Goal: Task Accomplishment & Management: Manage account settings

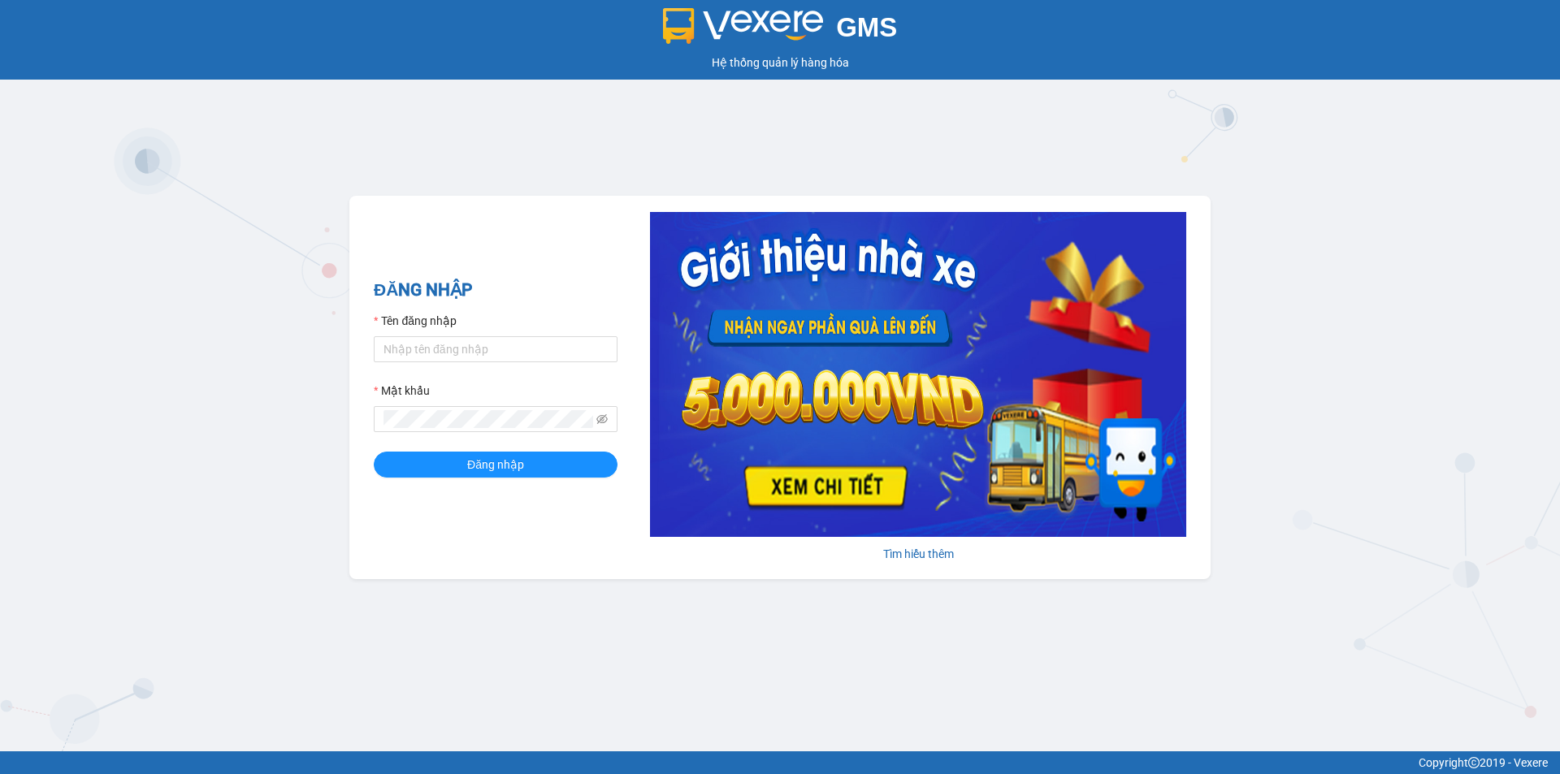
click at [486, 368] on form "Tên đăng nhập Mật khẩu Đăng nhập" at bounding box center [496, 395] width 244 height 166
drag, startPoint x: 475, startPoint y: 339, endPoint x: 470, endPoint y: 348, distance: 9.8
click at [473, 340] on input "Tên đăng nhập" at bounding box center [496, 349] width 244 height 26
type input "hieubt.minhtam"
click at [374, 452] on button "Đăng nhập" at bounding box center [496, 465] width 244 height 26
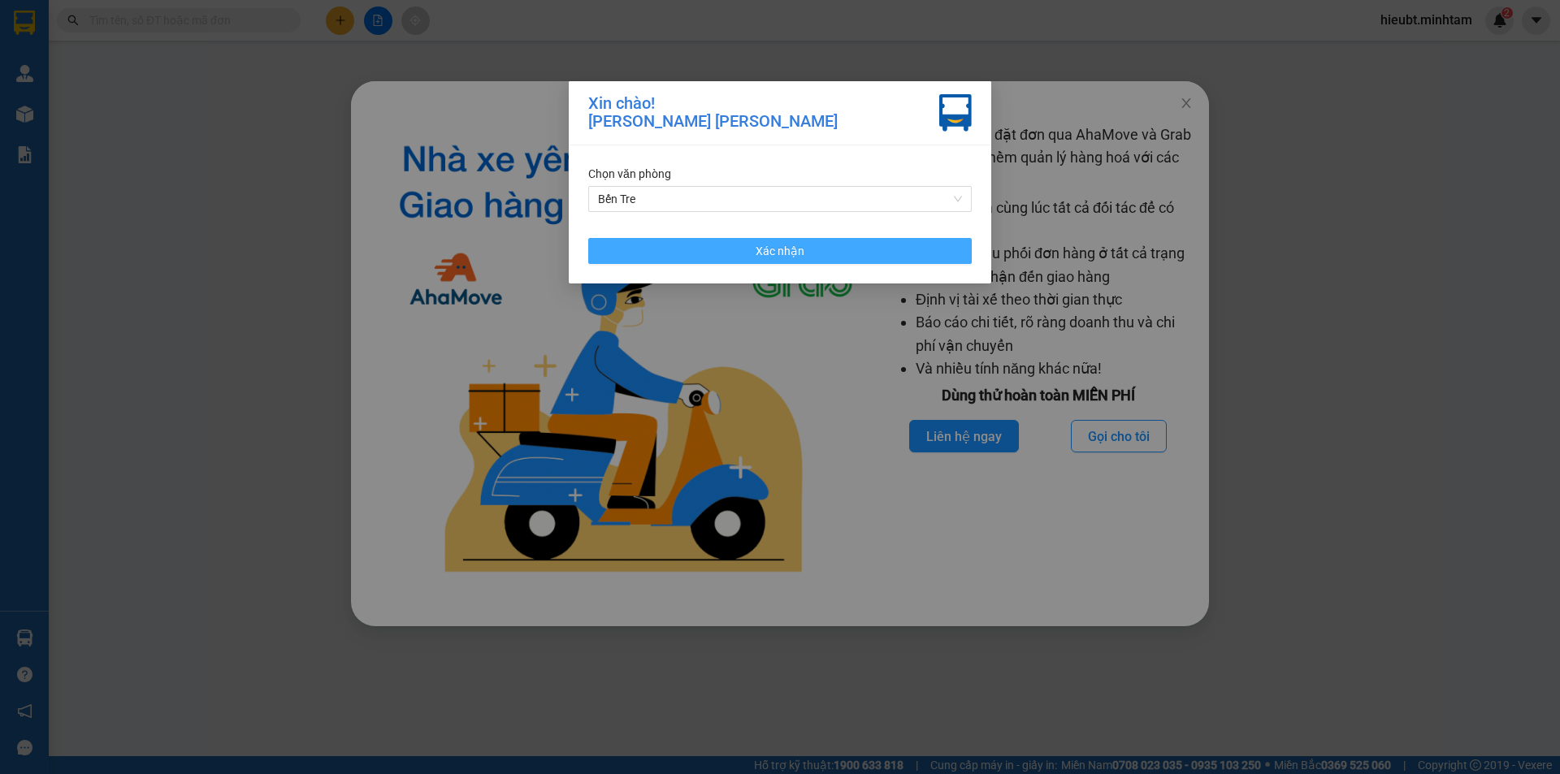
click at [820, 251] on button "Xác nhận" at bounding box center [780, 251] width 384 height 26
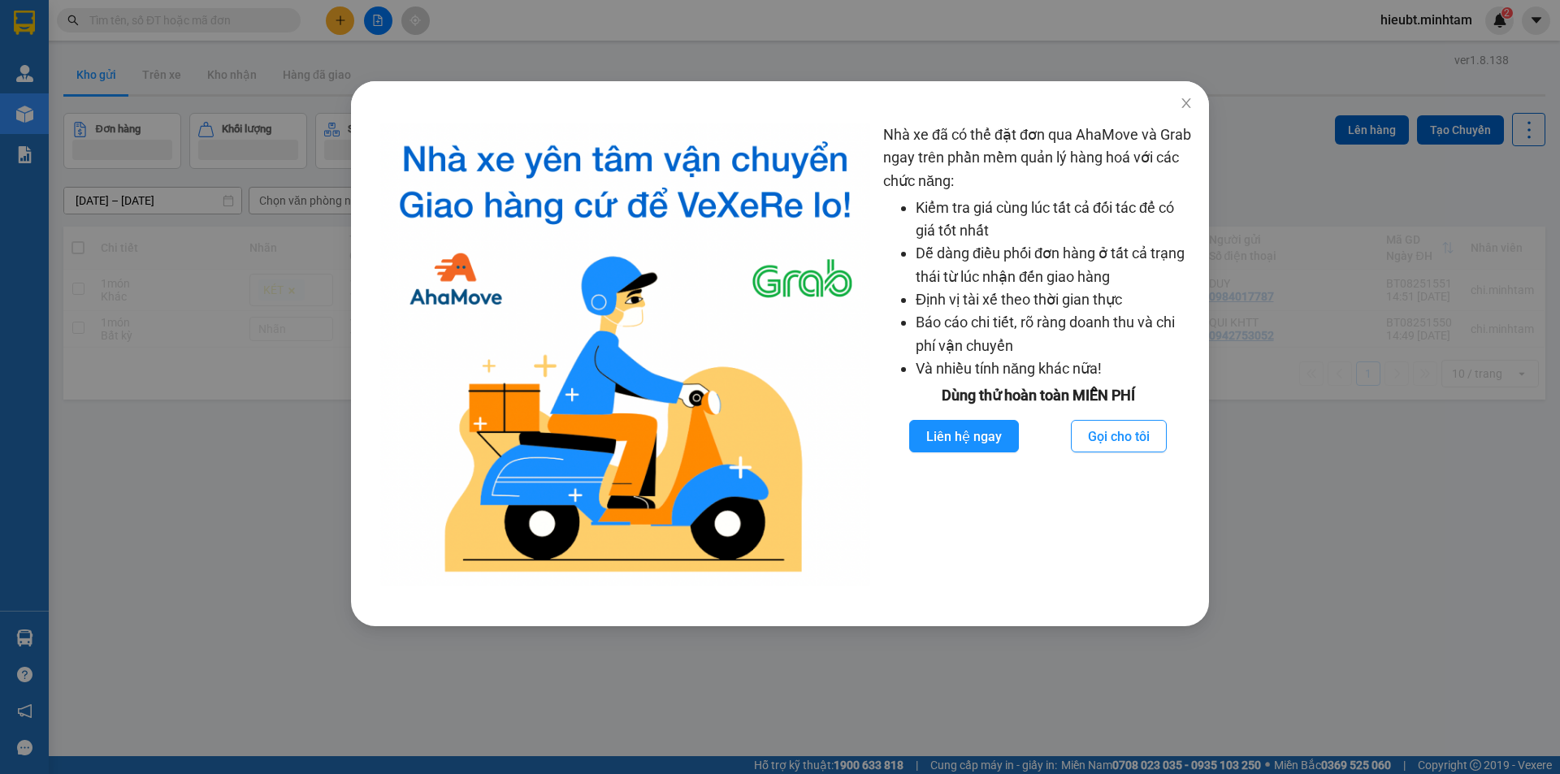
click at [857, 366] on img at bounding box center [625, 355] width 490 height 462
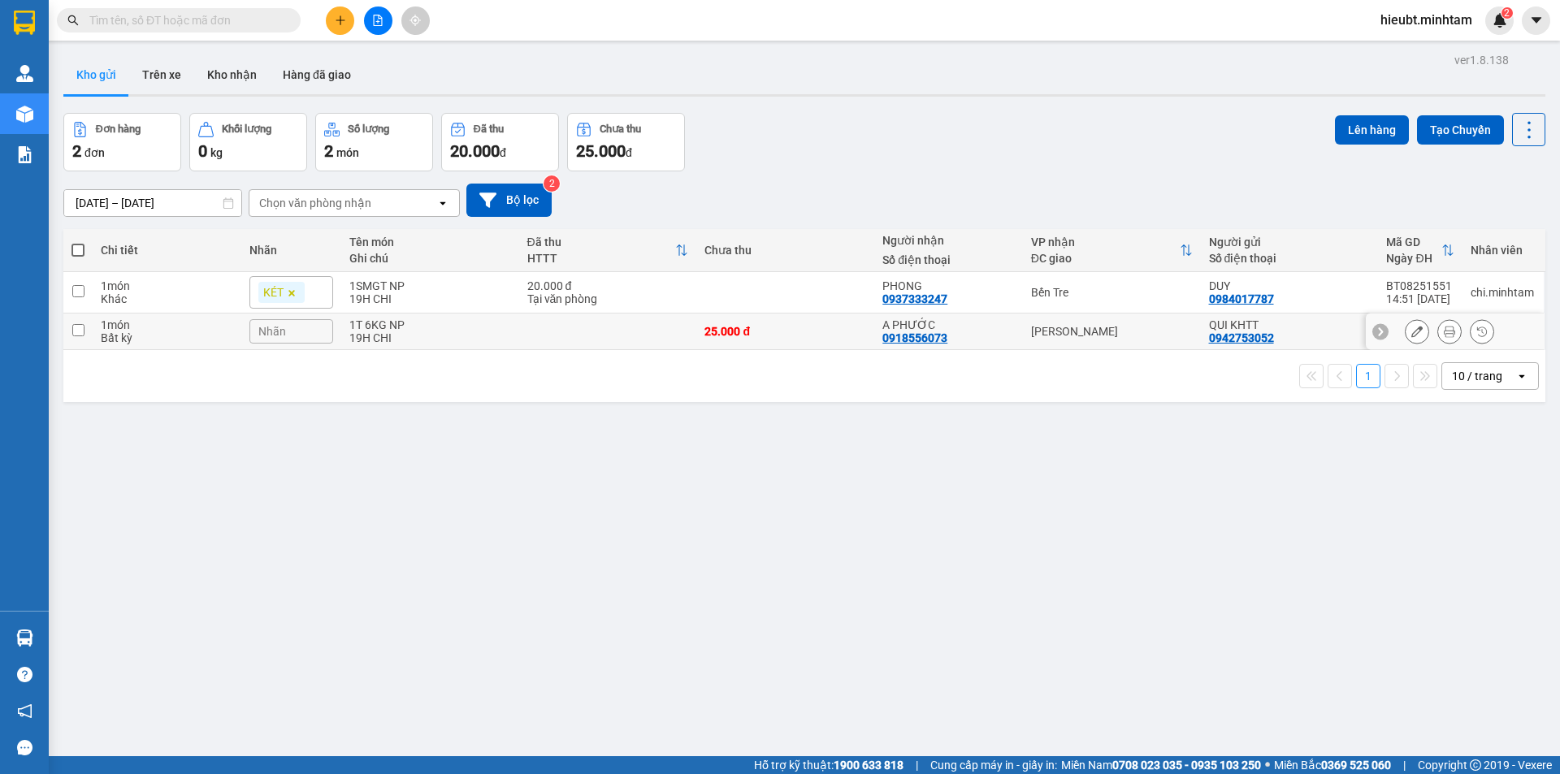
click at [459, 332] on div "19H CHI" at bounding box center [430, 338] width 162 height 13
checkbox input "true"
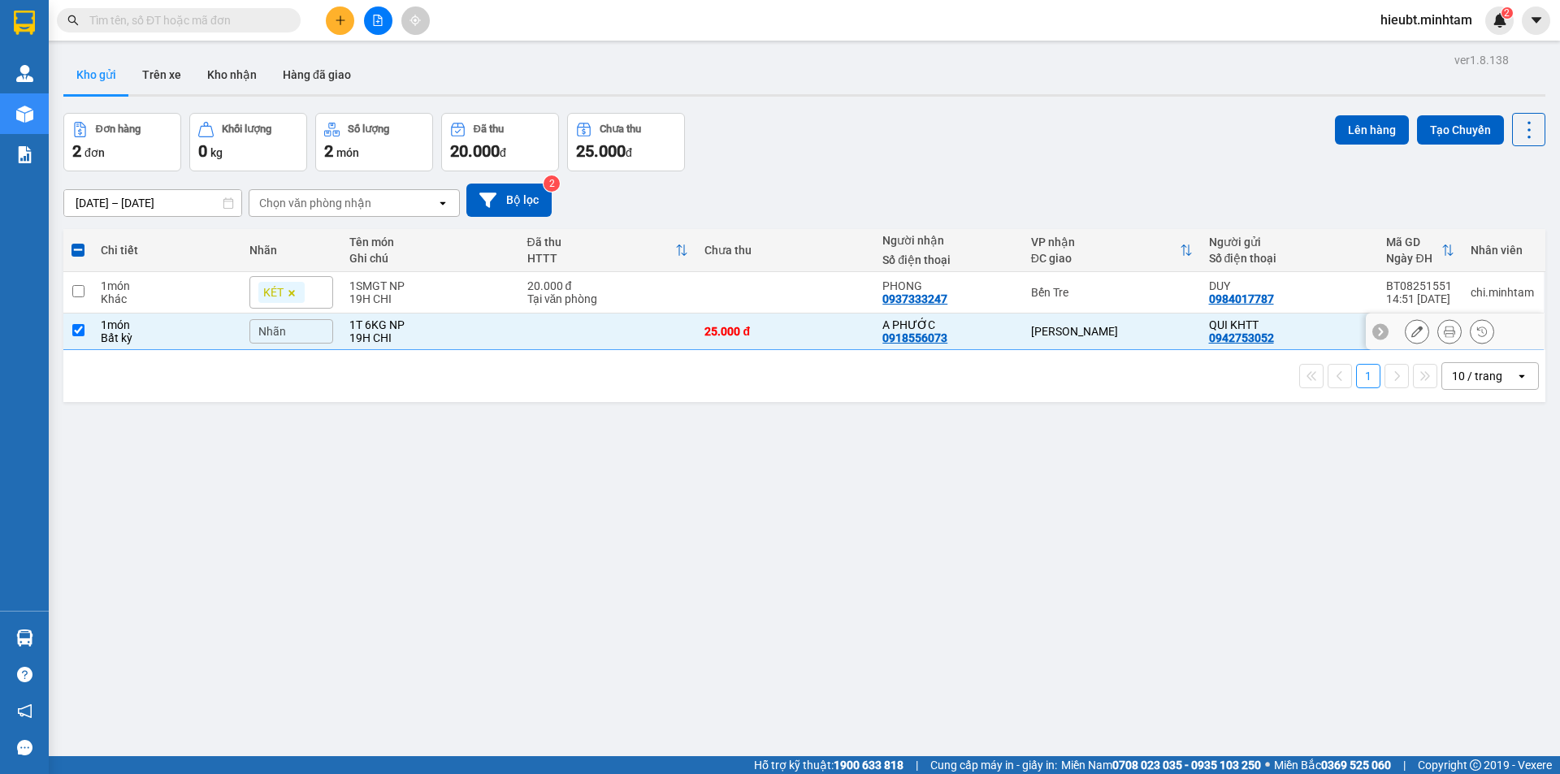
click at [1444, 327] on icon at bounding box center [1449, 331] width 11 height 11
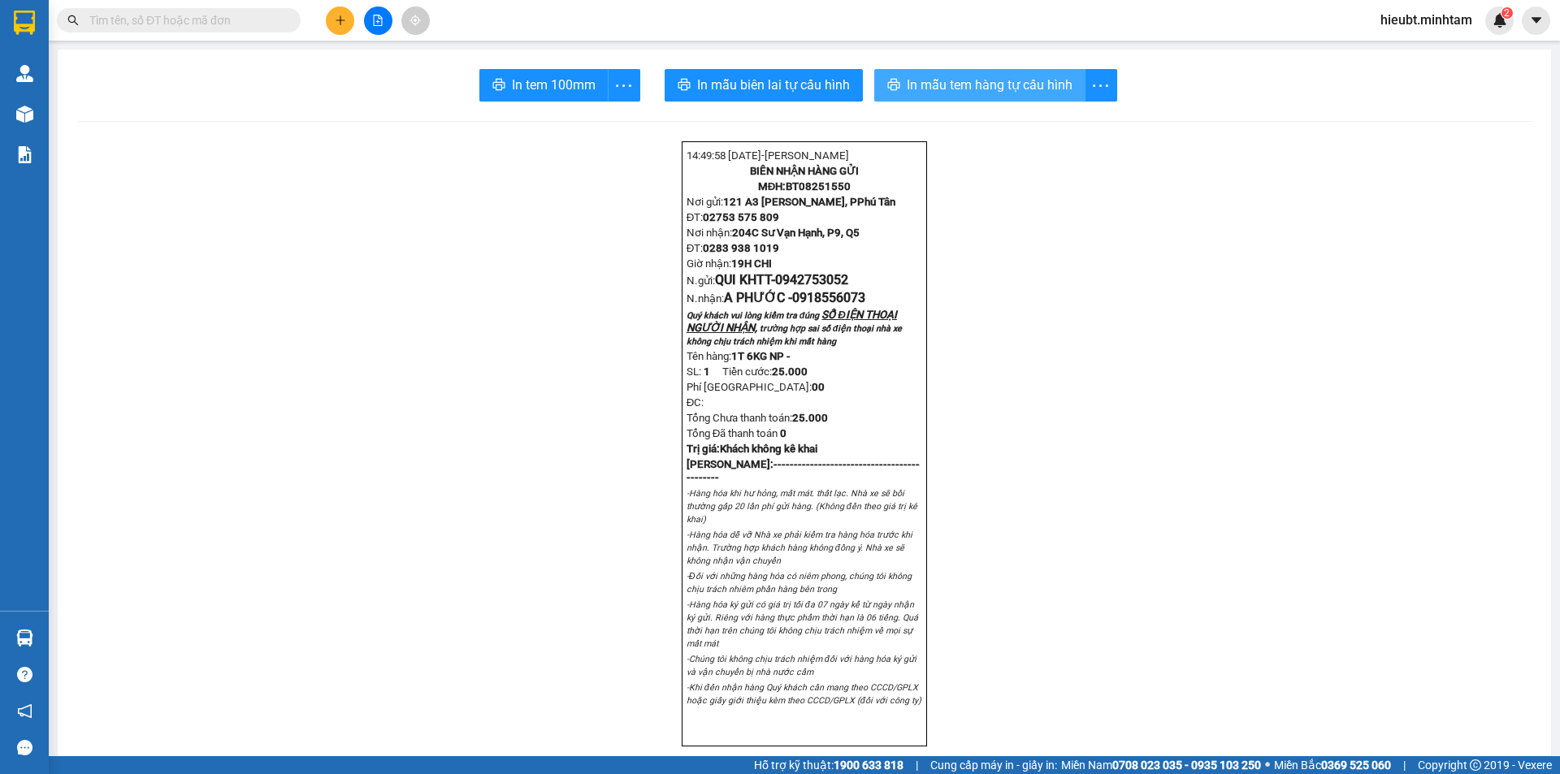
click at [987, 82] on span "In mẫu tem hàng tự cấu hình" at bounding box center [990, 85] width 166 height 20
click at [543, 93] on span "In tem 100mm" at bounding box center [554, 85] width 84 height 20
click at [1008, 89] on span "In mẫu tem hàng tự cấu hình" at bounding box center [990, 85] width 166 height 20
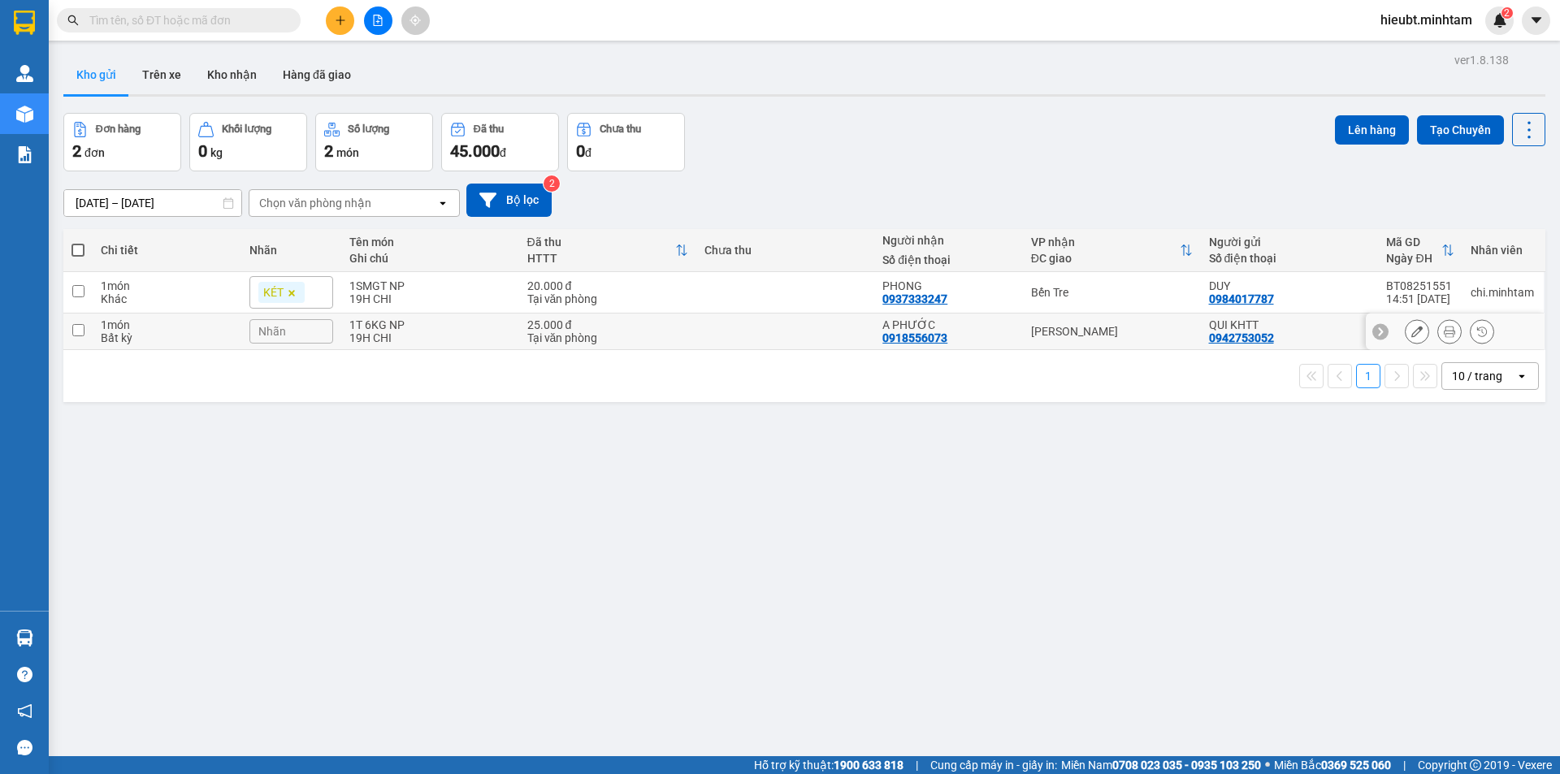
click at [1445, 329] on button at bounding box center [1449, 332] width 23 height 28
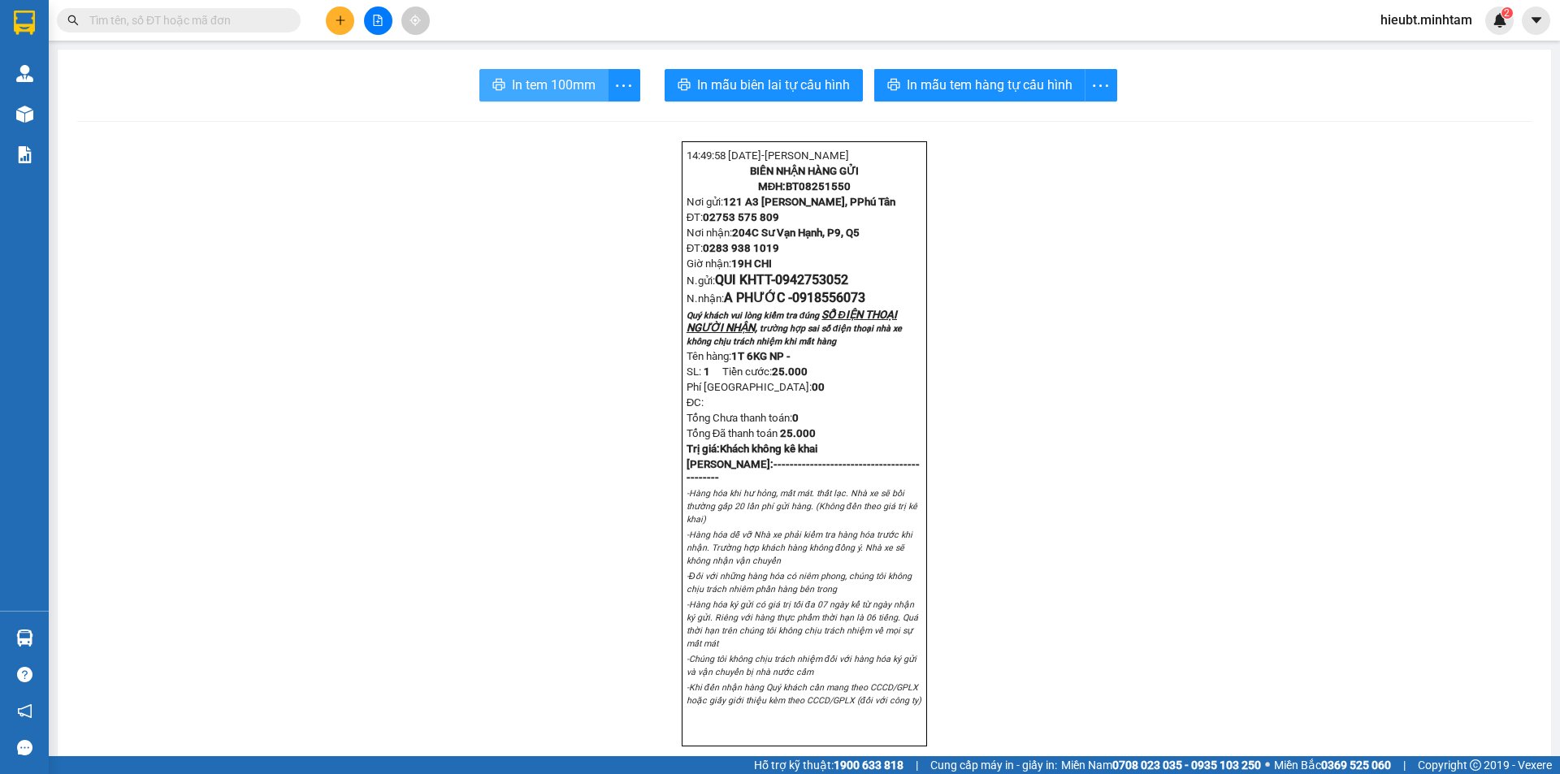
click at [577, 83] on span "In tem 100mm" at bounding box center [554, 85] width 84 height 20
click at [735, 80] on span "In mẫu biên lai tự cấu hình" at bounding box center [773, 85] width 153 height 20
click at [762, 89] on span "In mẫu biên lai tự cấu hình" at bounding box center [773, 85] width 153 height 20
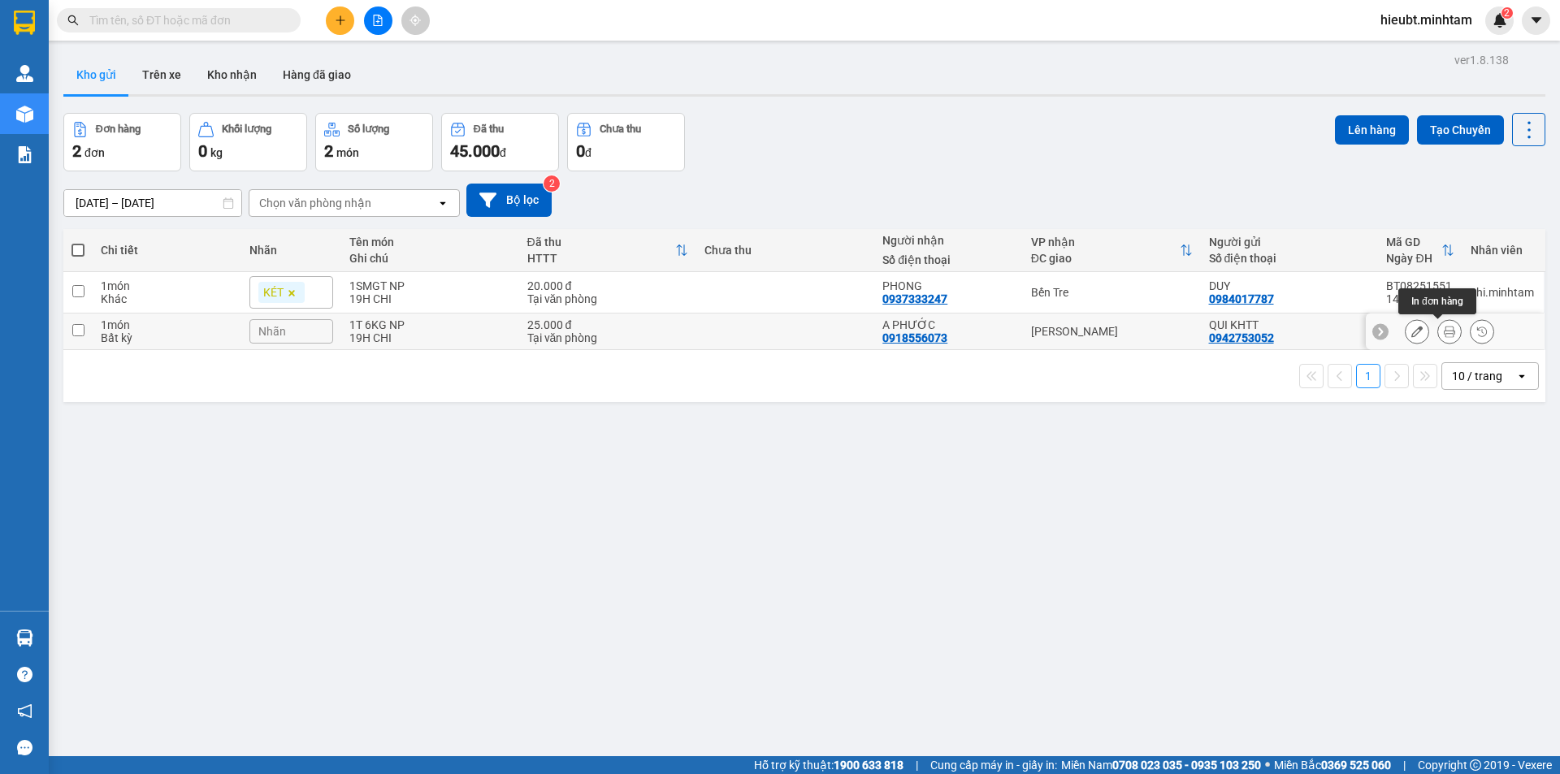
click at [1444, 329] on icon at bounding box center [1449, 331] width 11 height 11
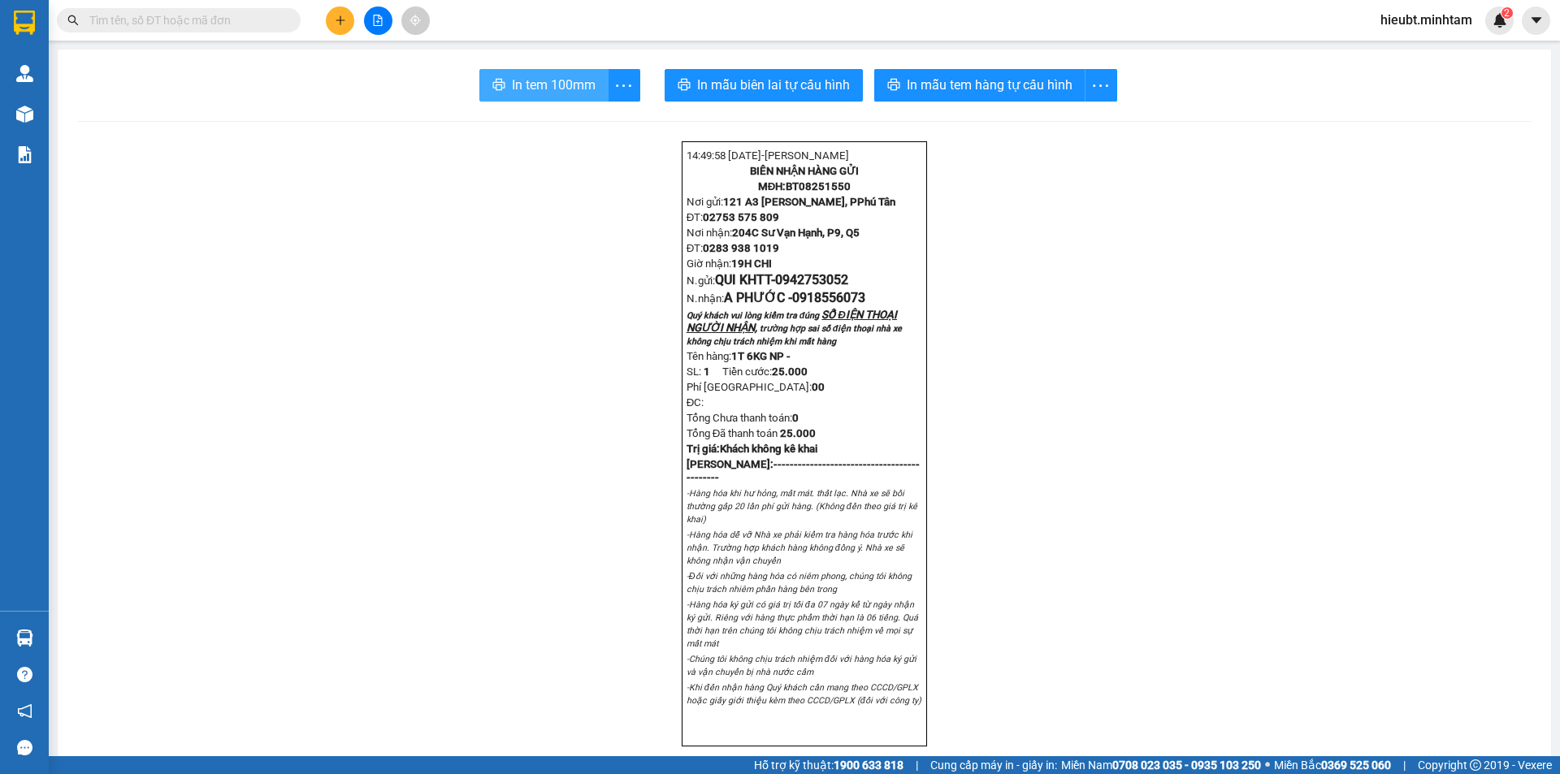
click at [599, 77] on button "In tem 100mm" at bounding box center [543, 85] width 129 height 33
click at [562, 85] on span "In tem 100mm" at bounding box center [554, 85] width 84 height 20
click at [717, 91] on span "In mẫu biên lai tự cấu hình" at bounding box center [773, 85] width 153 height 20
click at [544, 81] on span "In tem 100mm" at bounding box center [554, 85] width 84 height 20
click at [766, 89] on span "In mẫu biên lai tự cấu hình" at bounding box center [773, 85] width 153 height 20
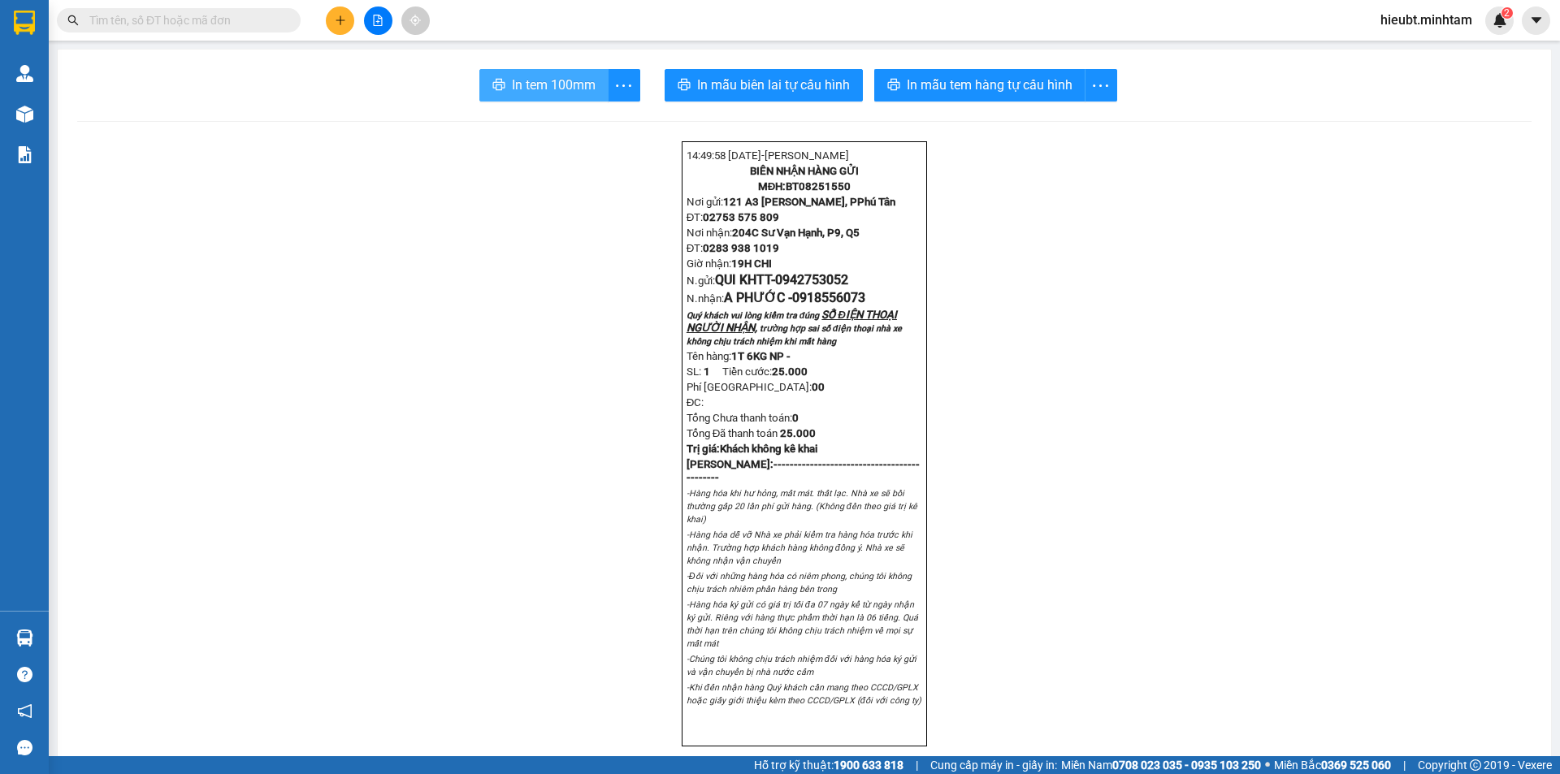
click at [544, 85] on span "In tem 100mm" at bounding box center [554, 85] width 84 height 20
click at [678, 82] on icon "printer" at bounding box center [684, 84] width 13 height 13
click at [519, 94] on span "In tem 100mm" at bounding box center [554, 85] width 84 height 20
click at [696, 96] on button "In mẫu biên lai tự cấu hình" at bounding box center [764, 85] width 198 height 33
click at [783, 76] on span "In mẫu biên lai tự cấu hình" at bounding box center [773, 85] width 153 height 20
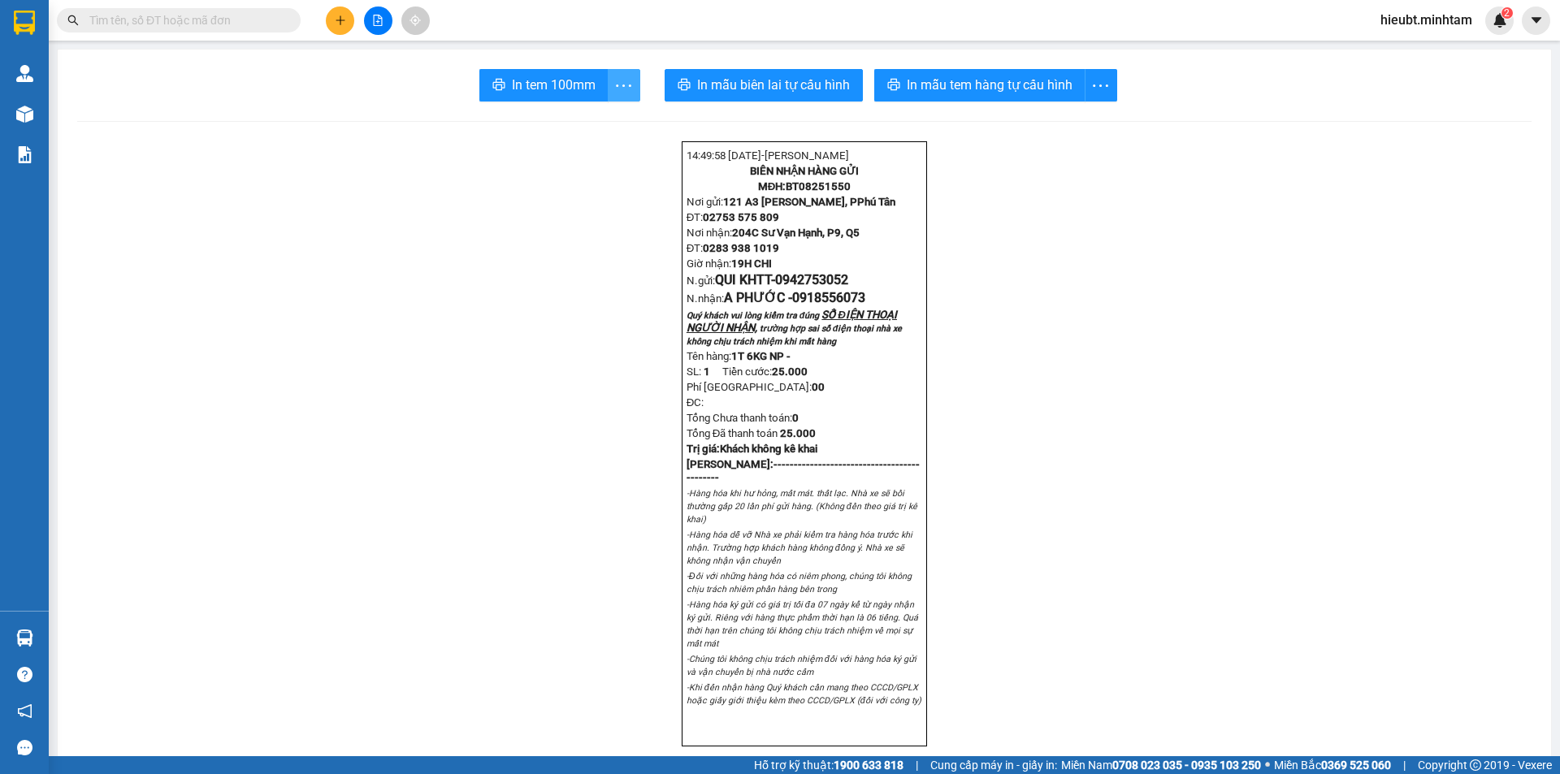
click at [624, 80] on icon "more" at bounding box center [624, 86] width 20 height 20
click at [565, 77] on span "In tem 100mm" at bounding box center [554, 85] width 84 height 20
click at [878, 74] on button "In mẫu tem hàng tự cấu hình" at bounding box center [979, 85] width 211 height 33
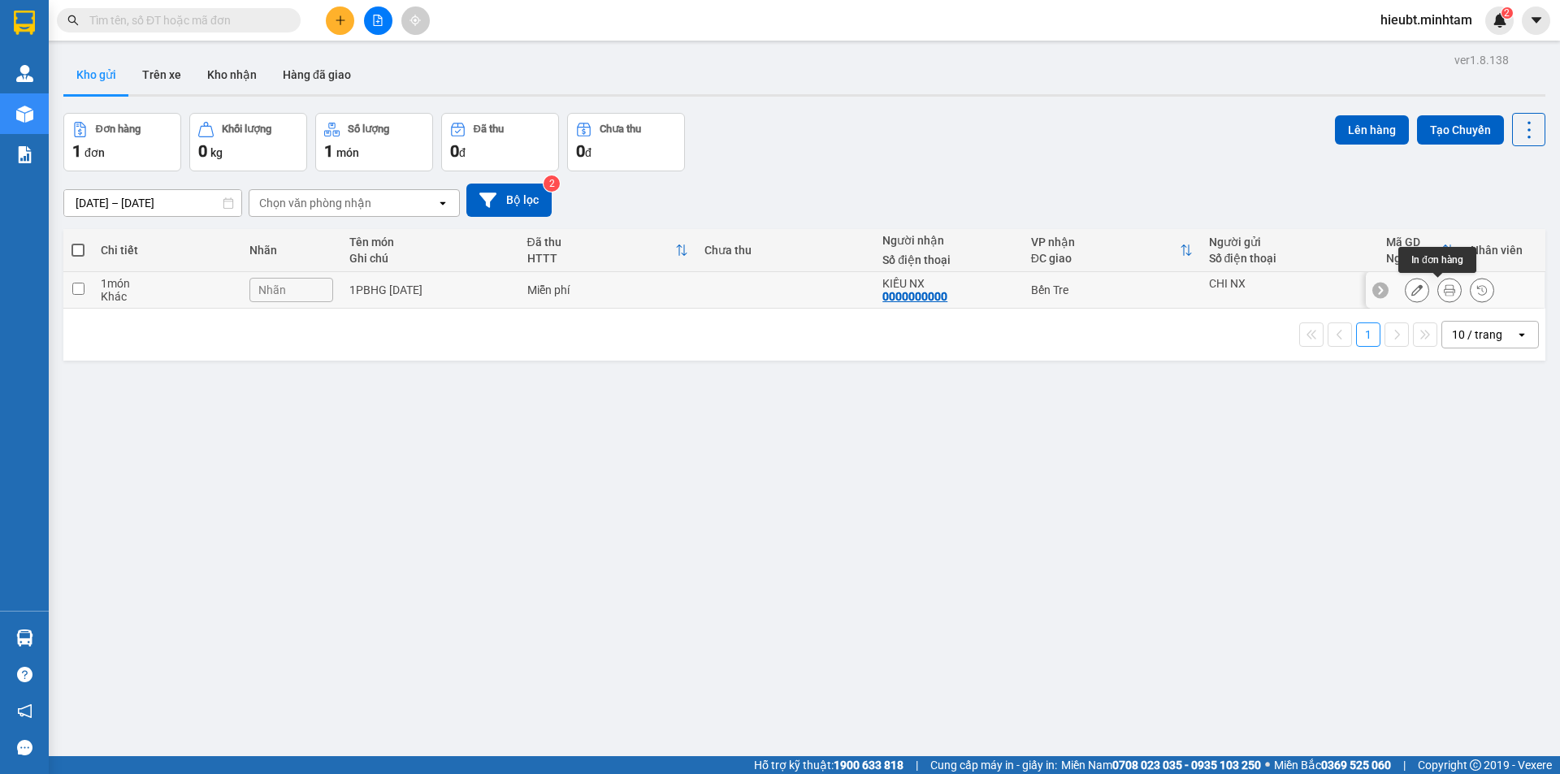
click at [1444, 288] on icon at bounding box center [1449, 289] width 11 height 11
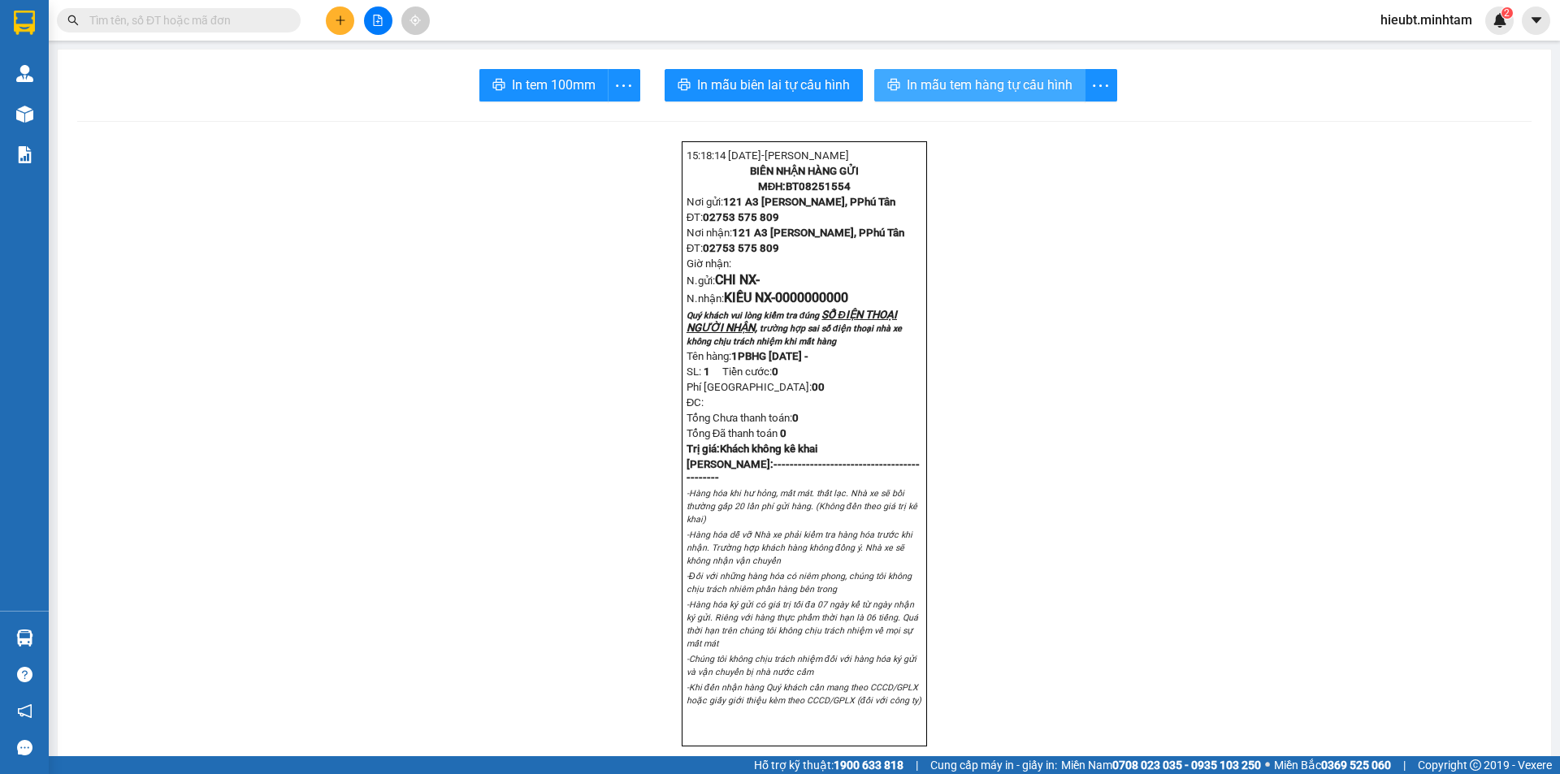
click at [951, 81] on span "In mẫu tem hàng tự cấu hình" at bounding box center [990, 85] width 166 height 20
click at [572, 92] on span "In tem 100mm" at bounding box center [554, 85] width 84 height 20
click at [1023, 85] on span "In mẫu tem hàng tự cấu hình" at bounding box center [990, 85] width 166 height 20
click at [962, 85] on span "In mẫu tem hàng tự cấu hình" at bounding box center [990, 85] width 166 height 20
click at [952, 80] on span "In mẫu tem hàng tự cấu hình" at bounding box center [990, 85] width 166 height 20
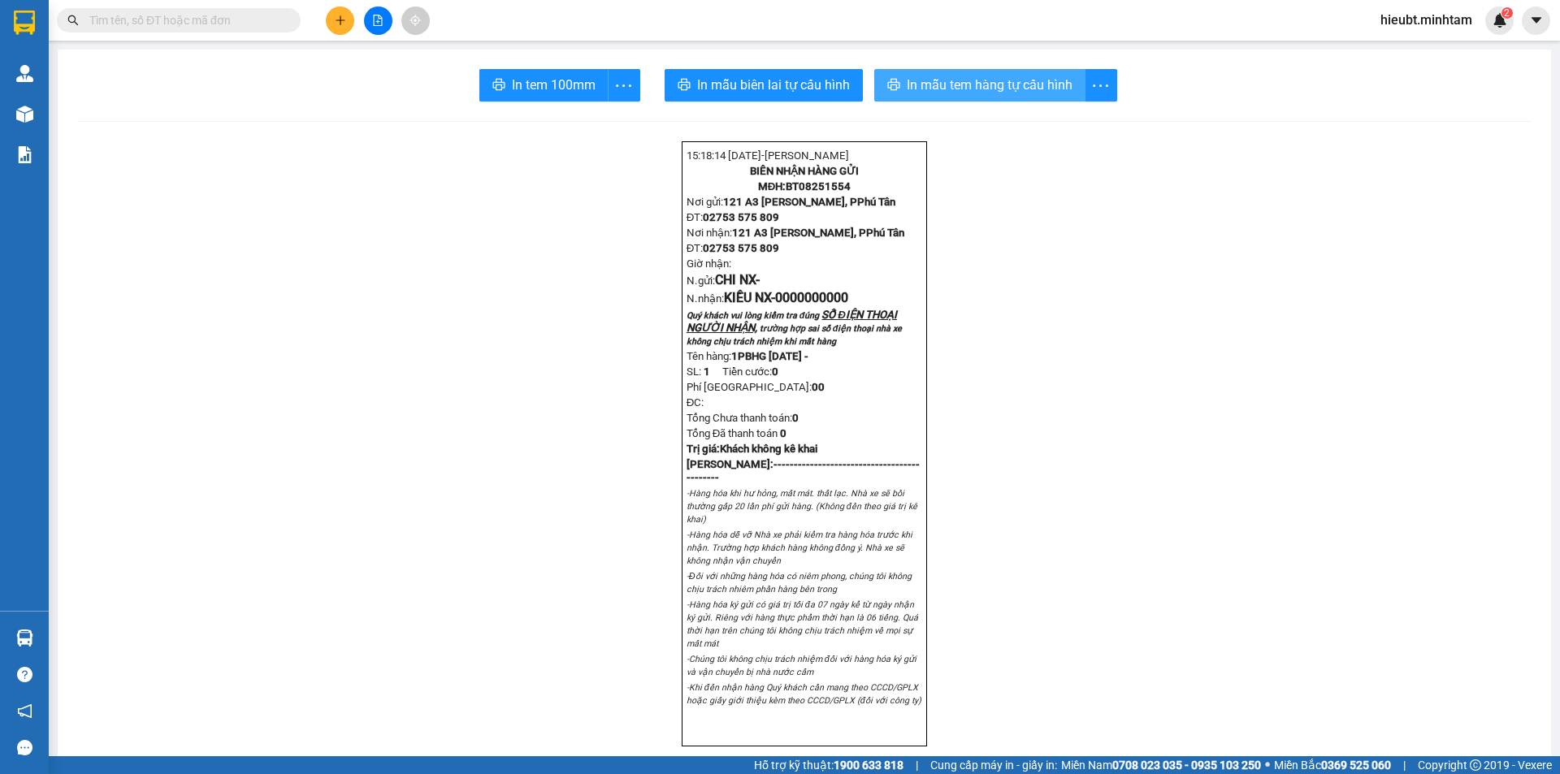
click at [1024, 84] on span "In mẫu tem hàng tự cấu hình" at bounding box center [990, 85] width 166 height 20
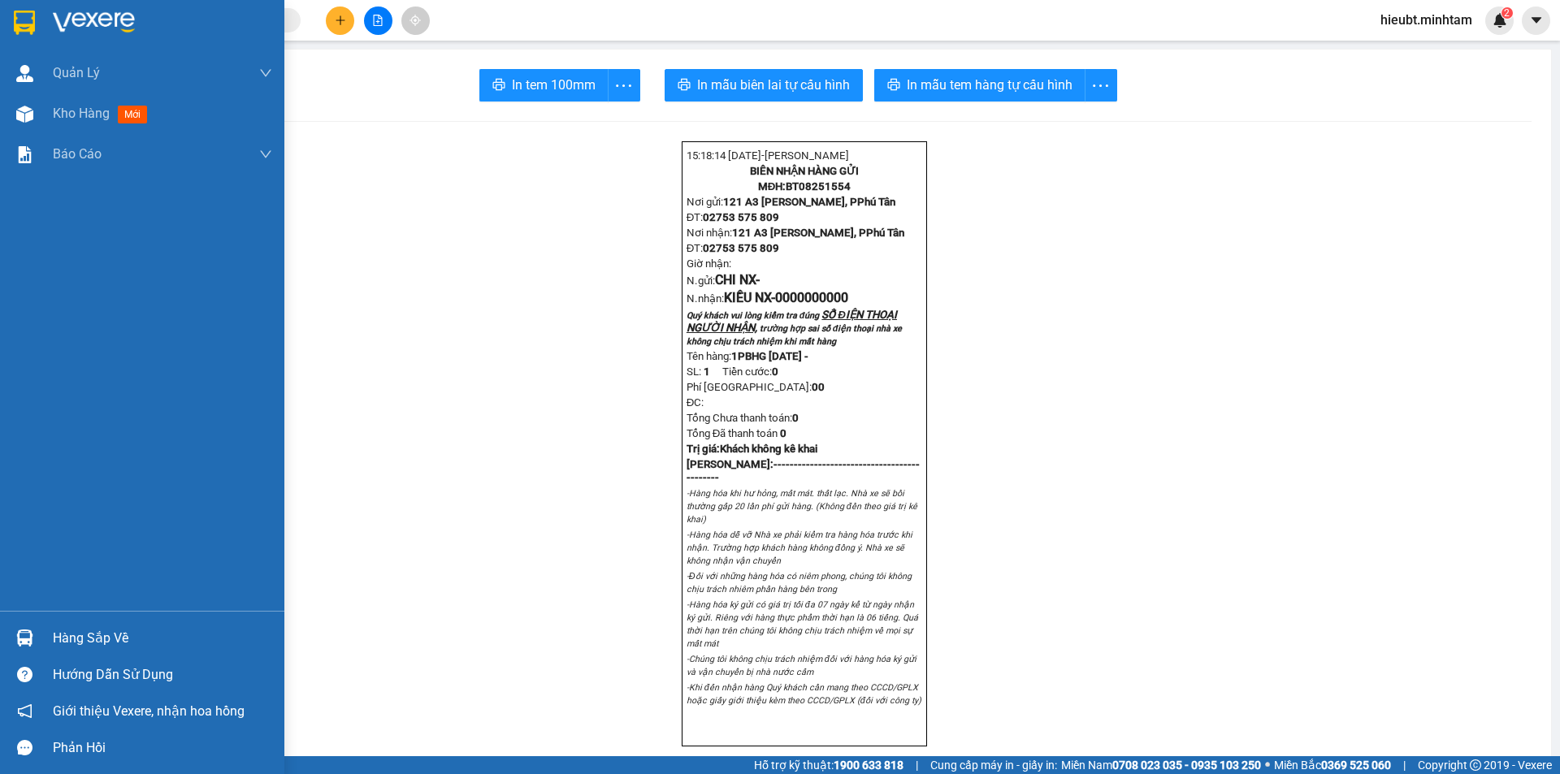
click at [0, 24] on div at bounding box center [142, 26] width 284 height 53
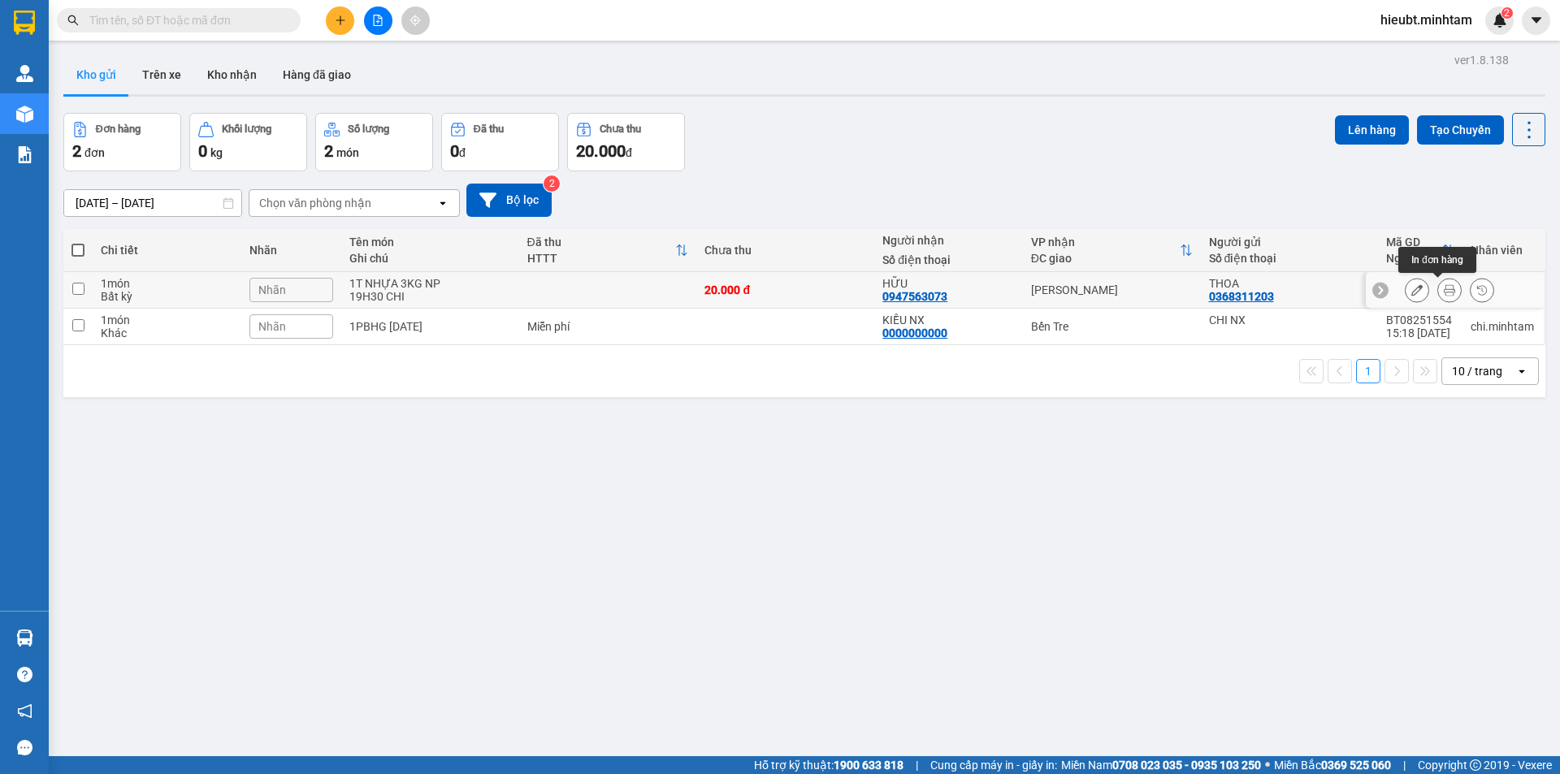
click at [1444, 293] on icon at bounding box center [1449, 289] width 11 height 11
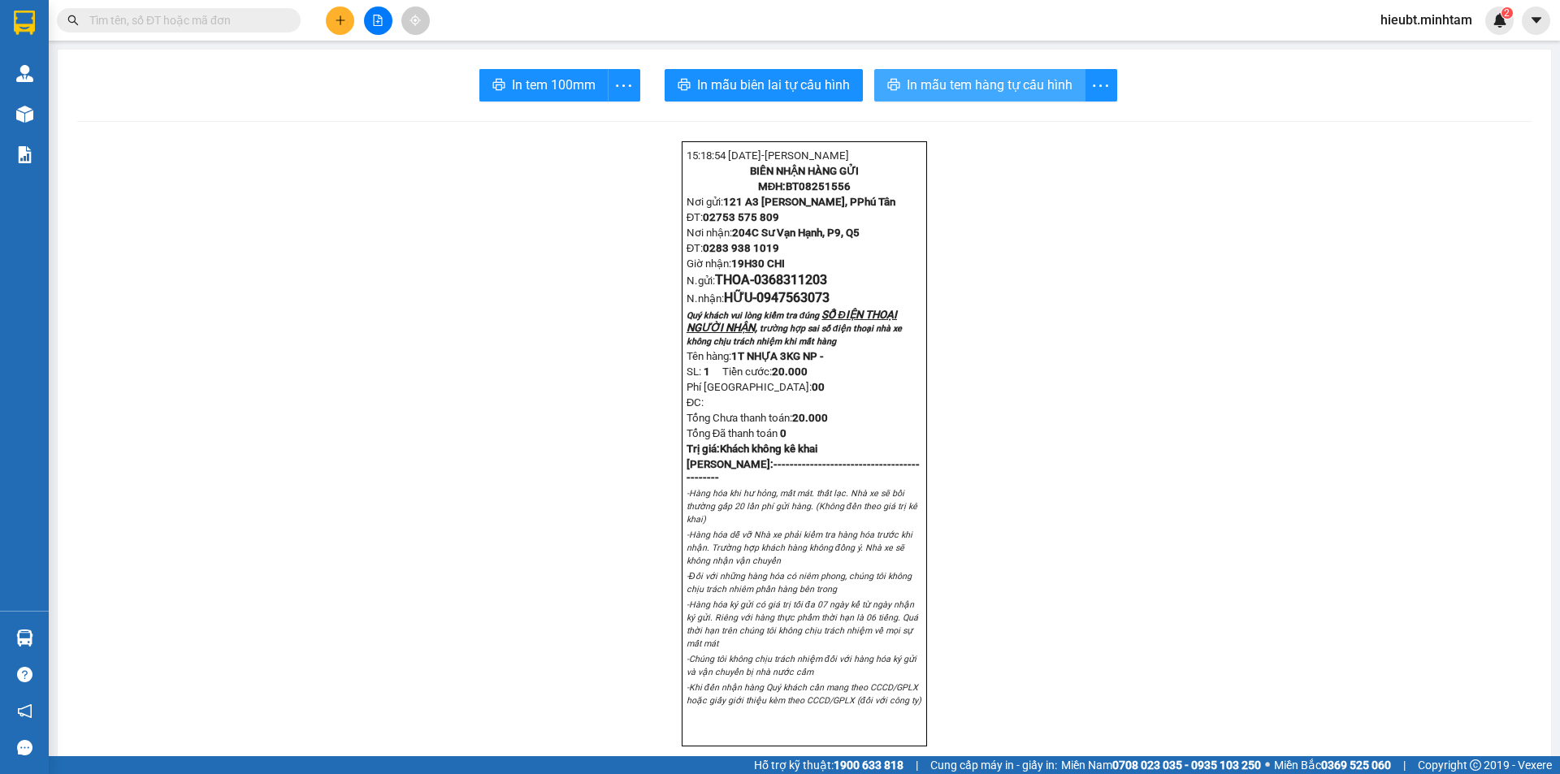
click at [1034, 95] on span "In mẫu tem hàng tự cấu hình" at bounding box center [990, 85] width 166 height 20
click at [570, 89] on span "In tem 100mm" at bounding box center [554, 85] width 84 height 20
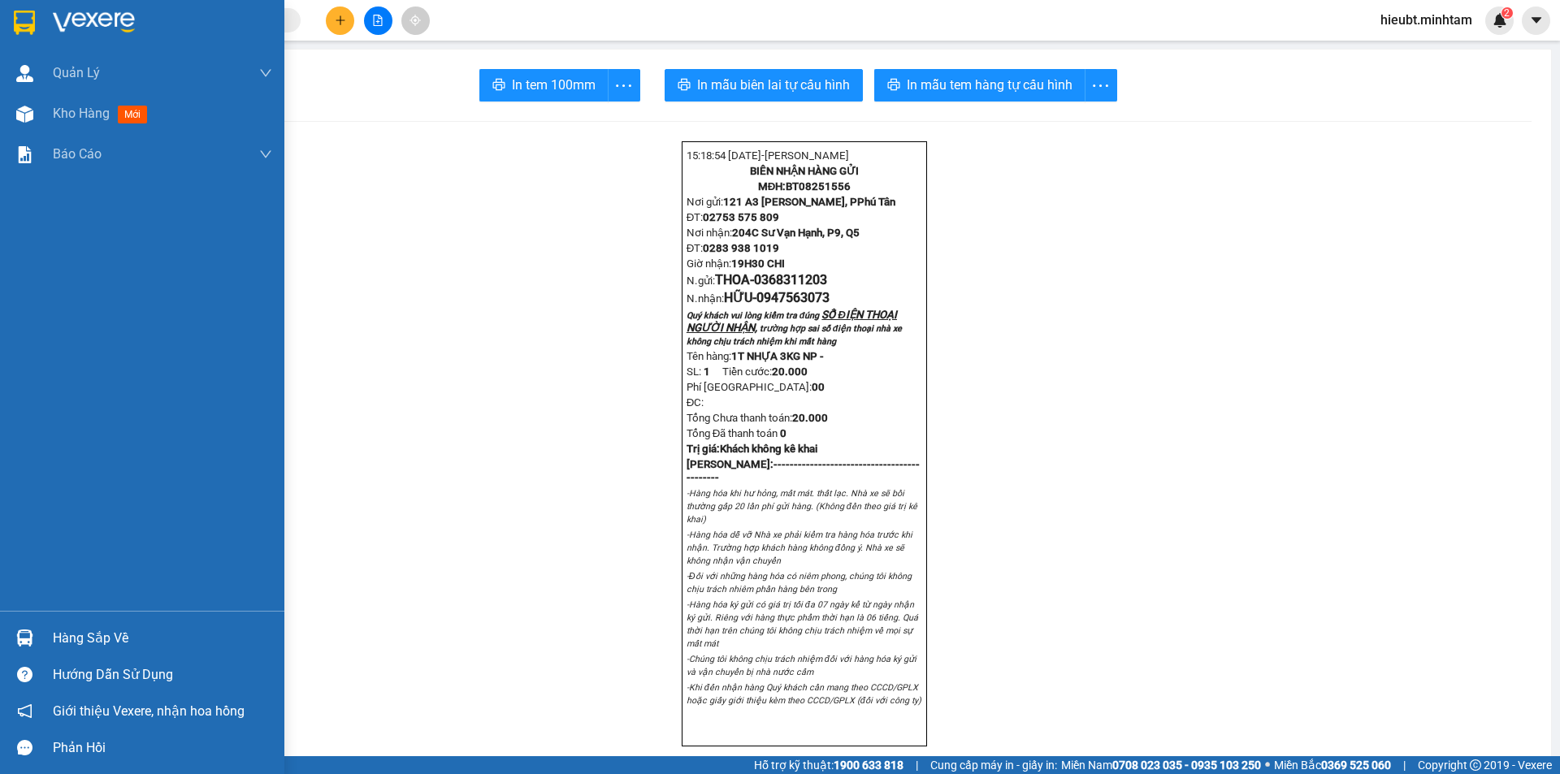
click at [34, 15] on img at bounding box center [24, 23] width 21 height 24
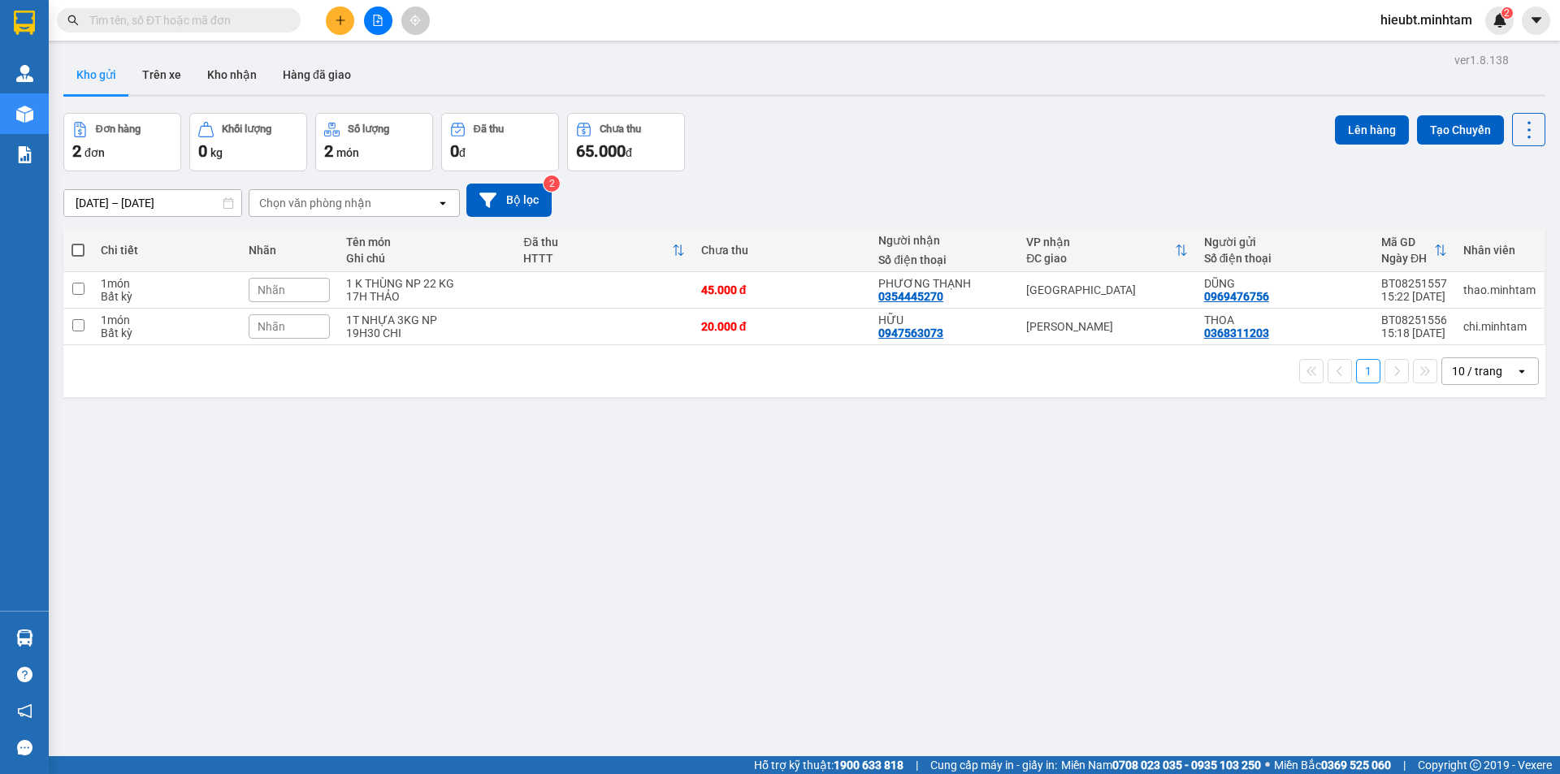
click at [1209, 141] on div "Đơn hàng 2 đơn Khối lượng 0 kg Số lượng 2 món Đã thu 0 đ Chưa thu 65.000 đ Lên …" at bounding box center [804, 142] width 1482 height 59
click at [337, 20] on icon "plus" at bounding box center [340, 20] width 11 height 11
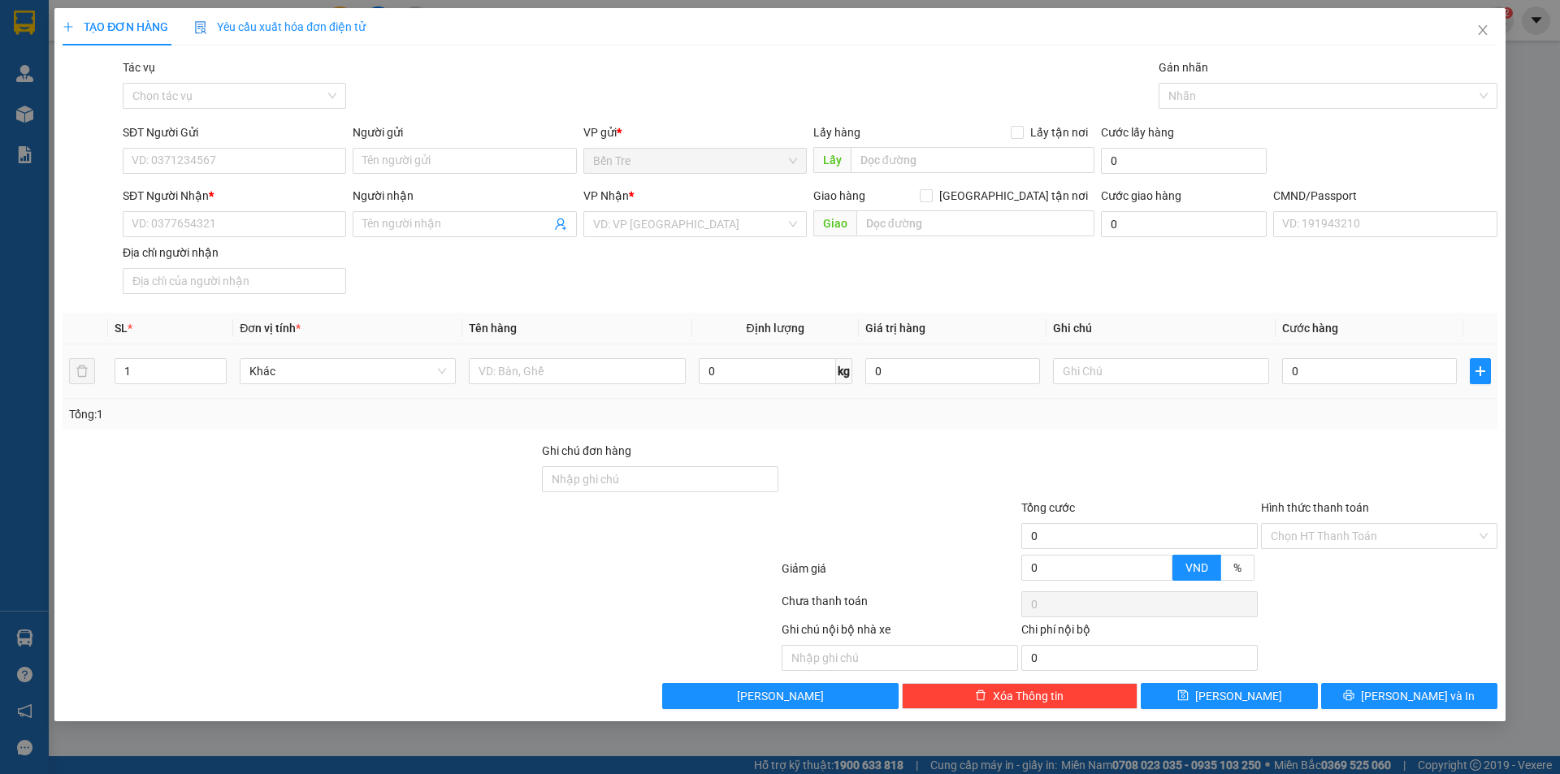
click at [568, 354] on td at bounding box center [576, 372] width 229 height 54
click at [557, 373] on input "text" at bounding box center [577, 371] width 216 height 26
type input "1"
click at [575, 371] on input "1T DEPJ NP 1KG-DDA" at bounding box center [577, 371] width 216 height 26
click at [514, 375] on input "1T DEPJ NP 1KG-DA" at bounding box center [577, 371] width 216 height 26
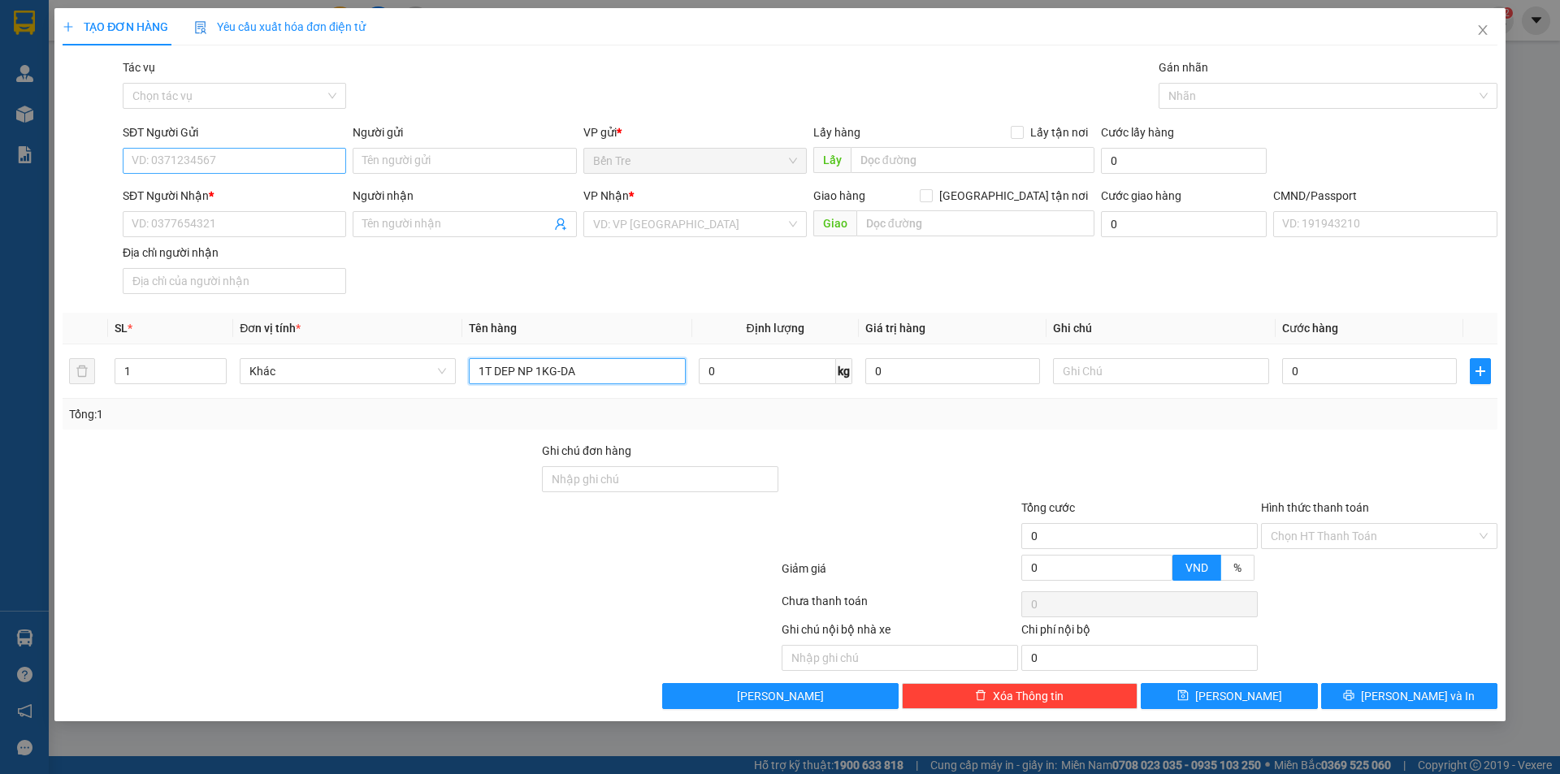
type input "1T DEP NP 1KG-DA"
click at [206, 160] on input "SĐT Người Gửi" at bounding box center [234, 161] width 223 height 26
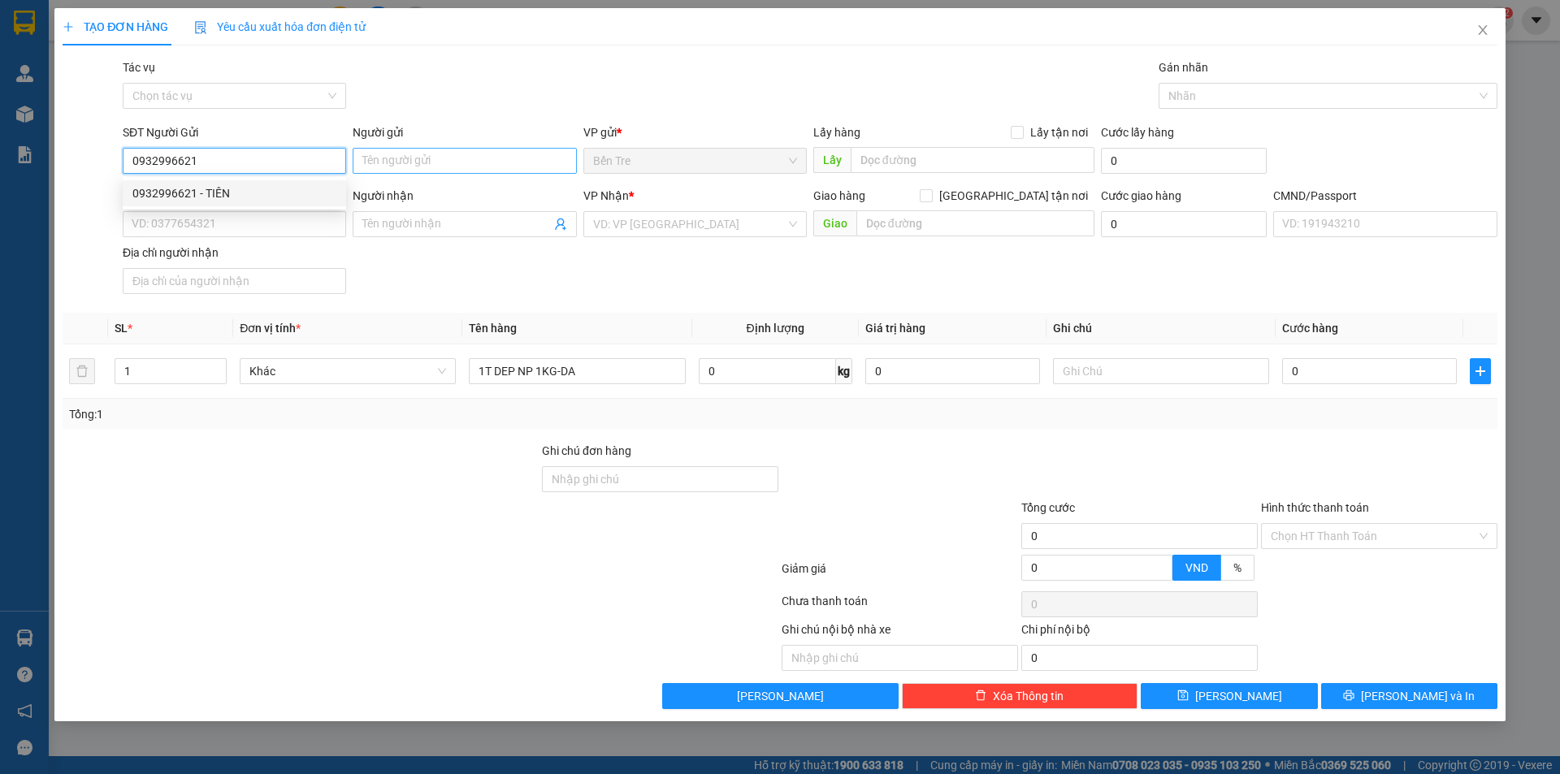
type input "0932996621"
click at [468, 160] on input "Người gửi" at bounding box center [464, 161] width 223 height 26
click at [187, 169] on input "0932996621" at bounding box center [234, 161] width 223 height 26
drag, startPoint x: 217, startPoint y: 153, endPoint x: 221, endPoint y: 170, distance: 17.5
click at [218, 154] on input "0932996621" at bounding box center [234, 161] width 223 height 26
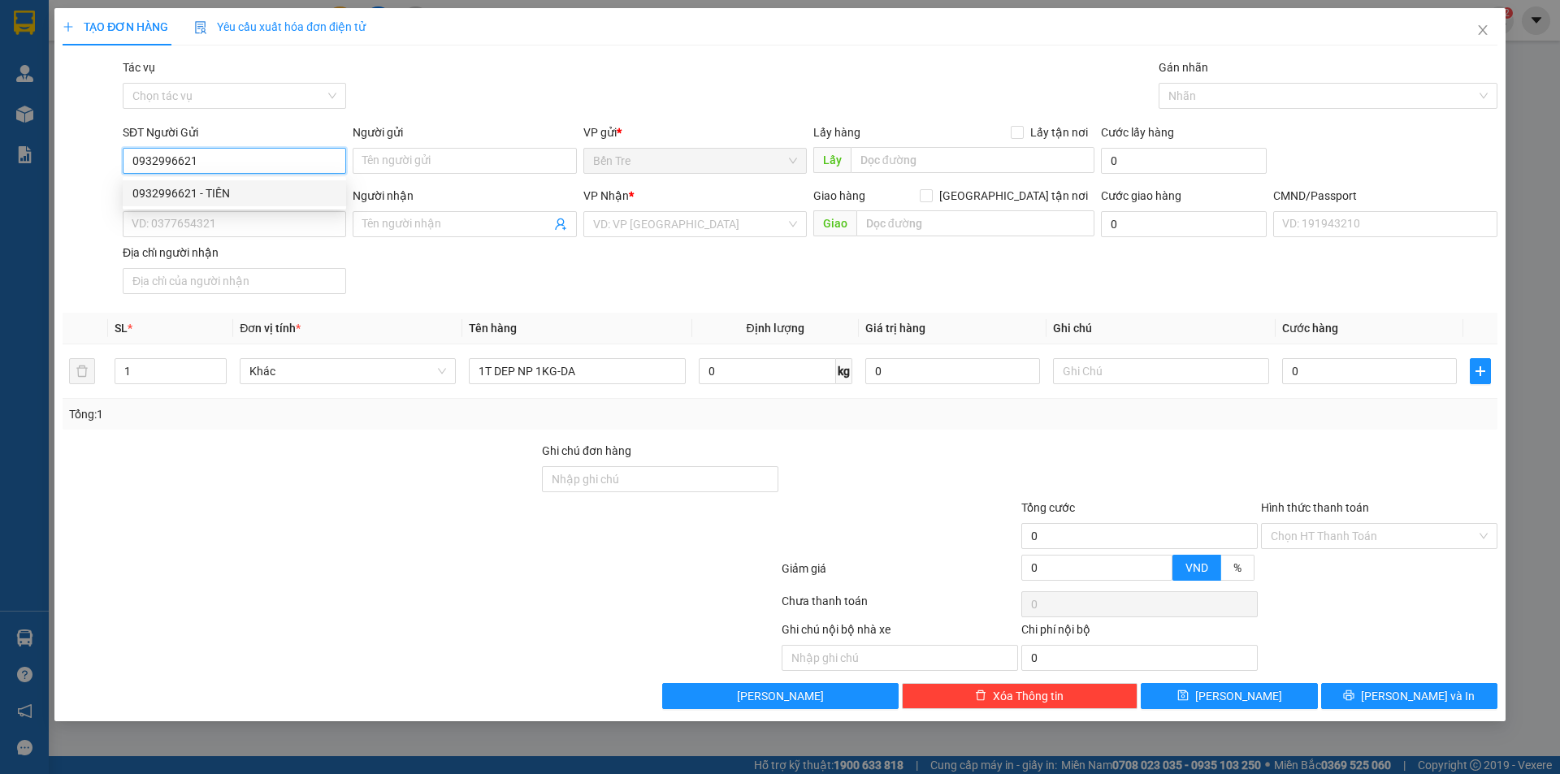
click at [223, 187] on div "0932996621 - TIÊN" at bounding box center [234, 193] width 204 height 18
type input "TIÊN"
type input "0931865968"
type input "TRÚC"
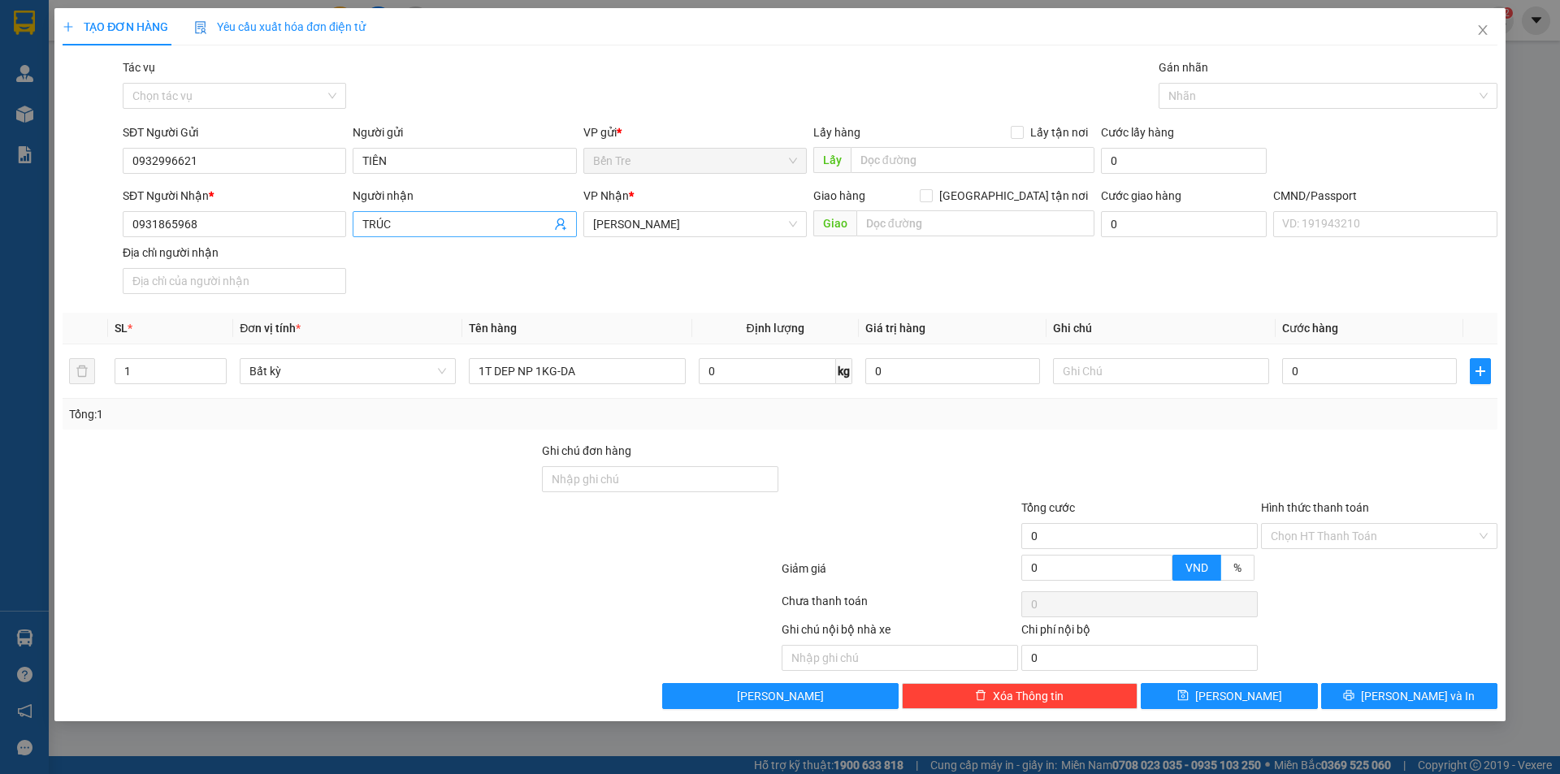
click at [569, 227] on span "TRÚC" at bounding box center [464, 224] width 223 height 26
click at [556, 217] on span at bounding box center [560, 224] width 13 height 18
click at [562, 222] on icon "user-add" at bounding box center [560, 224] width 13 height 13
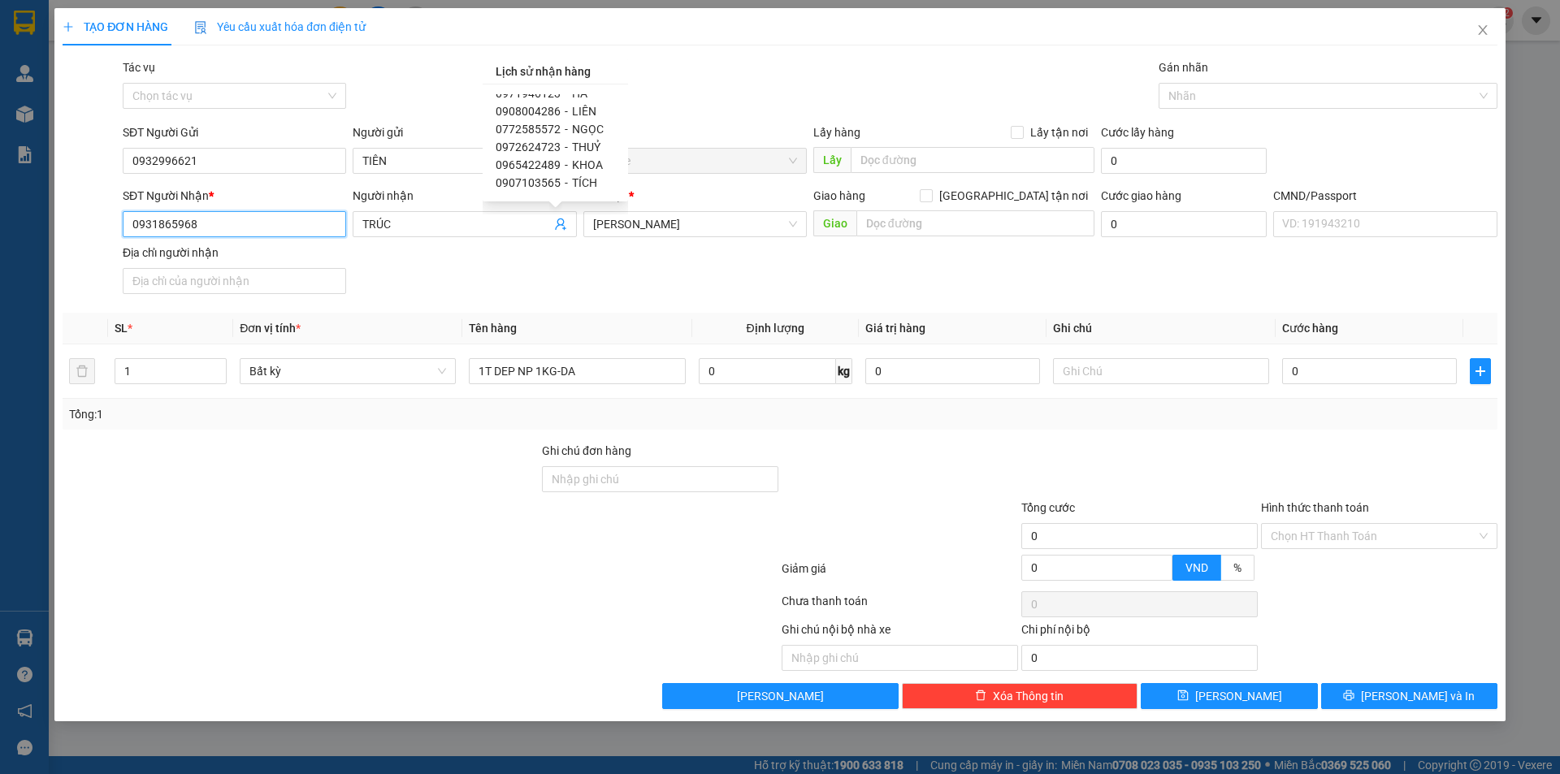
click at [300, 224] on input "0931865968" at bounding box center [234, 224] width 223 height 26
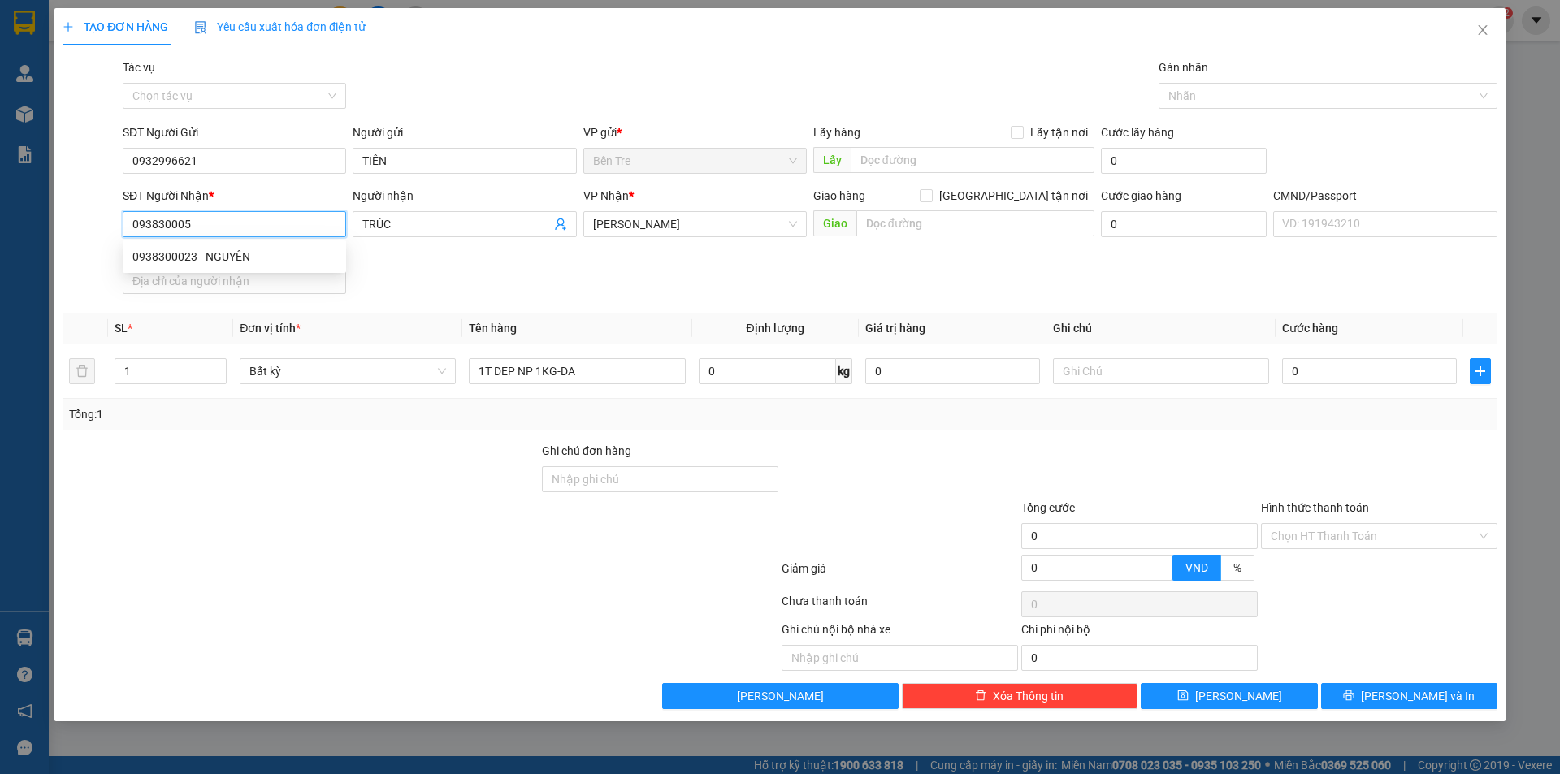
type input "0938300053"
click at [224, 257] on div "0938300053 - NHÂN" at bounding box center [234, 257] width 204 height 18
type input "NHÂN"
type input "0938300053"
click at [1318, 373] on input "0" at bounding box center [1369, 371] width 175 height 26
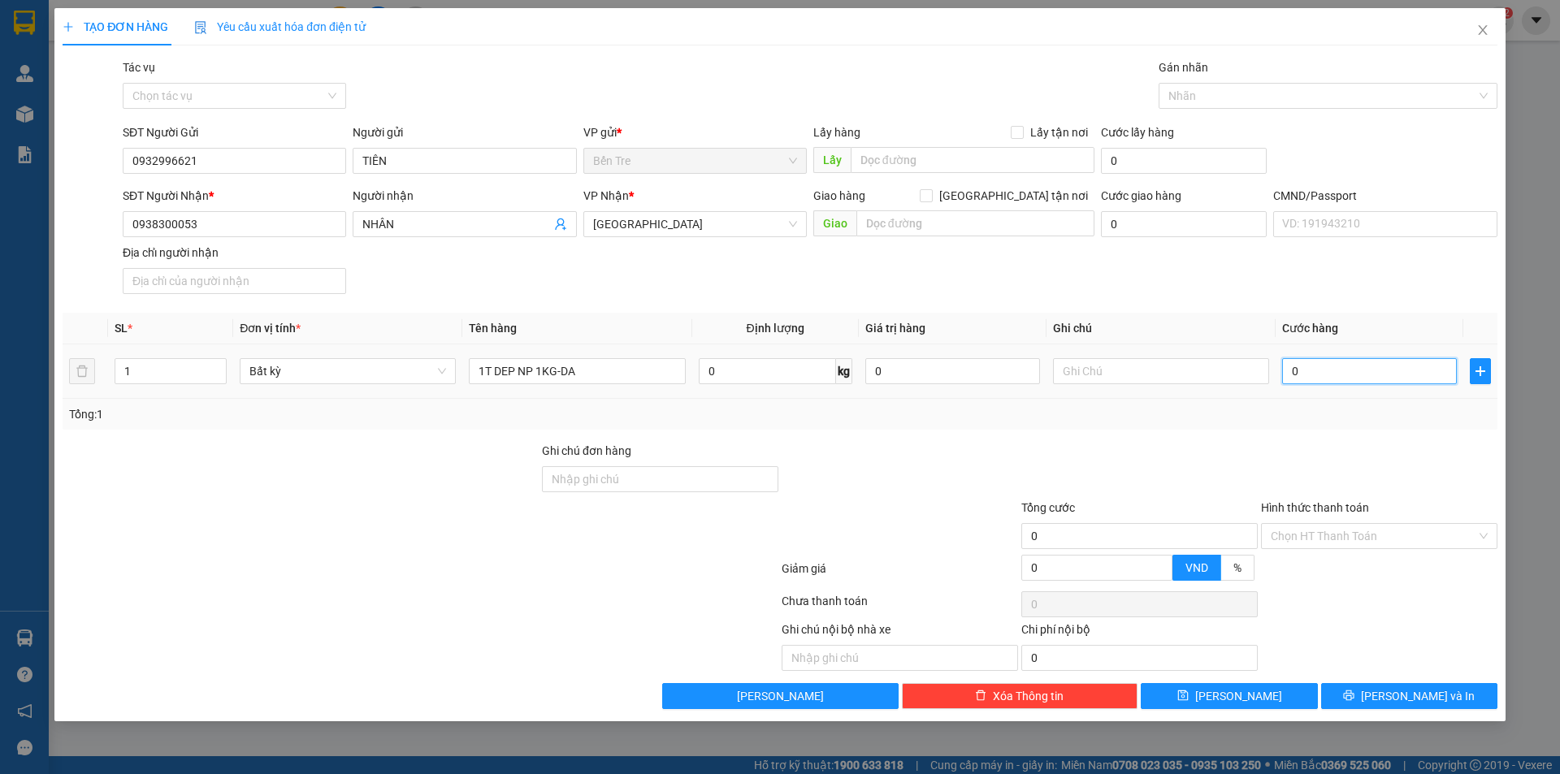
type input "2"
type input "20"
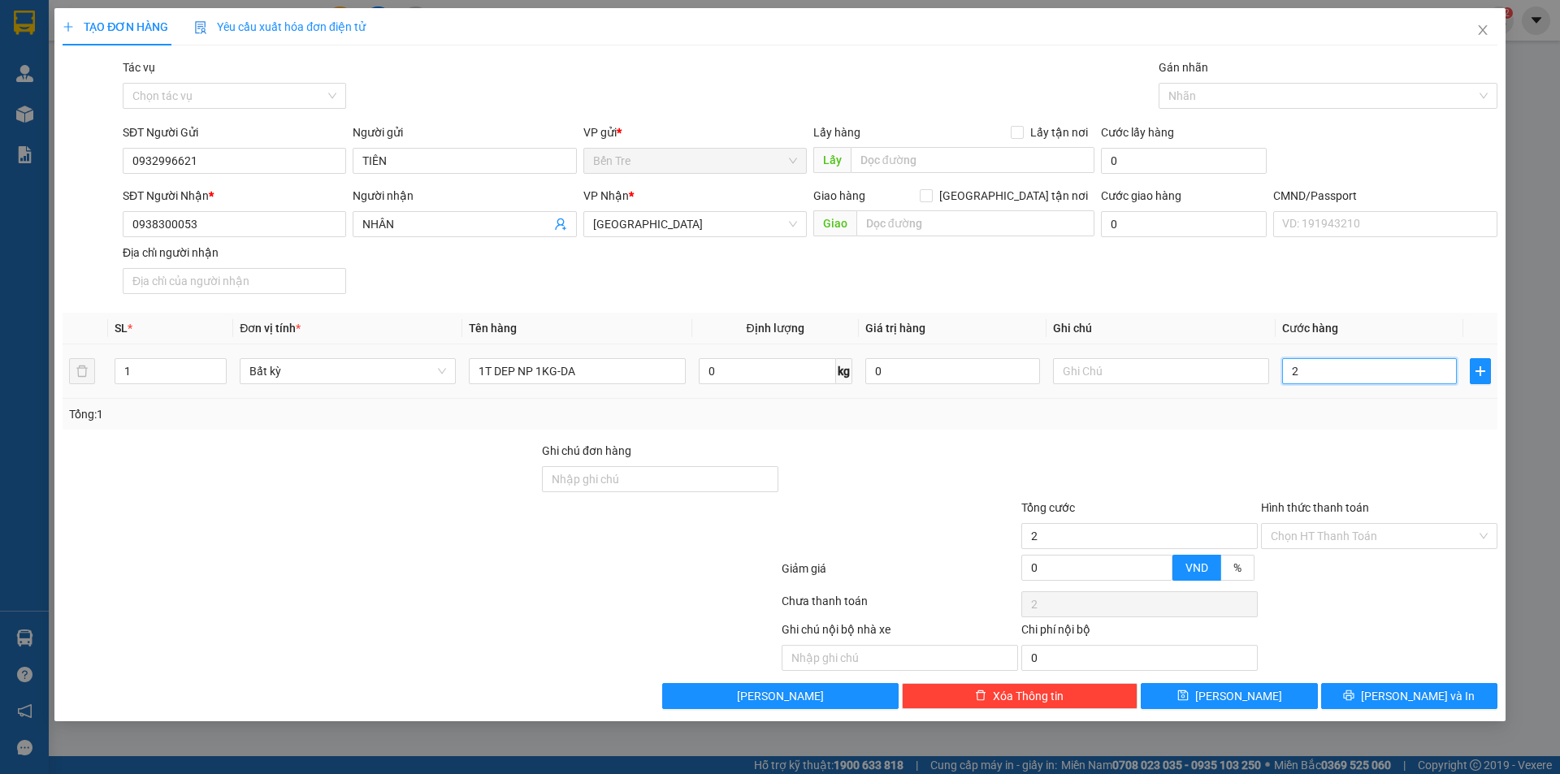
type input "20"
type input "20.000"
click at [1101, 359] on input "text" at bounding box center [1161, 371] width 216 height 26
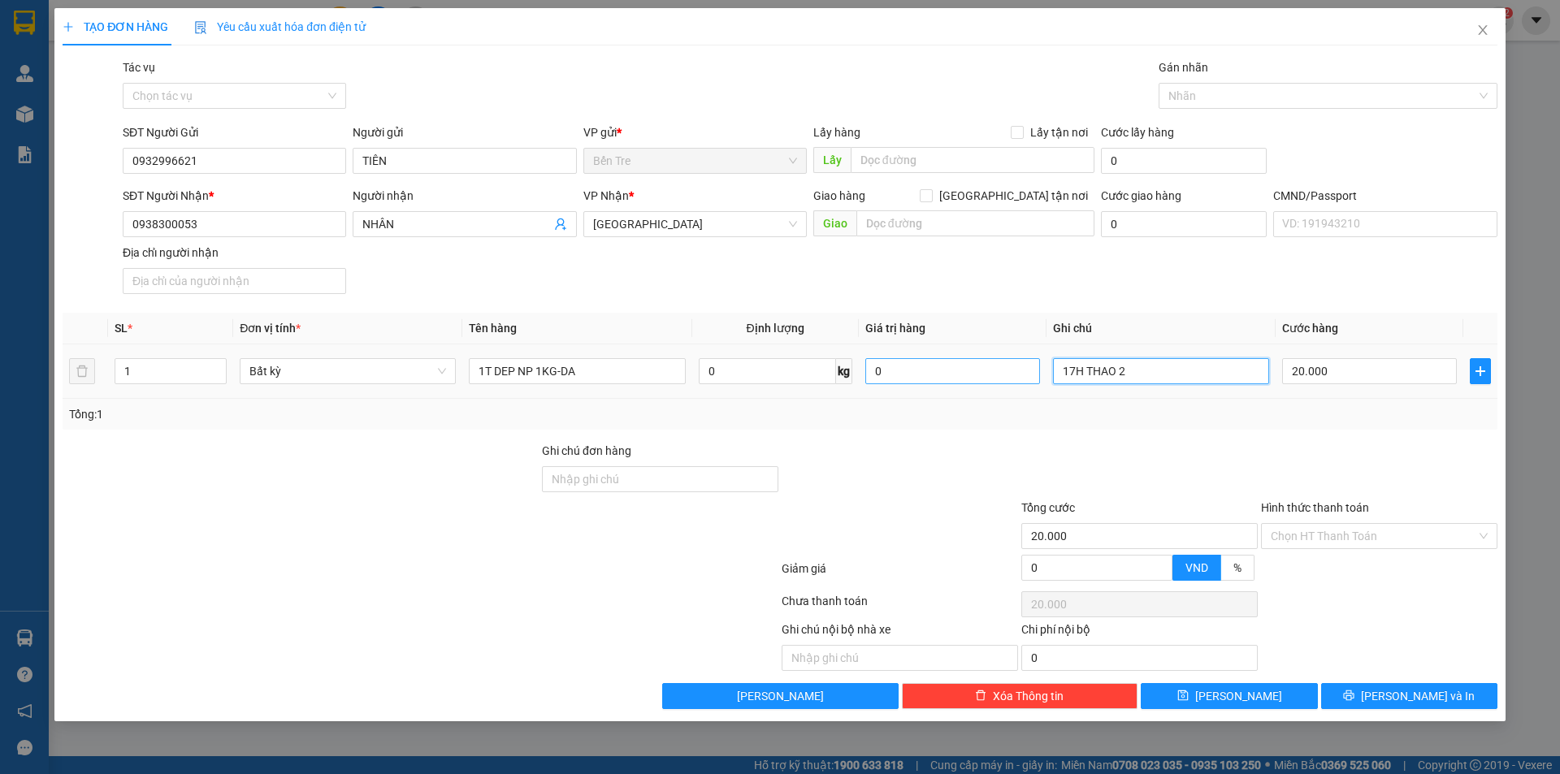
type input "17H THAO 2"
click at [982, 381] on input "0" at bounding box center [952, 371] width 175 height 26
type input "200.000"
click at [1055, 465] on div at bounding box center [1140, 470] width 240 height 57
type input "0"
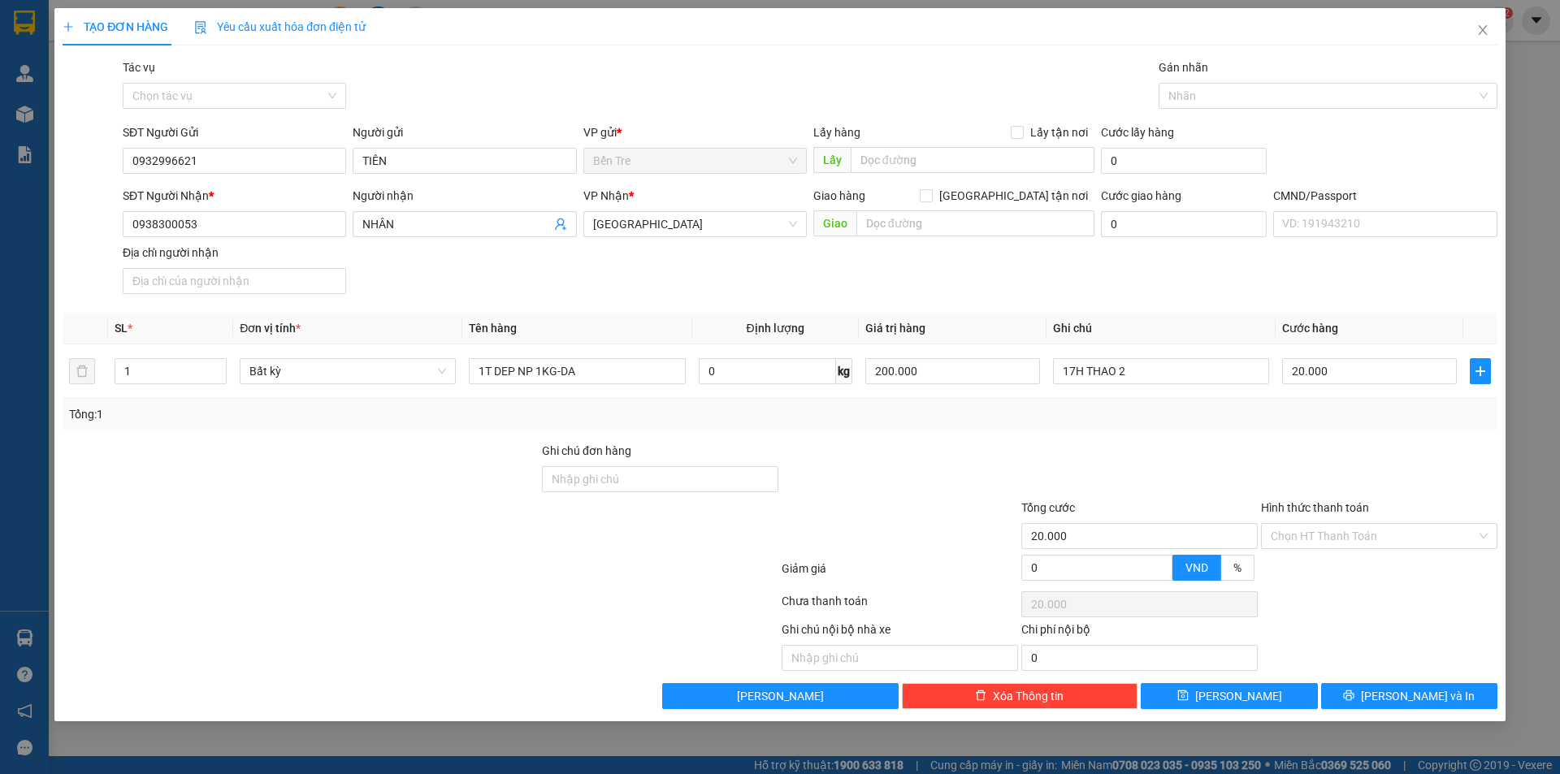
type input "0"
click at [1334, 375] on input "0" at bounding box center [1369, 371] width 175 height 26
type input "2"
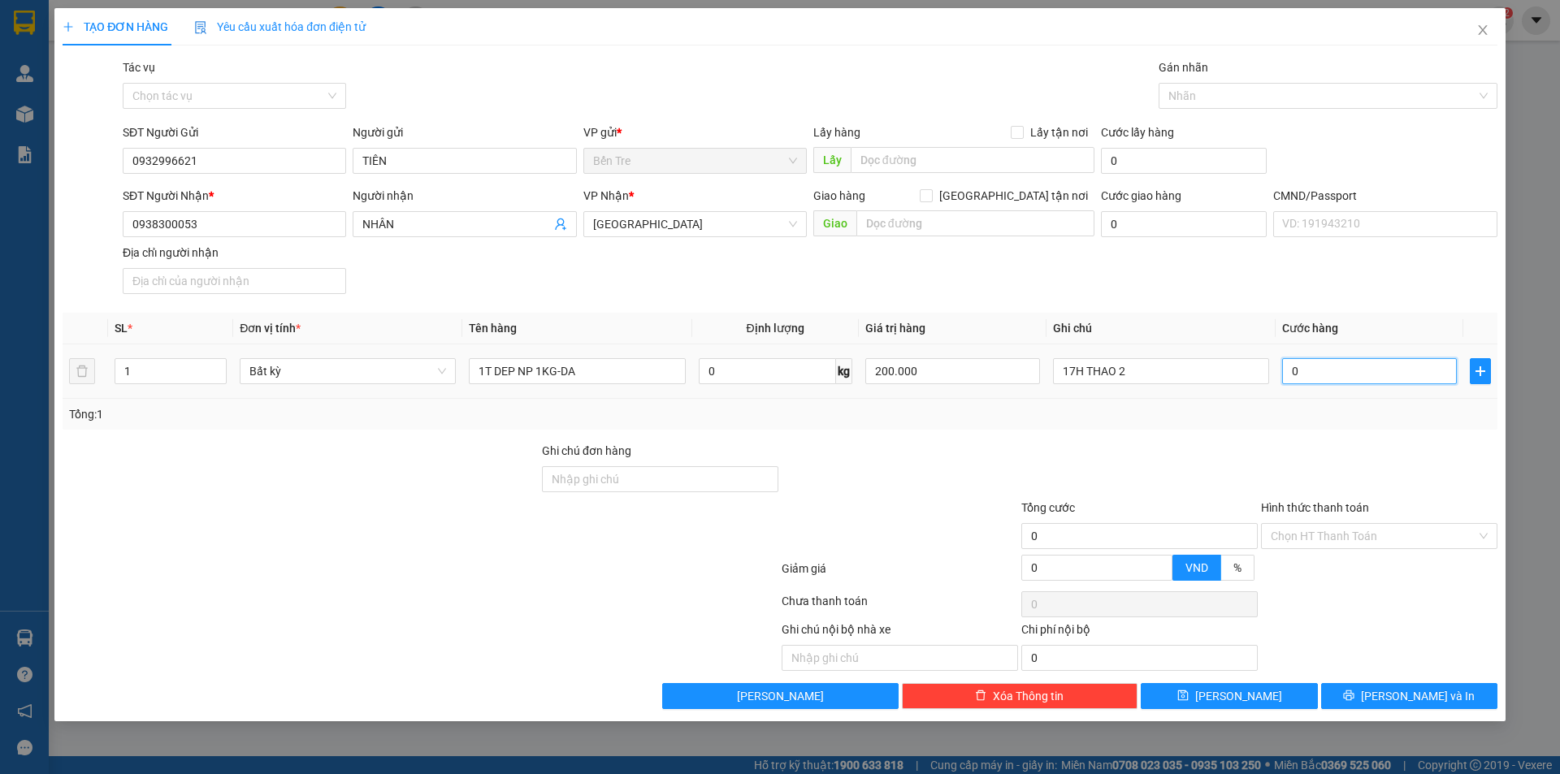
type input "2"
type input "20"
type input "20.000"
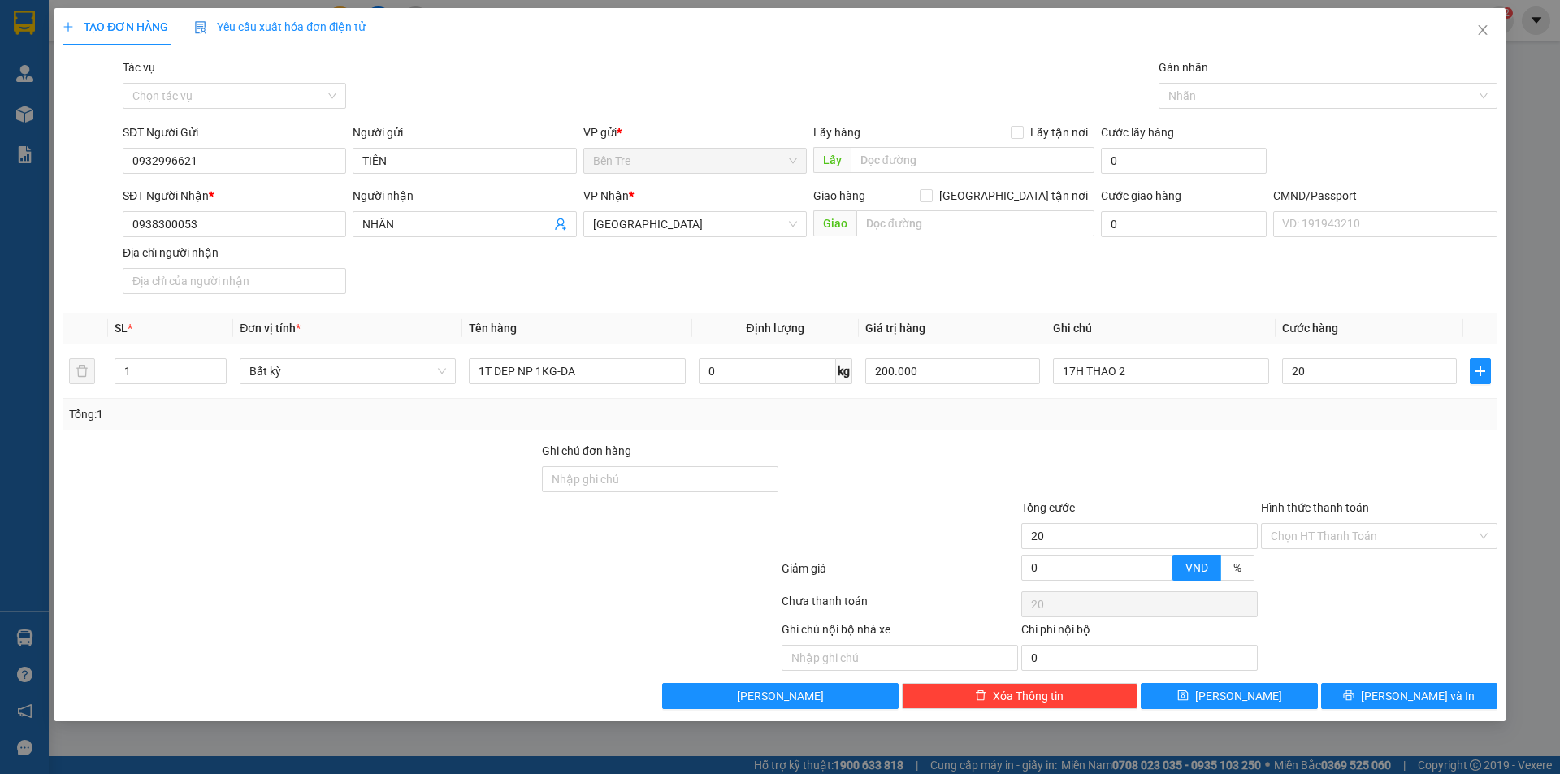
type input "20.000"
drag, startPoint x: 1312, startPoint y: 454, endPoint x: 1333, endPoint y: 479, distance: 32.9
click at [1312, 470] on div at bounding box center [1380, 470] width 240 height 57
drag, startPoint x: 1425, startPoint y: 672, endPoint x: 1442, endPoint y: 696, distance: 28.6
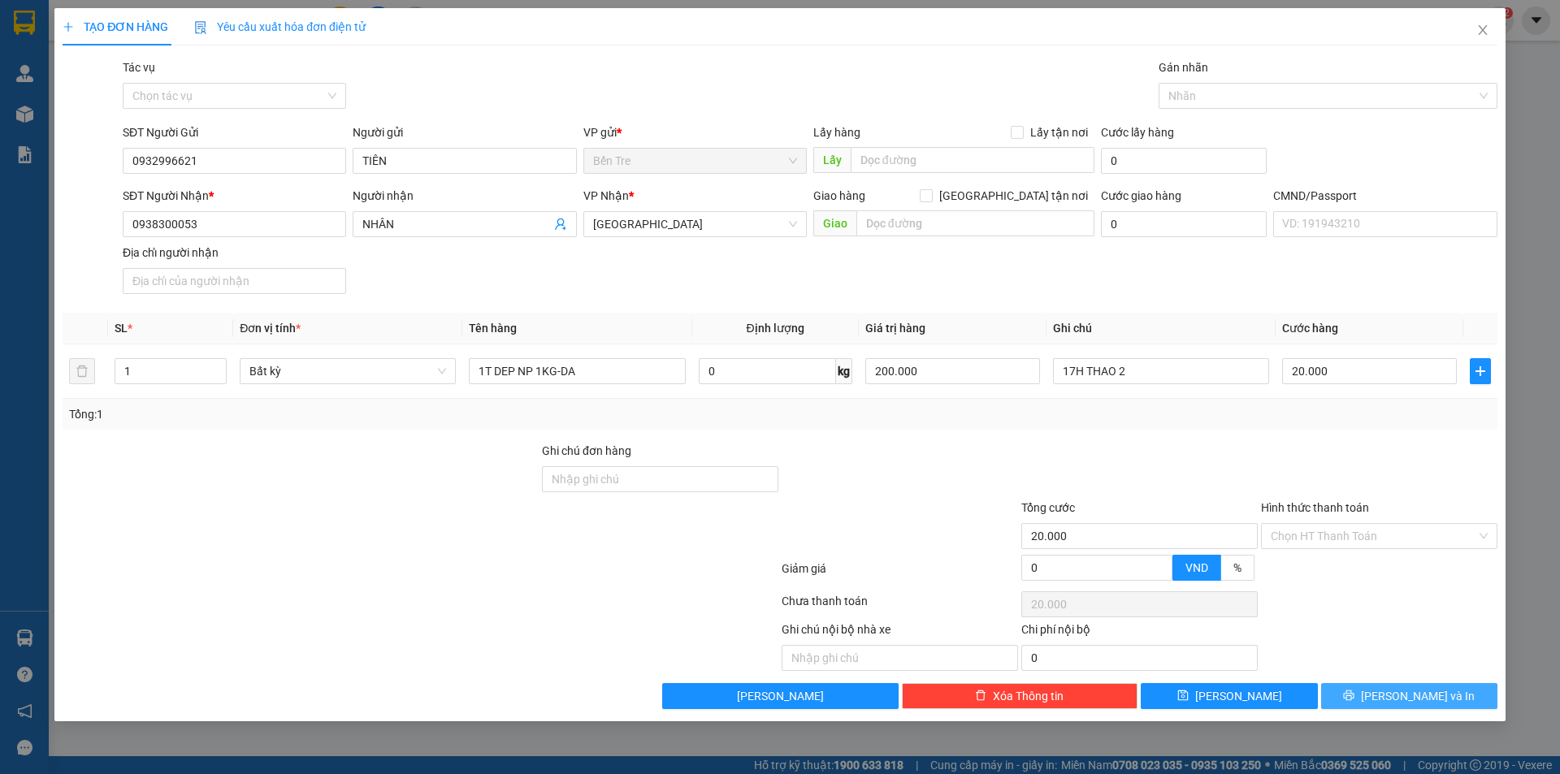
click at [1436, 687] on div "Transit Pickup Surcharge Ids Transit Deliver Surcharge Ids Transit Deliver Surc…" at bounding box center [780, 384] width 1435 height 651
drag, startPoint x: 1442, startPoint y: 696, endPoint x: 1433, endPoint y: 691, distance: 9.5
click at [1442, 696] on button "Lưu và In" at bounding box center [1409, 696] width 176 height 26
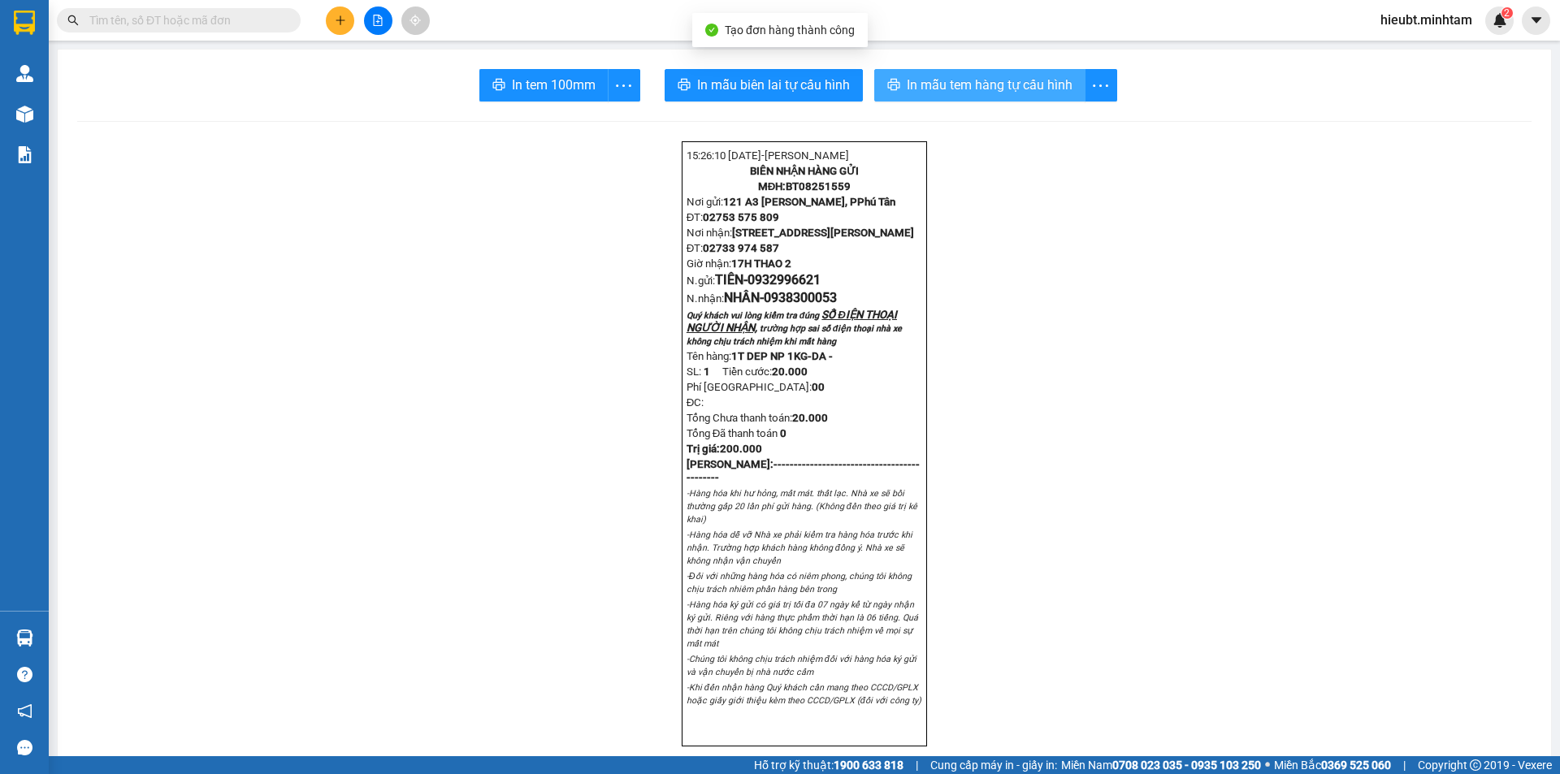
click at [971, 90] on span "In mẫu tem hàng tự cấu hình" at bounding box center [990, 85] width 166 height 20
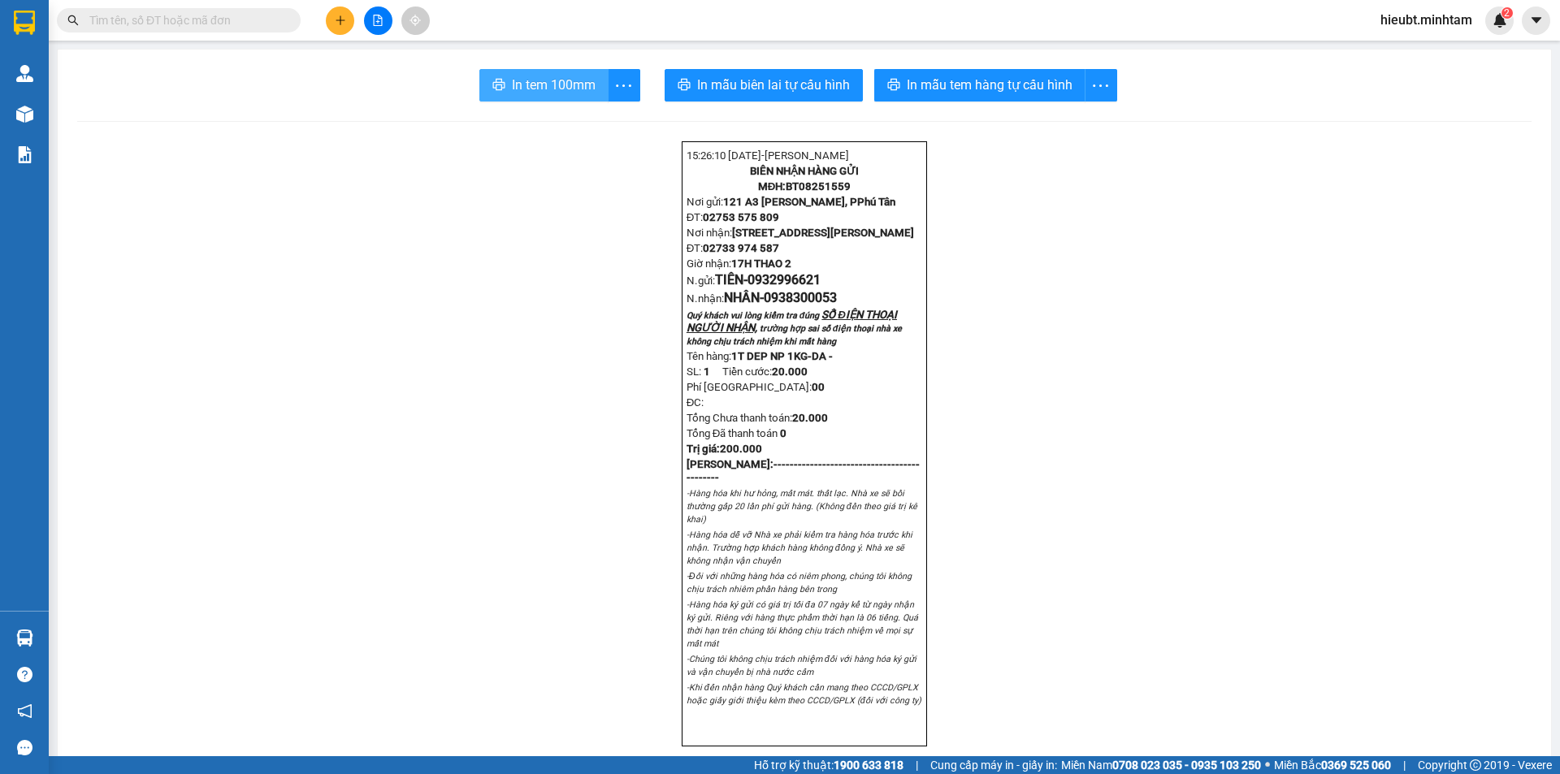
click at [501, 80] on button "In tem 100mm" at bounding box center [543, 85] width 129 height 33
click at [512, 82] on span "In tem 100mm" at bounding box center [554, 85] width 84 height 20
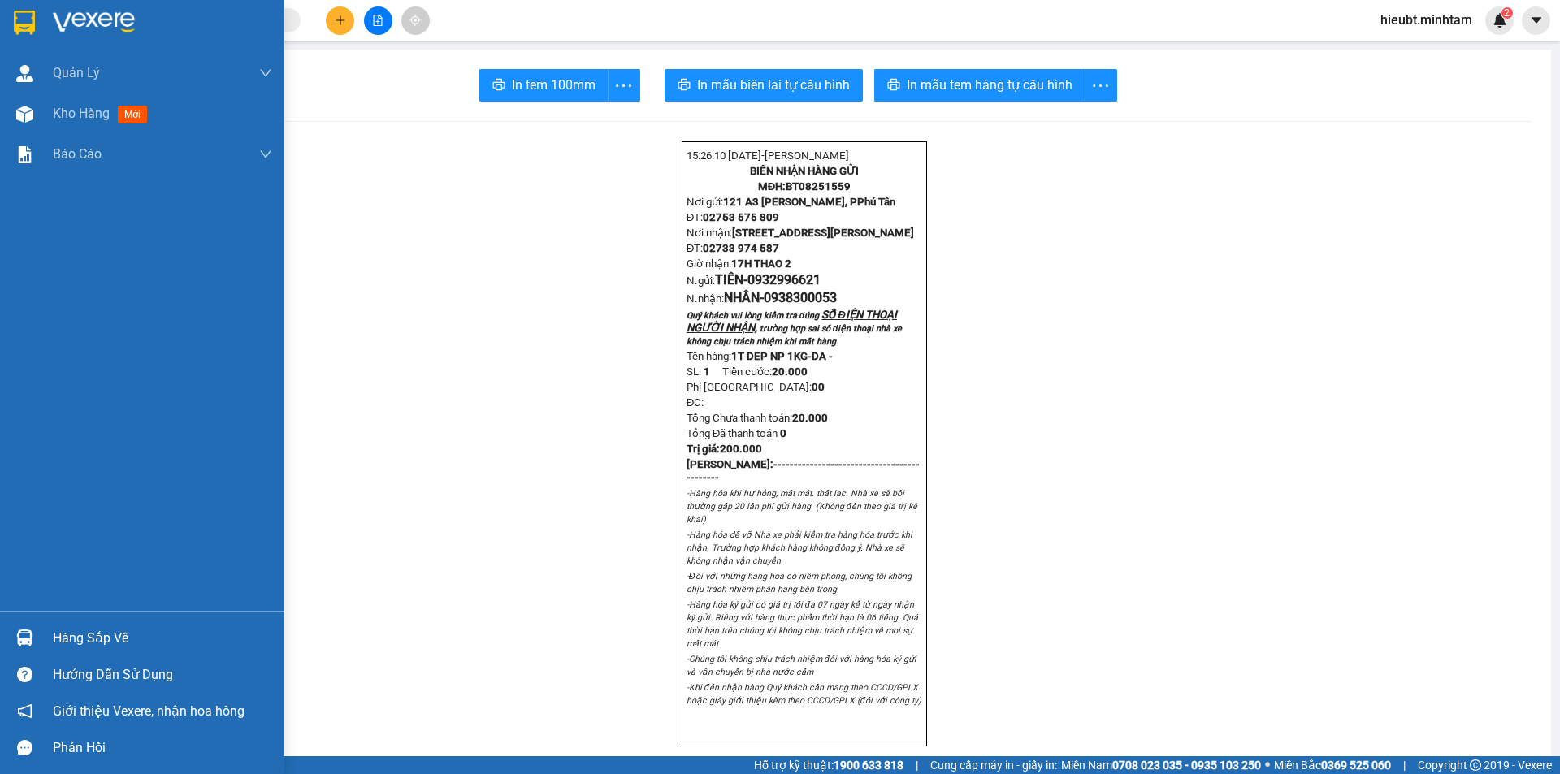
click at [29, 36] on div at bounding box center [25, 22] width 28 height 28
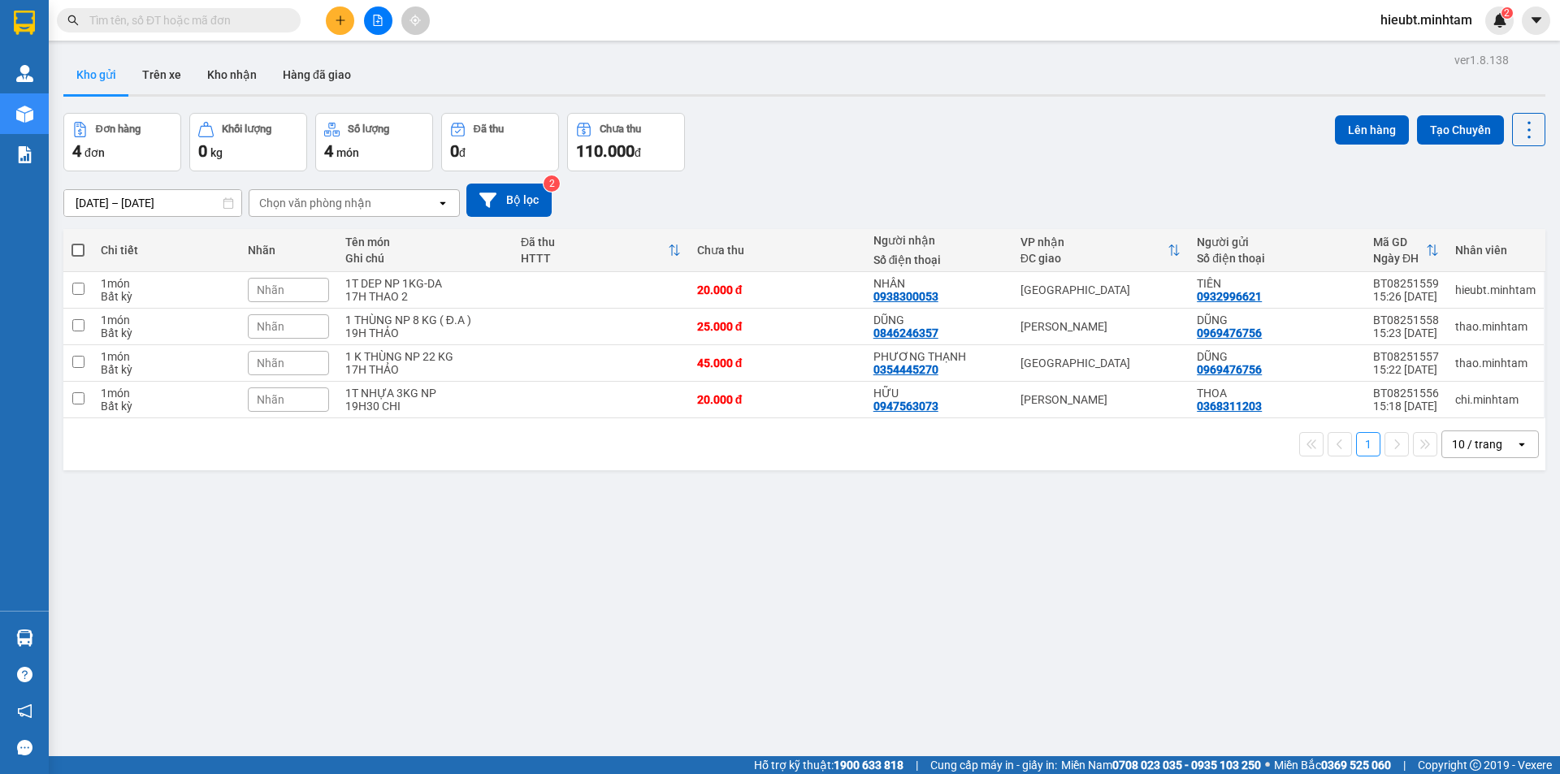
click at [209, 24] on input "text" at bounding box center [185, 20] width 192 height 18
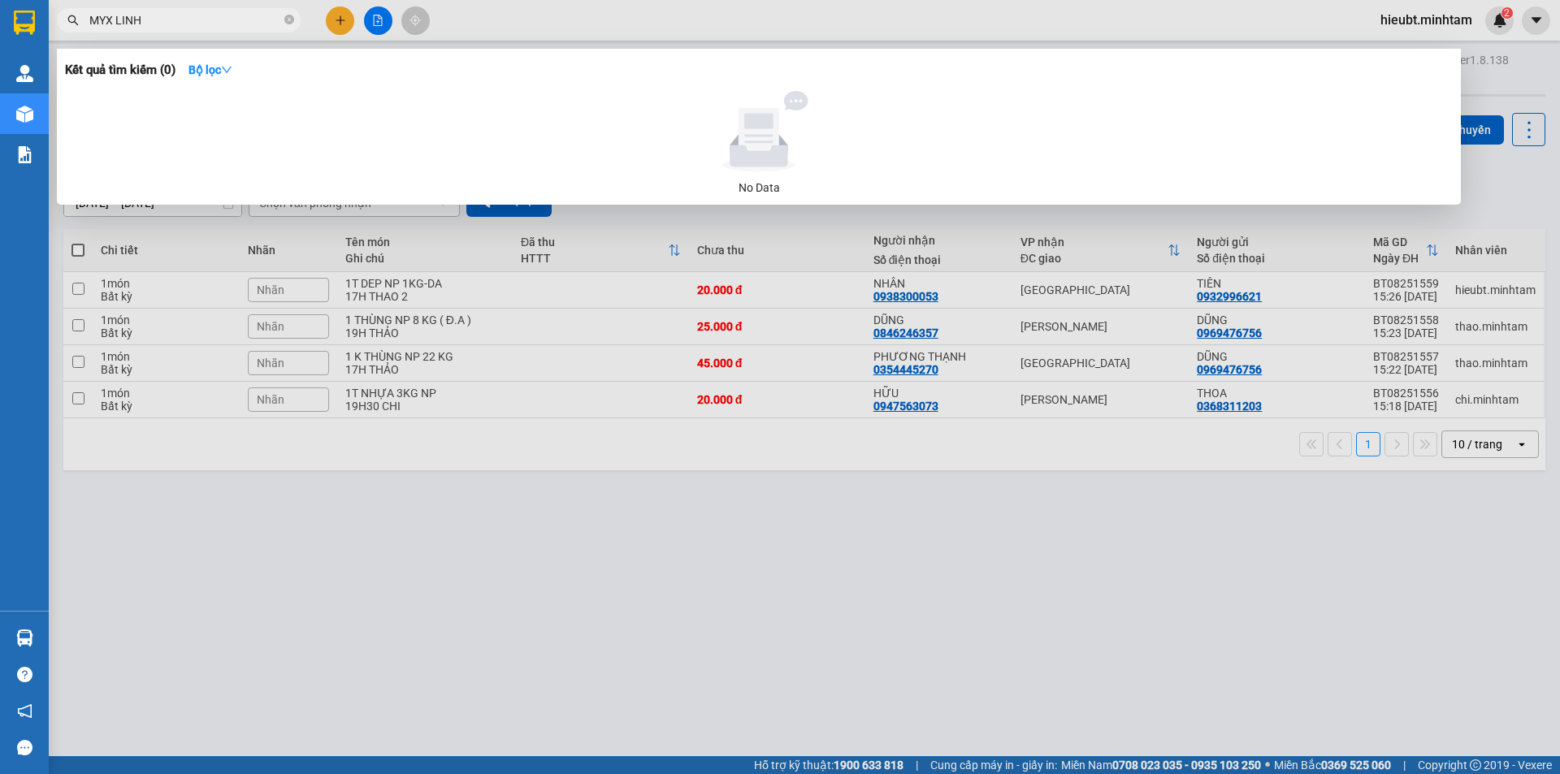
click at [114, 15] on input "MYX LINH" at bounding box center [185, 20] width 192 height 18
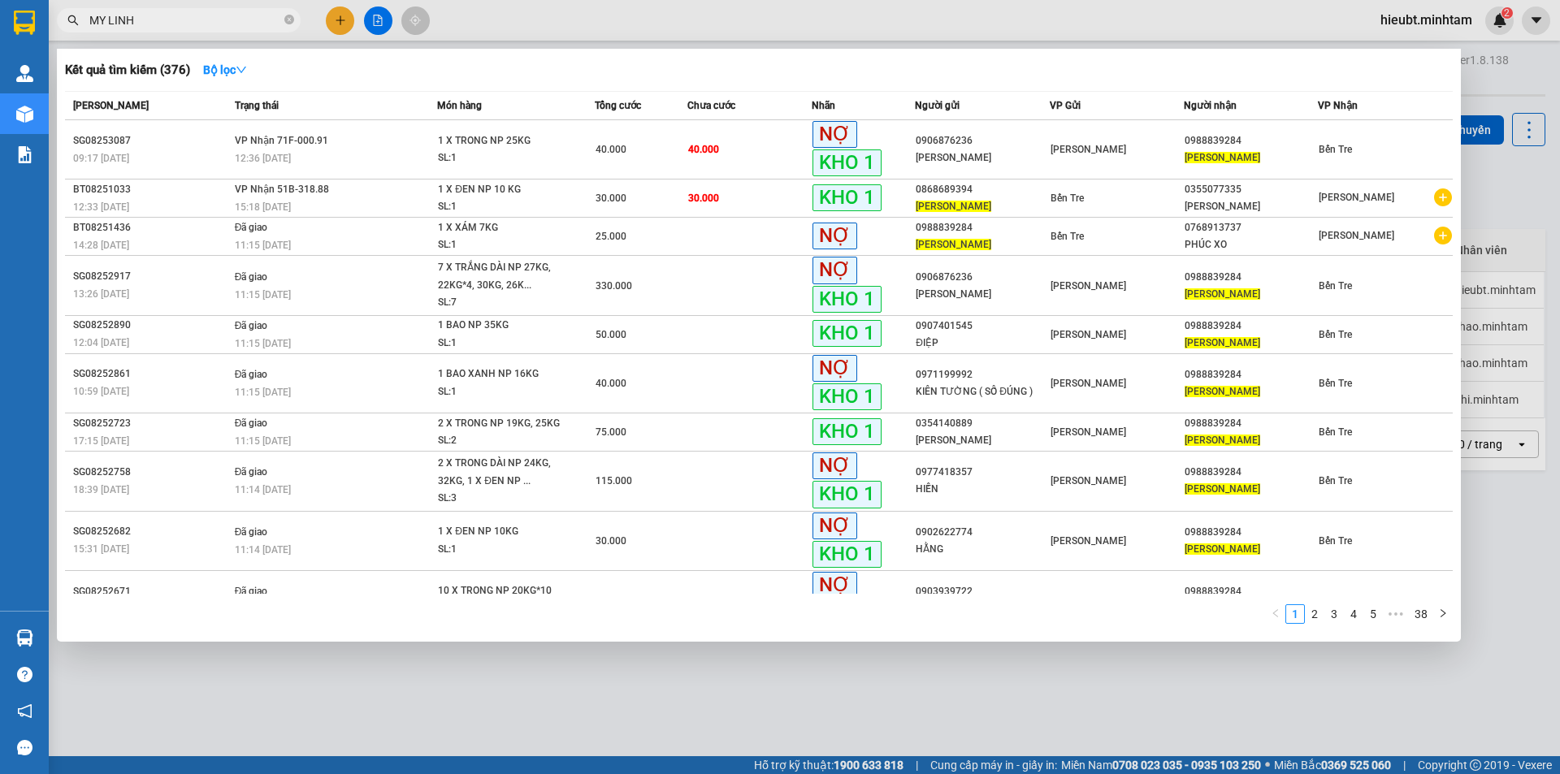
click at [168, 25] on input "MY LINH" at bounding box center [185, 20] width 192 height 18
type input "MỸ LINH"
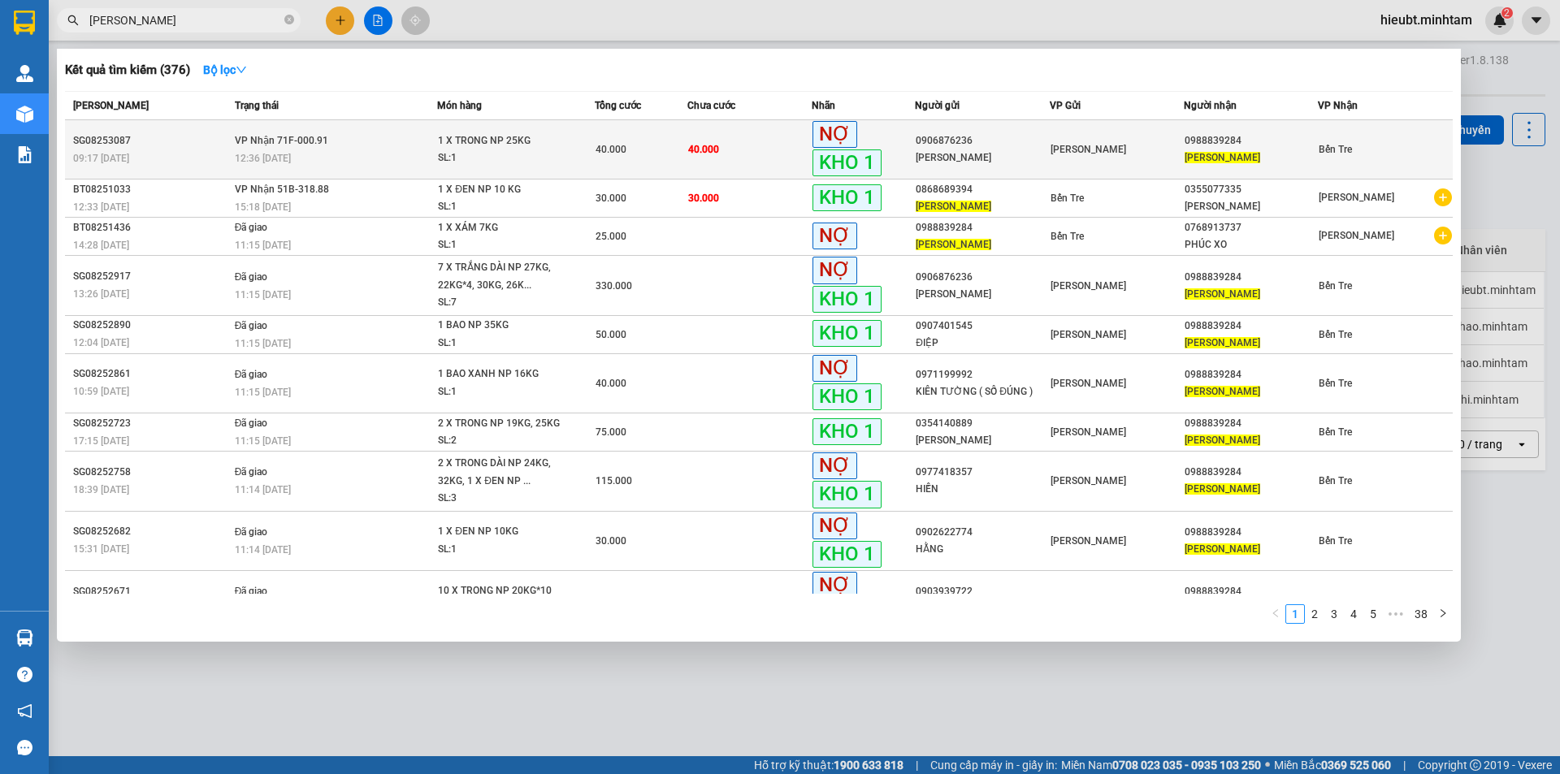
click at [552, 149] on div "1 X TRONG NP 25KG" at bounding box center [499, 141] width 122 height 18
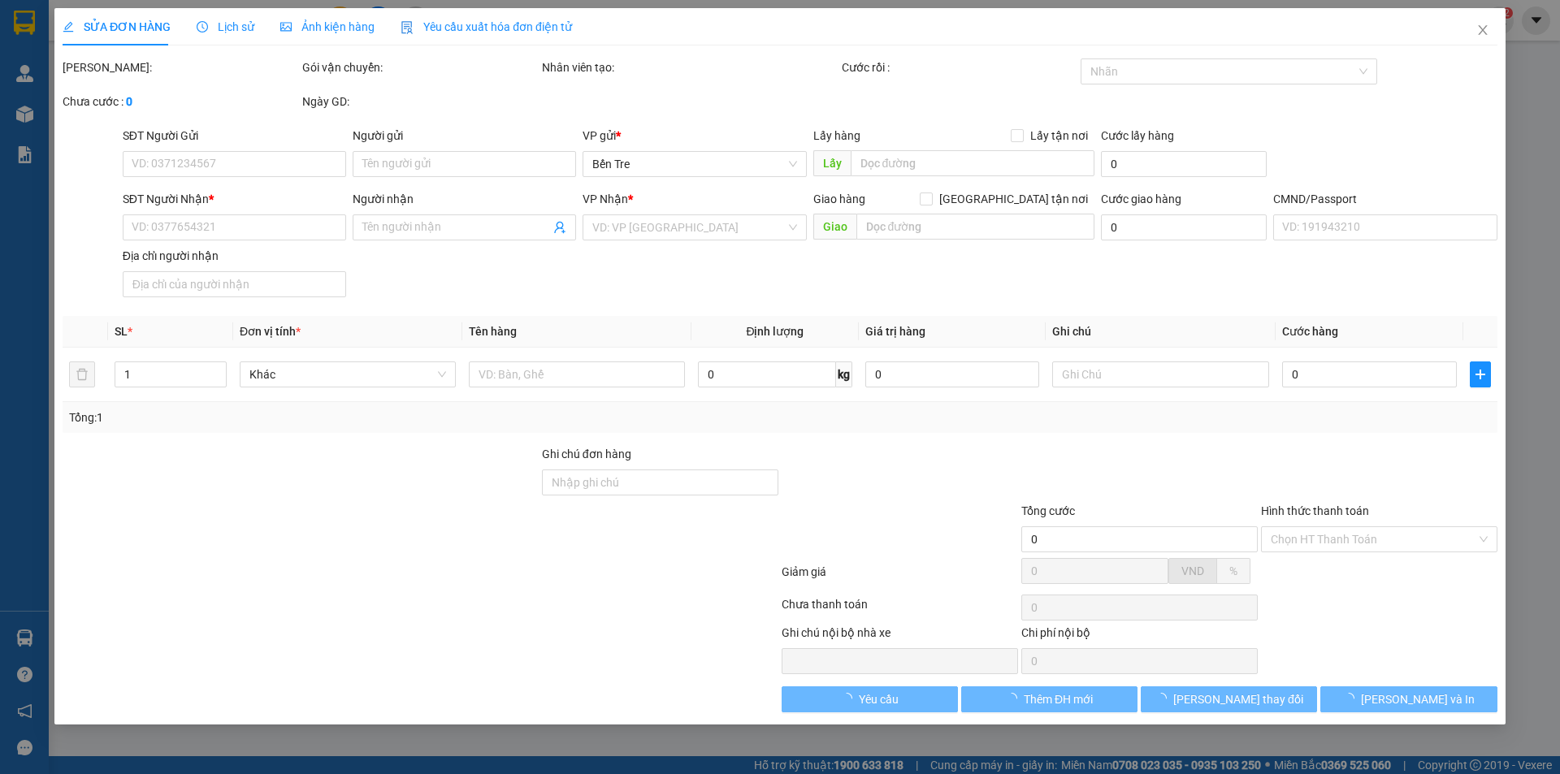
type input "0906876236"
type input "MINH KHANG"
type input "0988839284"
type input "MỸ LINH"
type input "40.000"
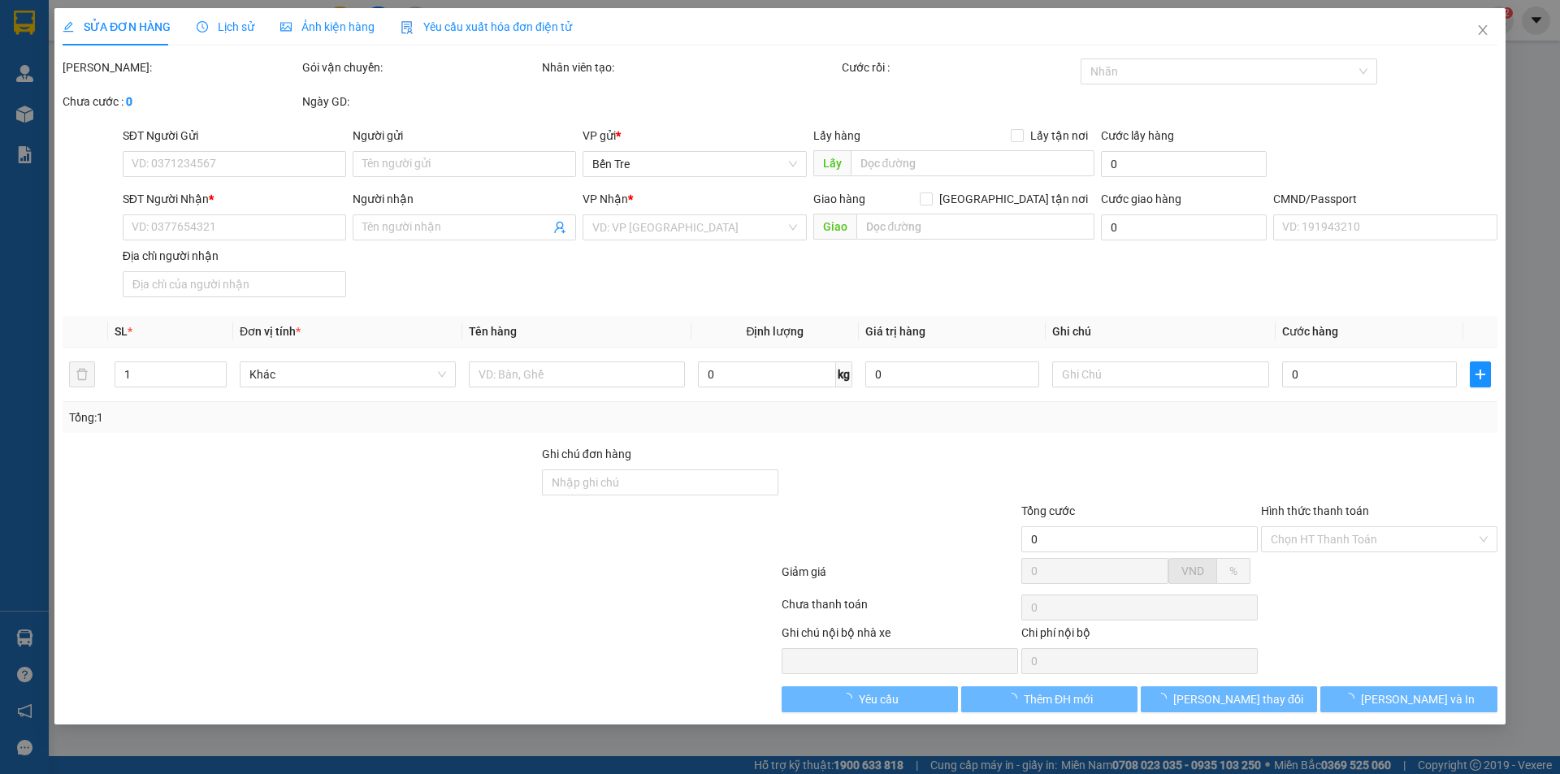
type input "40.000"
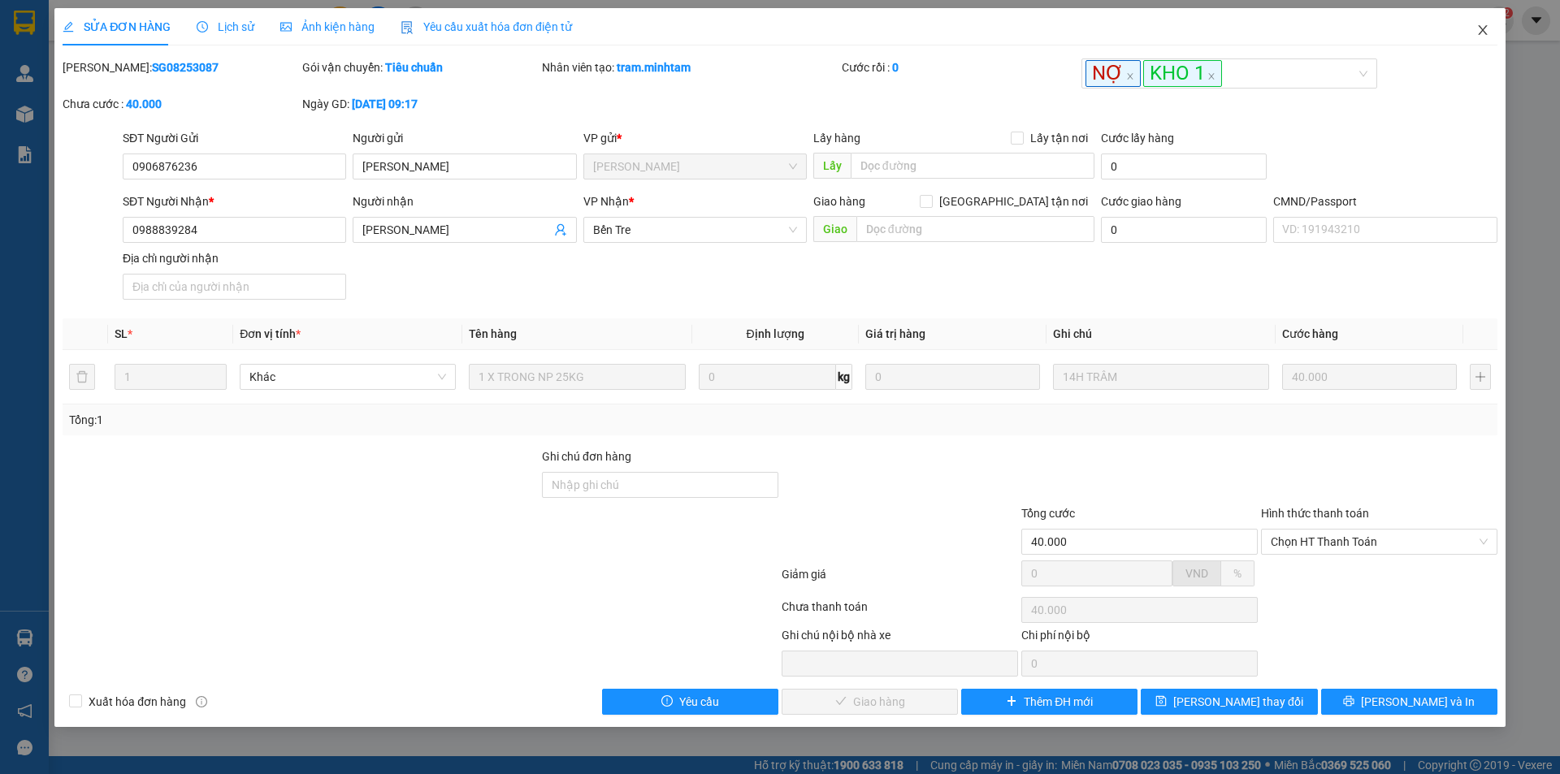
click at [1485, 33] on icon "close" at bounding box center [1482, 30] width 9 height 10
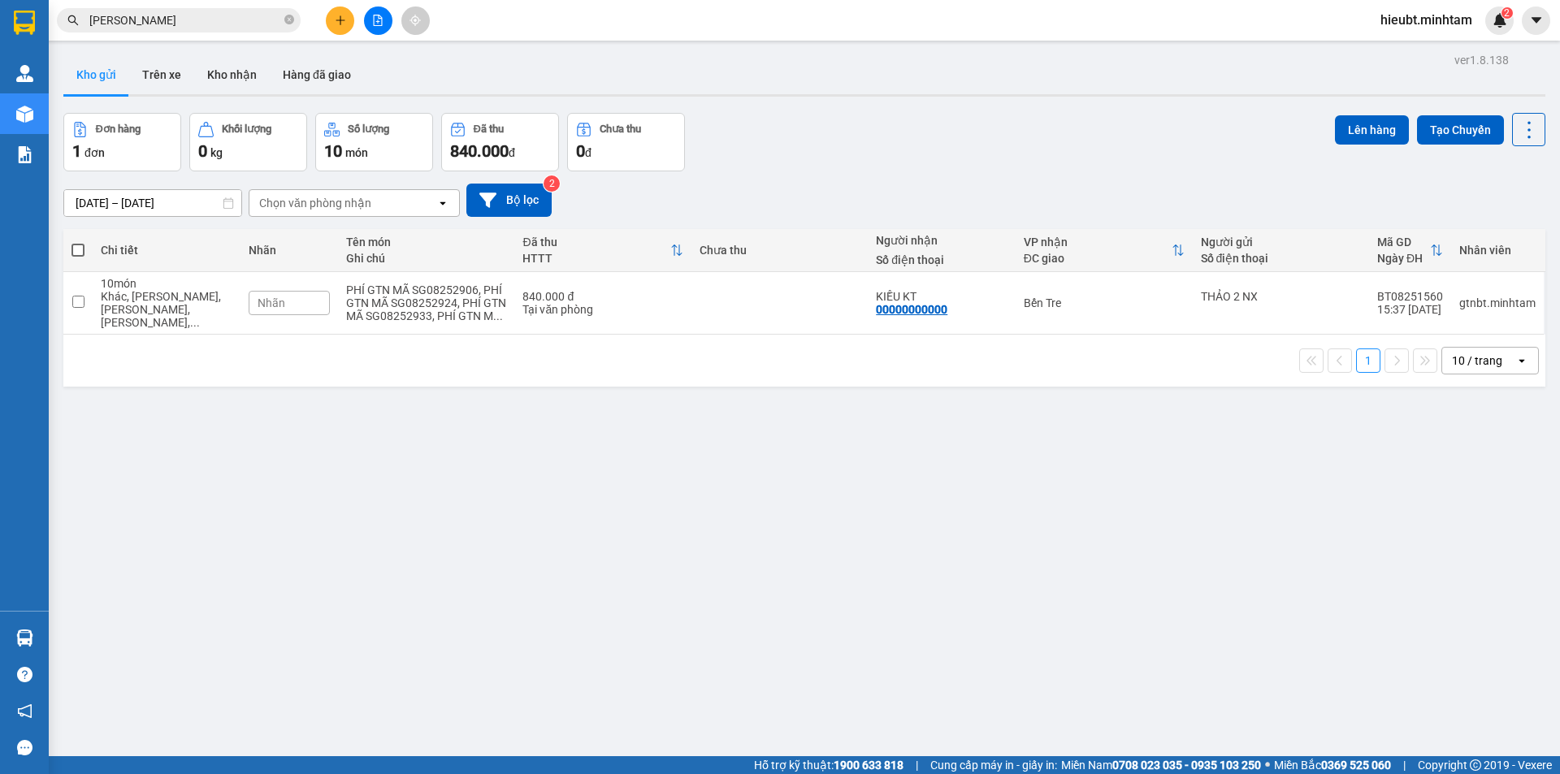
click at [1377, 30] on span "hieubt.minhtam" at bounding box center [1427, 20] width 118 height 20
click at [1381, 49] on icon "login" at bounding box center [1380, 51] width 10 height 10
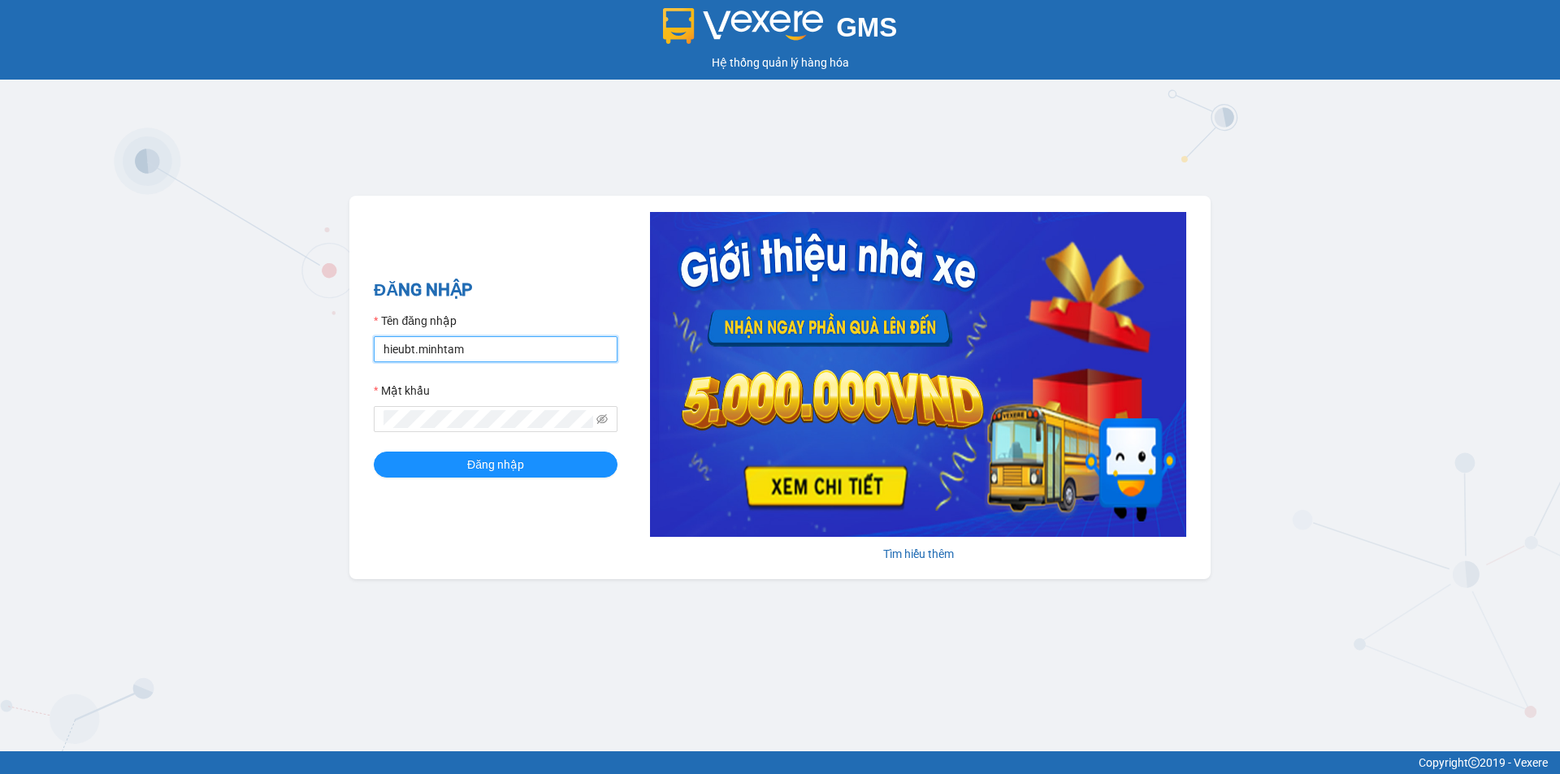
click at [546, 358] on input "hieubt.minhtam" at bounding box center [496, 349] width 244 height 26
type input "h"
click at [474, 348] on input "Tên đăng nhập" at bounding box center [496, 349] width 244 height 26
type input "V"
type input "vinhhg.minhtam"
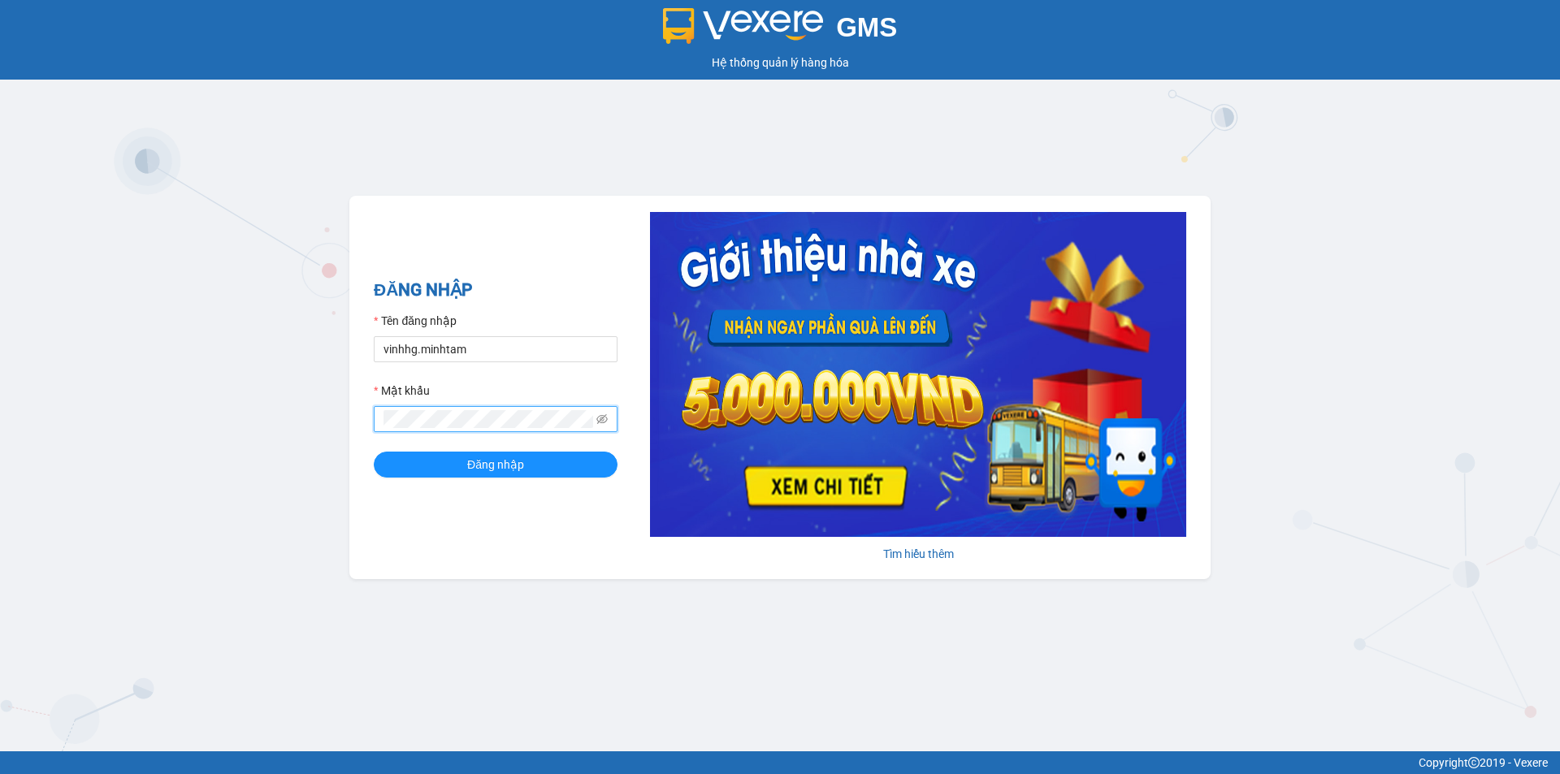
click at [374, 452] on button "Đăng nhập" at bounding box center [496, 465] width 244 height 26
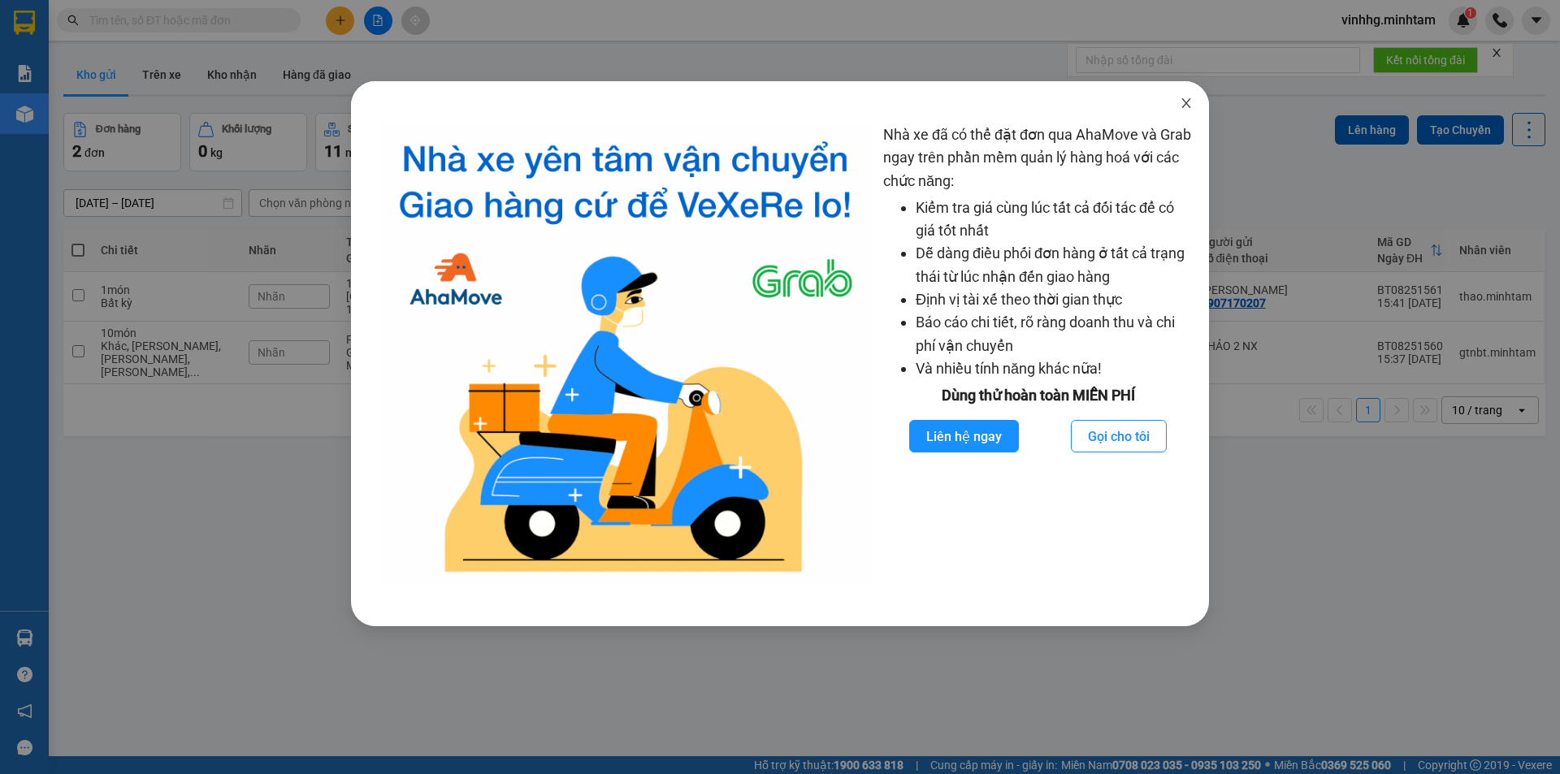
click at [1182, 103] on icon "close" at bounding box center [1186, 103] width 13 height 13
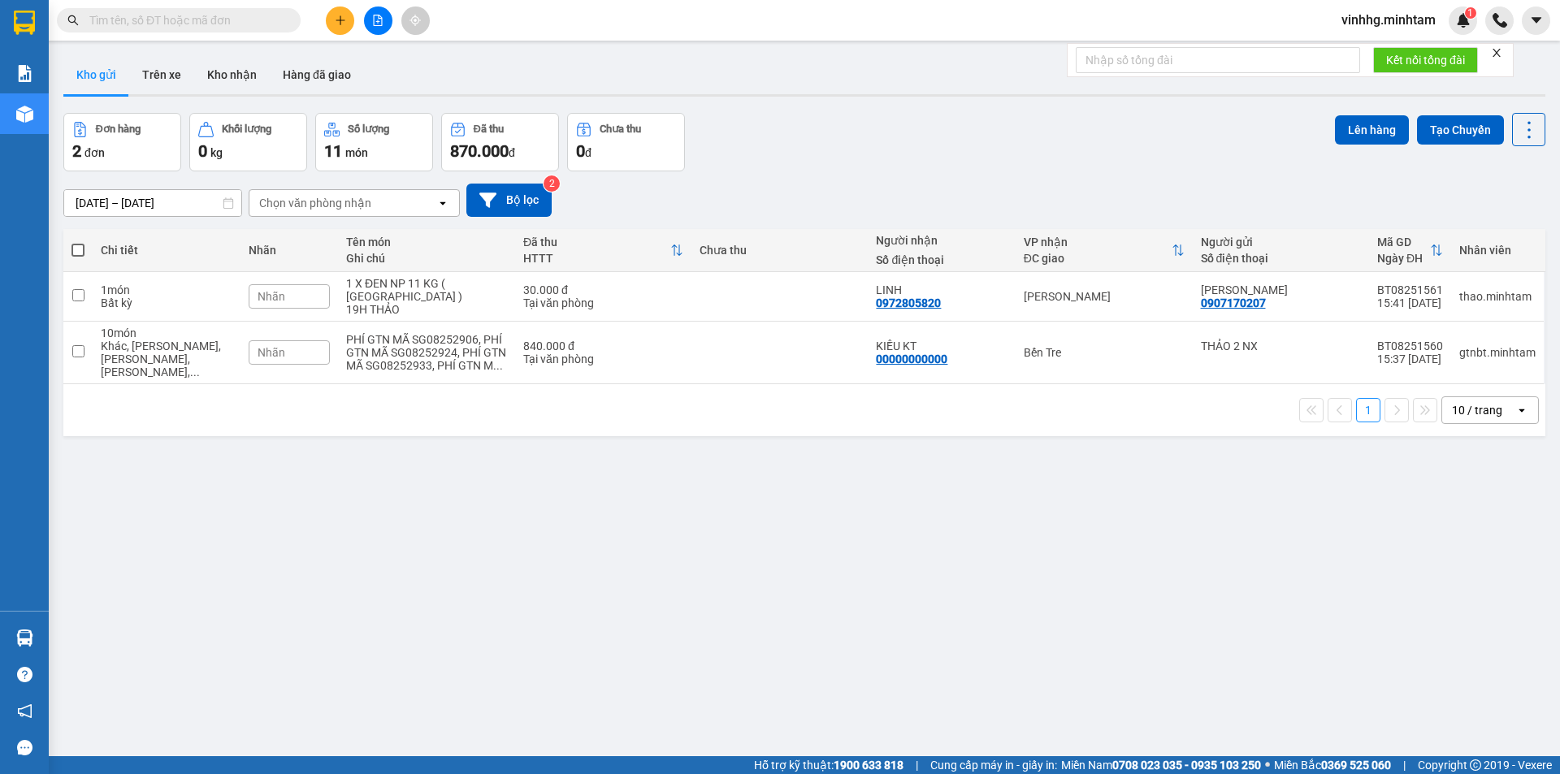
drag, startPoint x: 314, startPoint y: 521, endPoint x: 329, endPoint y: 492, distance: 32.0
click at [314, 517] on div "ver 1.8.138 Kho gửi Trên xe Kho nhận Hàng đã giao Đơn hàng 2 đơn Khối lượng 0 k…" at bounding box center [804, 436] width 1495 height 774
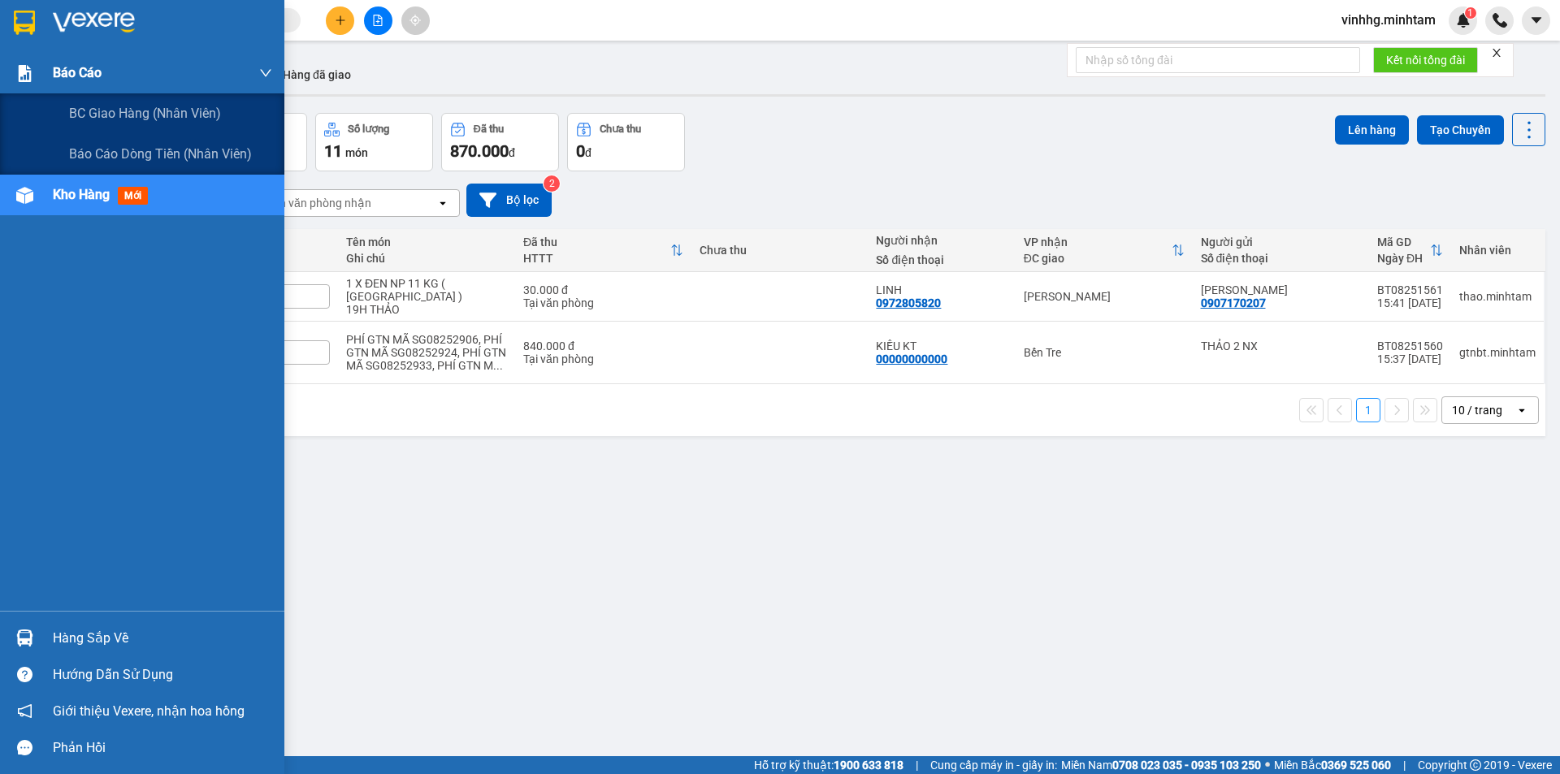
click at [166, 78] on div "Báo cáo" at bounding box center [162, 73] width 219 height 41
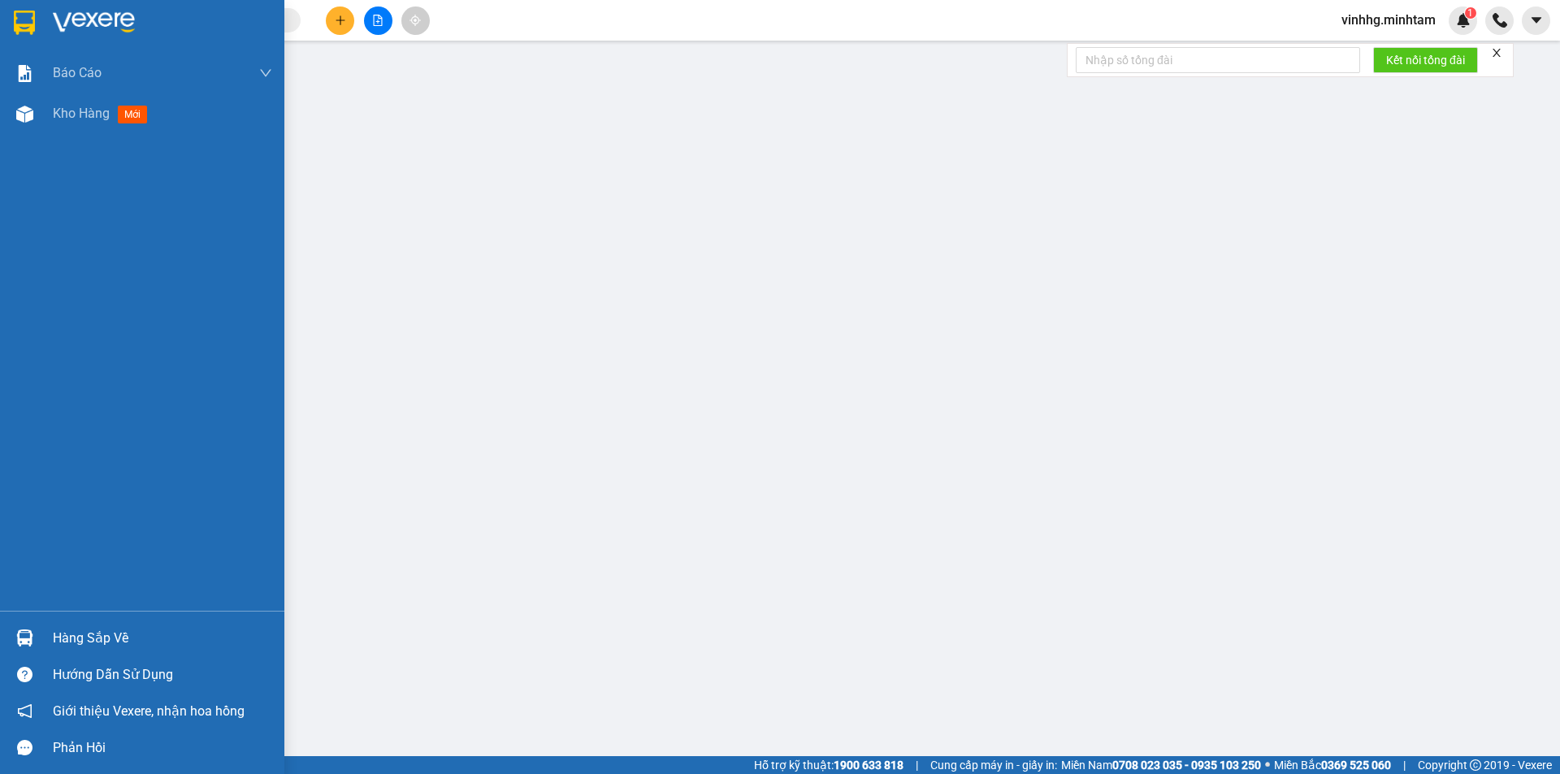
click at [25, 24] on img at bounding box center [24, 23] width 21 height 24
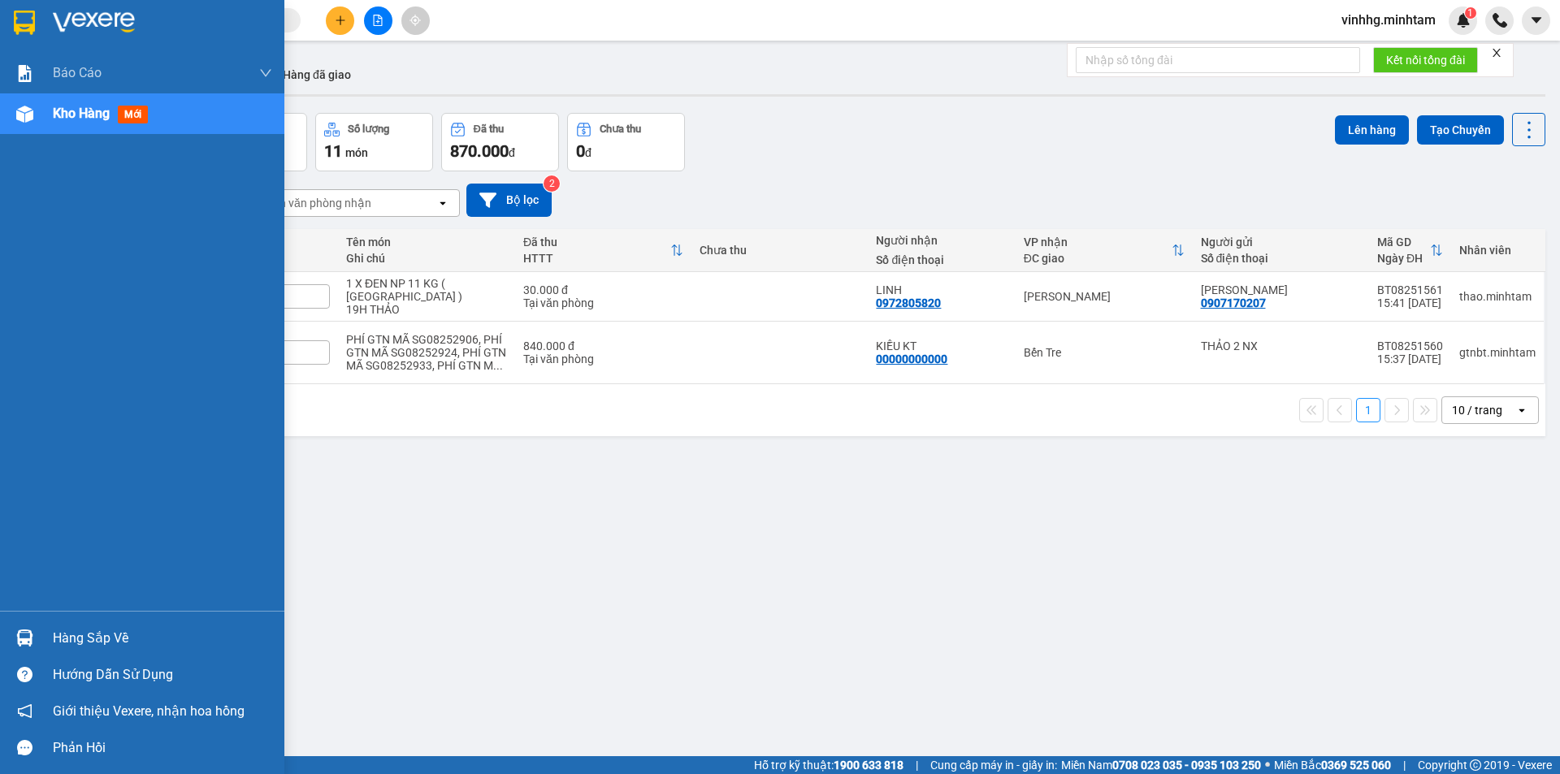
click at [23, 16] on img at bounding box center [24, 23] width 21 height 24
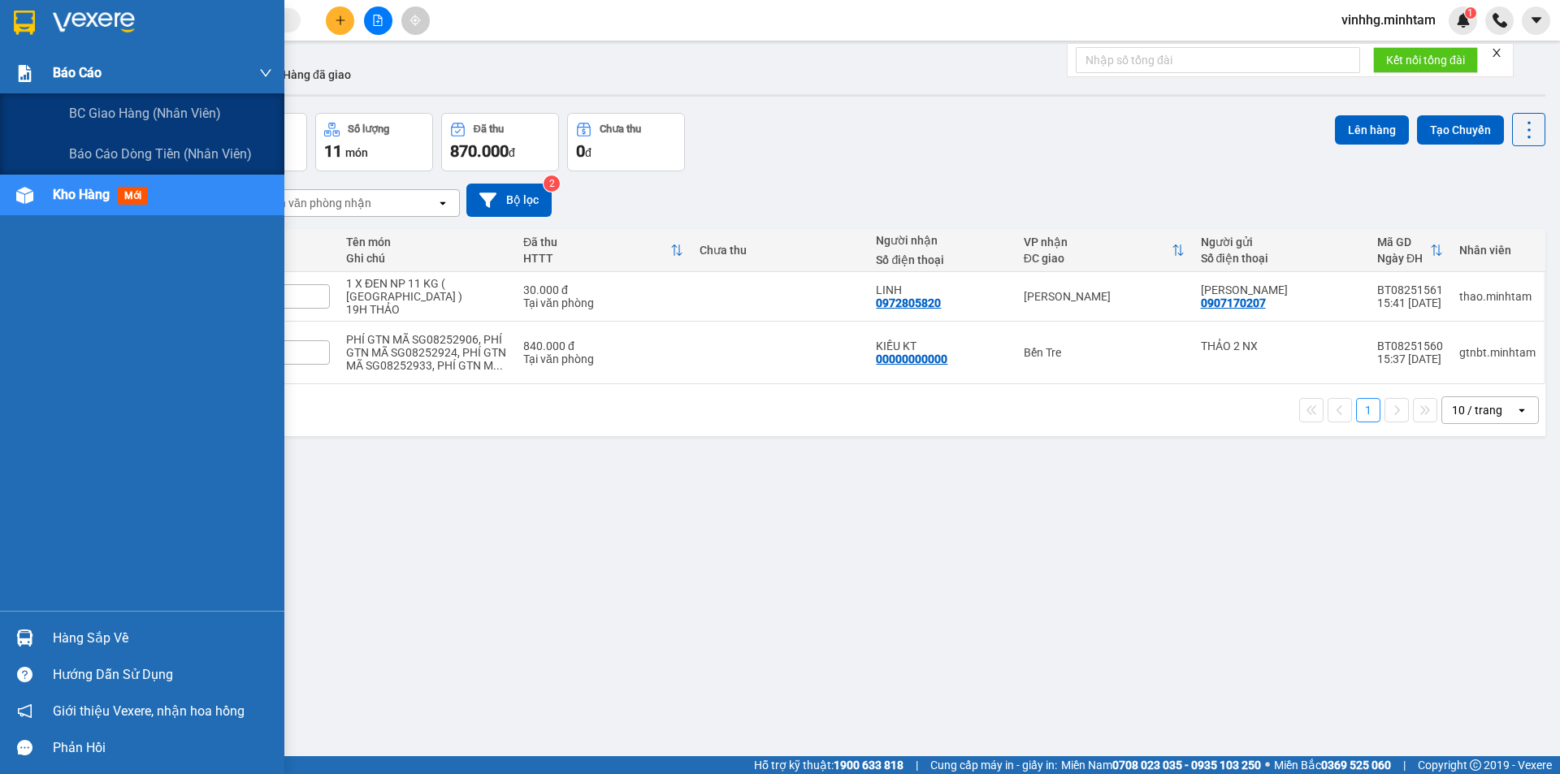
click at [163, 67] on div "Báo cáo" at bounding box center [162, 73] width 219 height 41
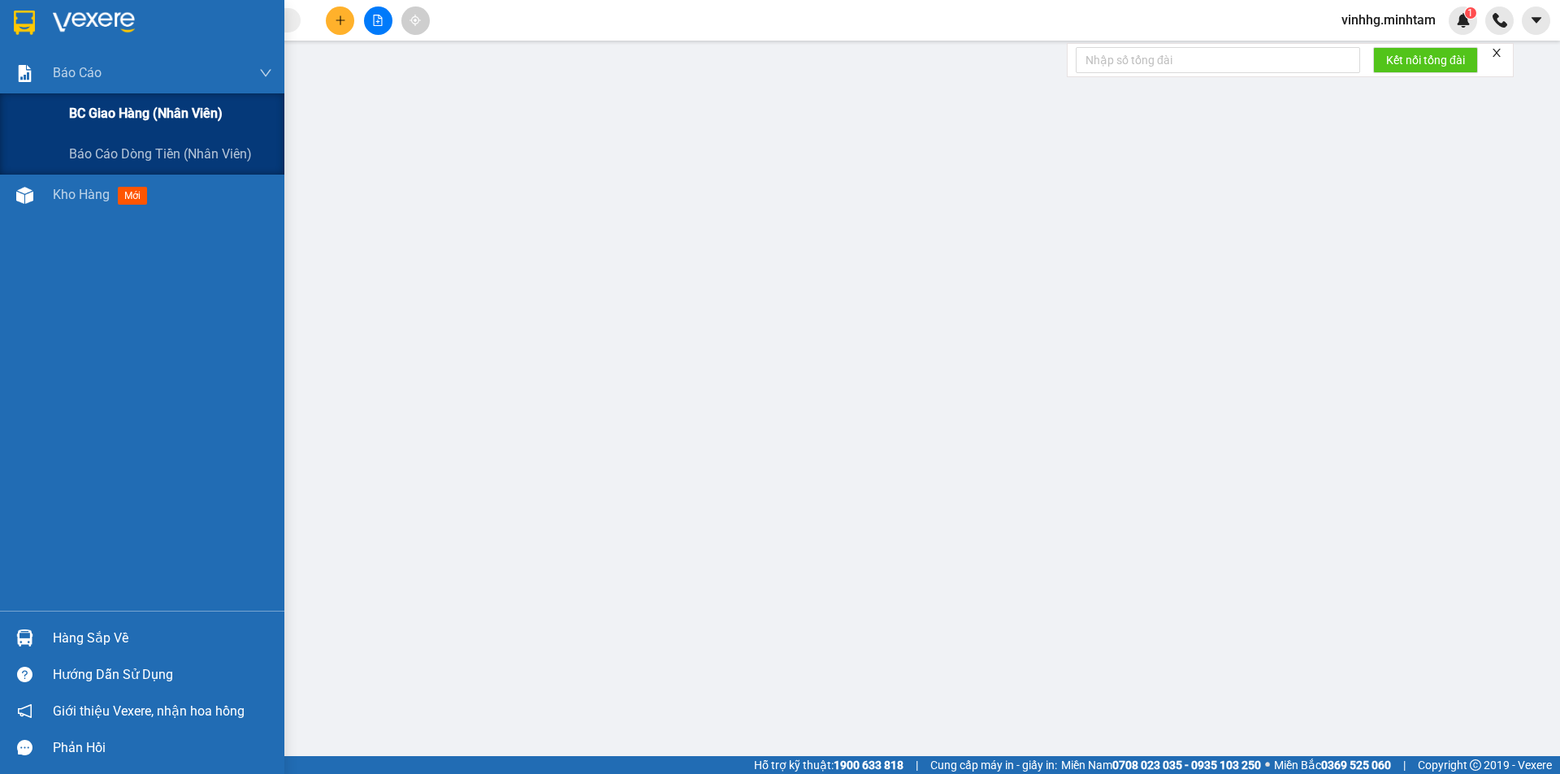
click at [88, 115] on span "BC giao hàng (nhân viên)" at bounding box center [146, 113] width 154 height 20
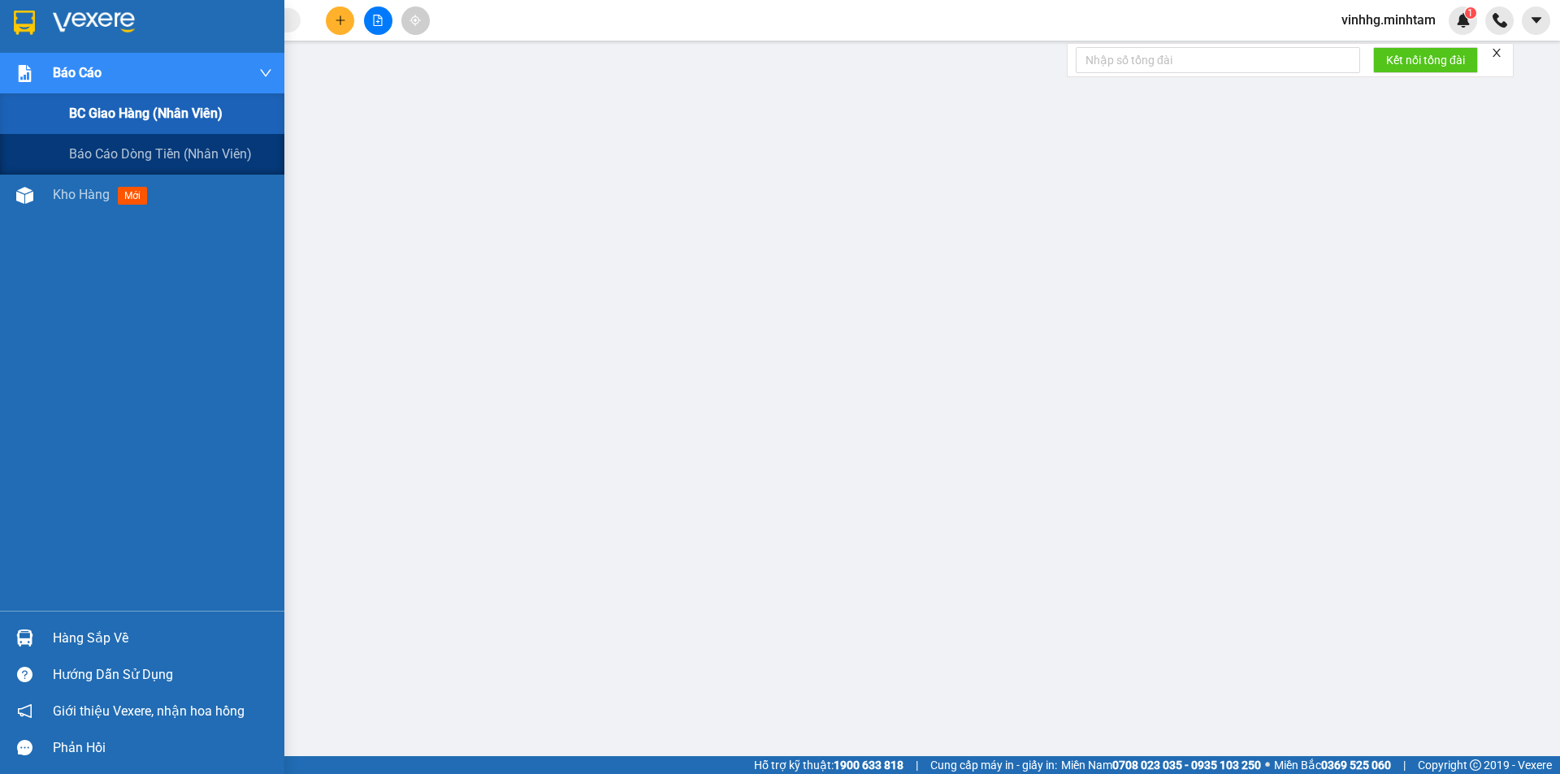
click at [42, 66] on div "Báo cáo" at bounding box center [142, 73] width 284 height 41
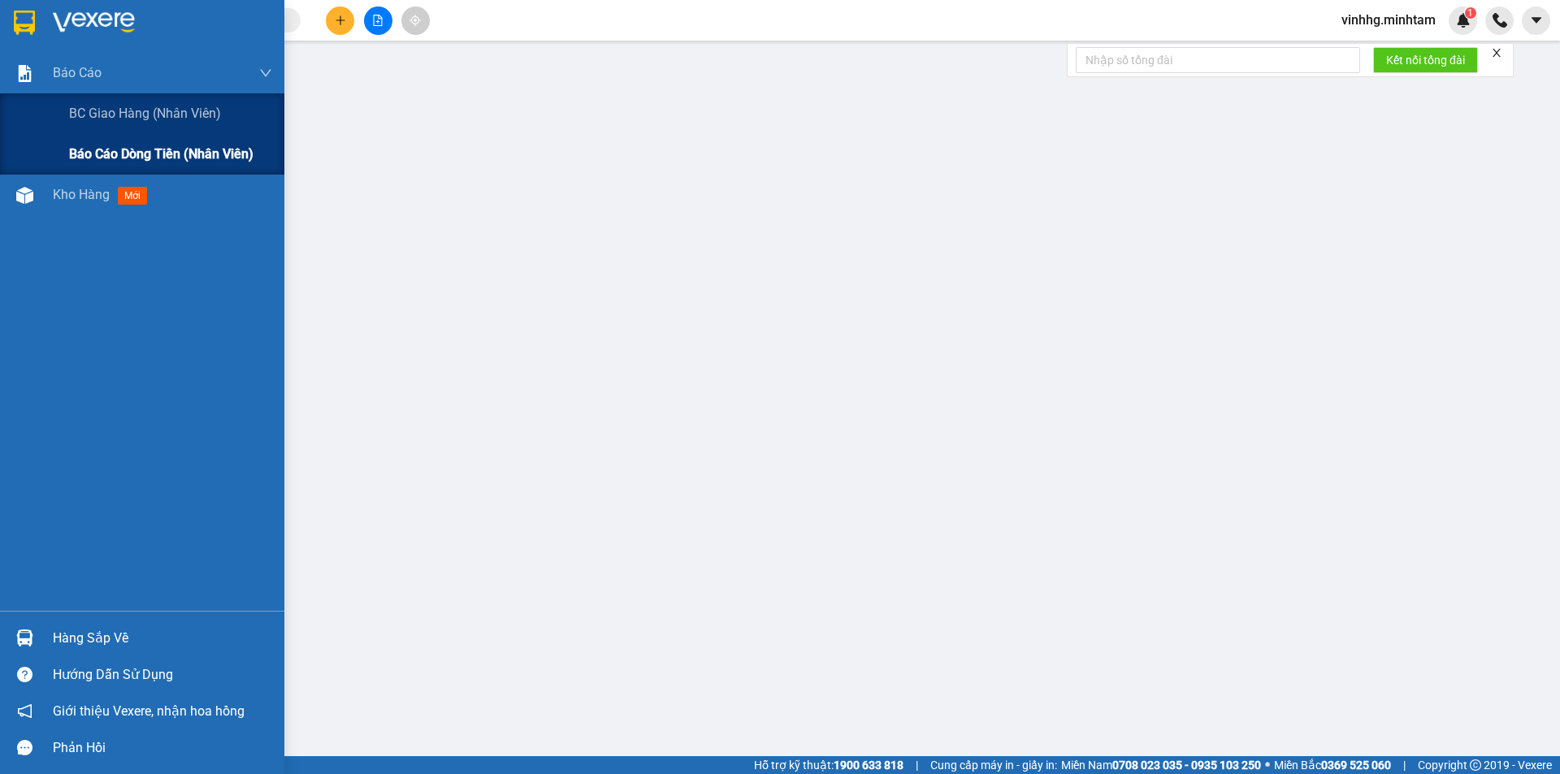
click at [171, 158] on span "Báo cáo dòng tiền (nhân viên)" at bounding box center [161, 154] width 184 height 20
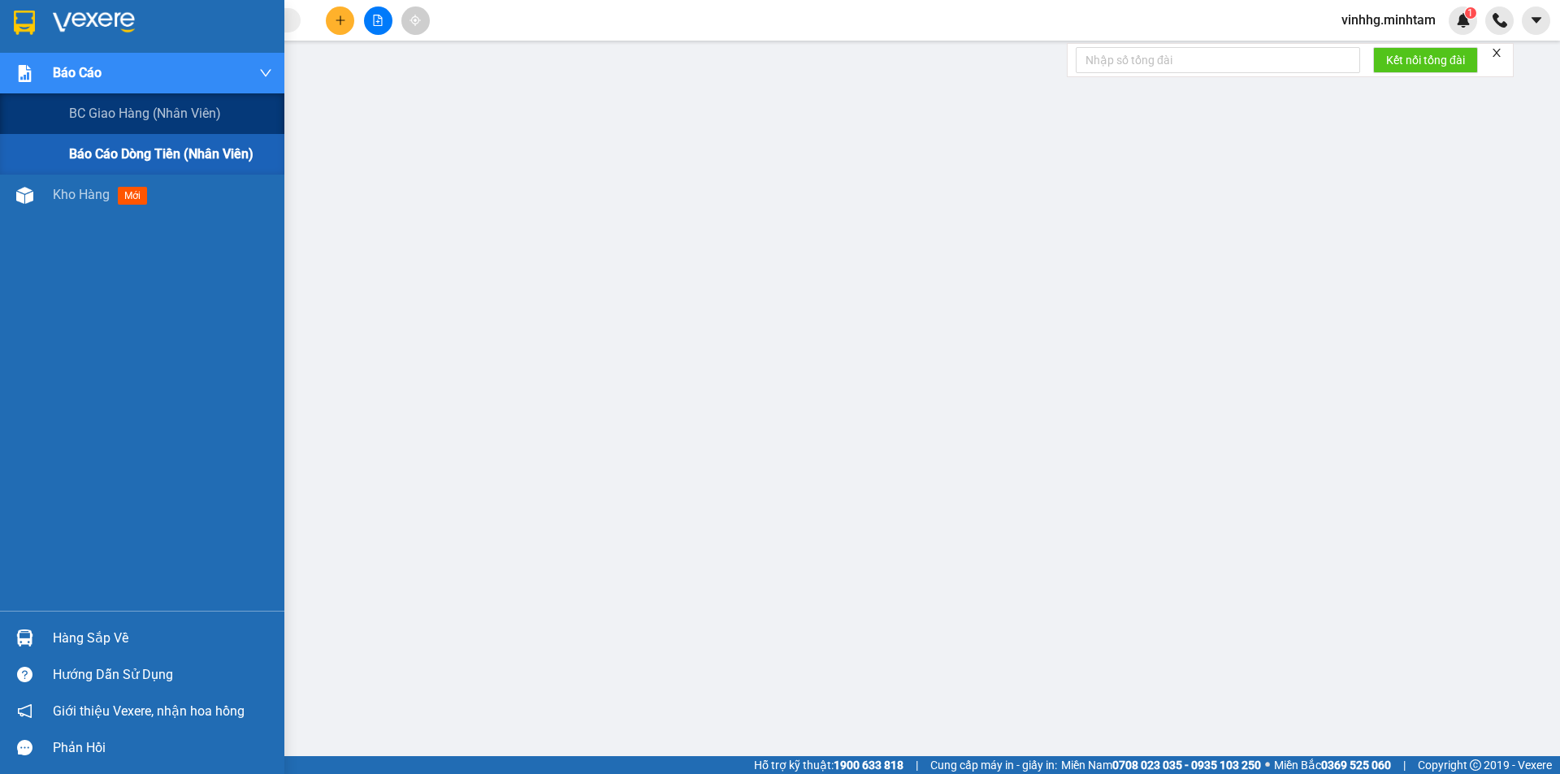
click at [57, 68] on span "Báo cáo" at bounding box center [77, 73] width 49 height 20
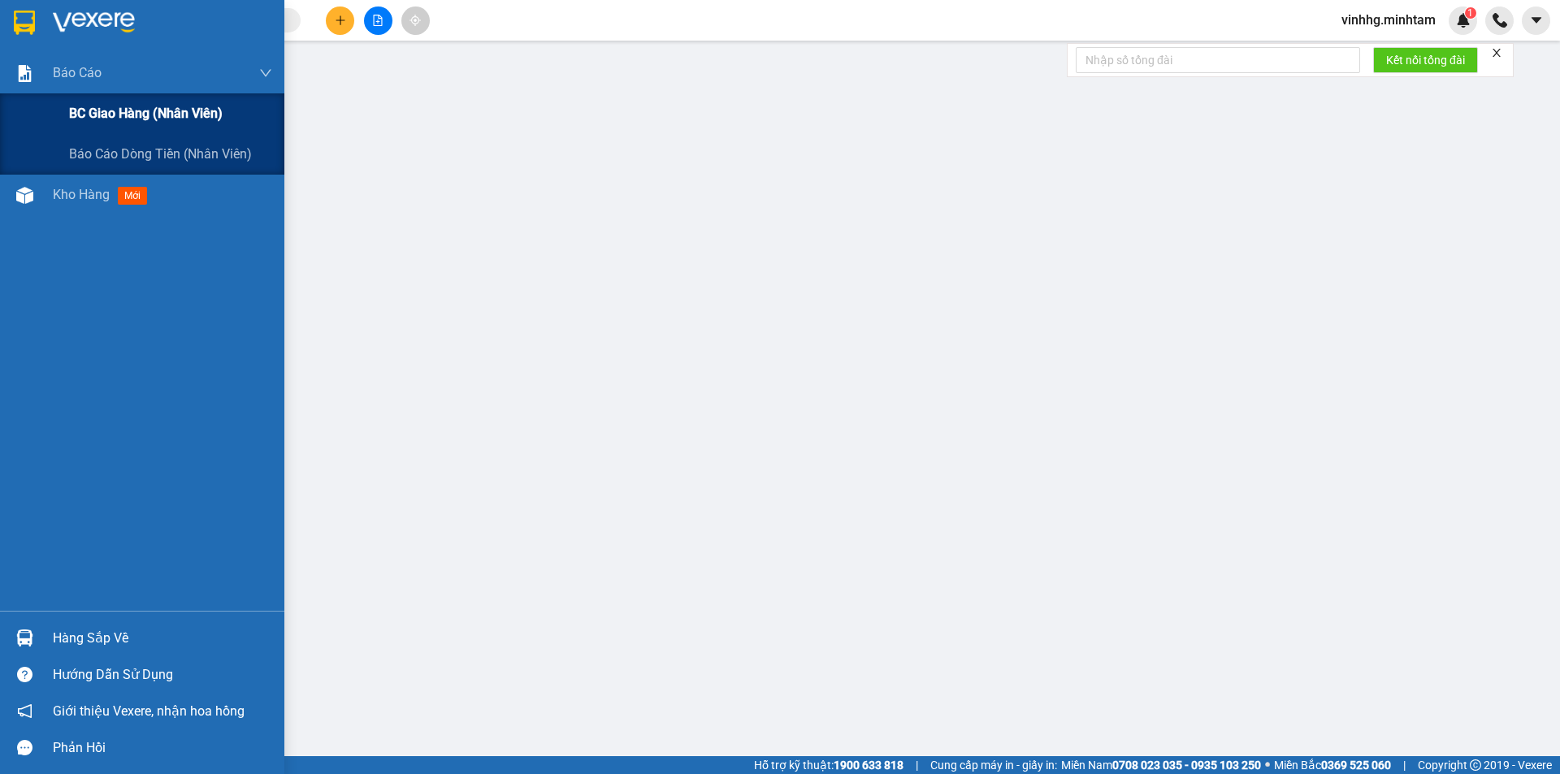
click at [163, 120] on span "BC giao hàng (nhân viên)" at bounding box center [146, 113] width 154 height 20
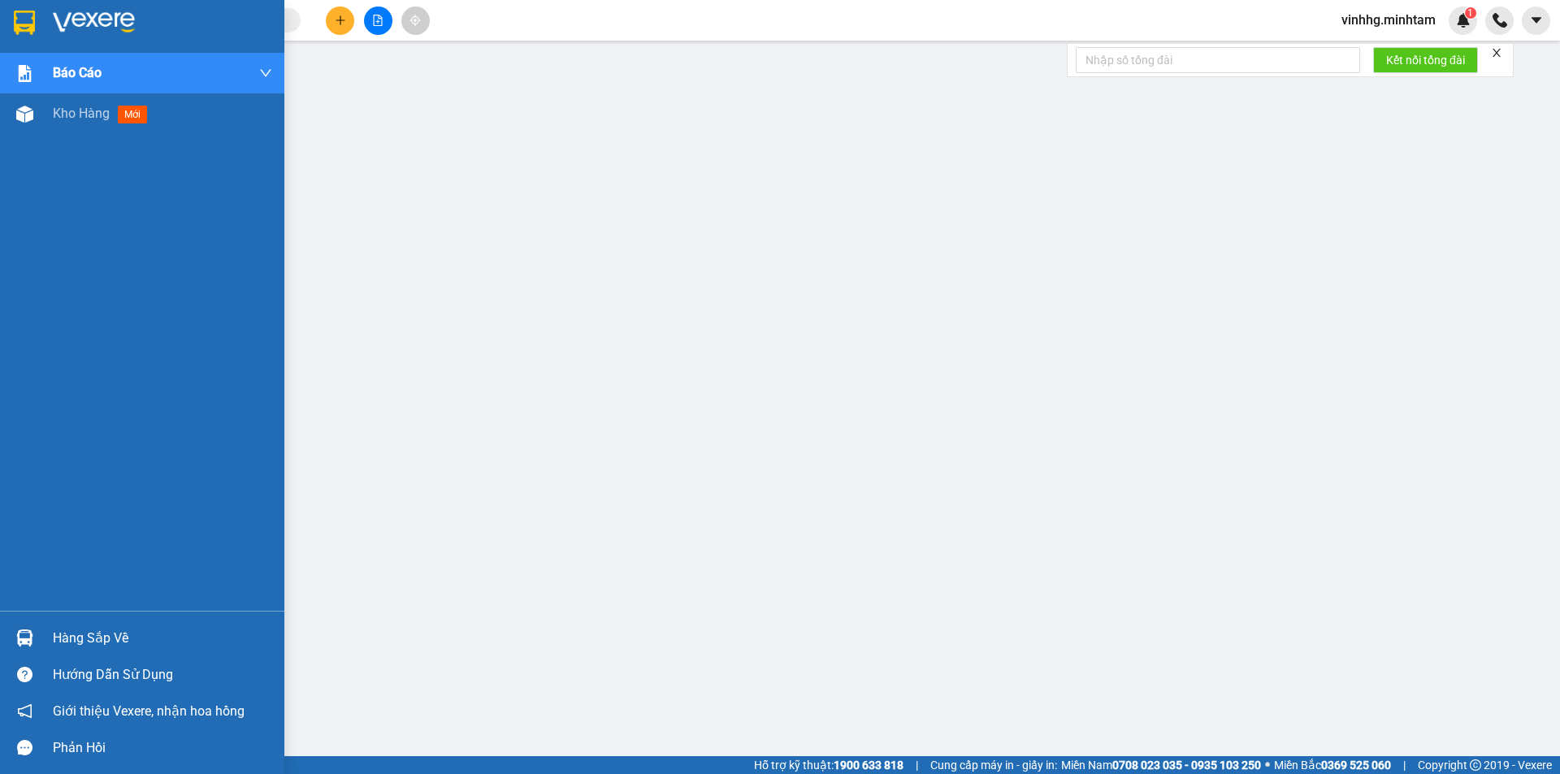
click at [76, 24] on img at bounding box center [94, 23] width 82 height 24
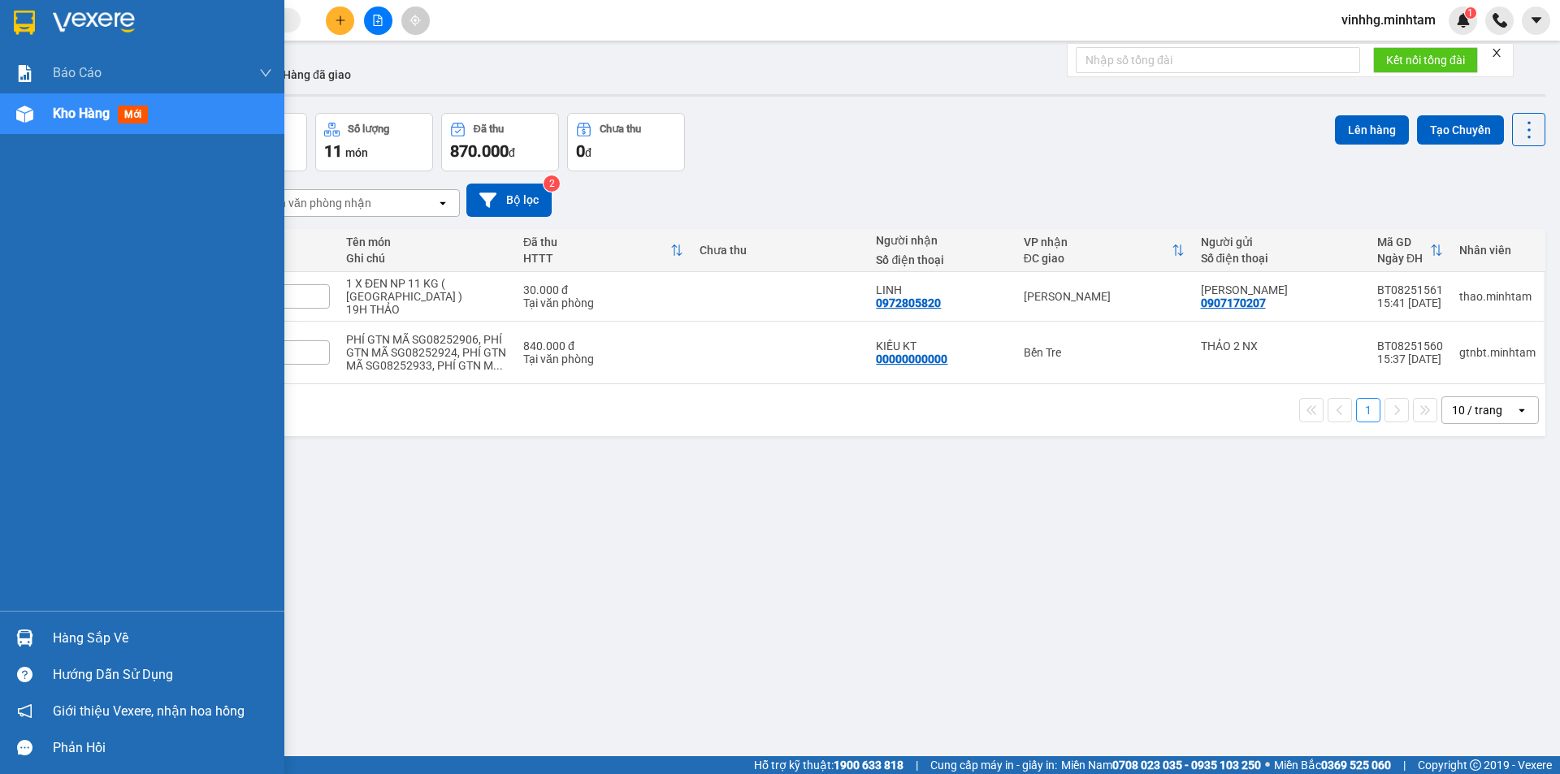
click at [5, 20] on div at bounding box center [142, 26] width 284 height 53
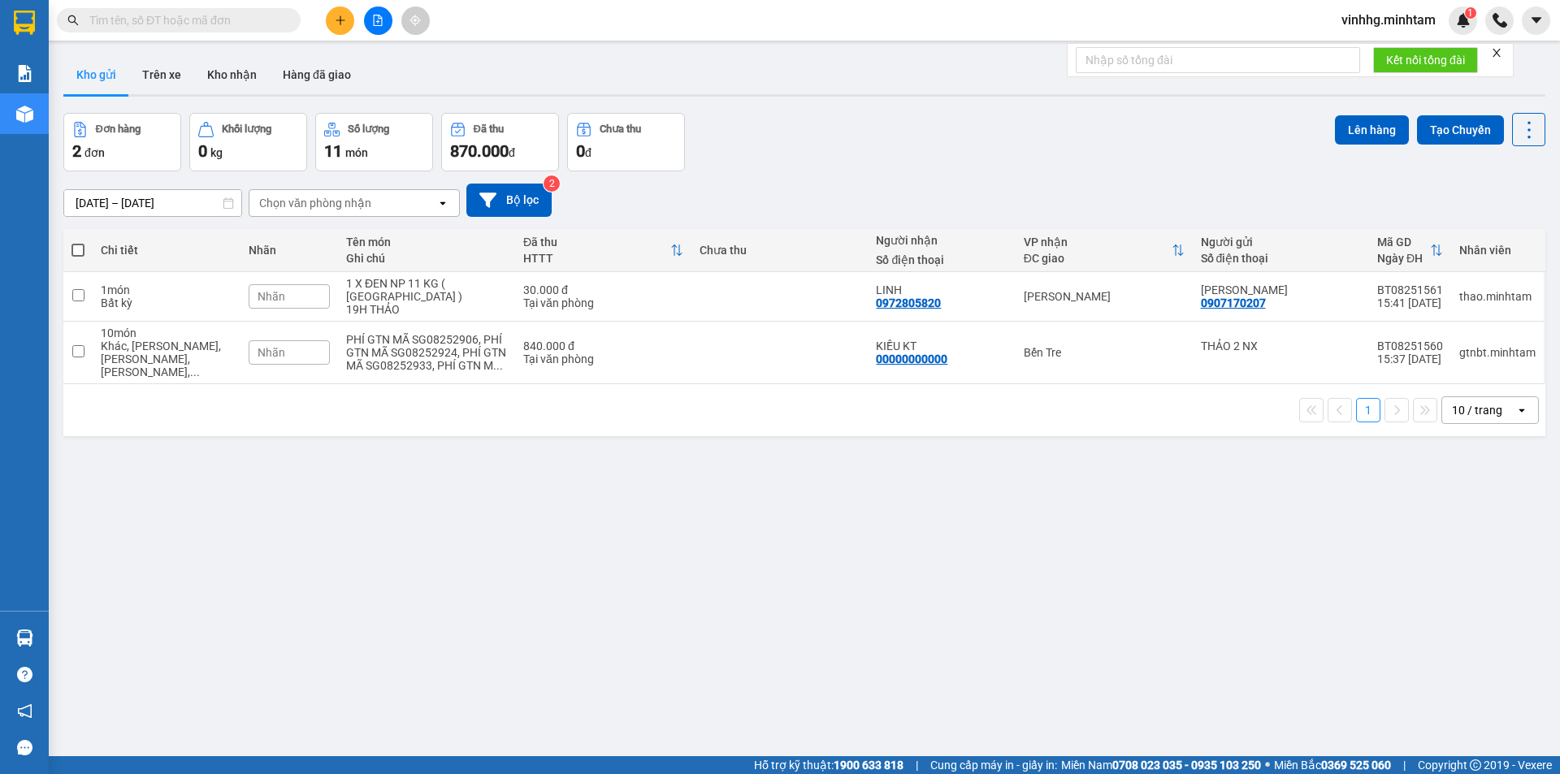
click at [264, 20] on input "text" at bounding box center [185, 20] width 192 height 18
click at [234, 24] on input "text" at bounding box center [185, 20] width 192 height 18
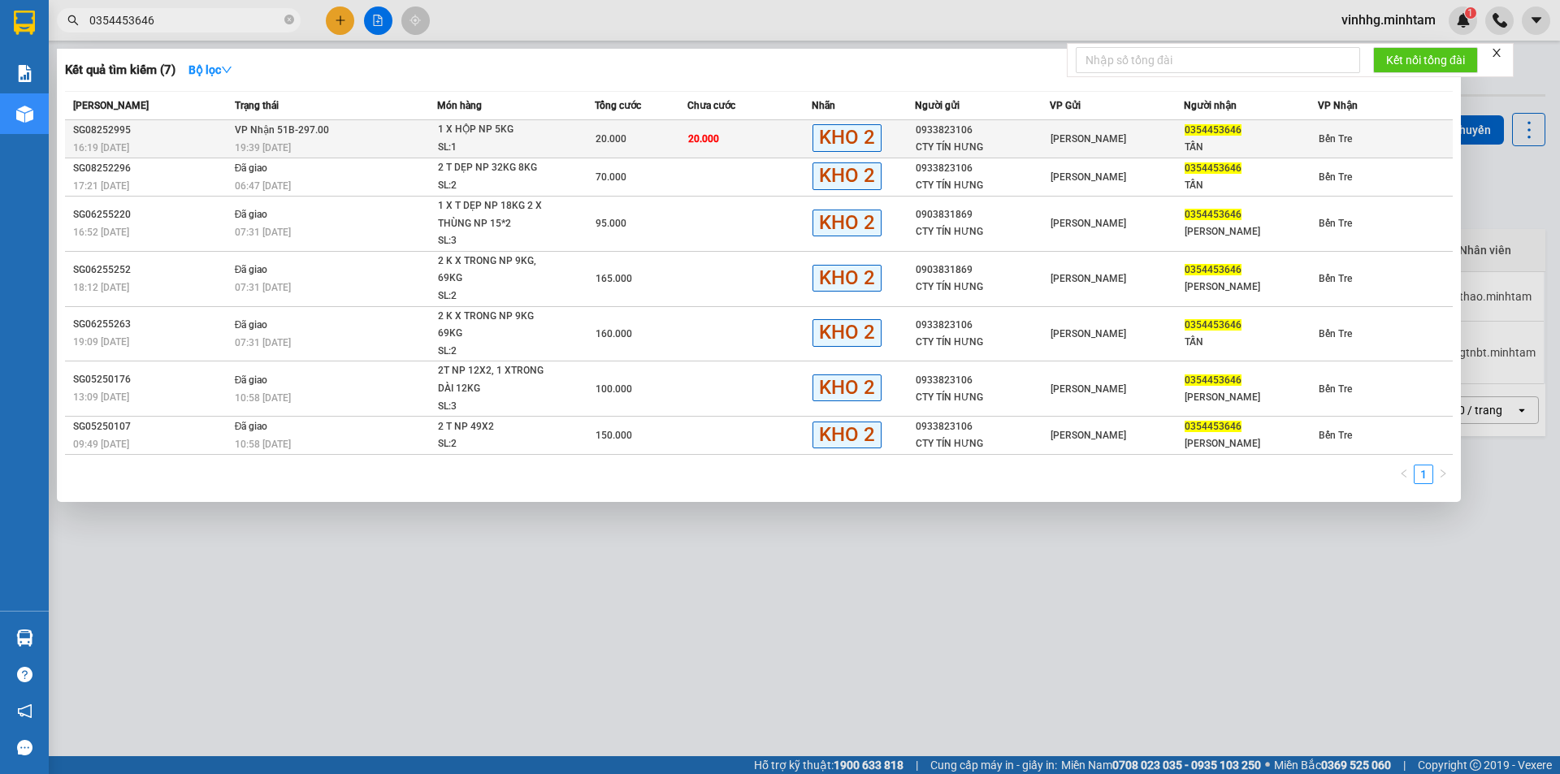
type input "0354453646"
click at [1135, 150] on td "[PERSON_NAME]" at bounding box center [1117, 139] width 134 height 38
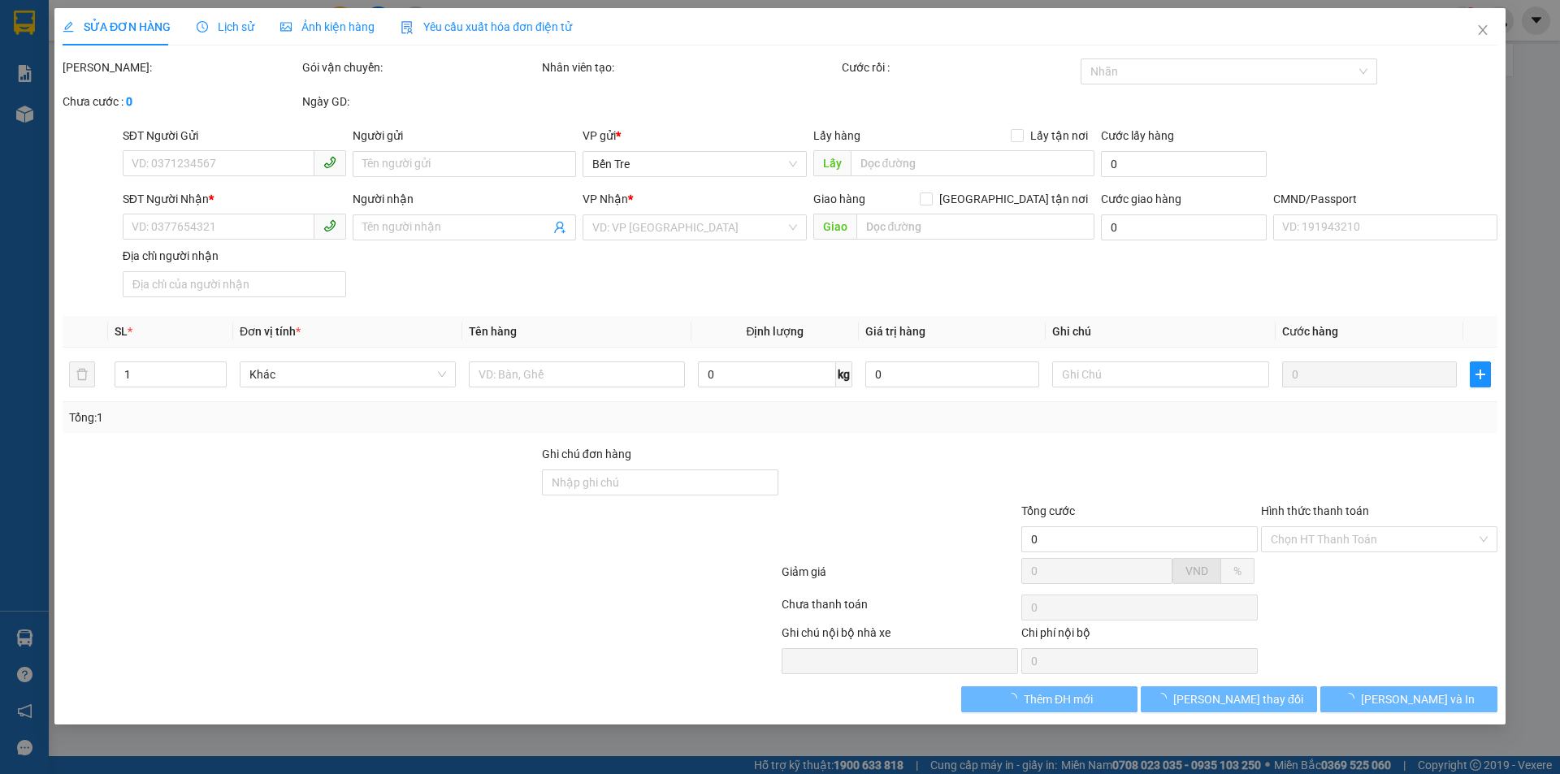
type input "0933823106"
type input "CTY TÍN HƯNG"
type input "0354453646"
type input "TẤN"
type input "ĐG"
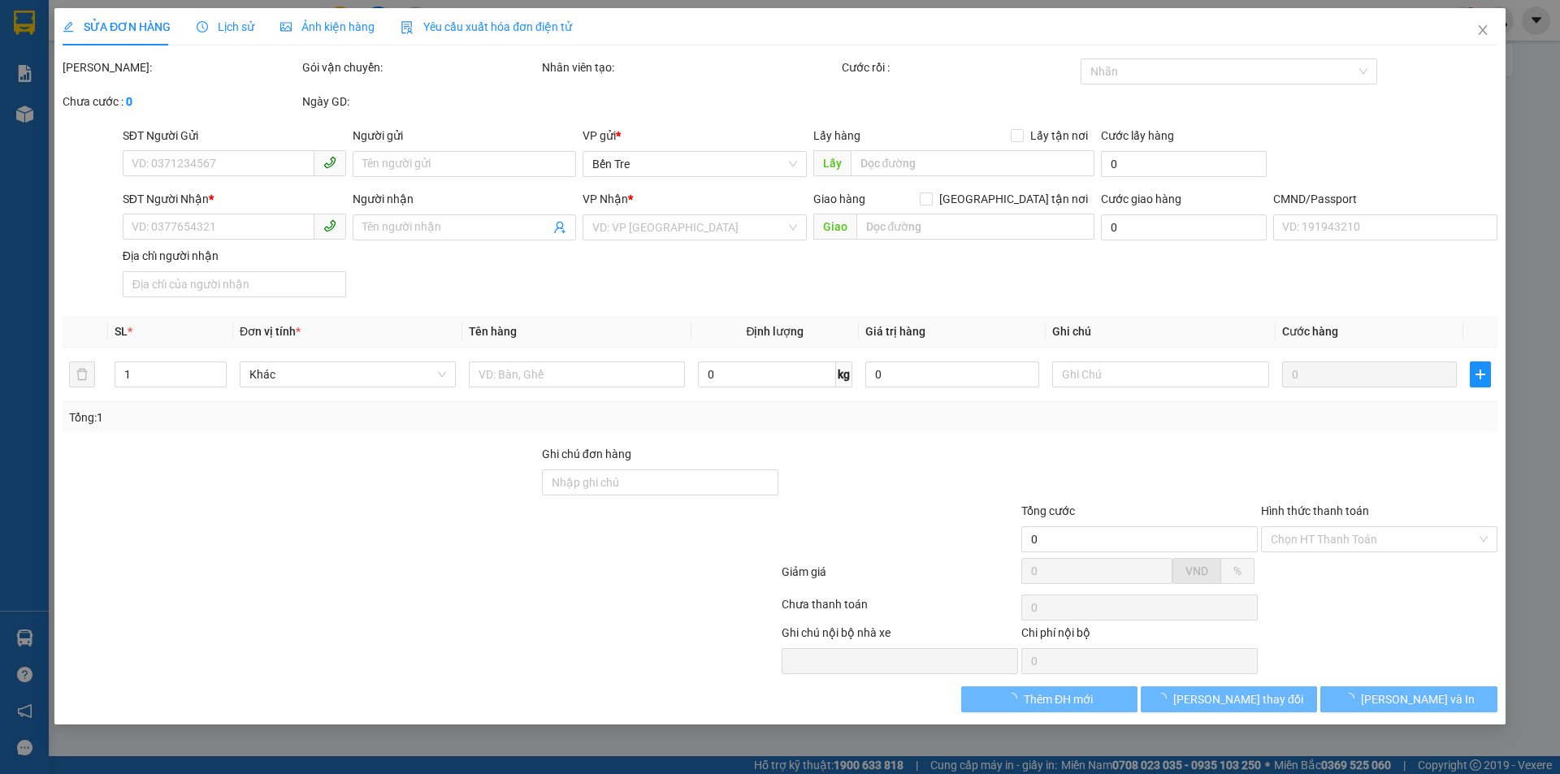
type input "20.000"
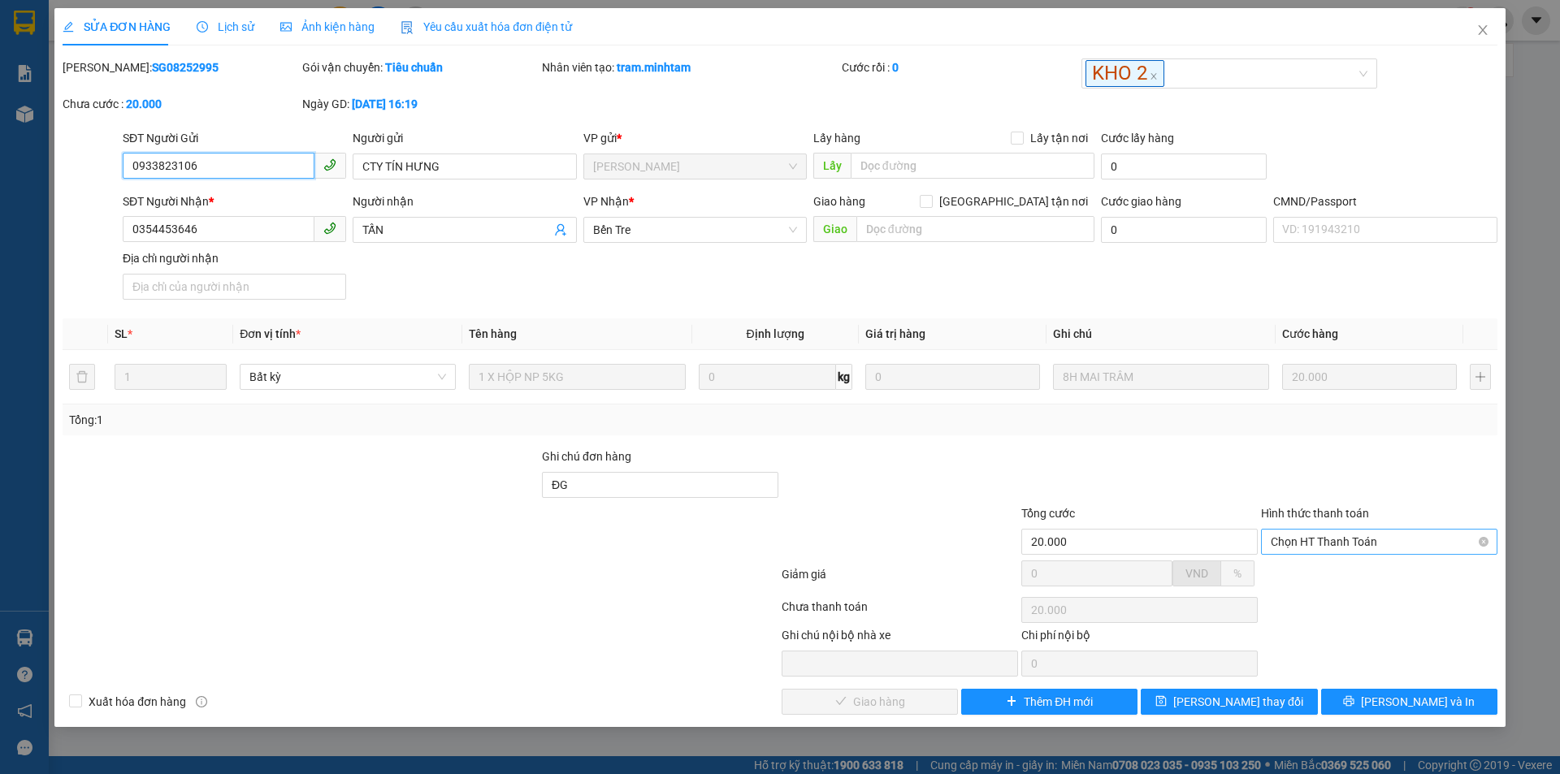
click at [1372, 545] on span "Chọn HT Thanh Toán" at bounding box center [1379, 542] width 217 height 24
click at [1359, 583] on div "Tại văn phòng" at bounding box center [1379, 575] width 236 height 26
type input "0"
click at [882, 702] on span "Lưu và Giao hàng" at bounding box center [891, 702] width 156 height 18
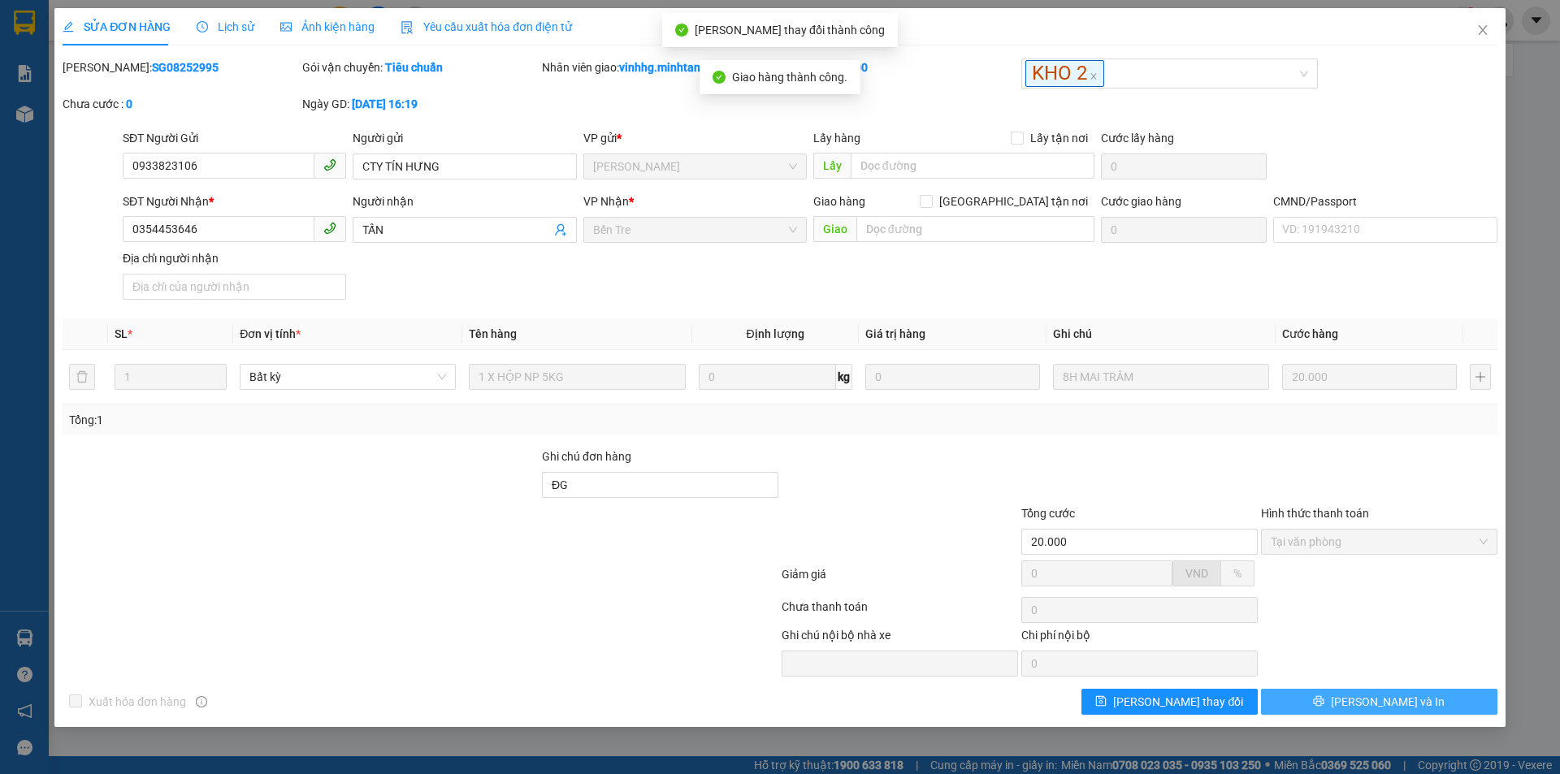
click at [1388, 709] on span "Lưu và In" at bounding box center [1388, 702] width 114 height 18
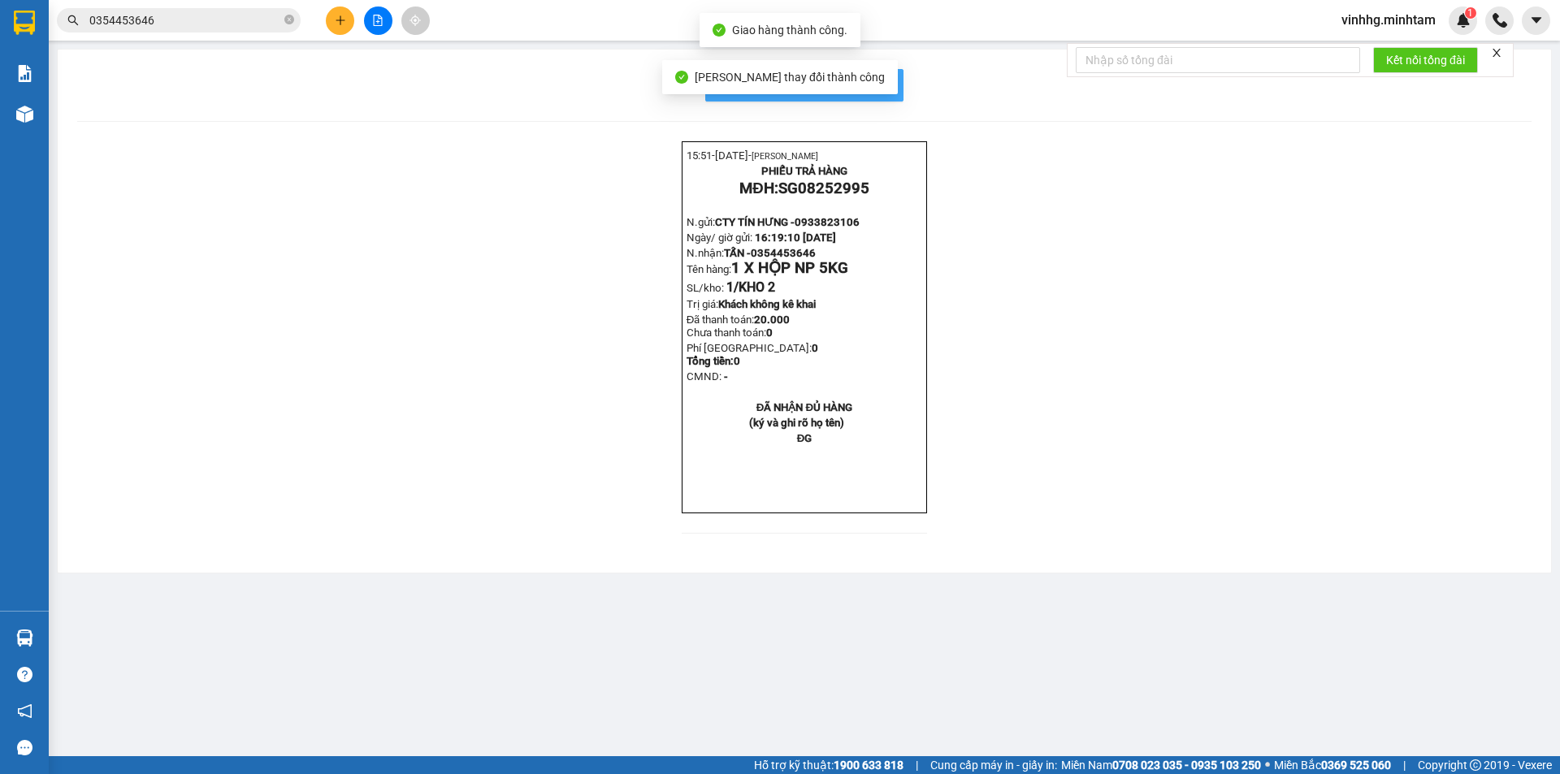
click at [883, 87] on span "In mẫu biên lai tự cấu hình" at bounding box center [814, 85] width 153 height 20
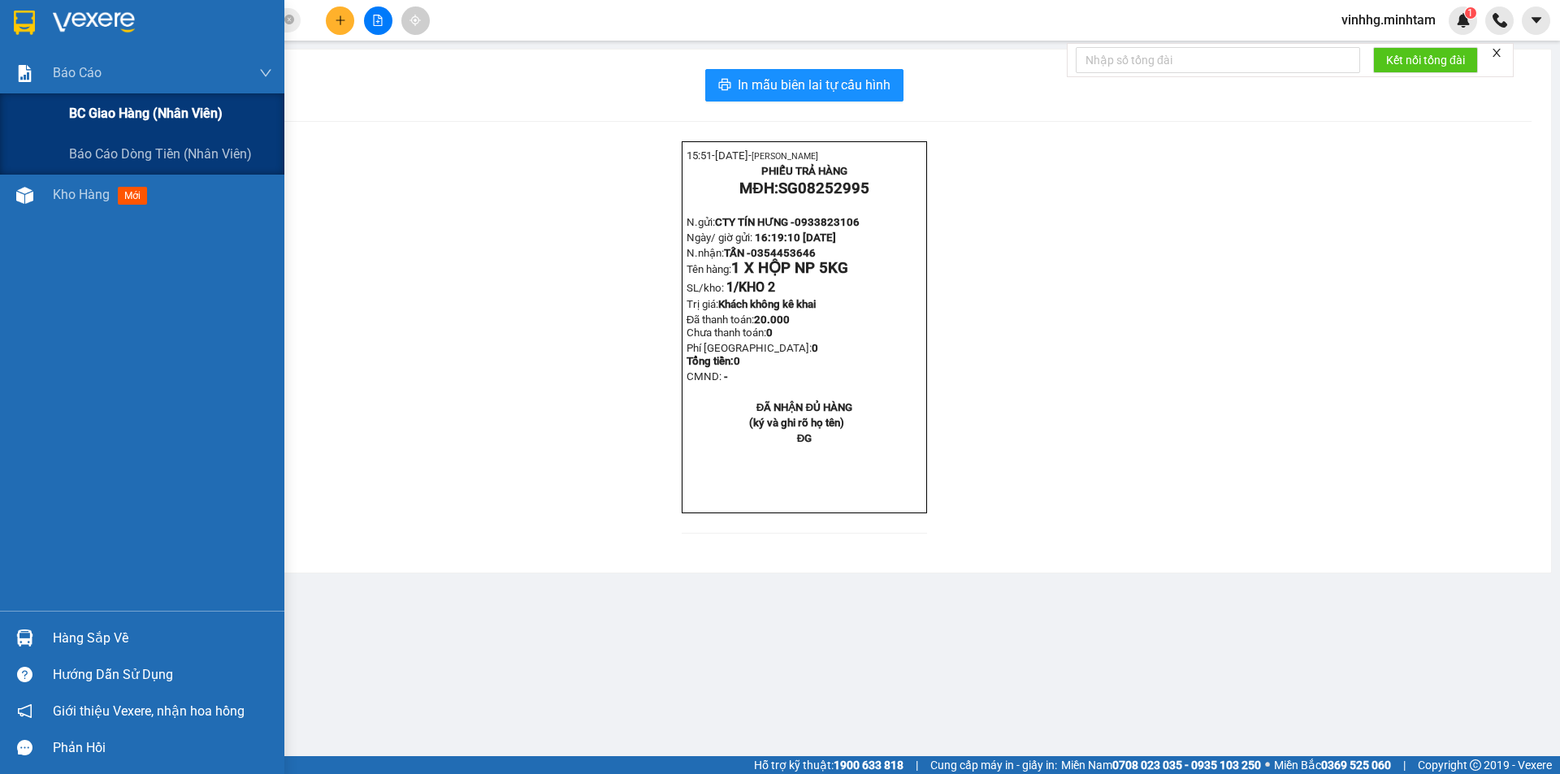
click at [117, 115] on span "BC giao hàng (nhân viên)" at bounding box center [146, 113] width 154 height 20
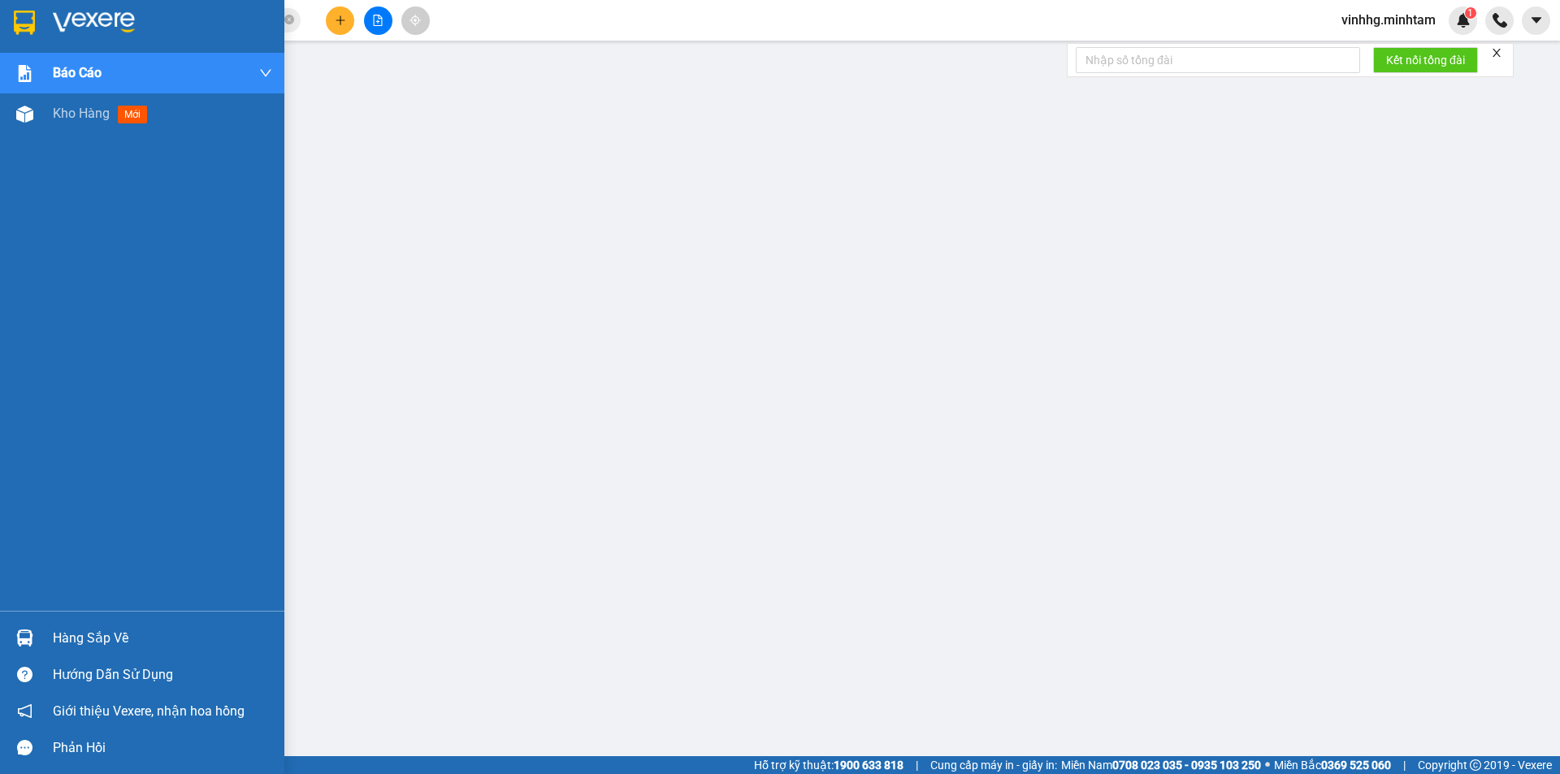
click at [20, 26] on img at bounding box center [24, 23] width 21 height 24
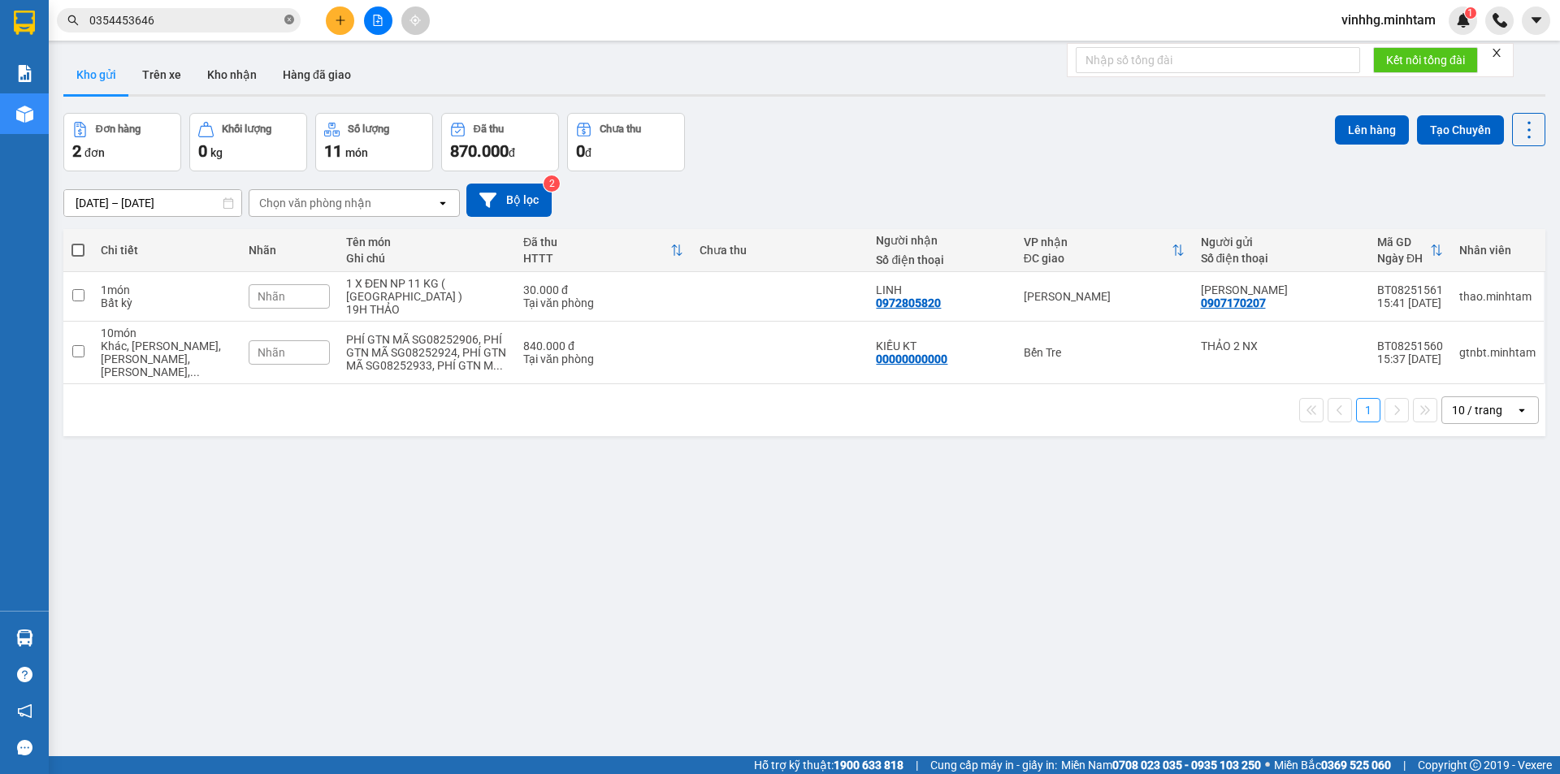
click at [287, 23] on icon "close-circle" at bounding box center [289, 20] width 10 height 10
click at [183, 19] on input "text" at bounding box center [185, 20] width 192 height 18
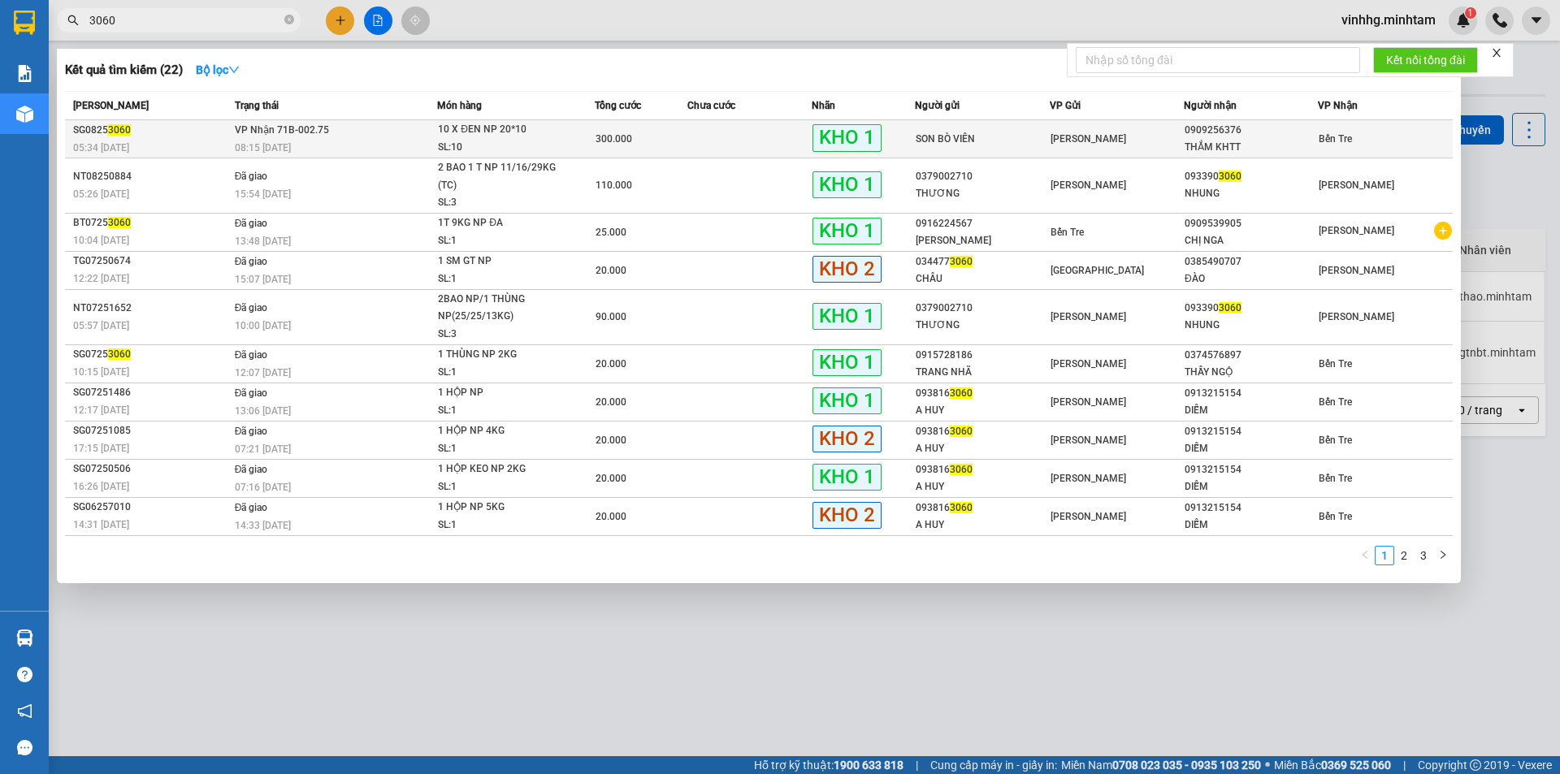
type input "3060"
click at [747, 145] on td at bounding box center [749, 139] width 124 height 38
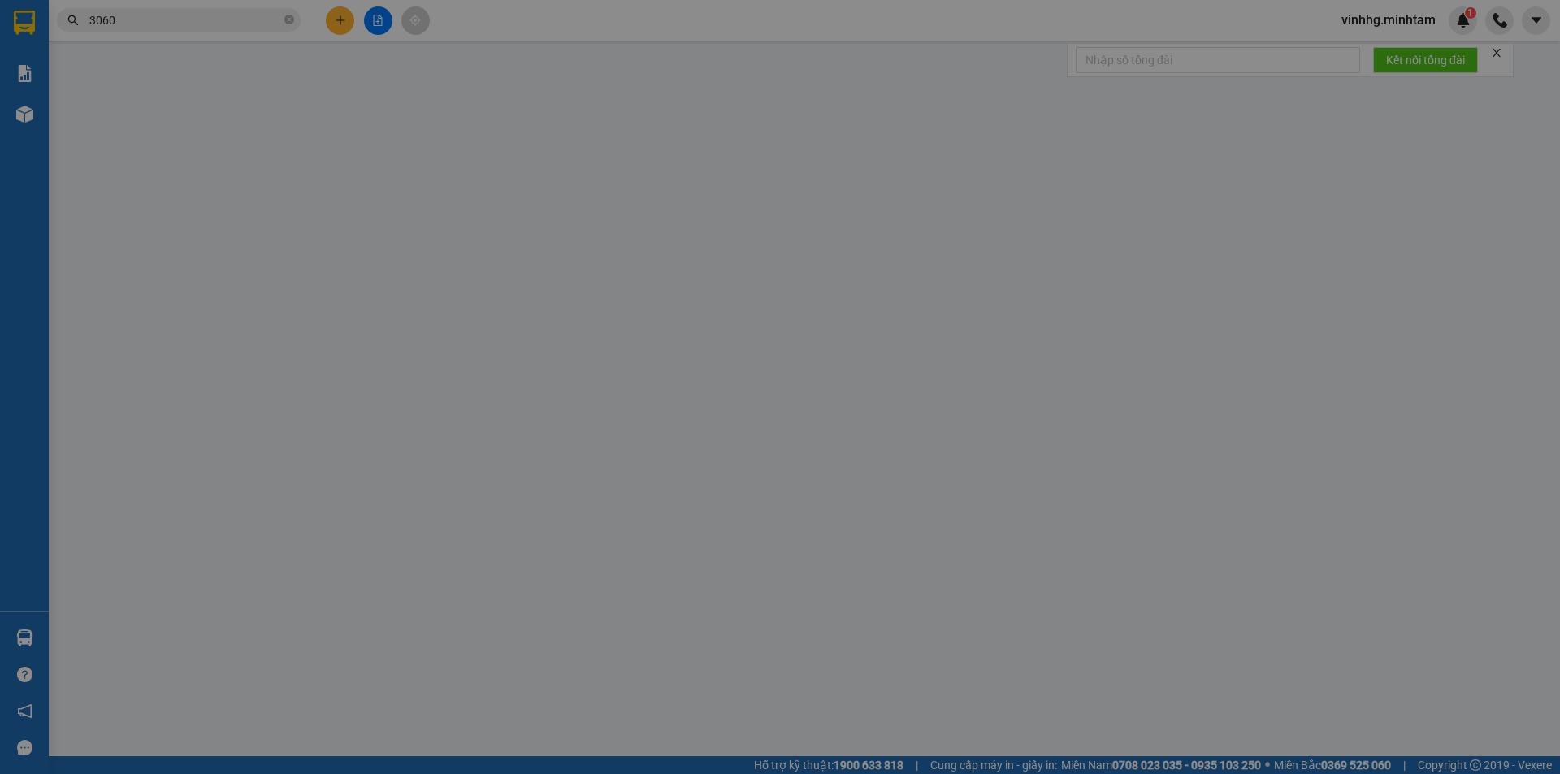
type input "SON BÒ VIÊN"
type input "0909256376"
type input "THẮM KHTT"
type input "300.000"
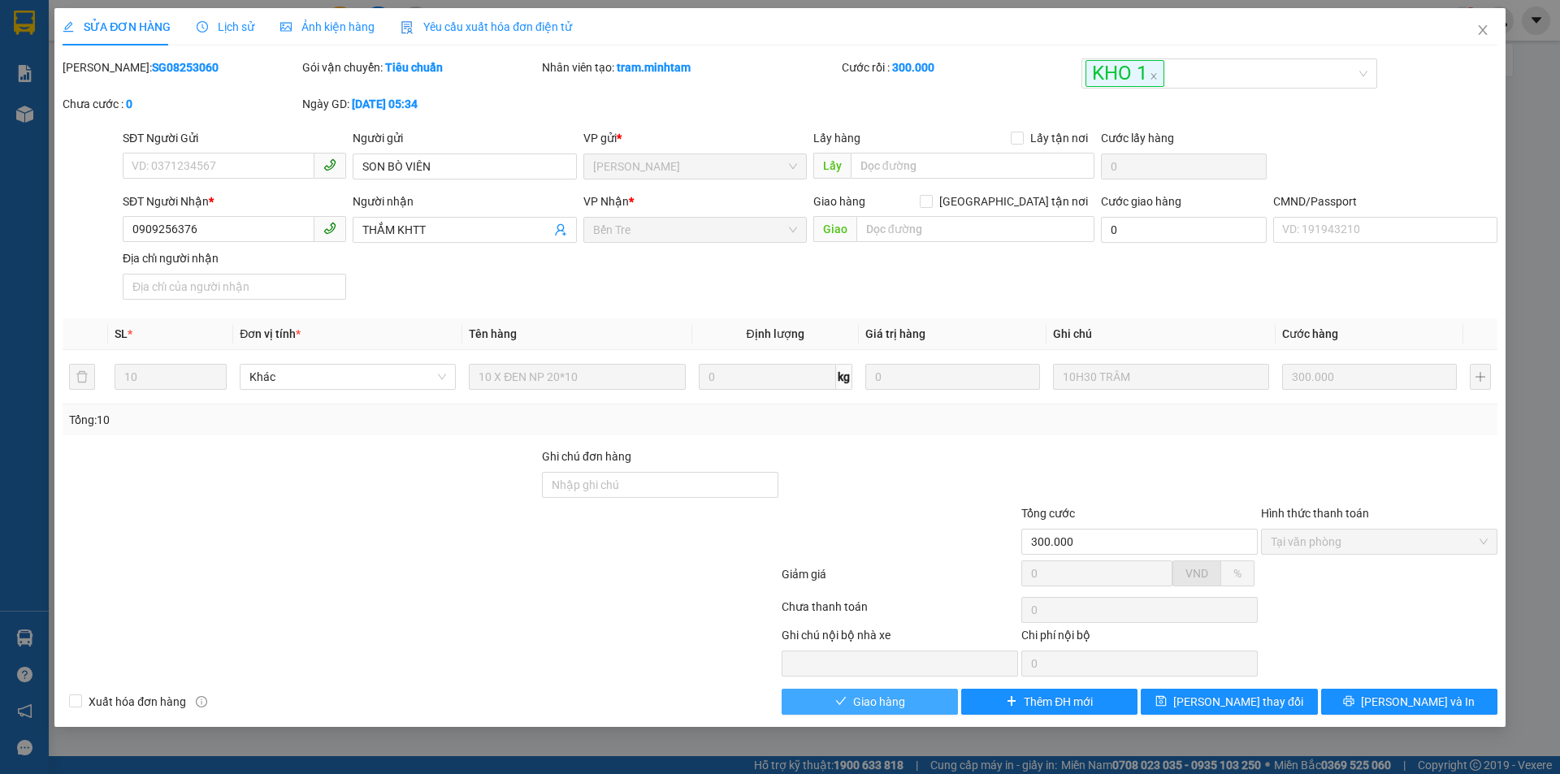
click at [909, 707] on button "Giao hàng" at bounding box center [870, 702] width 176 height 26
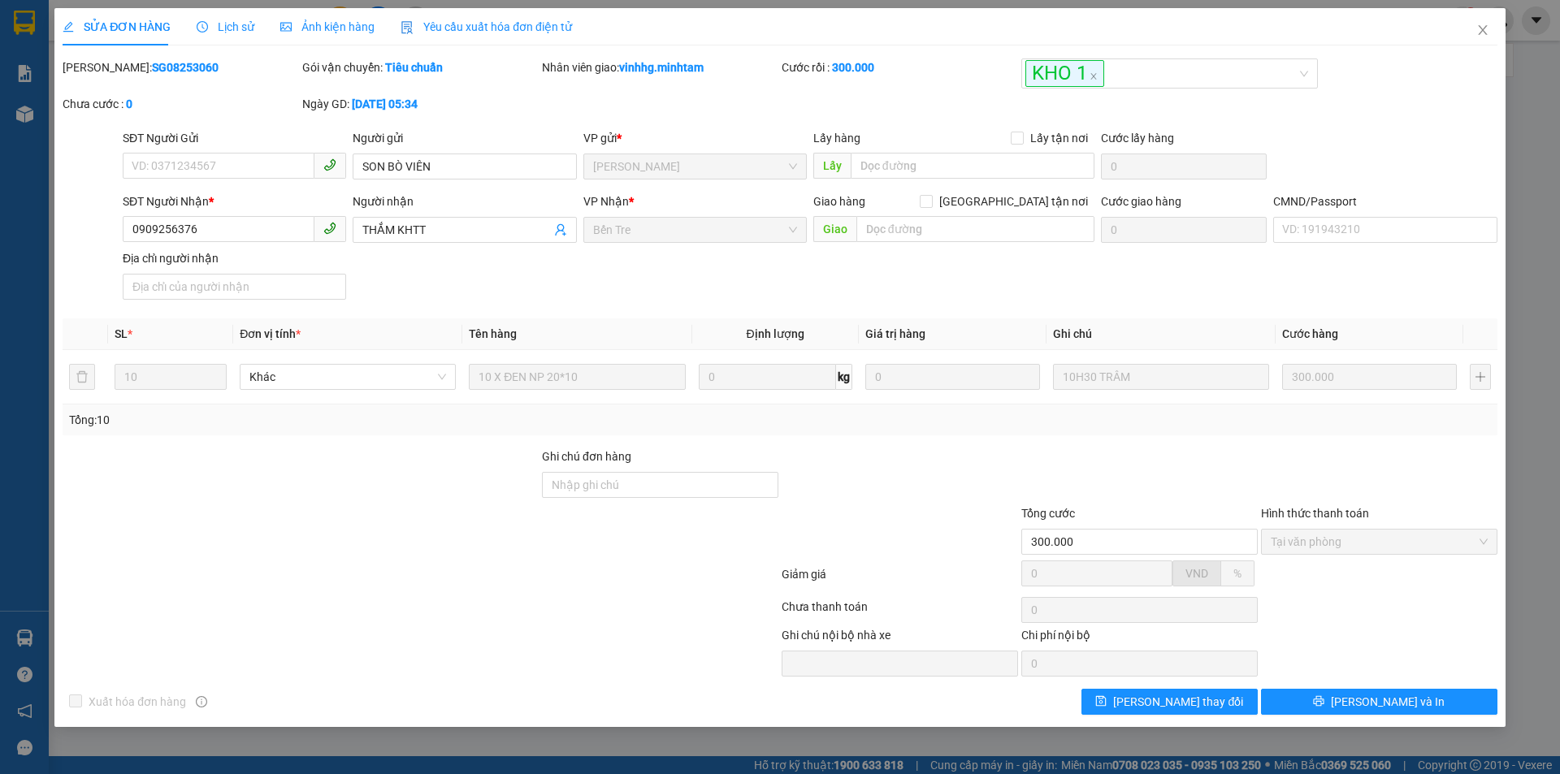
click at [22, 22] on div "SỬA ĐƠN HÀNG Lịch sử Ảnh kiện hàng Yêu cầu xuất hóa đơn điện tử Total Paid Fee …" at bounding box center [780, 387] width 1560 height 774
drag, startPoint x: 1382, startPoint y: 709, endPoint x: 1382, endPoint y: 696, distance: 13.8
click at [1382, 709] on span "Lưu và In" at bounding box center [1388, 702] width 114 height 18
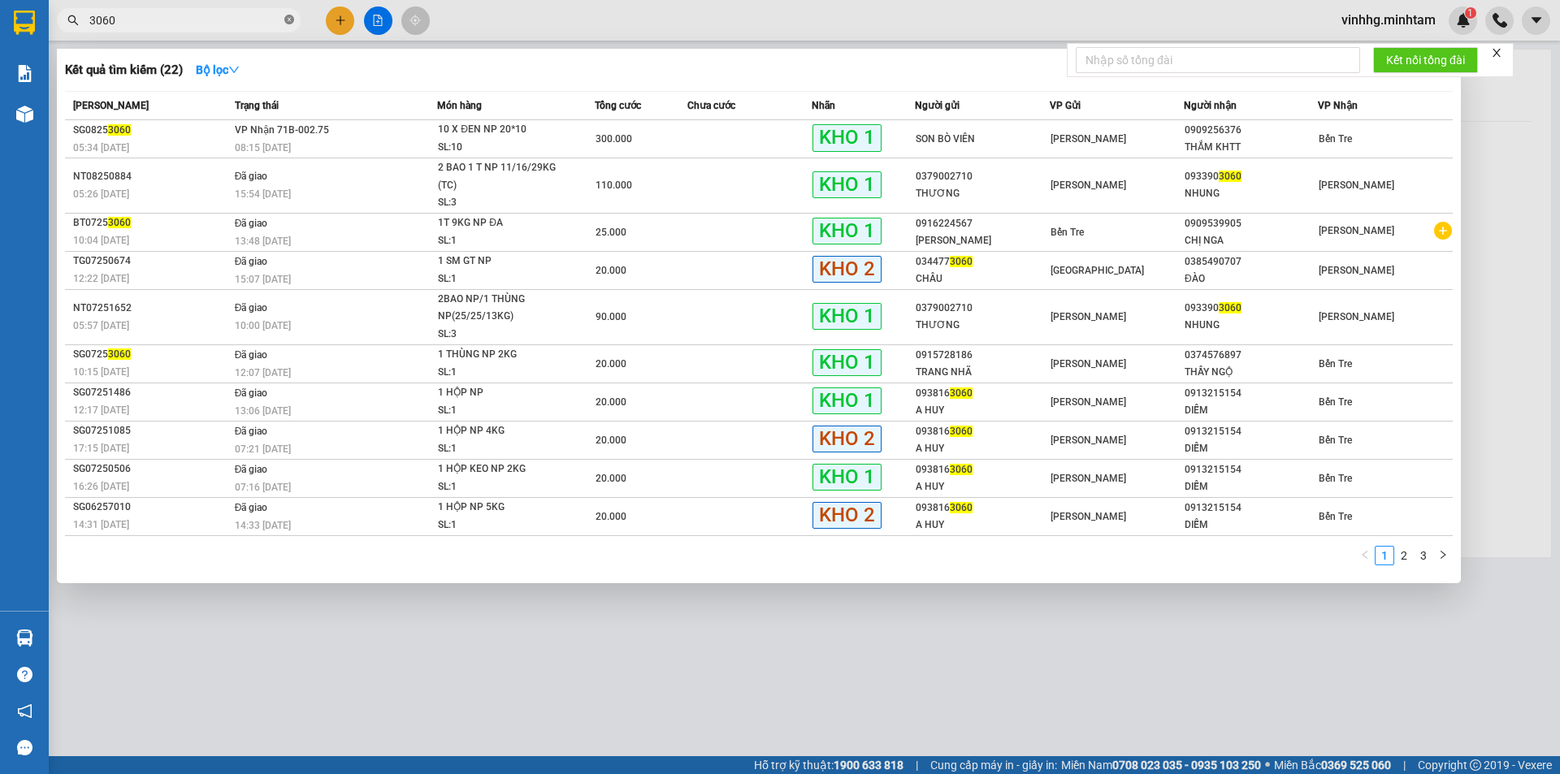
click at [293, 20] on icon "close-circle" at bounding box center [289, 20] width 10 height 10
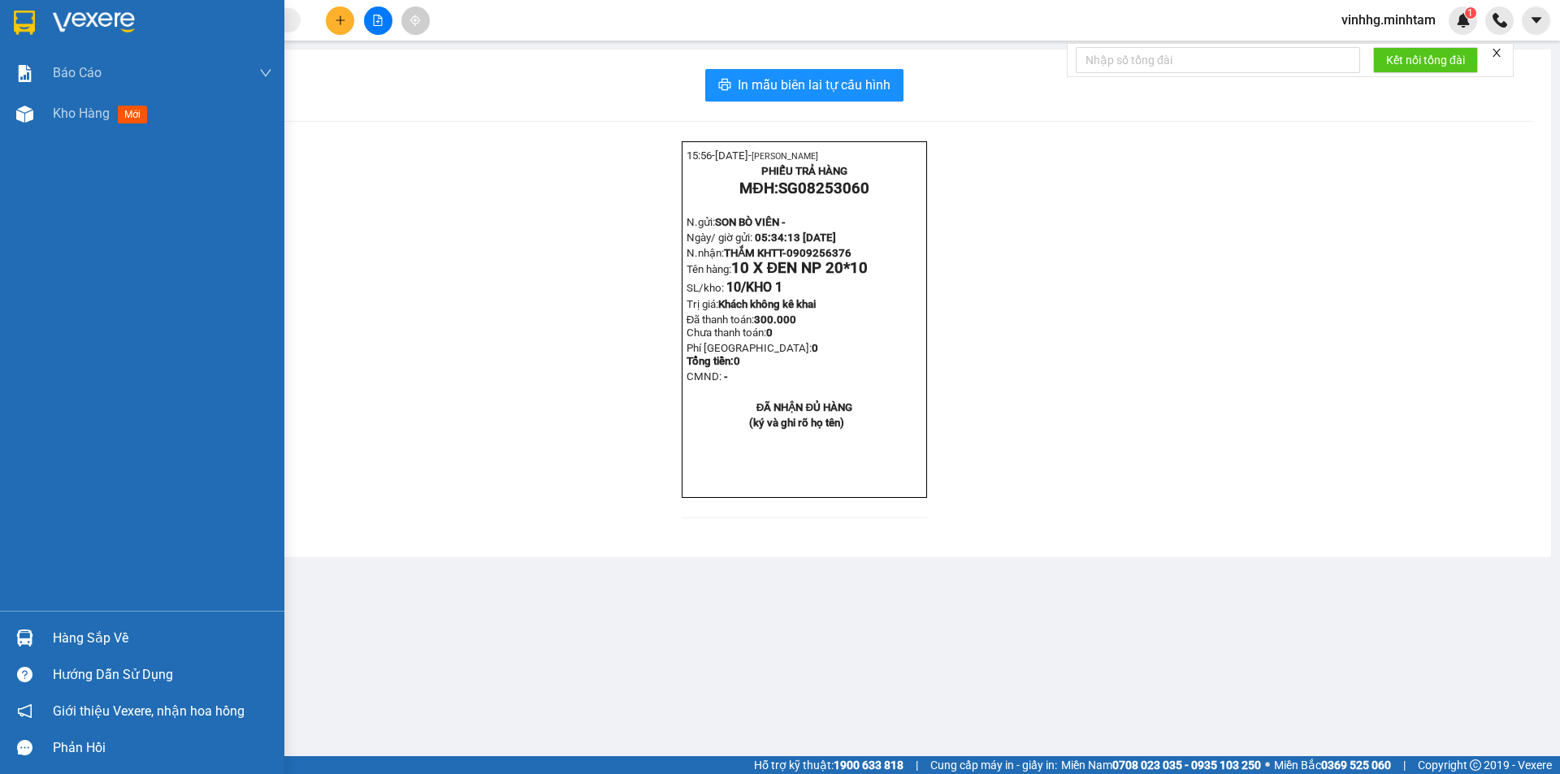
click at [22, 18] on img at bounding box center [24, 23] width 21 height 24
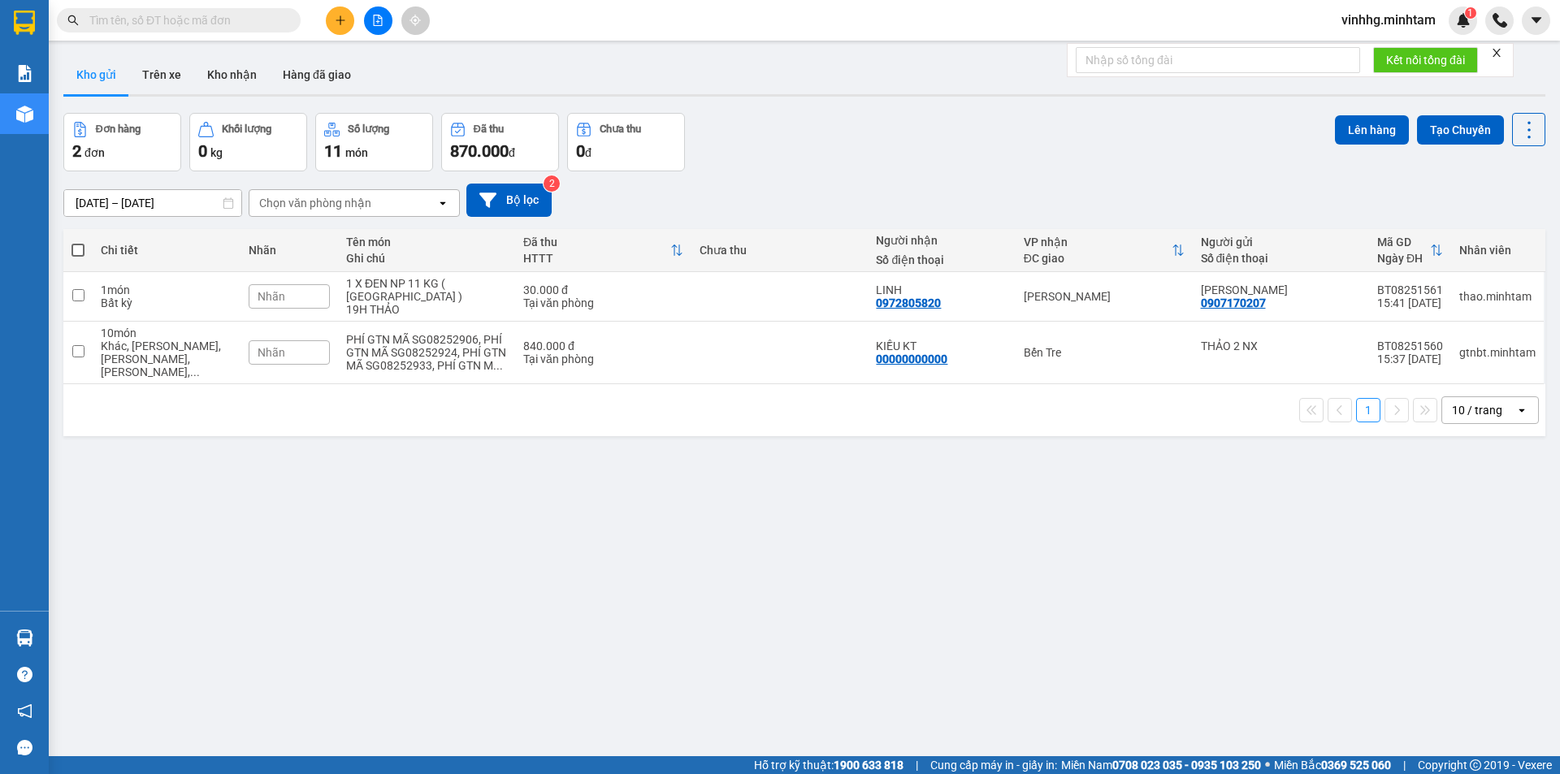
click at [219, 17] on input "text" at bounding box center [185, 20] width 192 height 18
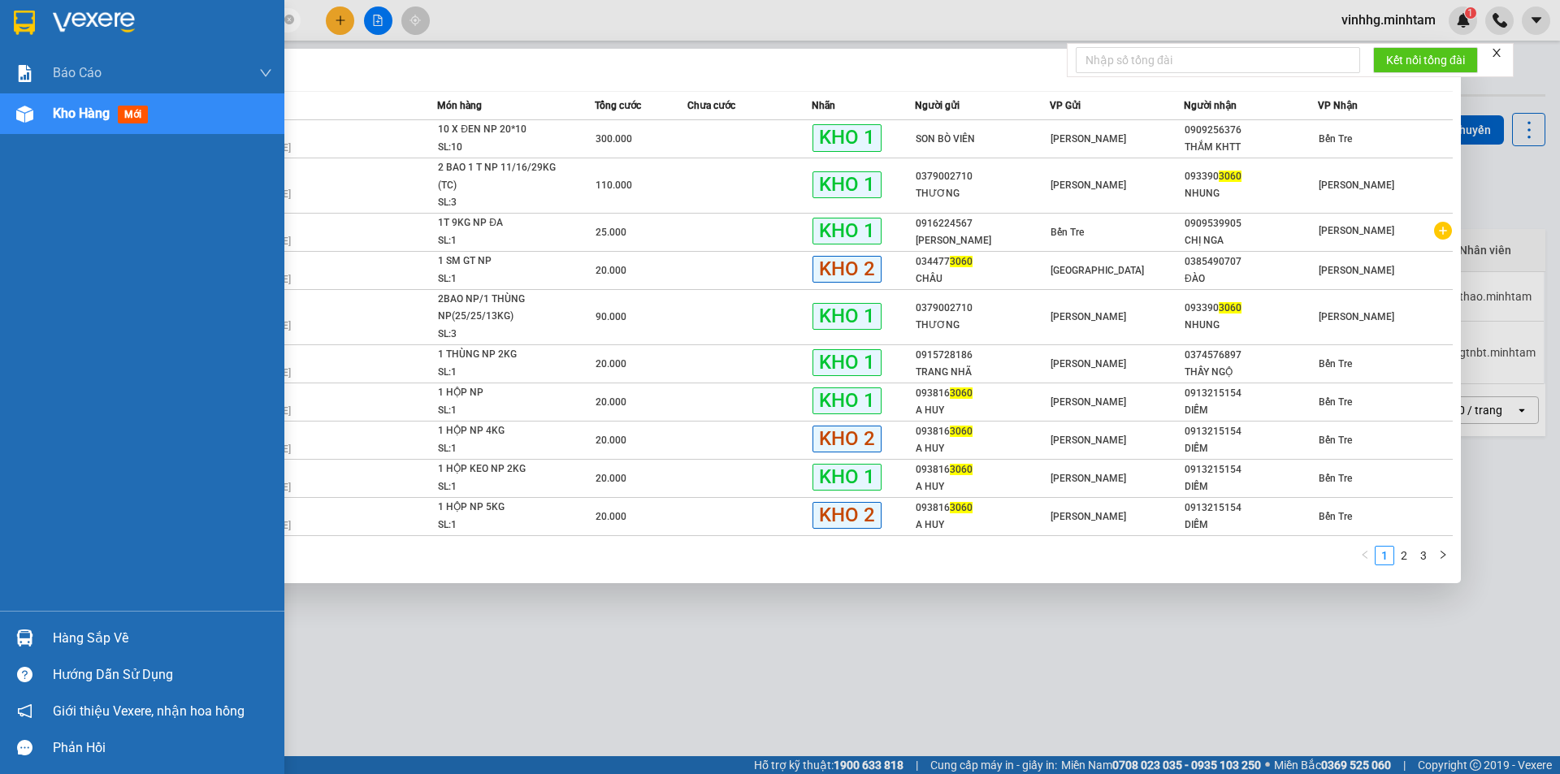
type input "3060"
click at [19, 12] on img at bounding box center [24, 23] width 21 height 24
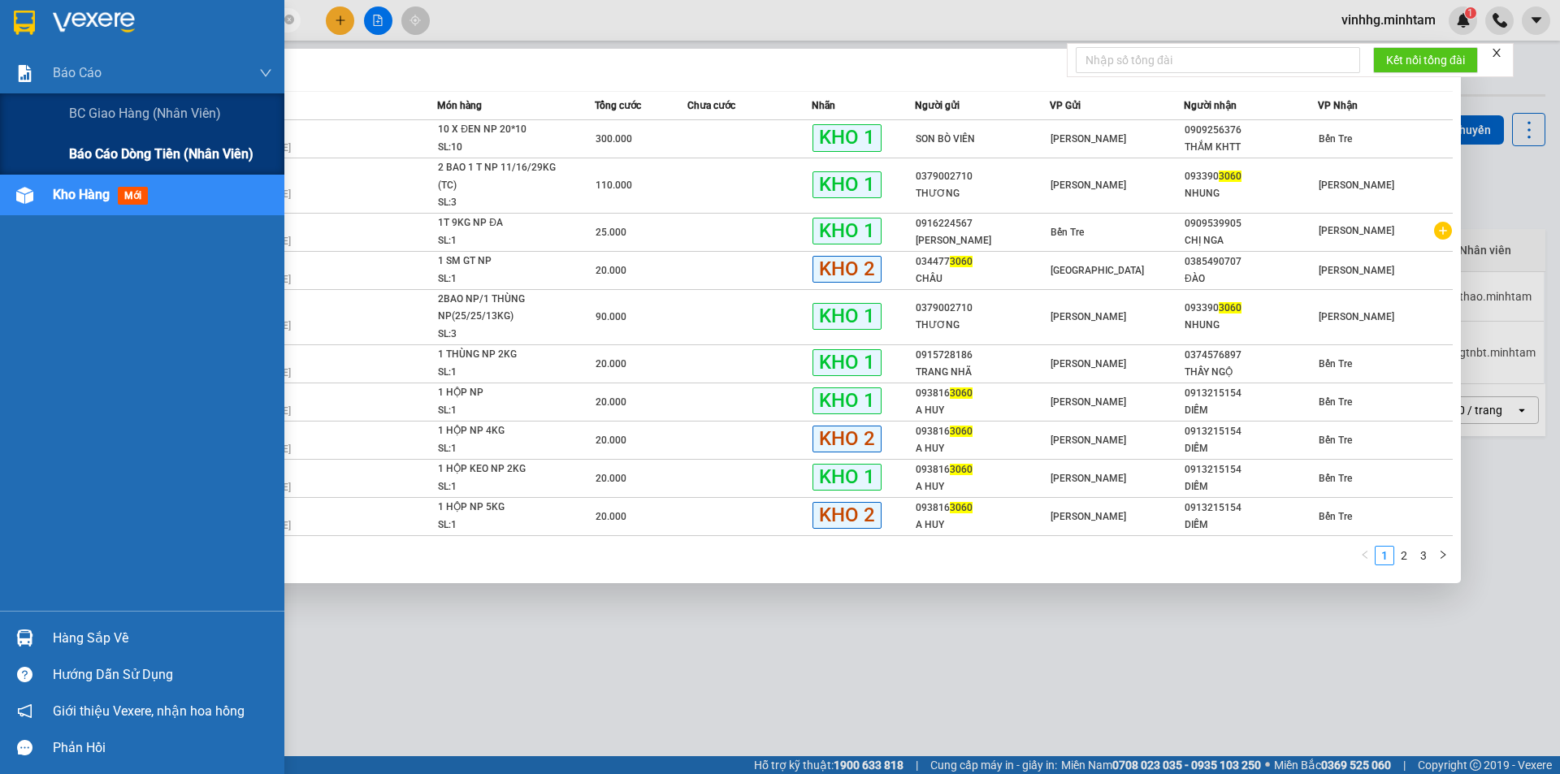
click at [167, 161] on span "Báo cáo dòng tiền (nhân viên)" at bounding box center [161, 154] width 184 height 20
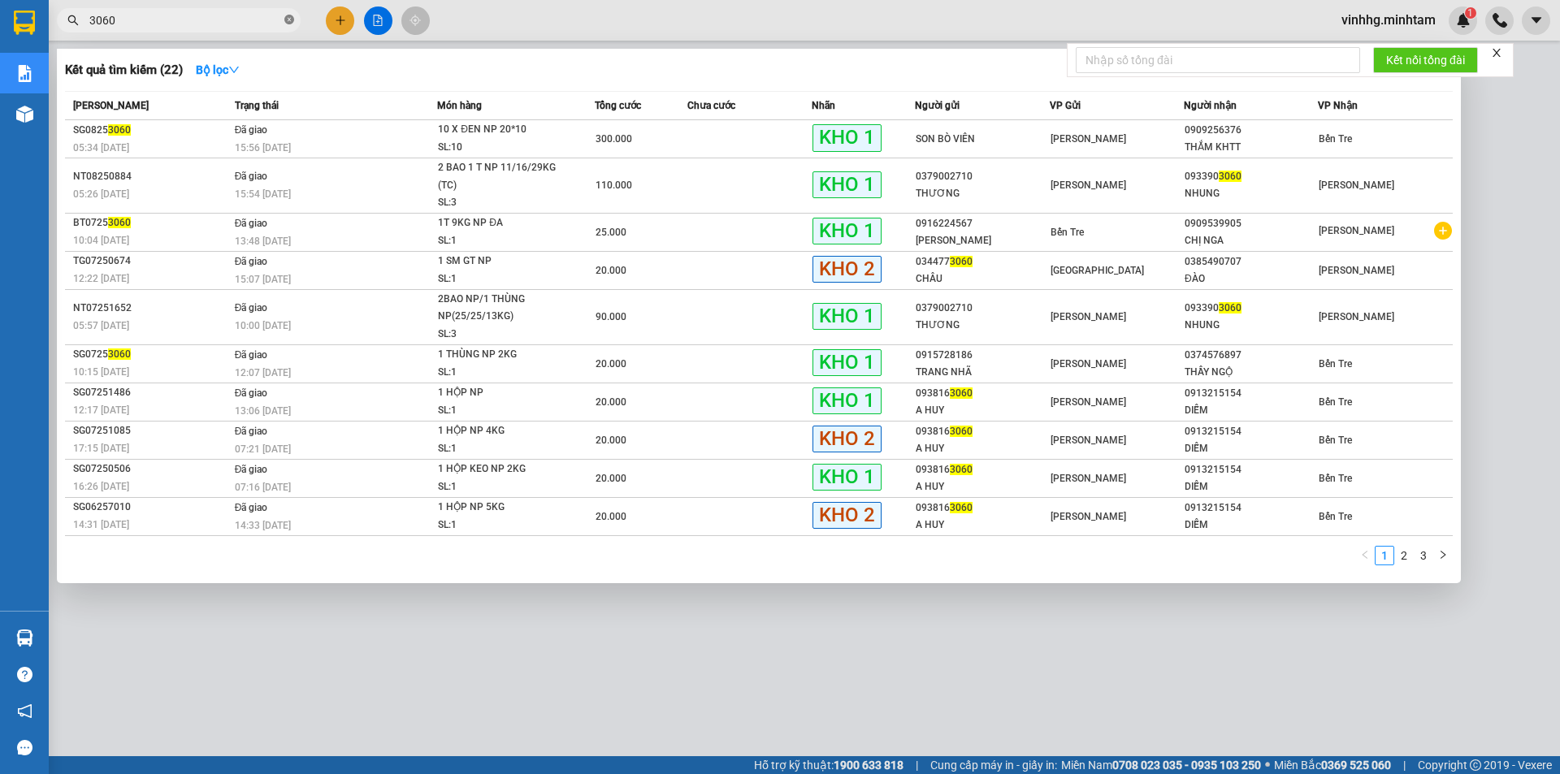
click at [292, 20] on icon "close-circle" at bounding box center [289, 20] width 10 height 10
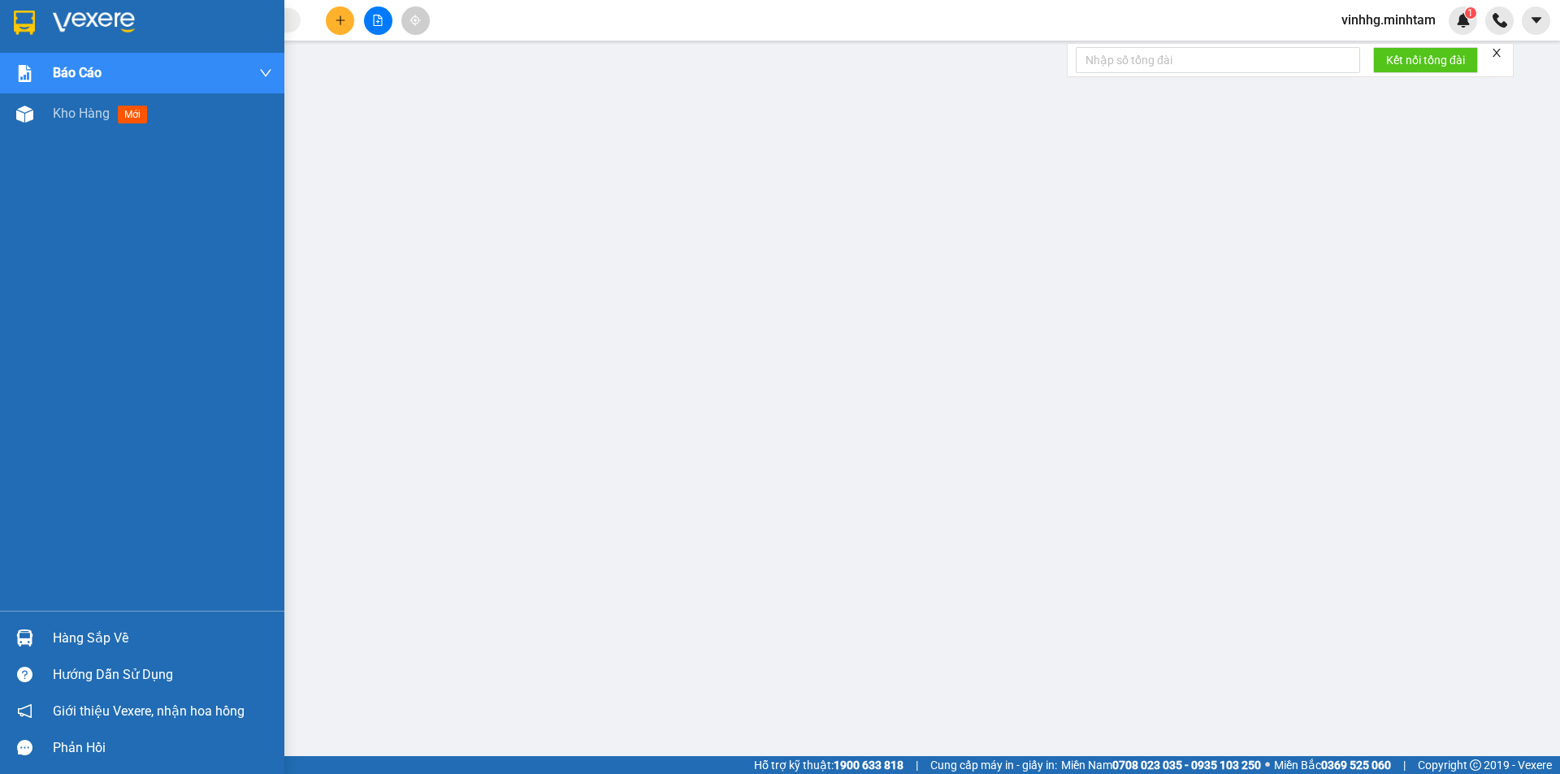
click at [45, 19] on div at bounding box center [142, 26] width 284 height 53
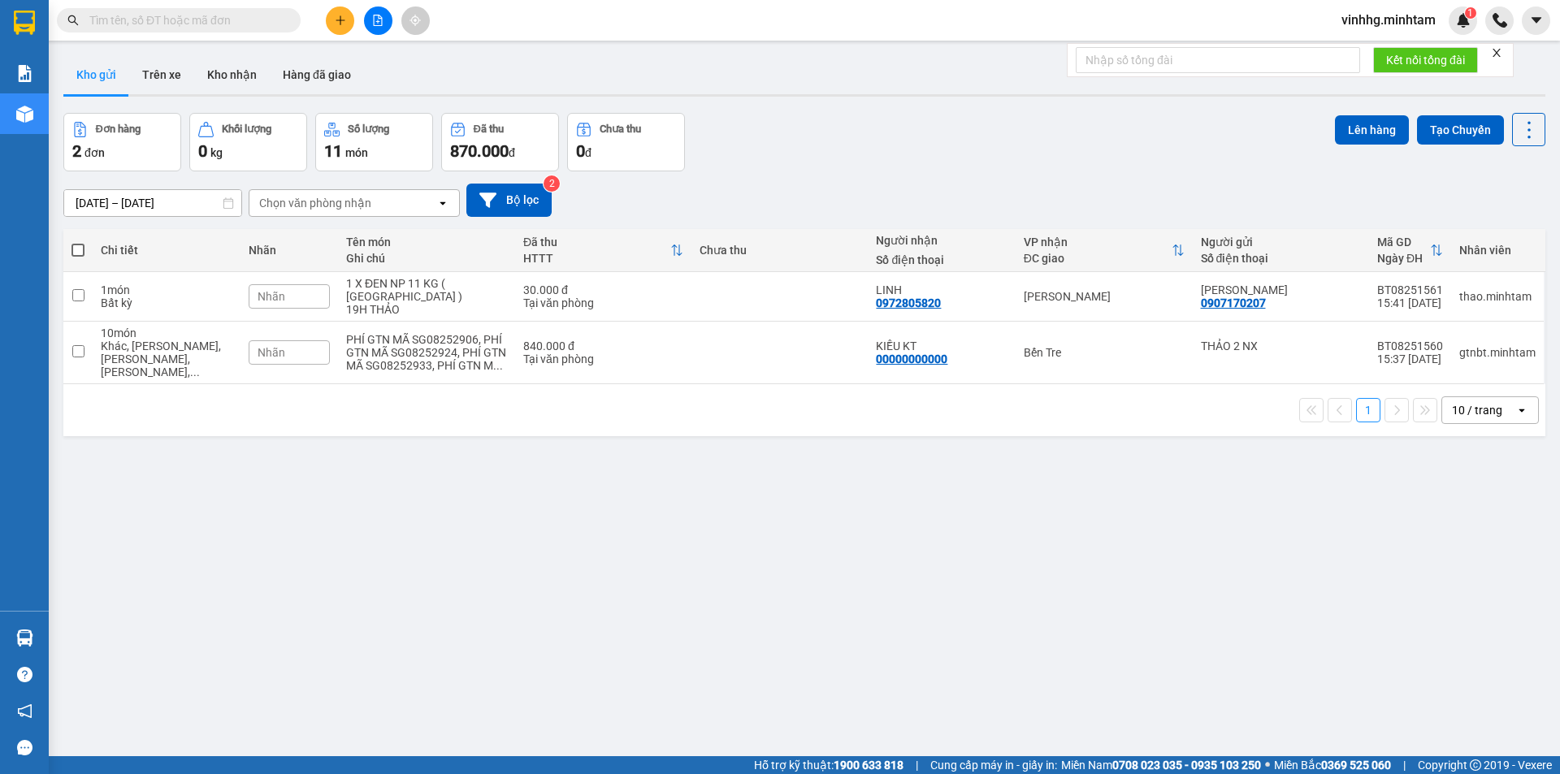
click at [176, 27] on input "text" at bounding box center [185, 20] width 192 height 18
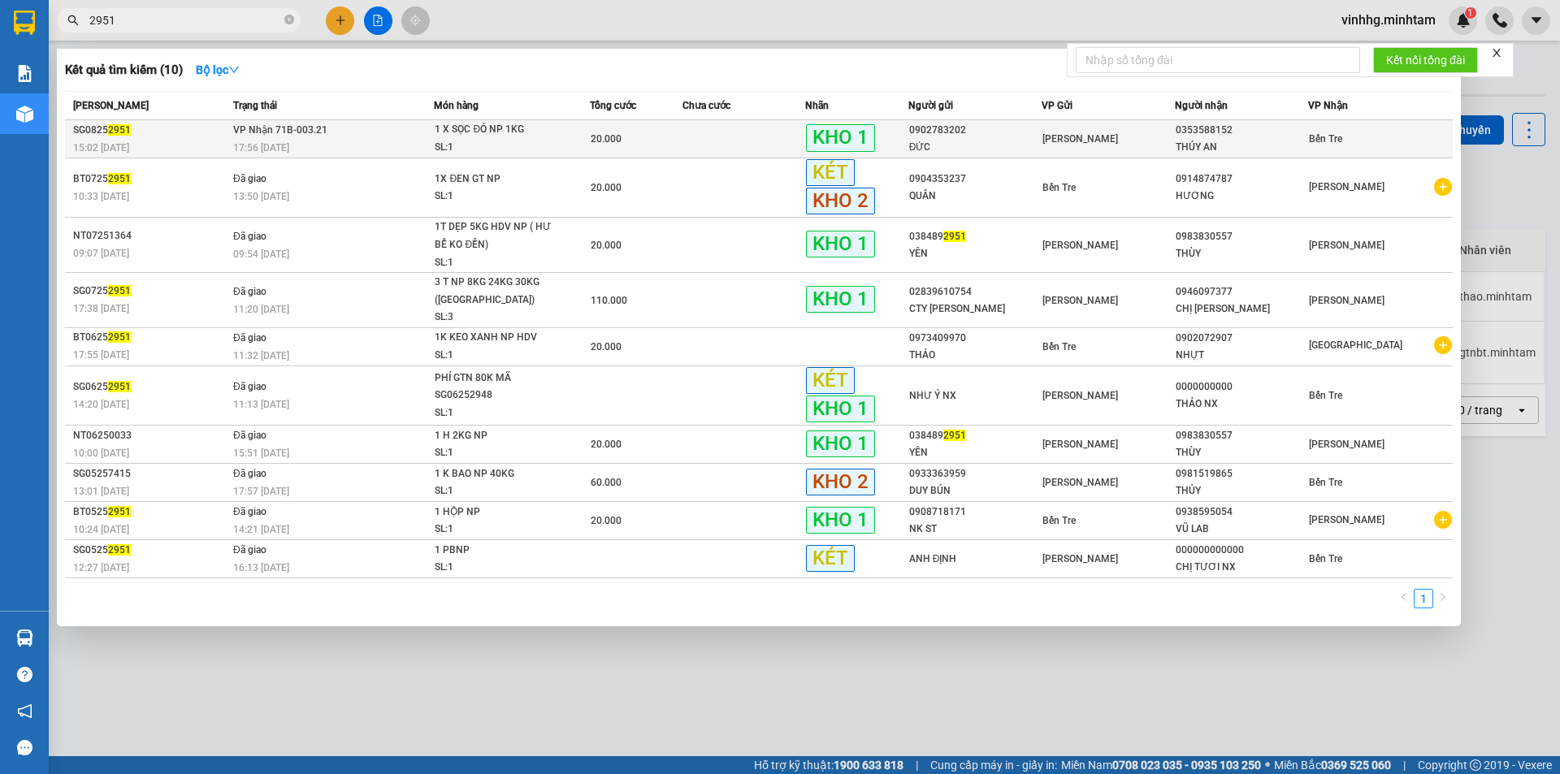
type input "2951"
click at [566, 145] on span "1 X SỌC ĐỎ NP 1KG SL: 1" at bounding box center [512, 138] width 154 height 35
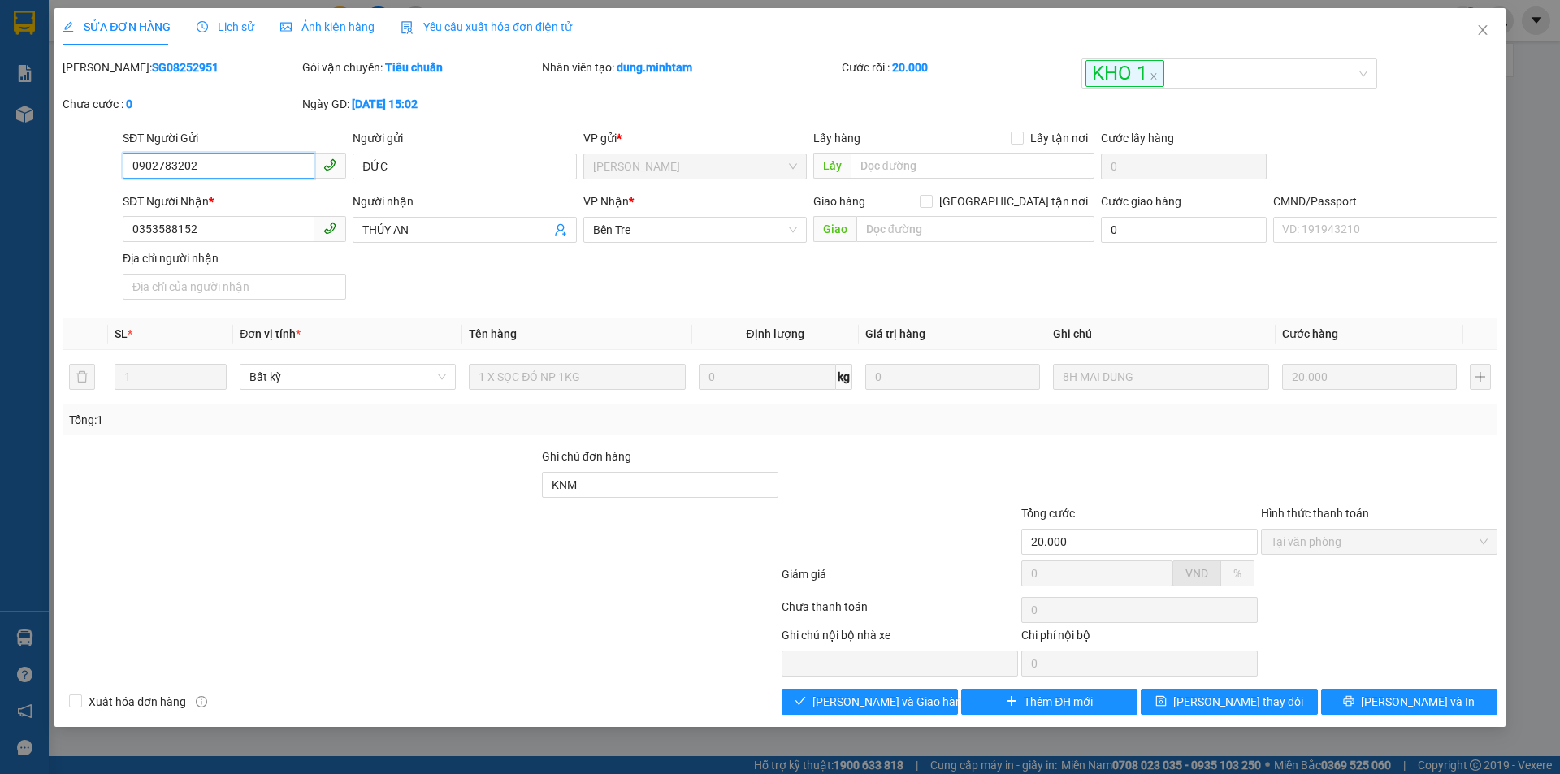
type input "0902783202"
type input "ĐỨC"
type input "0353588152"
type input "THÚY AN"
type input "KNM"
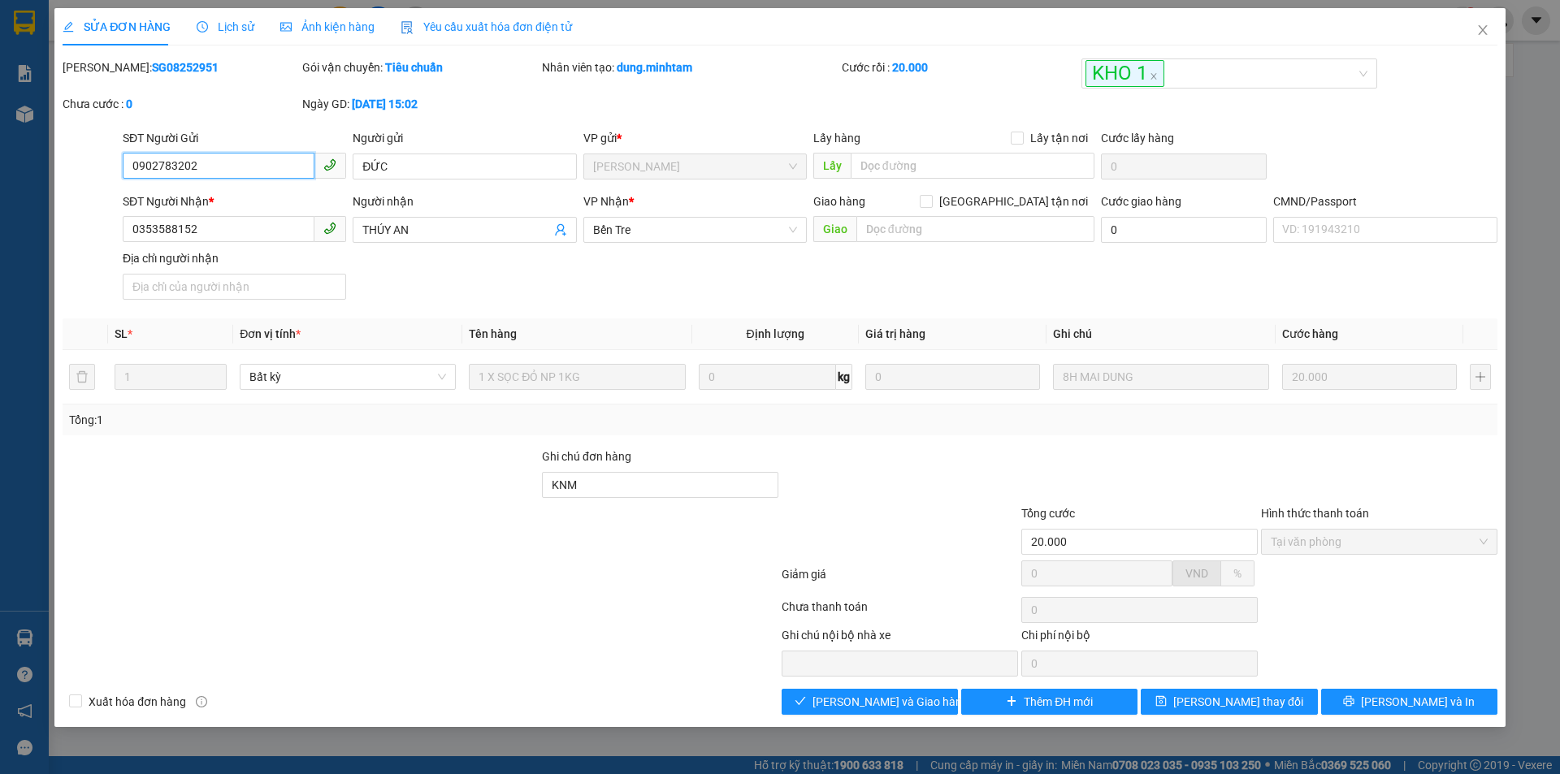
type input "20.000"
click at [913, 702] on button "Giao hàng" at bounding box center [870, 702] width 176 height 26
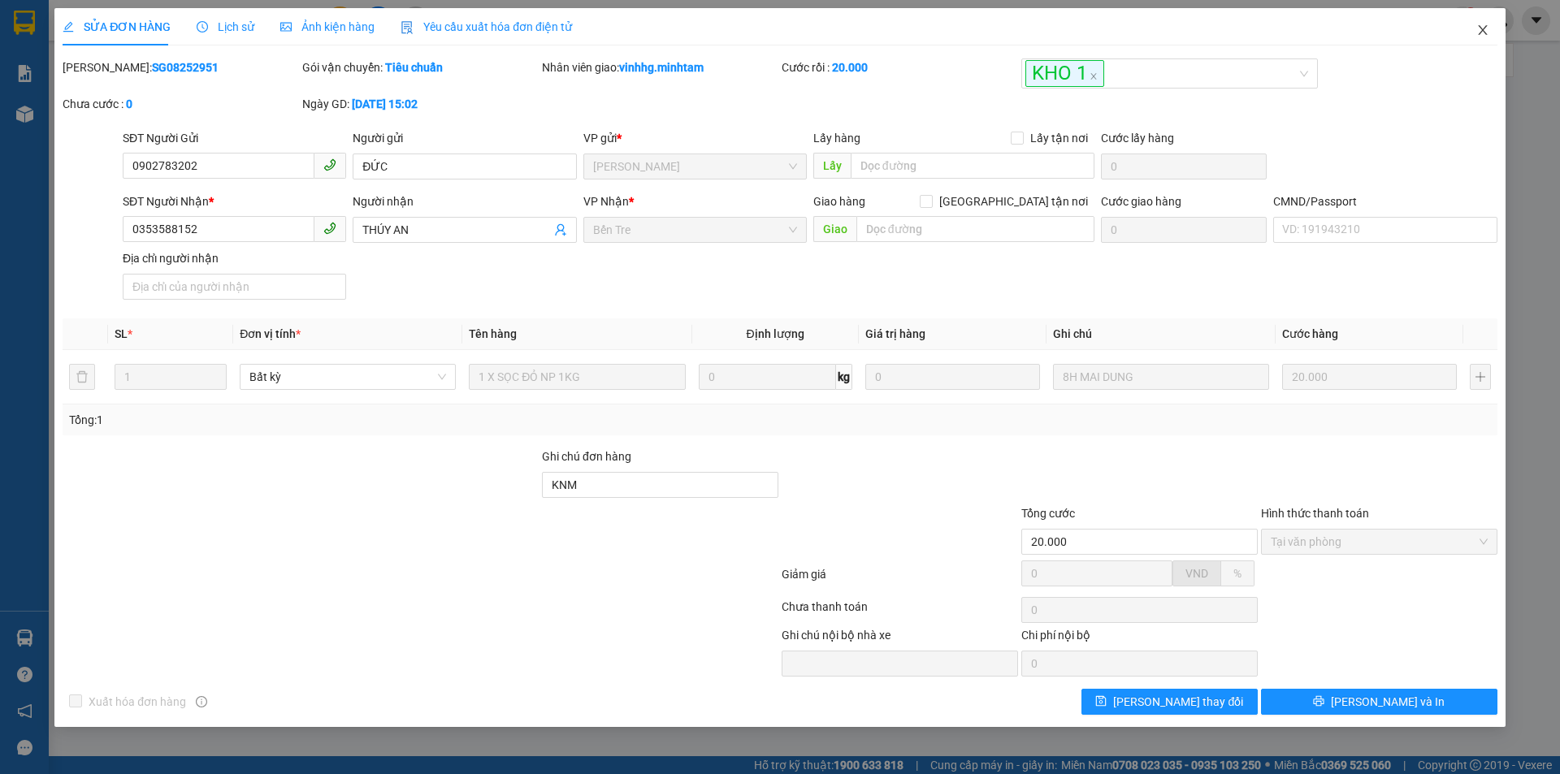
click at [1476, 32] on icon "close" at bounding box center [1482, 30] width 13 height 13
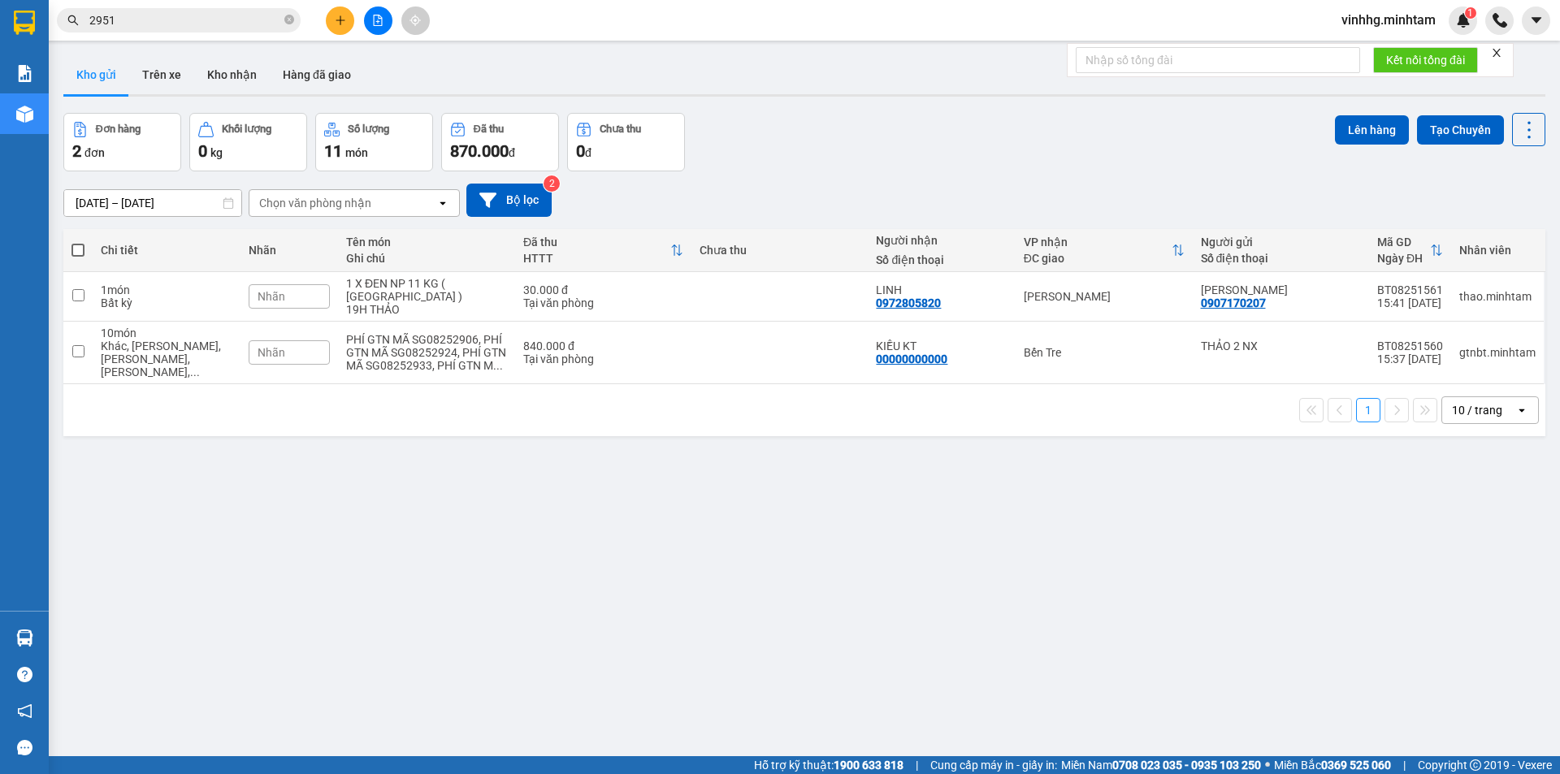
click at [225, 15] on input "2951" at bounding box center [185, 20] width 192 height 18
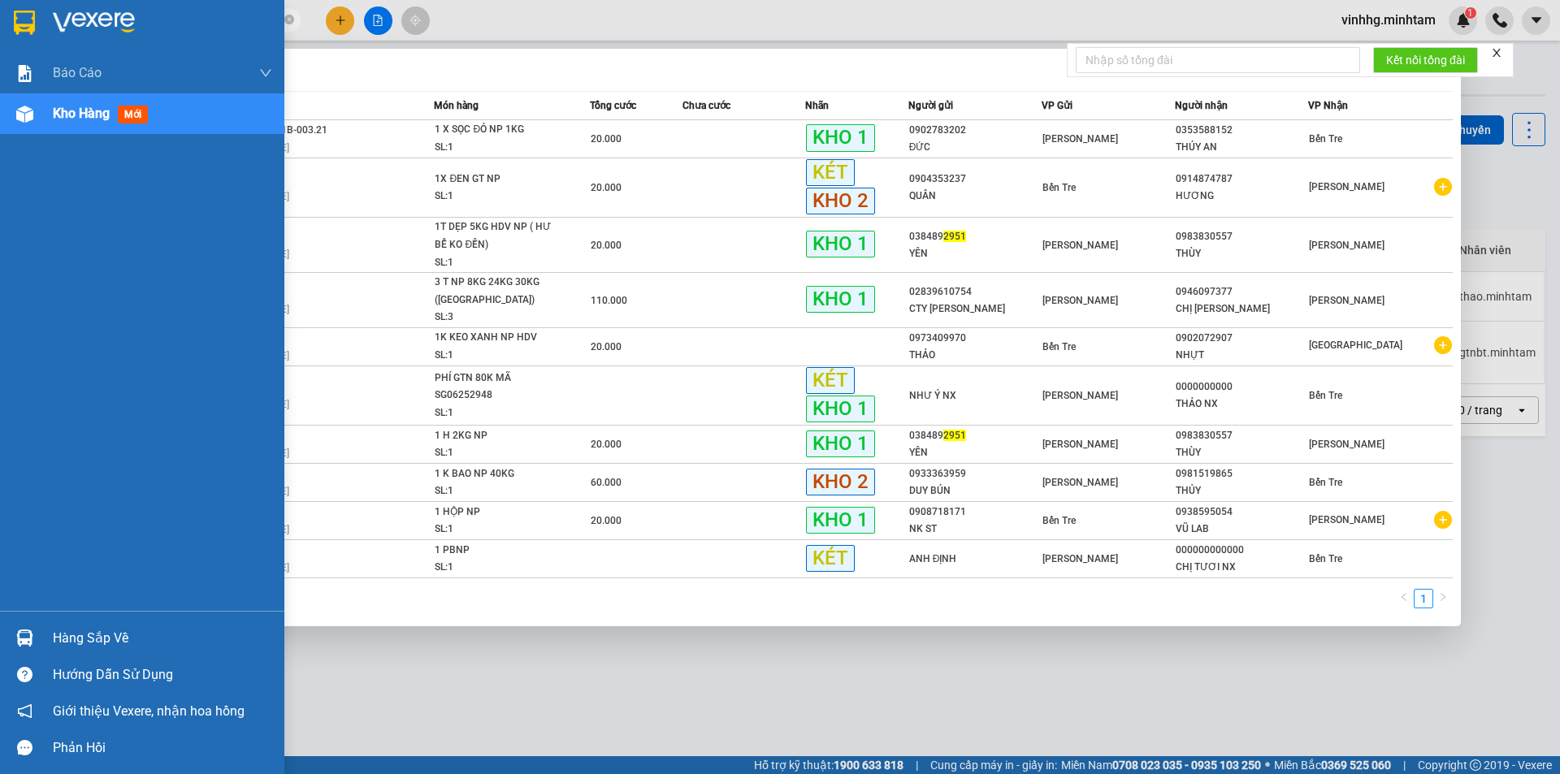
click at [24, 23] on img at bounding box center [24, 23] width 21 height 24
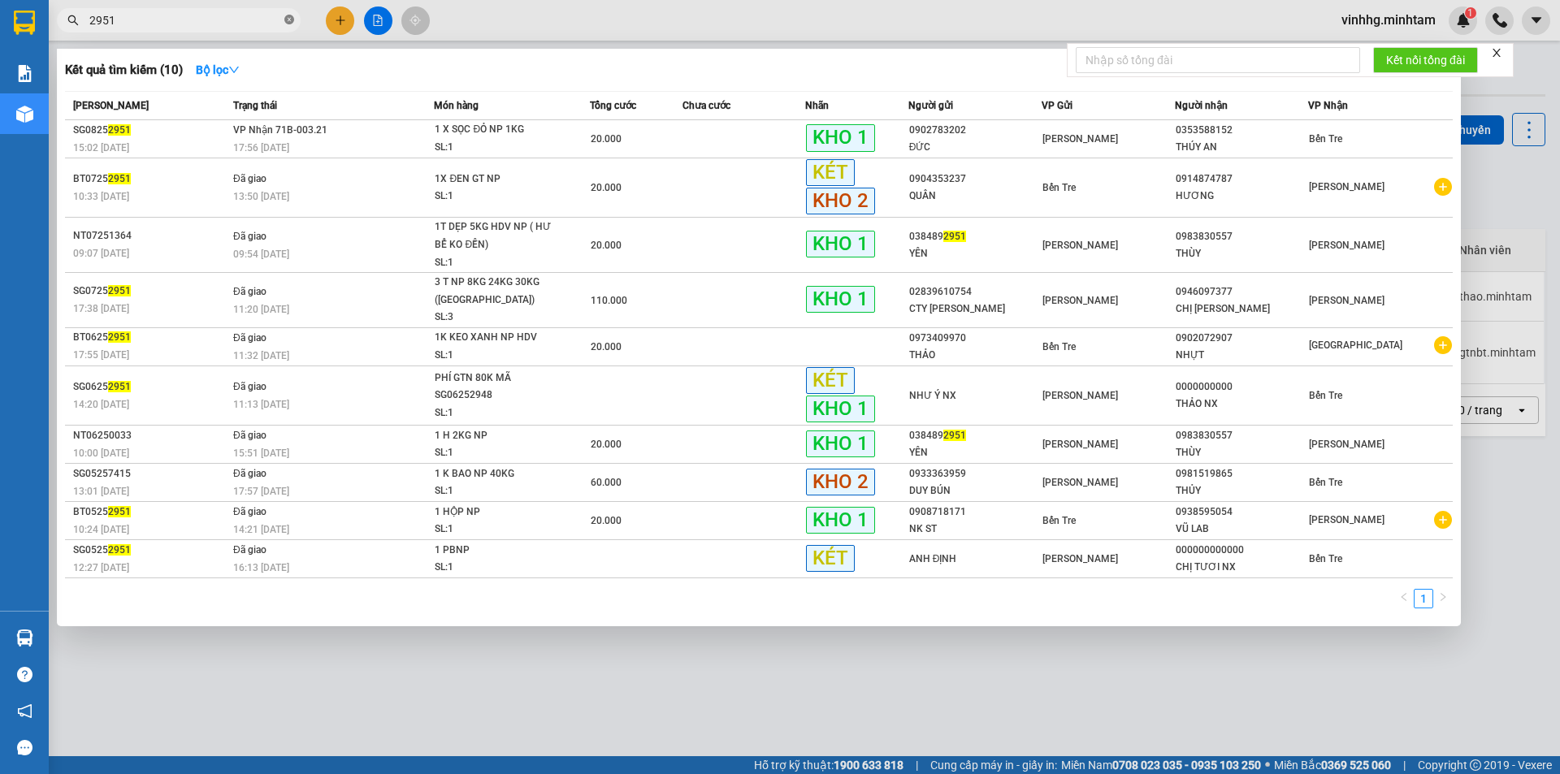
click at [288, 24] on icon "close-circle" at bounding box center [289, 20] width 10 height 10
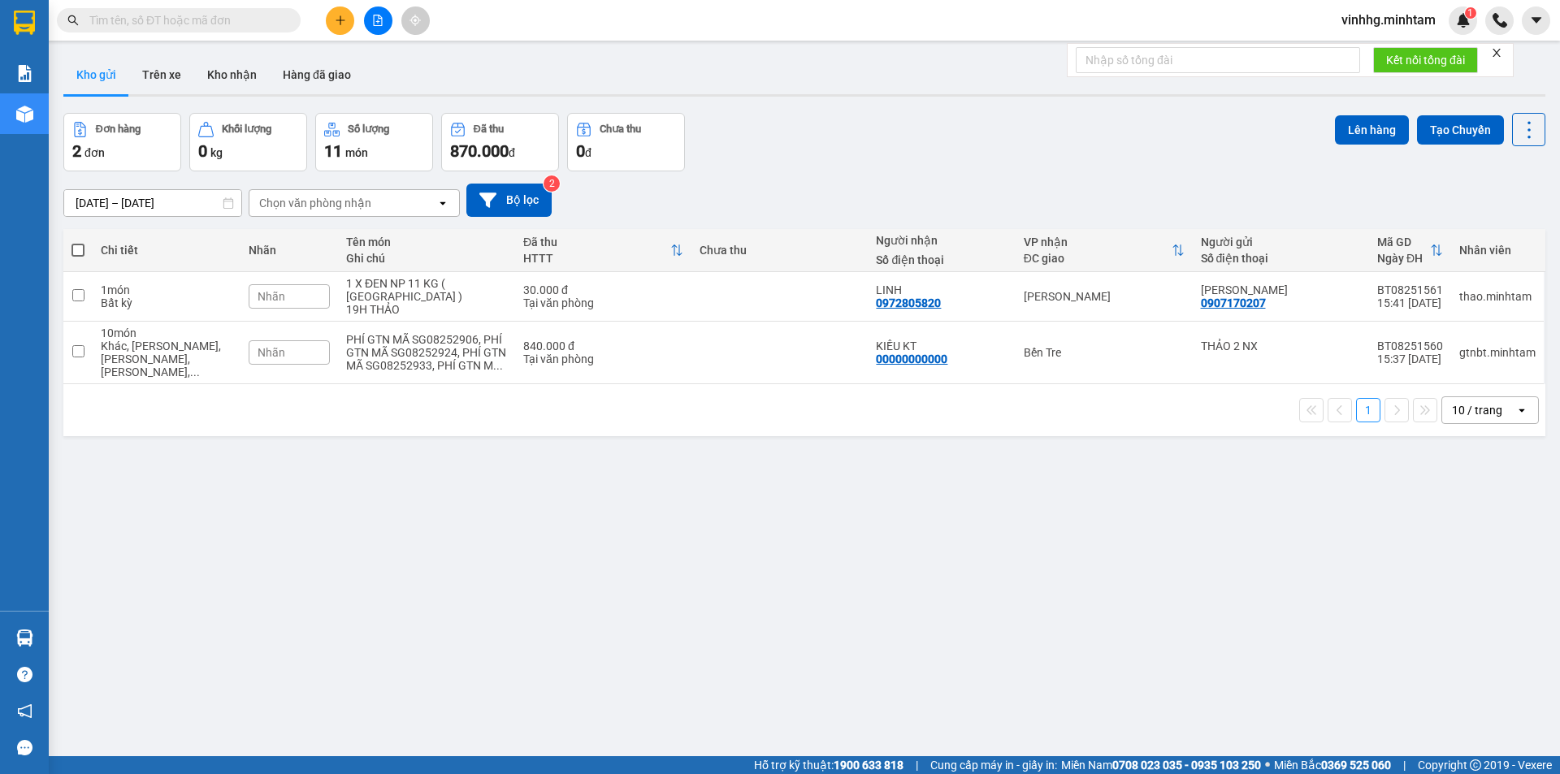
click at [234, 25] on input "text" at bounding box center [185, 20] width 192 height 18
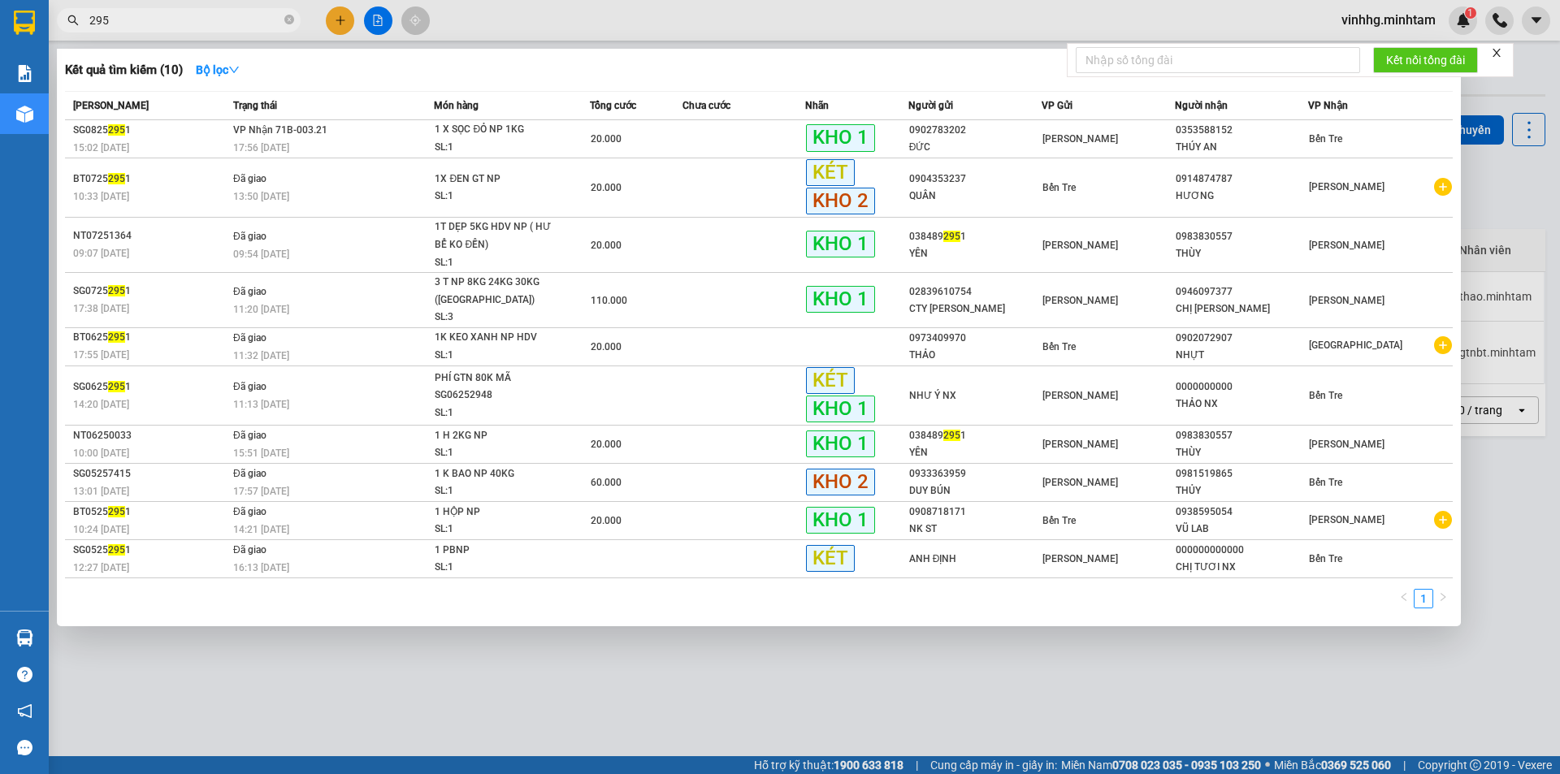
type input "2951"
click at [293, 20] on icon "close-circle" at bounding box center [289, 20] width 10 height 10
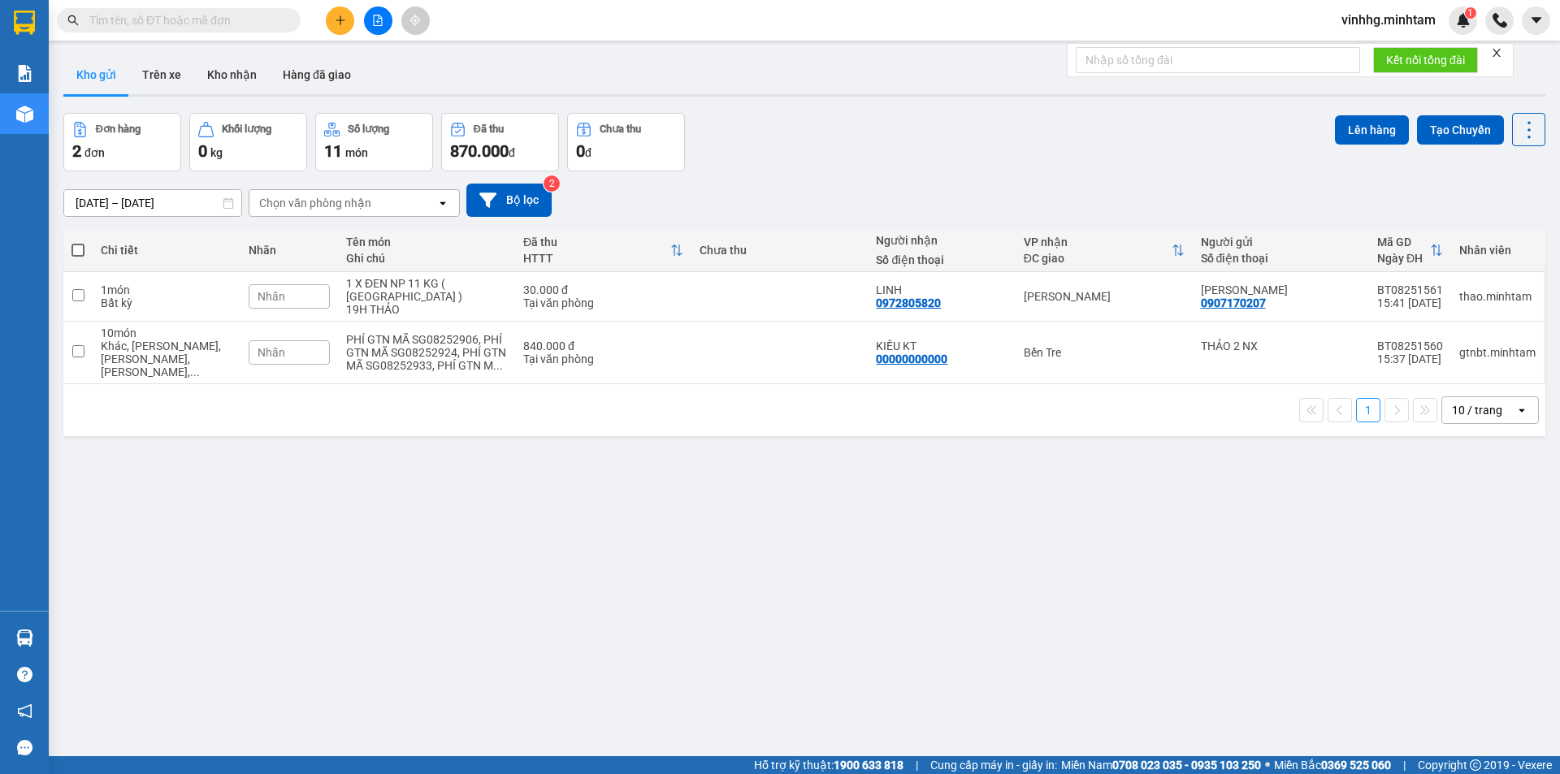
click at [249, 22] on input "text" at bounding box center [185, 20] width 192 height 18
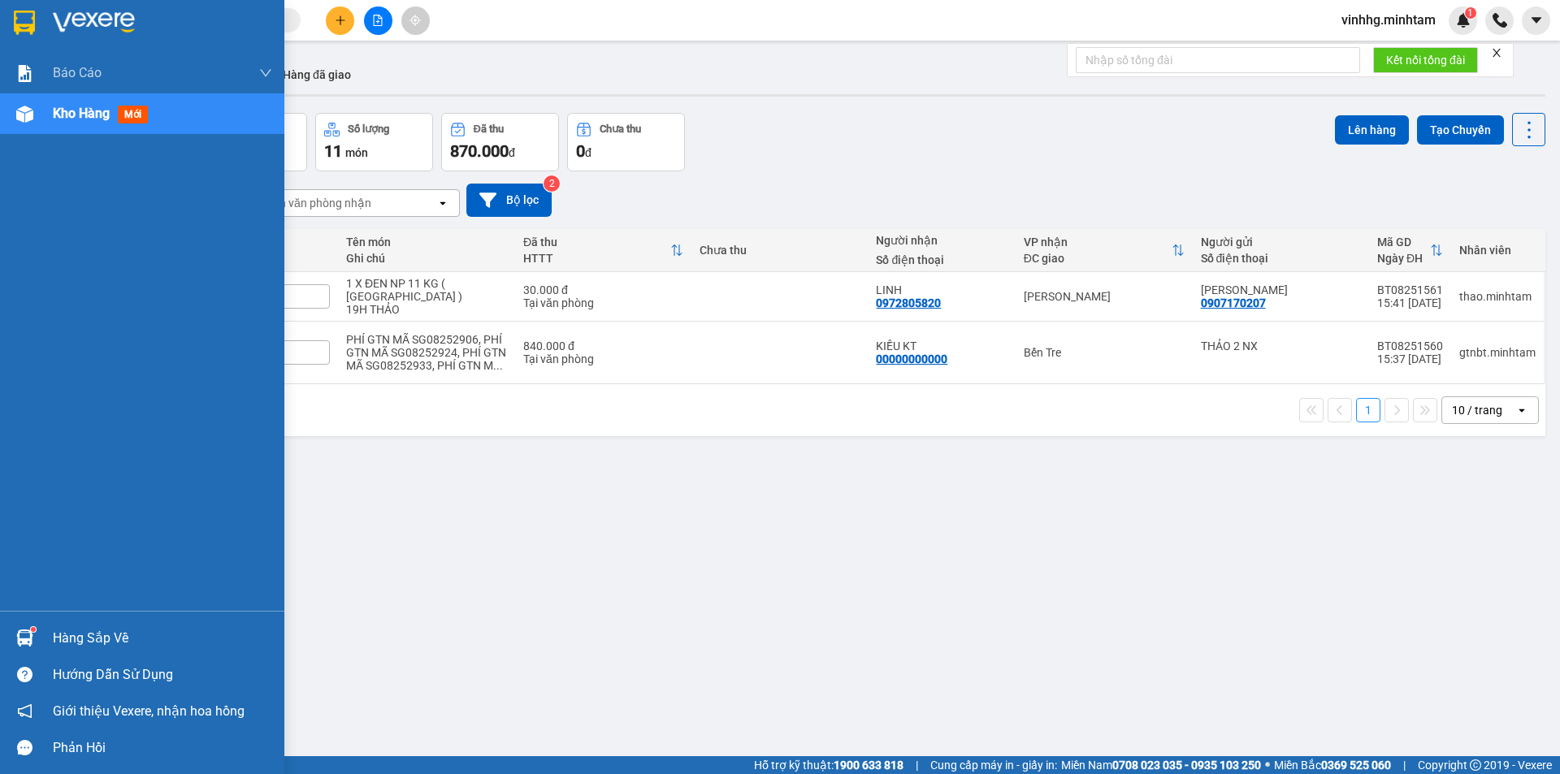
click at [51, 15] on div at bounding box center [142, 26] width 284 height 53
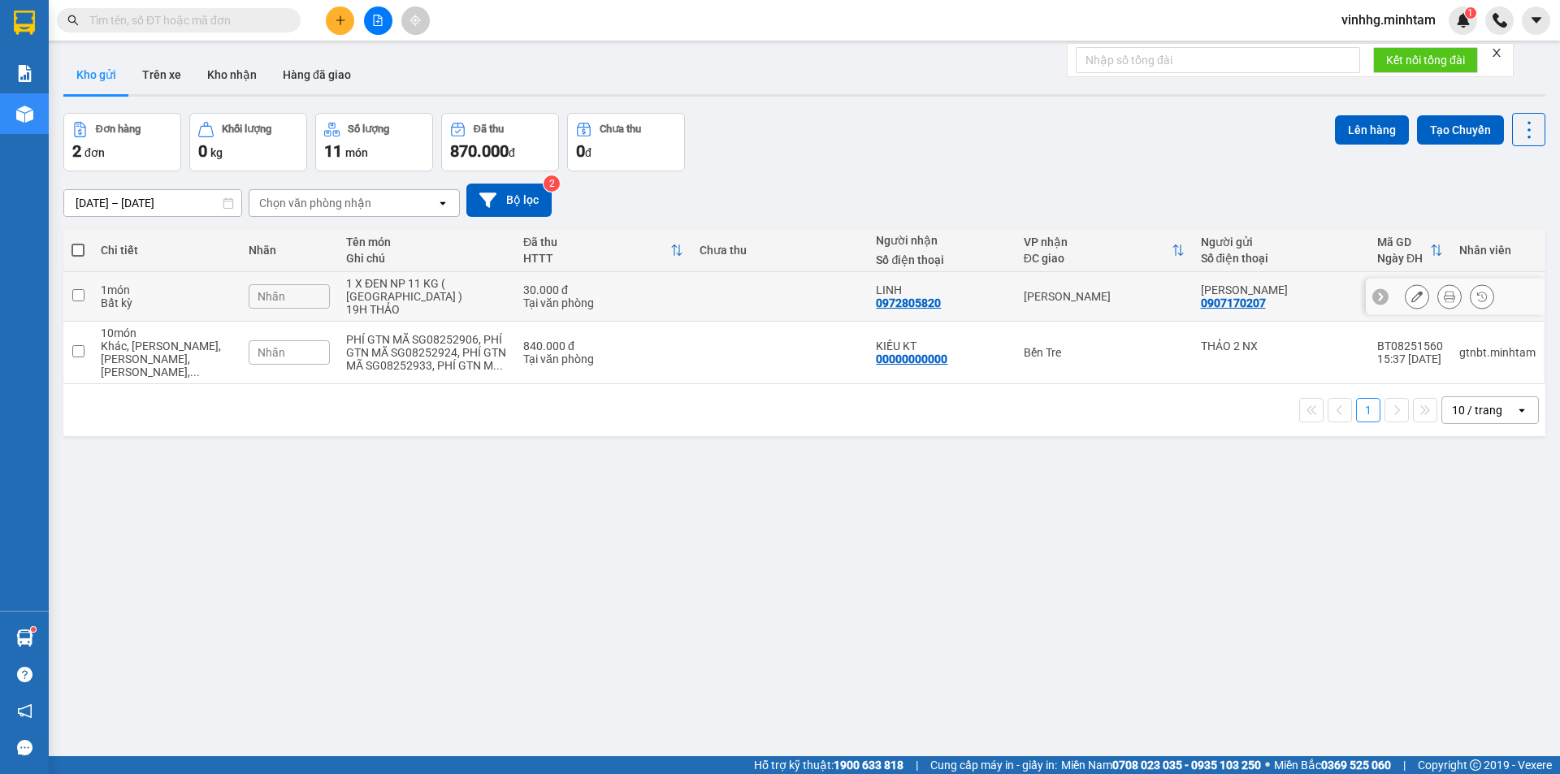
click at [83, 289] on input "checkbox" at bounding box center [78, 295] width 12 height 12
checkbox input "true"
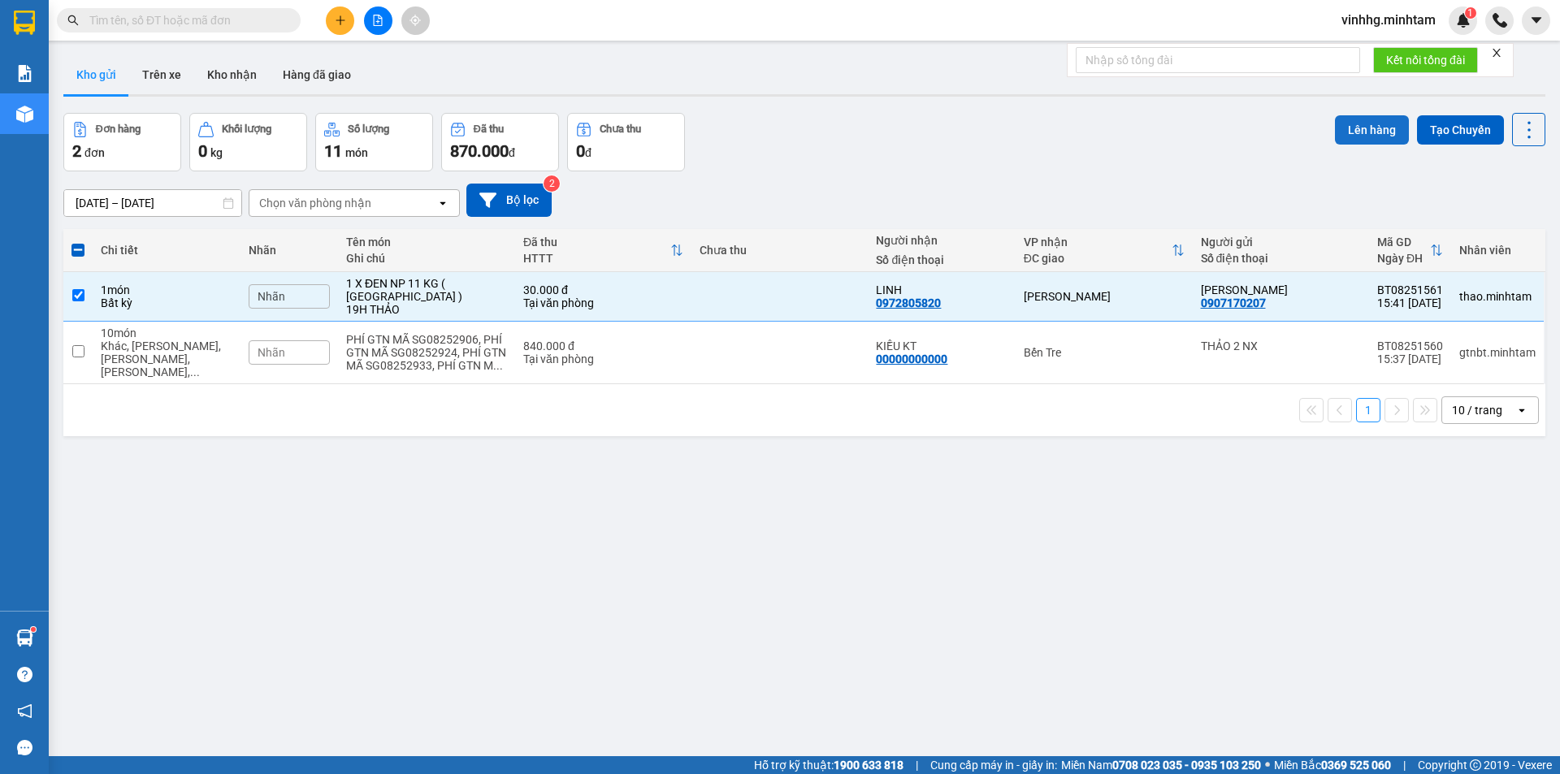
click at [1362, 133] on button "Lên hàng" at bounding box center [1372, 129] width 74 height 29
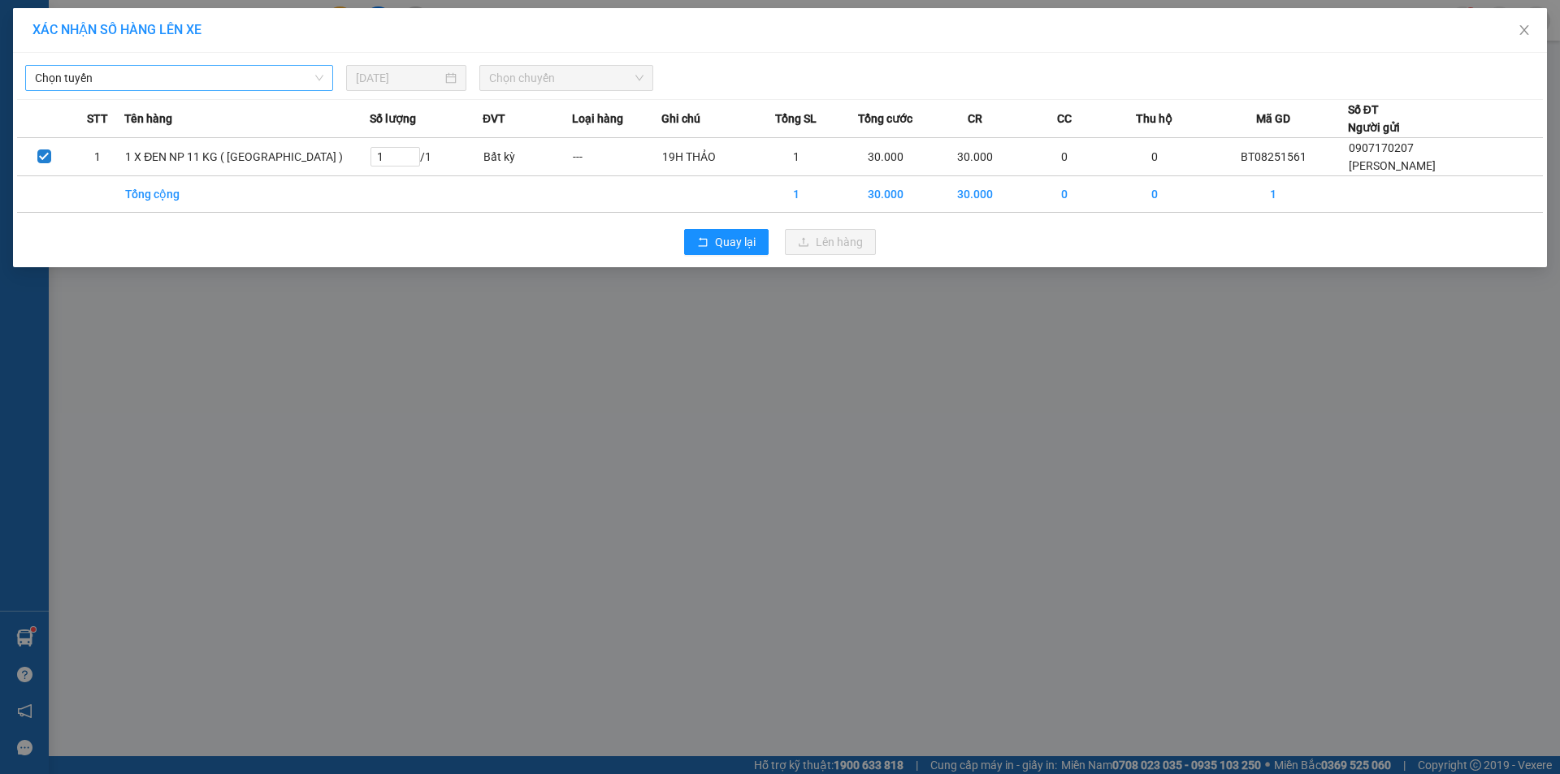
click at [318, 77] on span "Chọn tuyến" at bounding box center [179, 78] width 288 height 24
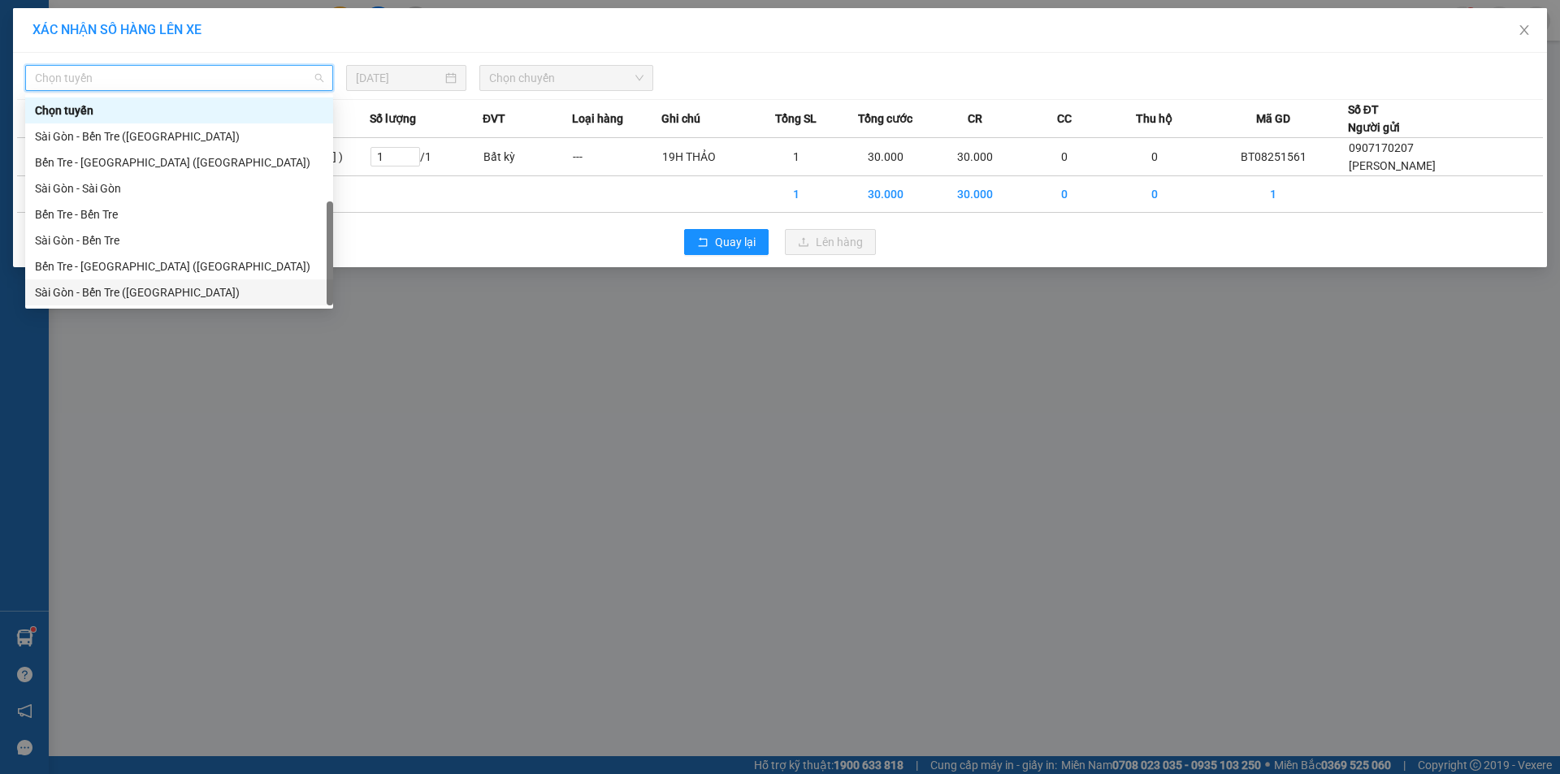
scroll to position [26, 0]
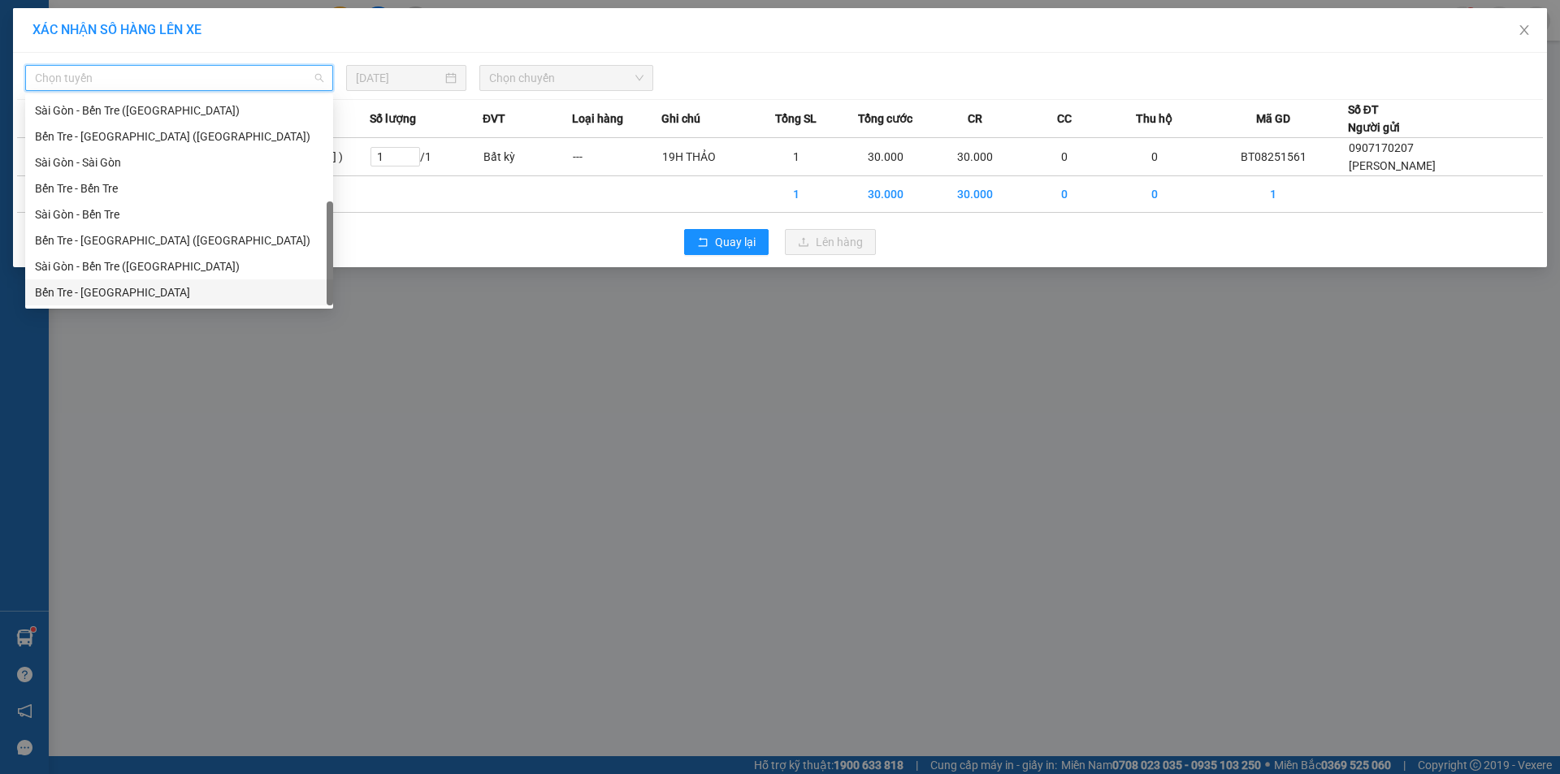
click at [115, 290] on div "Bến Tre - Sài Gòn" at bounding box center [179, 293] width 288 height 18
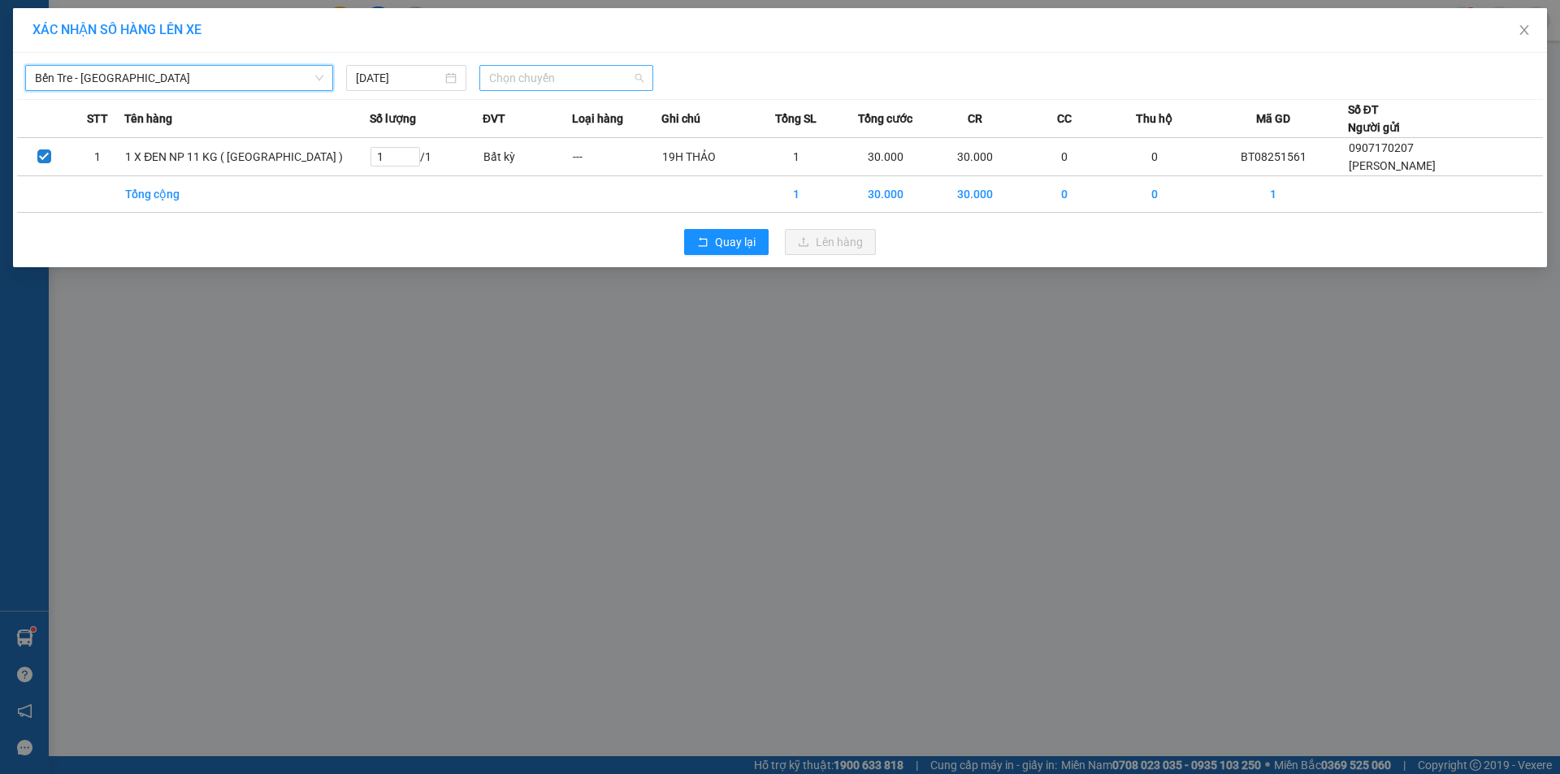
click at [547, 79] on span "Chọn chuyến" at bounding box center [566, 78] width 154 height 24
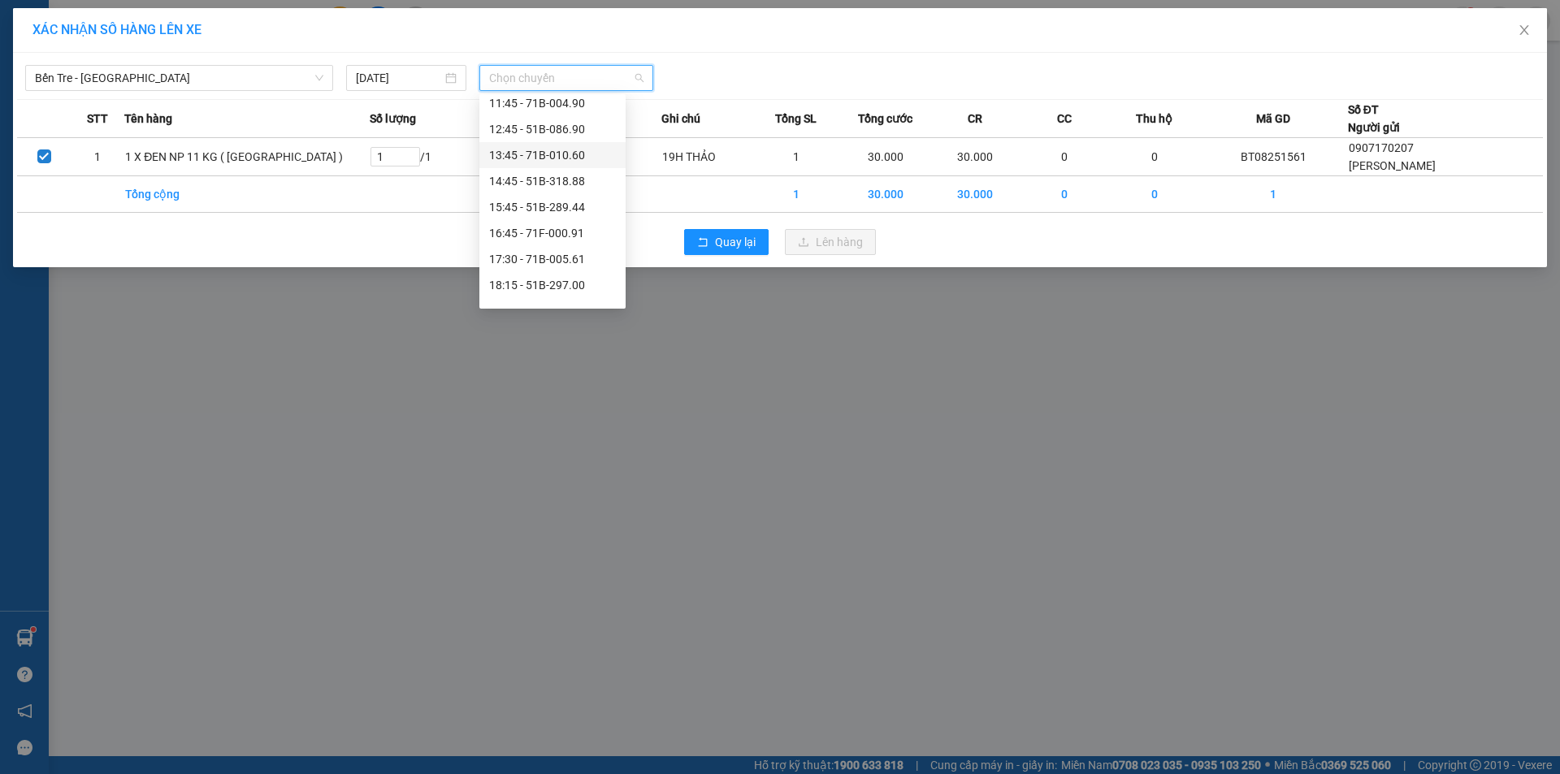
scroll to position [286, 0]
click at [194, 81] on span "Bến Tre - Sài Gòn" at bounding box center [179, 78] width 288 height 24
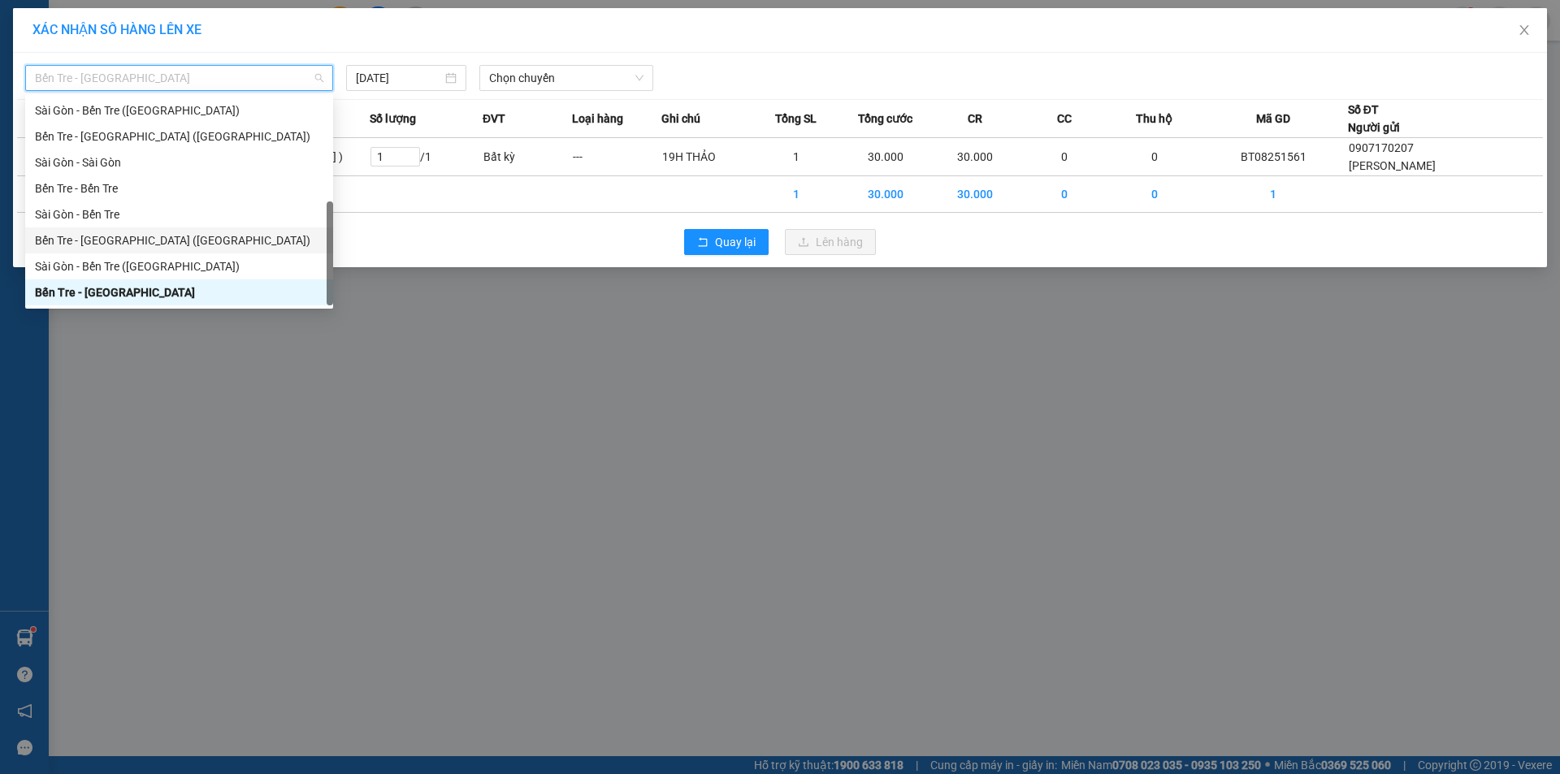
click at [176, 239] on div "Bến Tre - Sài Gòn (CT)" at bounding box center [179, 241] width 288 height 18
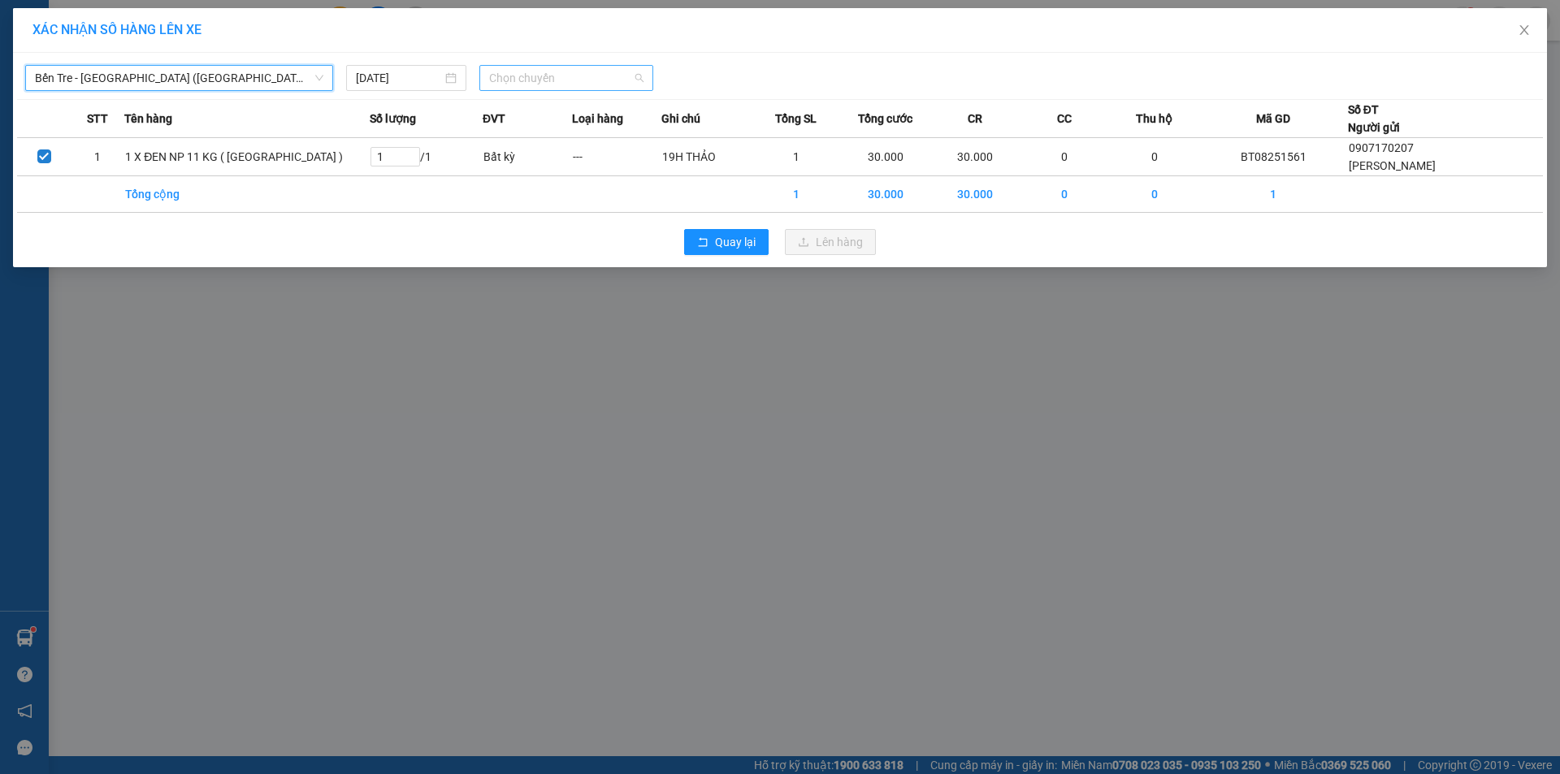
scroll to position [0, 0]
click at [529, 73] on span "Chọn chuyến" at bounding box center [566, 78] width 154 height 24
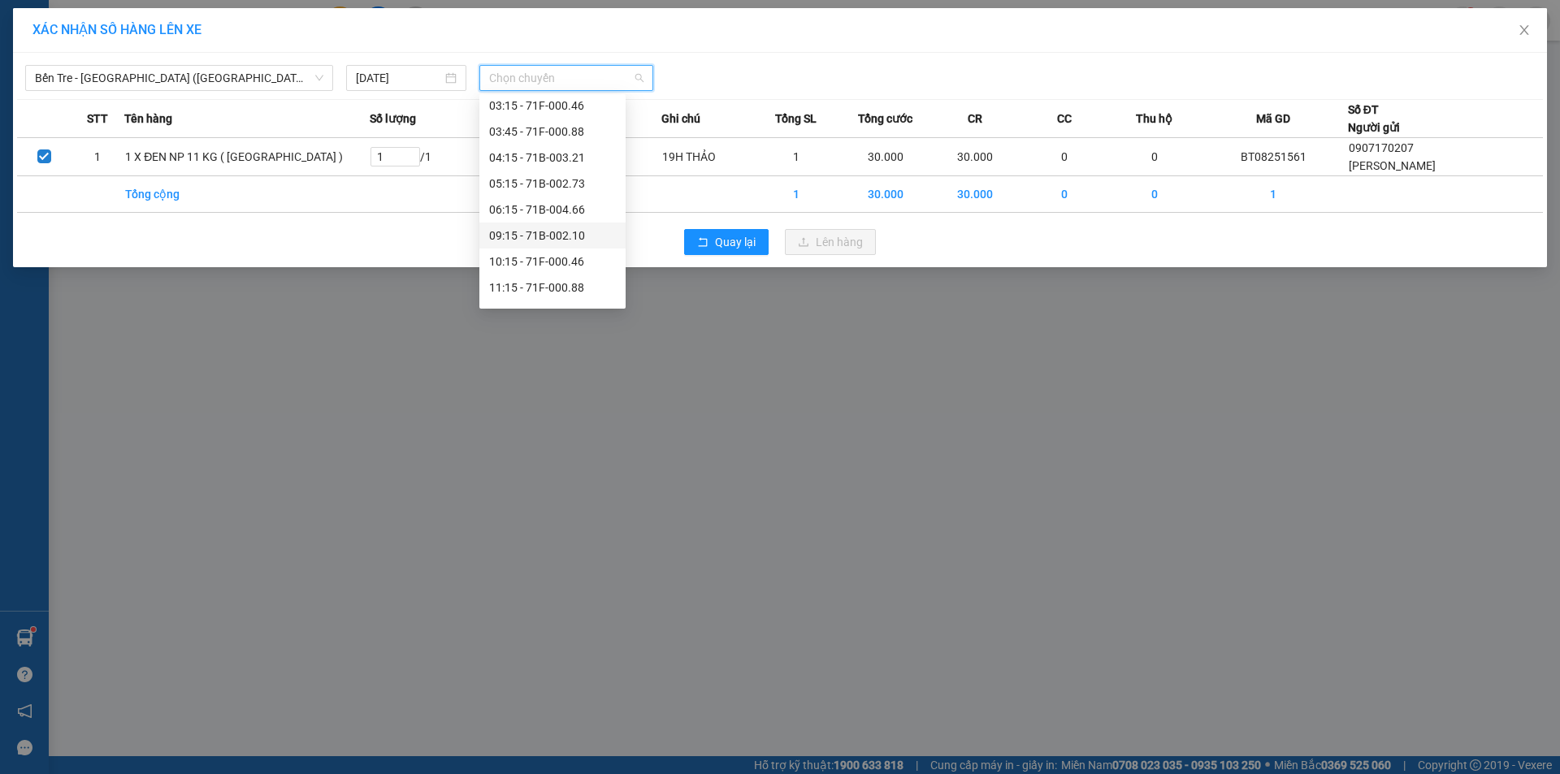
scroll to position [130, 0]
click at [567, 296] on div "16:15 - 71B-002.10" at bounding box center [552, 293] width 127 height 18
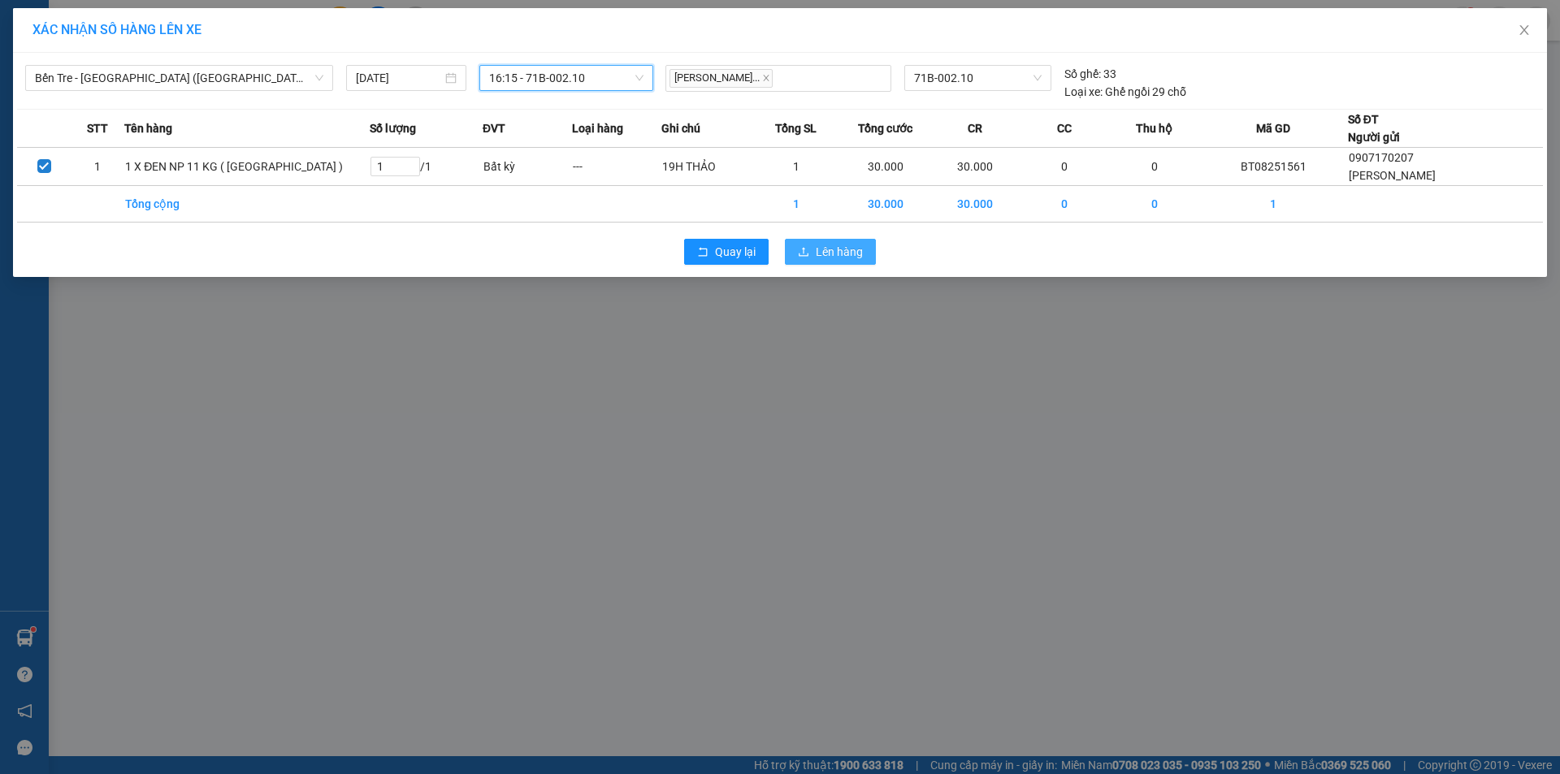
click at [820, 251] on span "Lên hàng" at bounding box center [839, 252] width 47 height 18
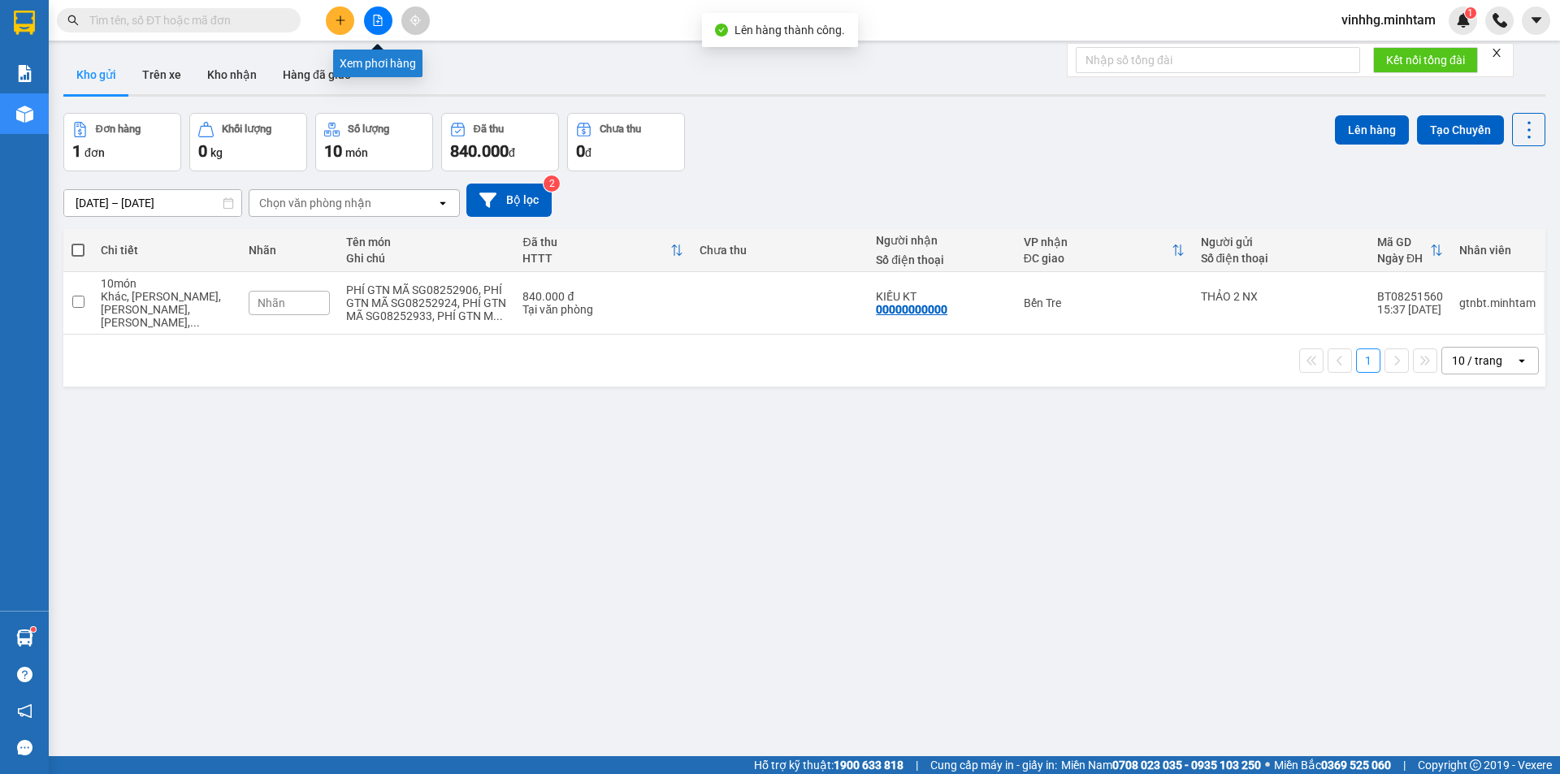
click at [382, 21] on icon "file-add" at bounding box center [378, 20] width 9 height 11
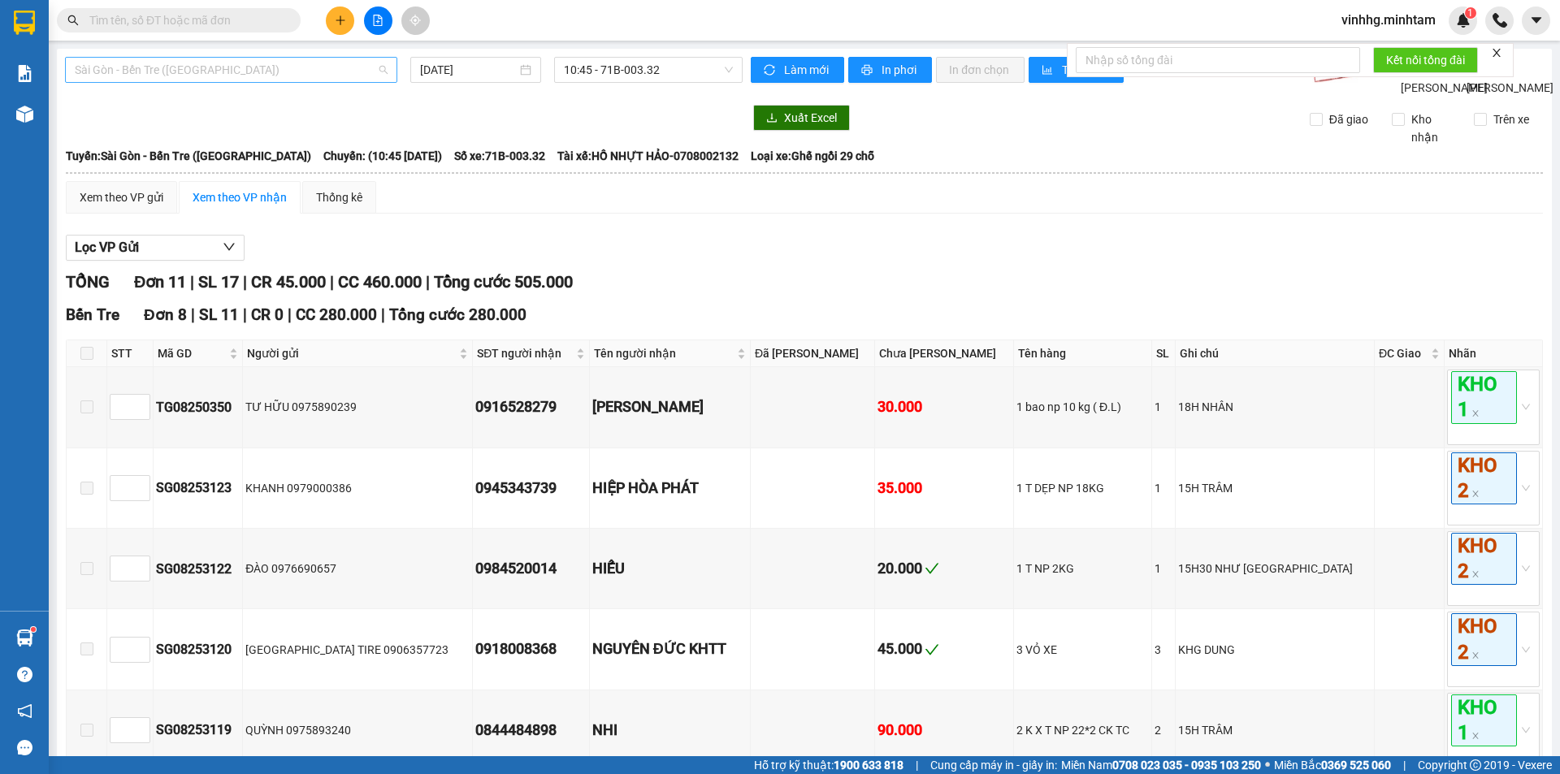
click at [370, 63] on span "Sài Gòn - Bến Tre (CN)" at bounding box center [231, 70] width 313 height 24
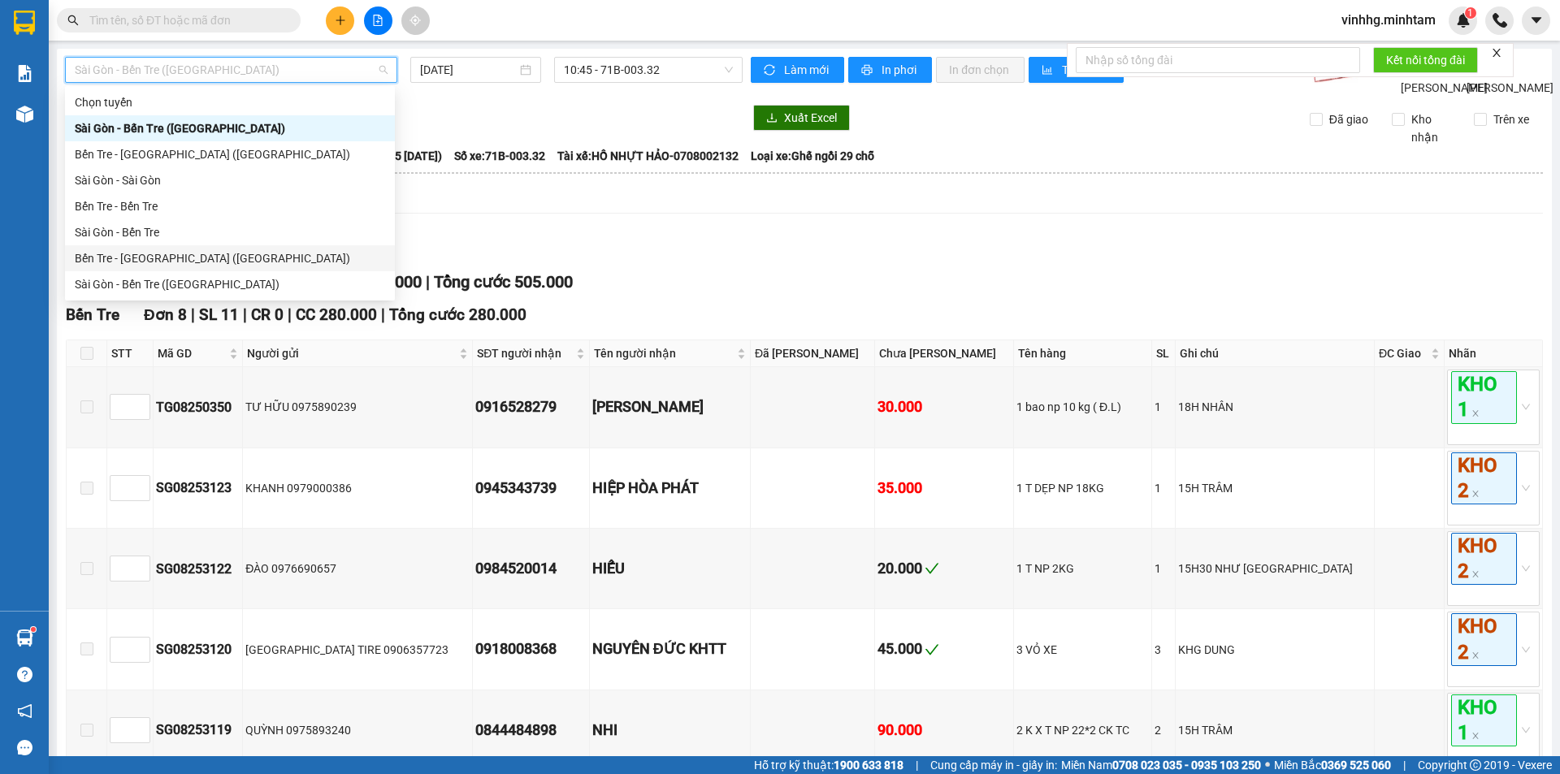
click at [259, 268] on div "Bến Tre - Sài Gòn (CT)" at bounding box center [230, 258] width 330 height 26
type input "13/08/2025"
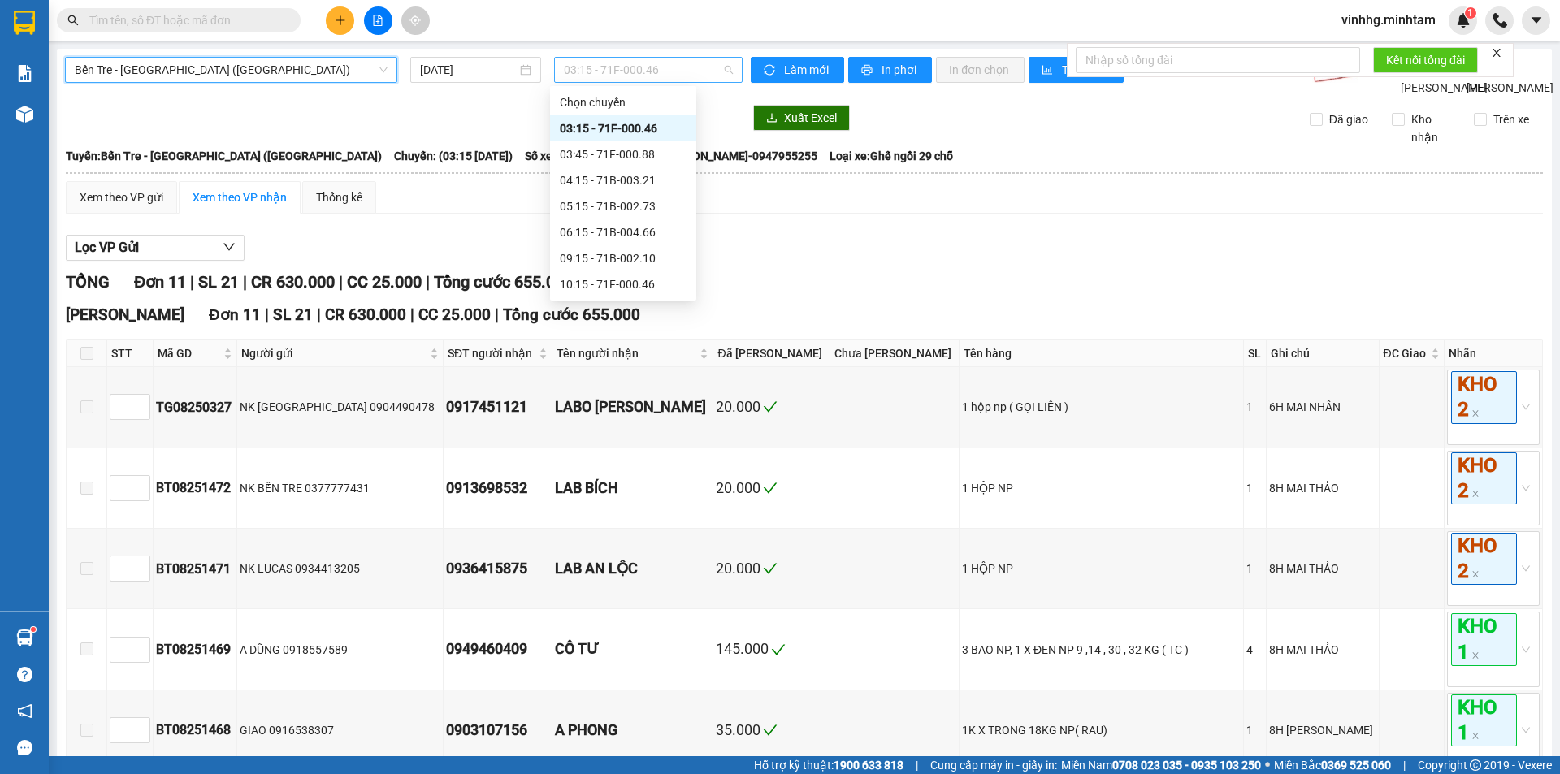
click at [678, 73] on span "03:15 - 71F-000.46" at bounding box center [648, 70] width 169 height 24
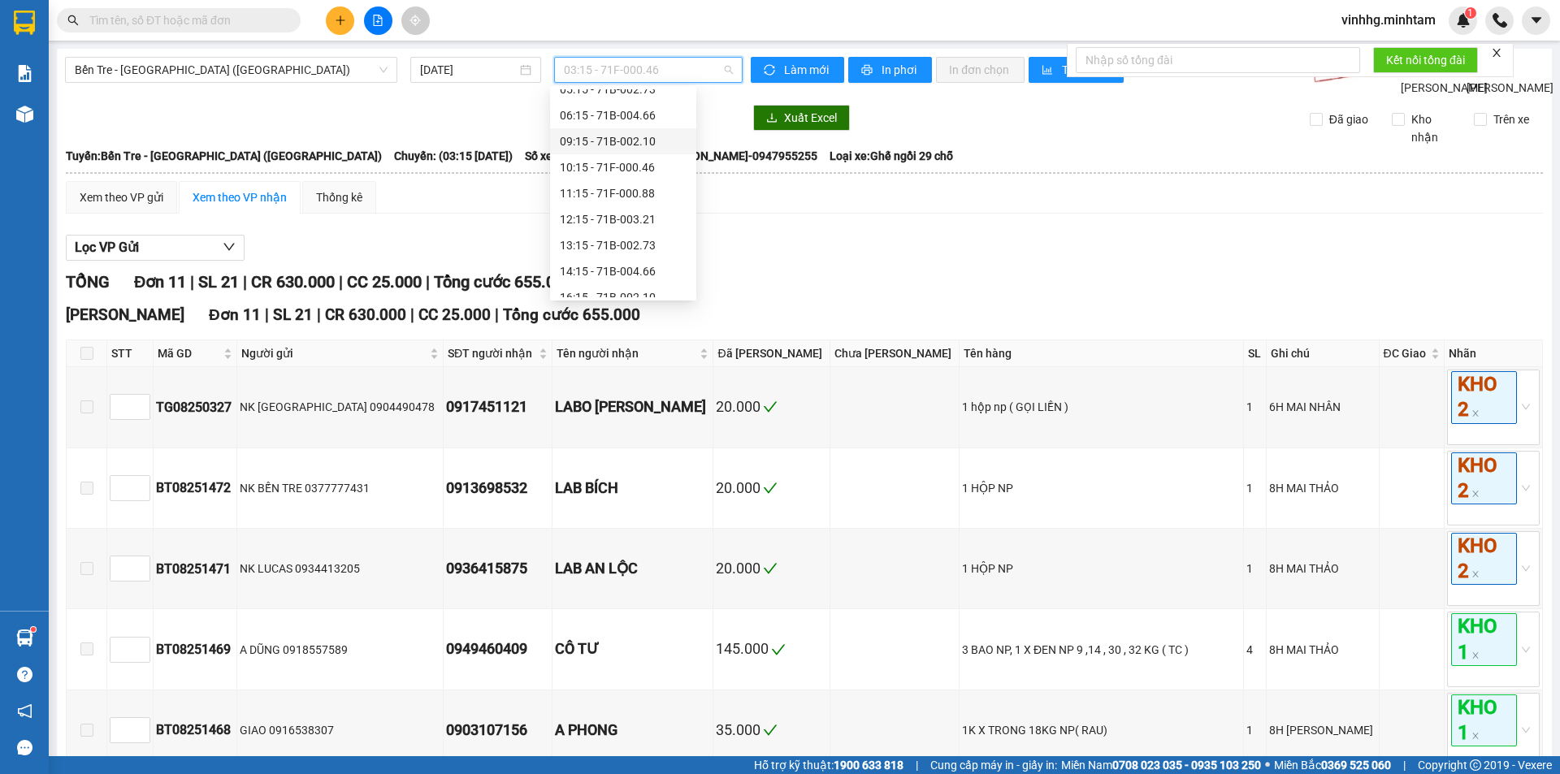
scroll to position [130, 0]
click at [650, 284] on div "16:15 - 71B-002.10" at bounding box center [623, 284] width 127 height 18
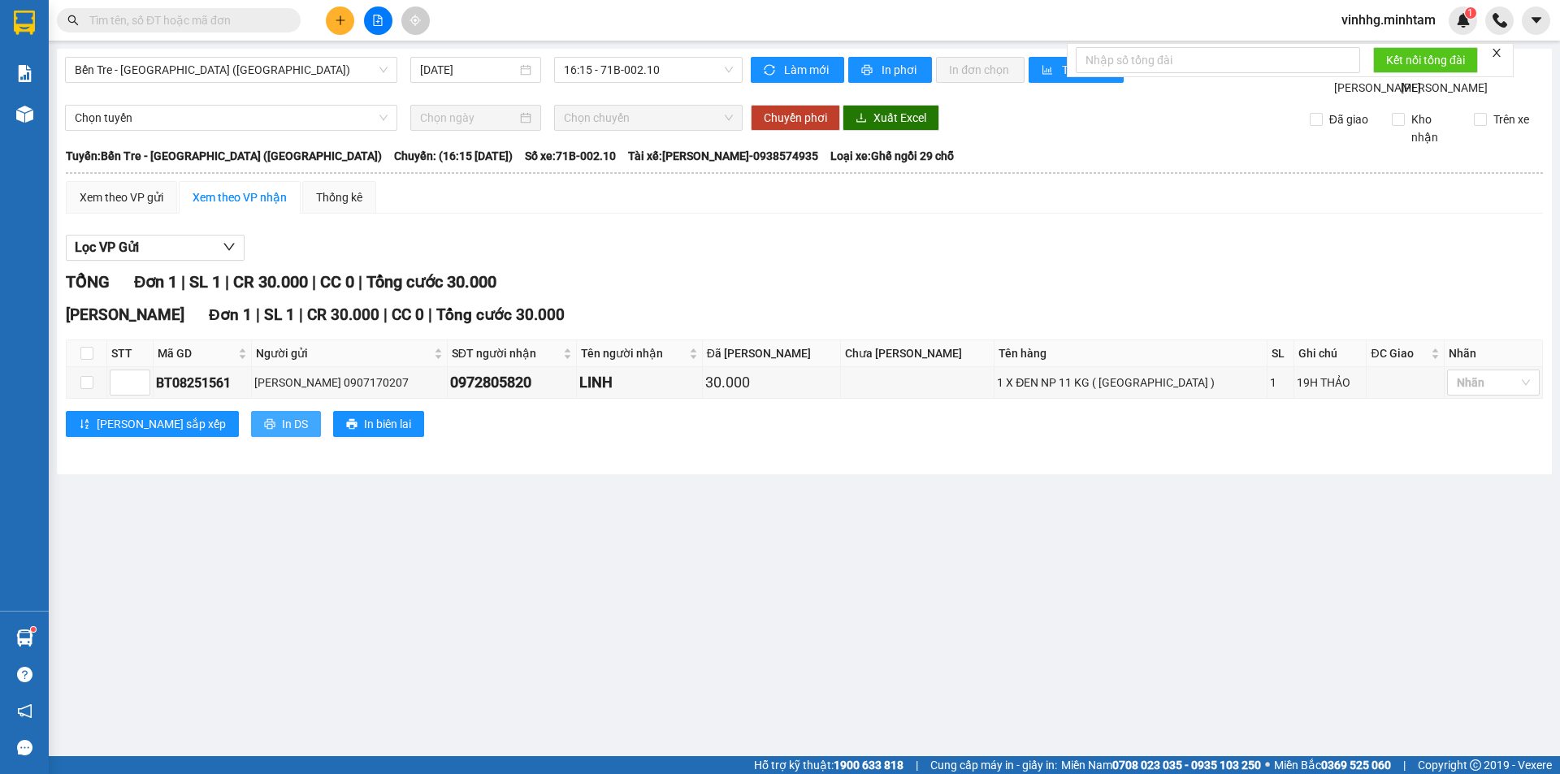
click at [282, 433] on span "In DS" at bounding box center [295, 424] width 26 height 18
click at [264, 430] on icon "printer" at bounding box center [269, 423] width 11 height 11
click at [282, 433] on span "In DS" at bounding box center [295, 424] width 26 height 18
click at [251, 437] on button "In DS" at bounding box center [286, 424] width 70 height 26
click at [282, 433] on span "In DS" at bounding box center [295, 424] width 26 height 18
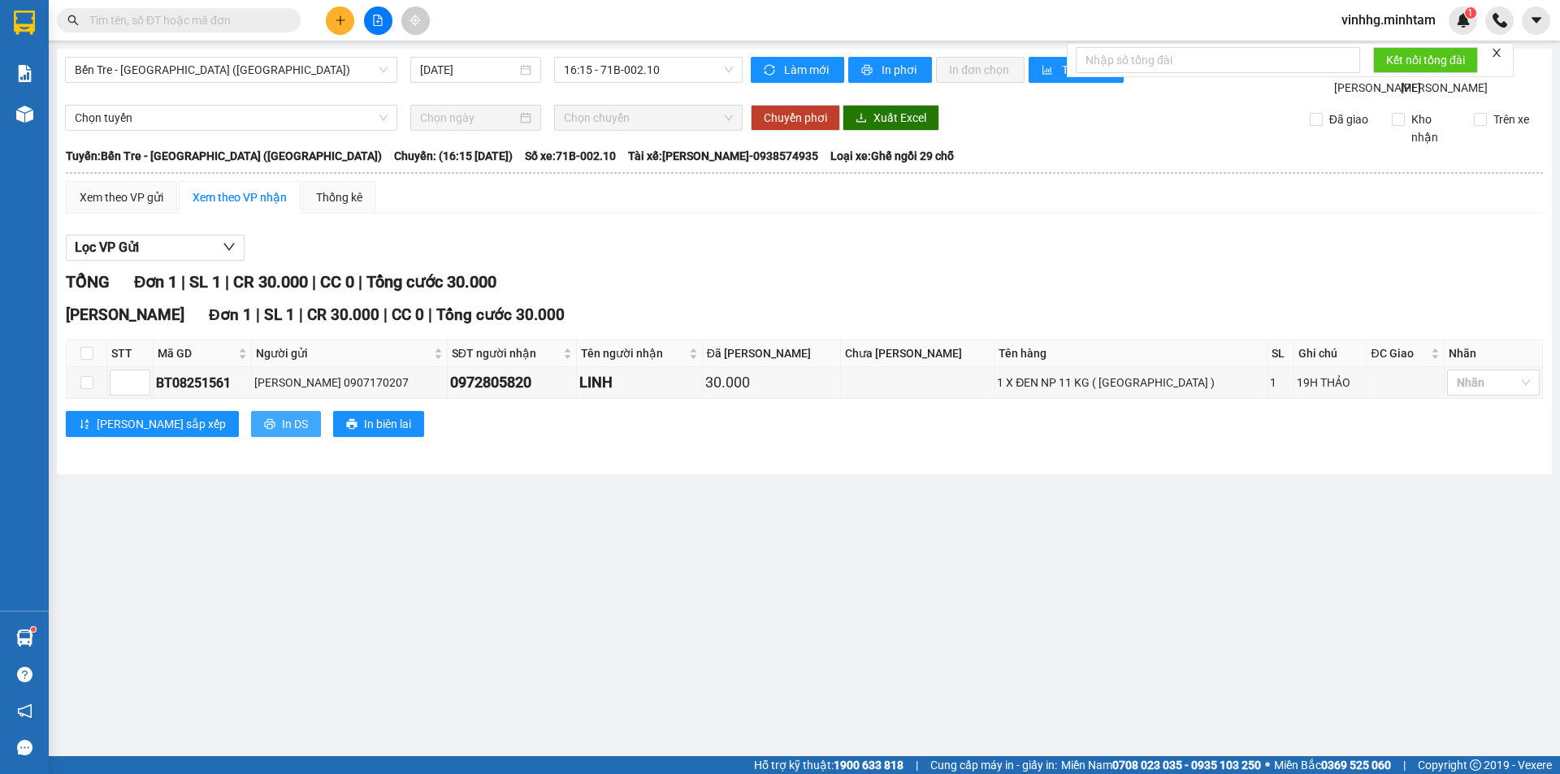
click at [282, 433] on span "In DS" at bounding box center [295, 424] width 26 height 18
click at [805, 649] on main "Bến Tre - Sài Gòn (CT) 13/08/2025 16:15 - 71B-002.10 Làm mới In phơi In đơn chọ…" at bounding box center [780, 378] width 1560 height 757
click at [189, 21] on input "text" at bounding box center [185, 20] width 192 height 18
click at [340, 23] on icon "plus" at bounding box center [340, 19] width 1 height 9
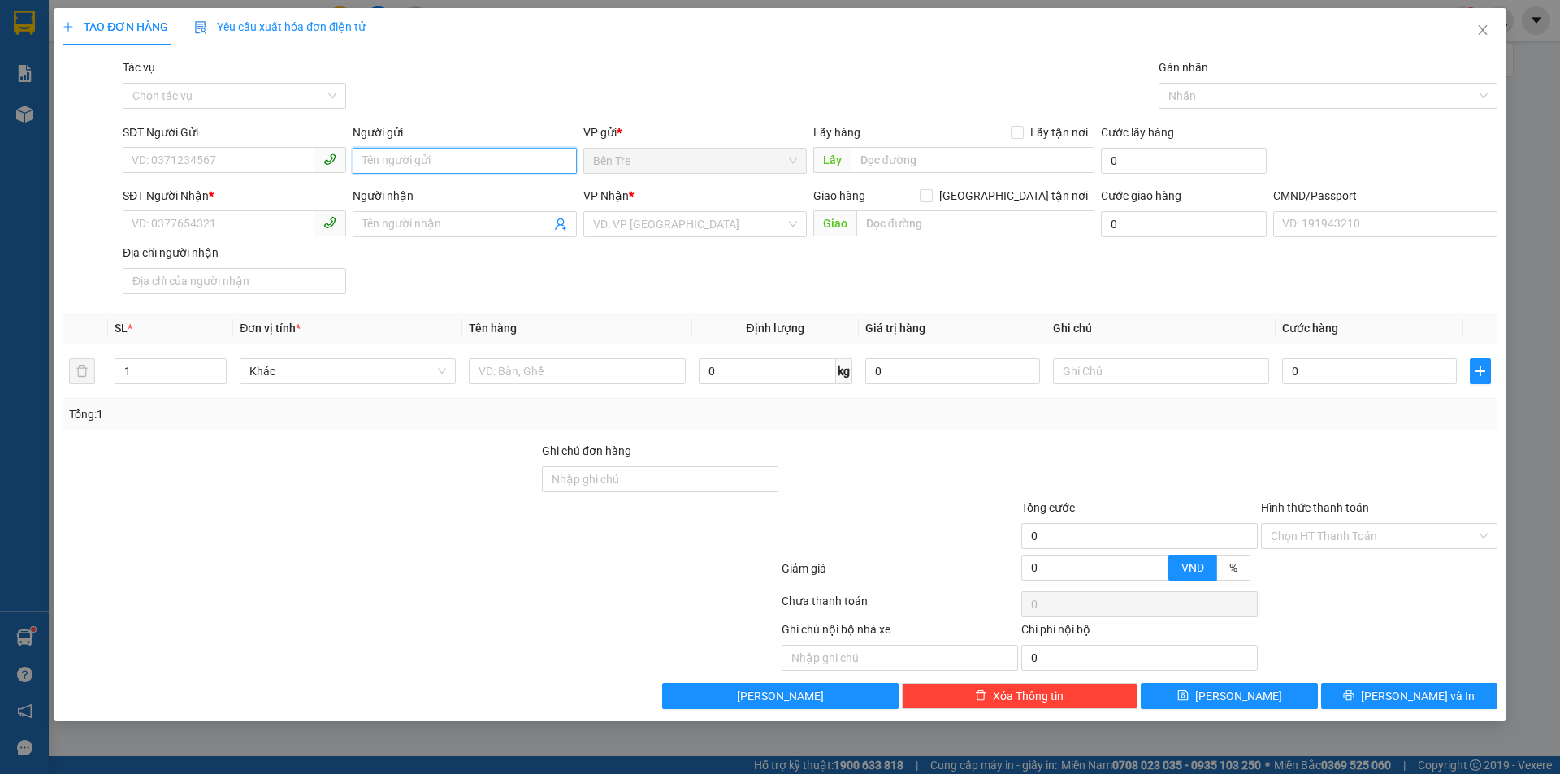
click at [411, 167] on input "Người gửi" at bounding box center [464, 161] width 223 height 26
type input "thảo 2 nx"
click at [219, 231] on input "SĐT Người Nhận *" at bounding box center [219, 223] width 192 height 26
type input "0000000000"
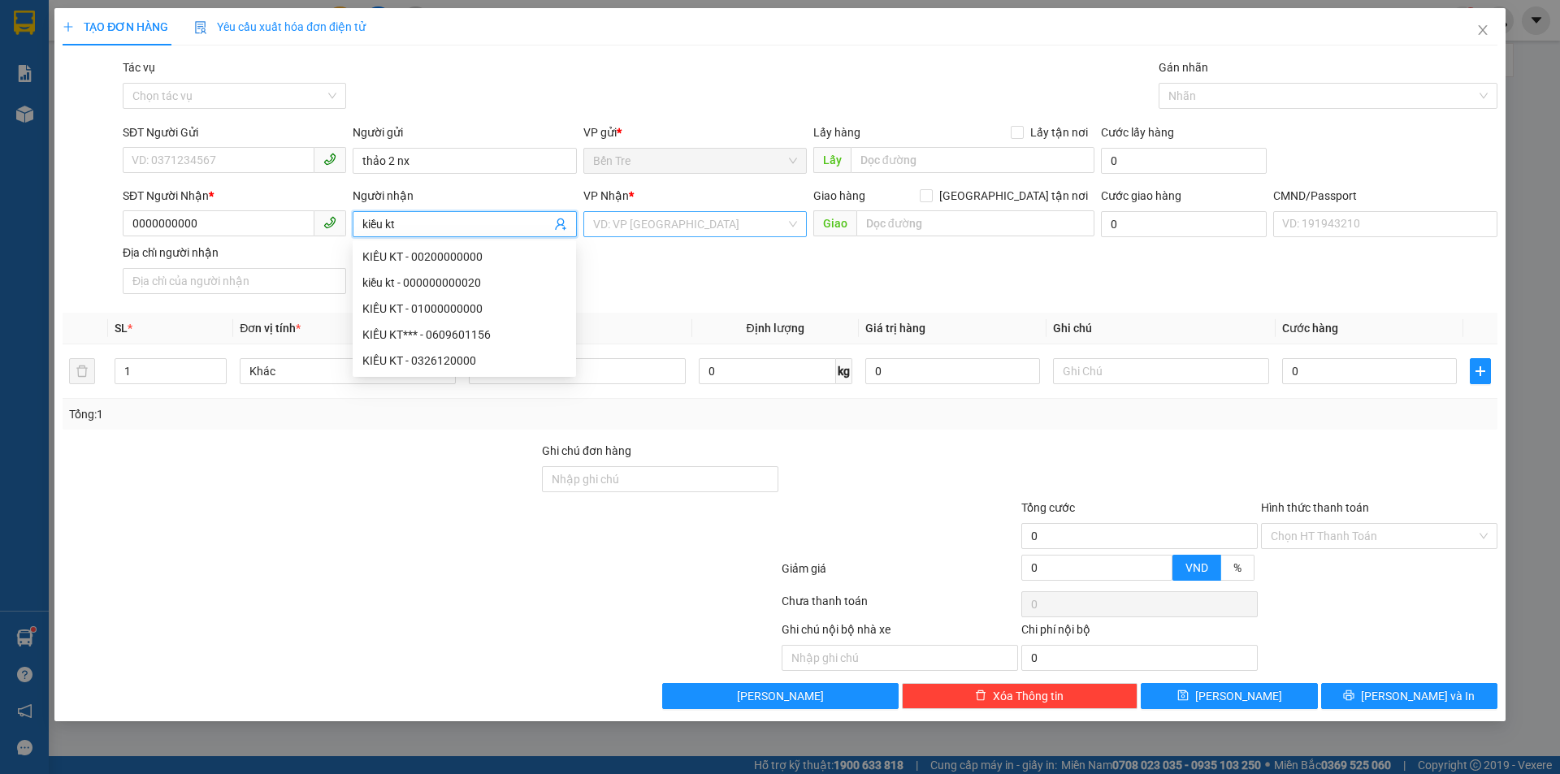
type input "kiều kt"
click at [639, 235] on input "search" at bounding box center [689, 224] width 193 height 24
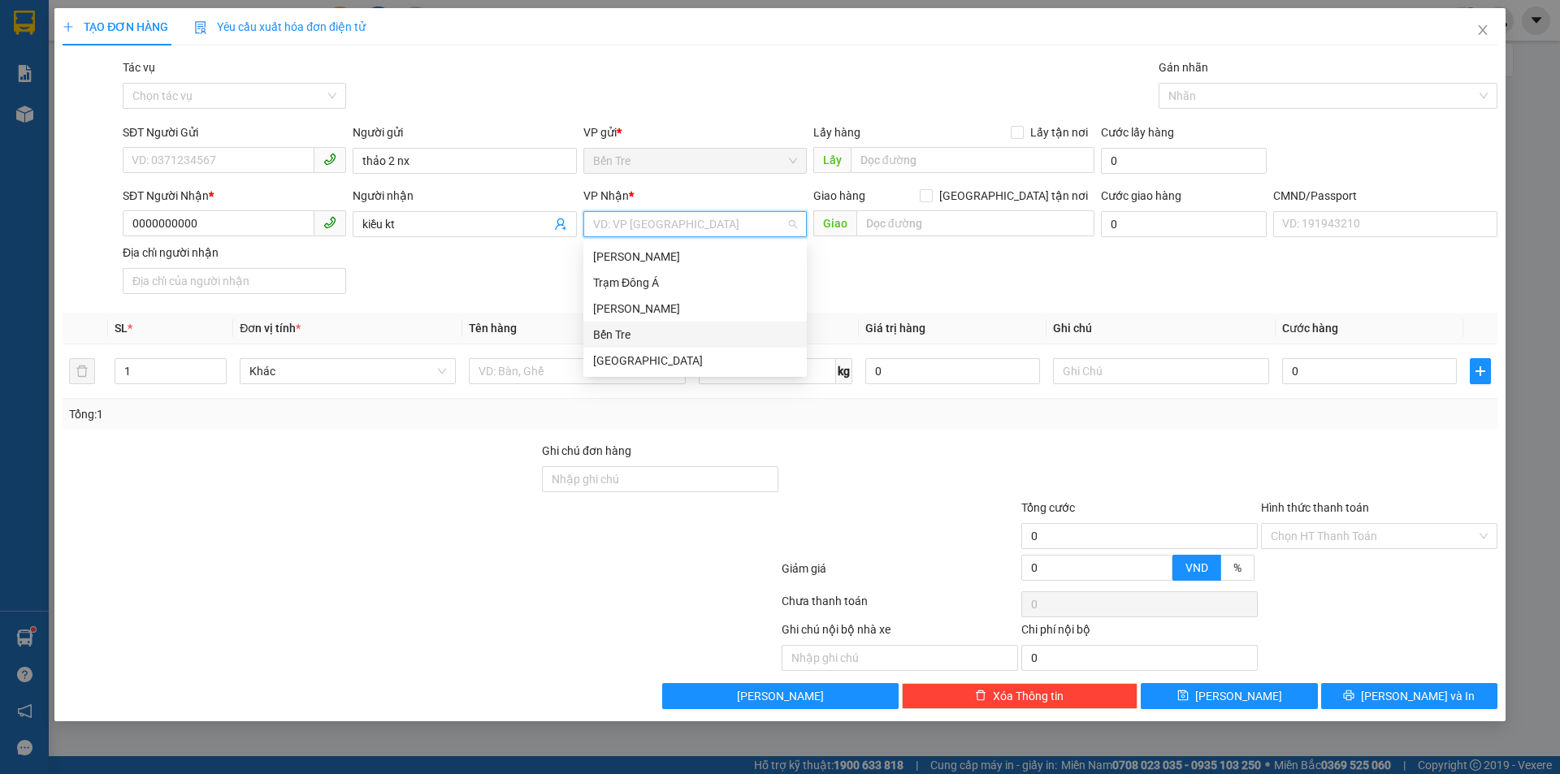
click at [644, 337] on div "Bến Tre" at bounding box center [695, 335] width 204 height 18
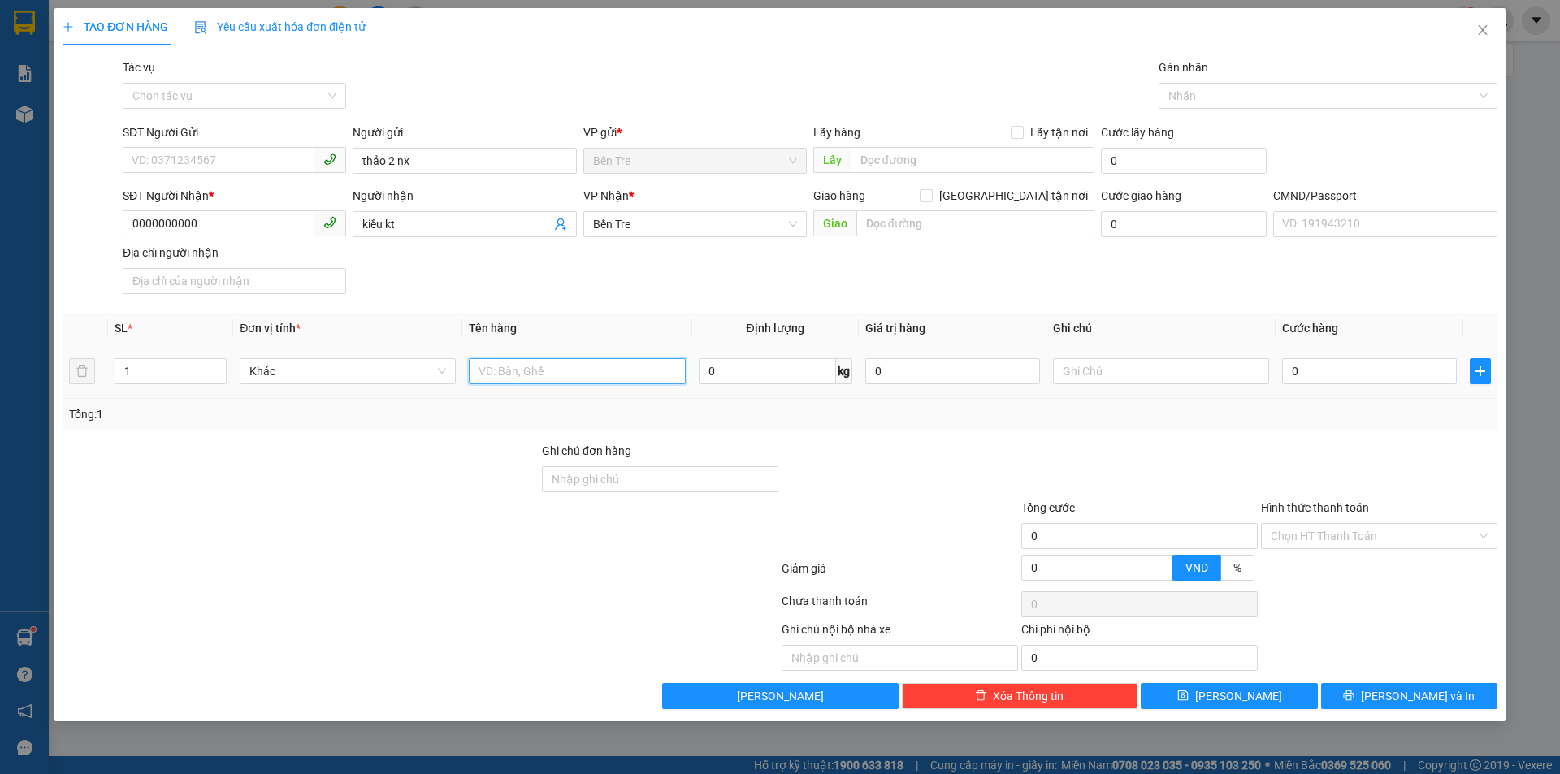
click at [546, 381] on input "text" at bounding box center [577, 371] width 216 height 26
type input "1 pb tiền gtn ngày 13/8"
drag, startPoint x: 1411, startPoint y: 691, endPoint x: 1391, endPoint y: 689, distance: 20.4
click at [1414, 696] on span "Lưu và In" at bounding box center [1418, 696] width 114 height 18
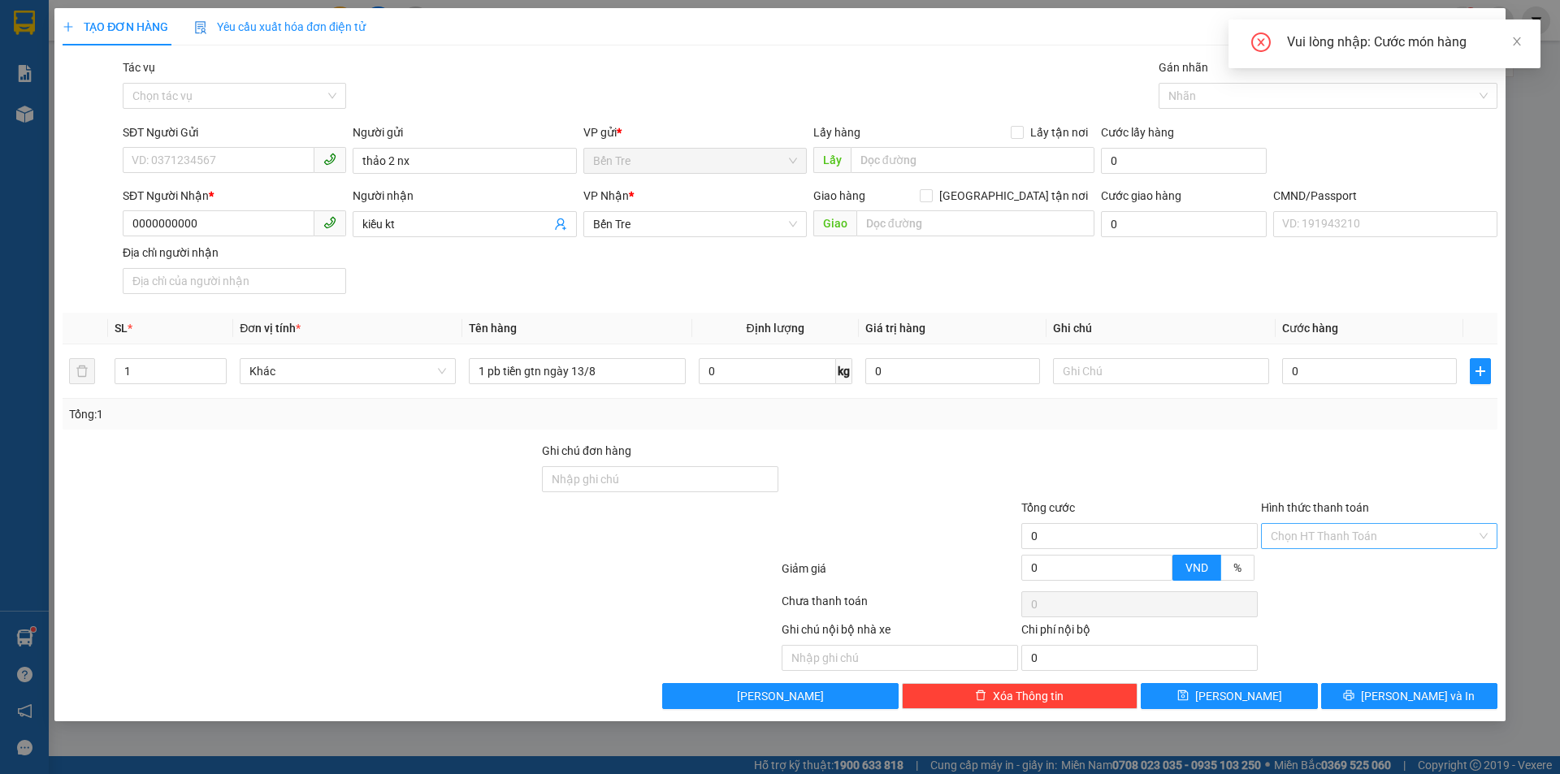
click at [1389, 545] on input "Hình thức thanh toán" at bounding box center [1374, 536] width 206 height 24
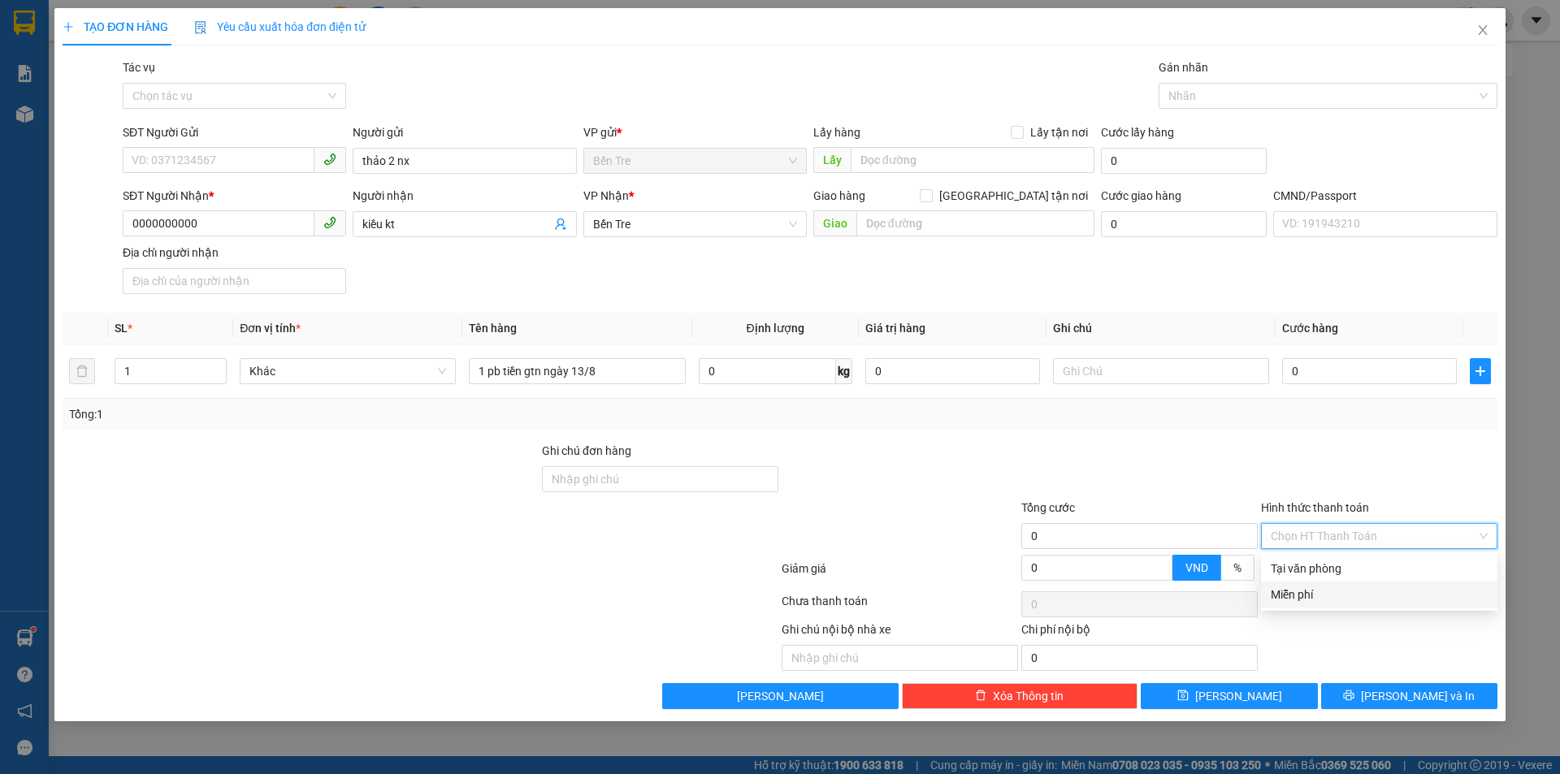
click at [1337, 600] on div "Miễn phí" at bounding box center [1379, 595] width 217 height 18
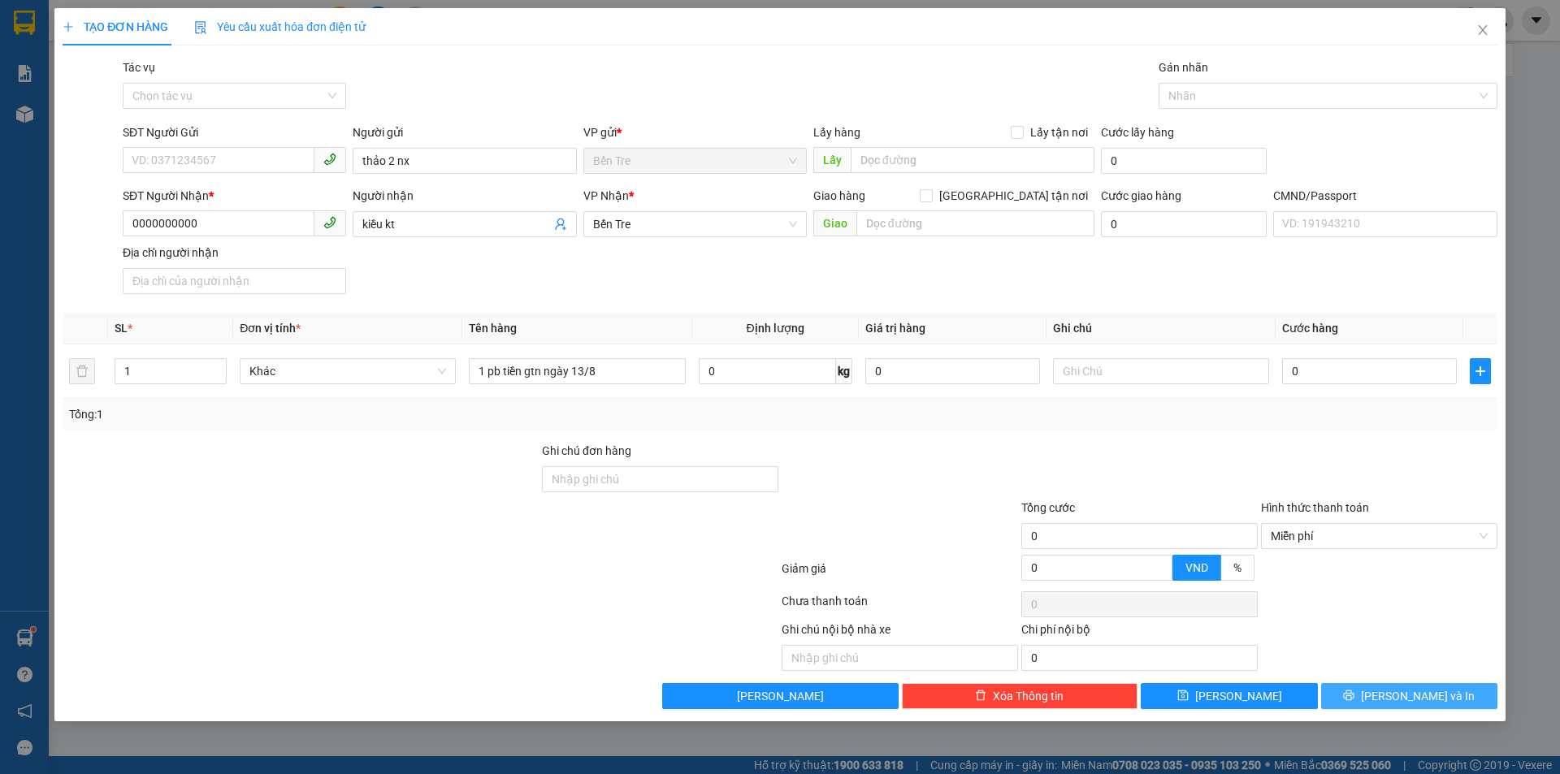
click at [1423, 700] on span "Lưu và In" at bounding box center [1418, 696] width 114 height 18
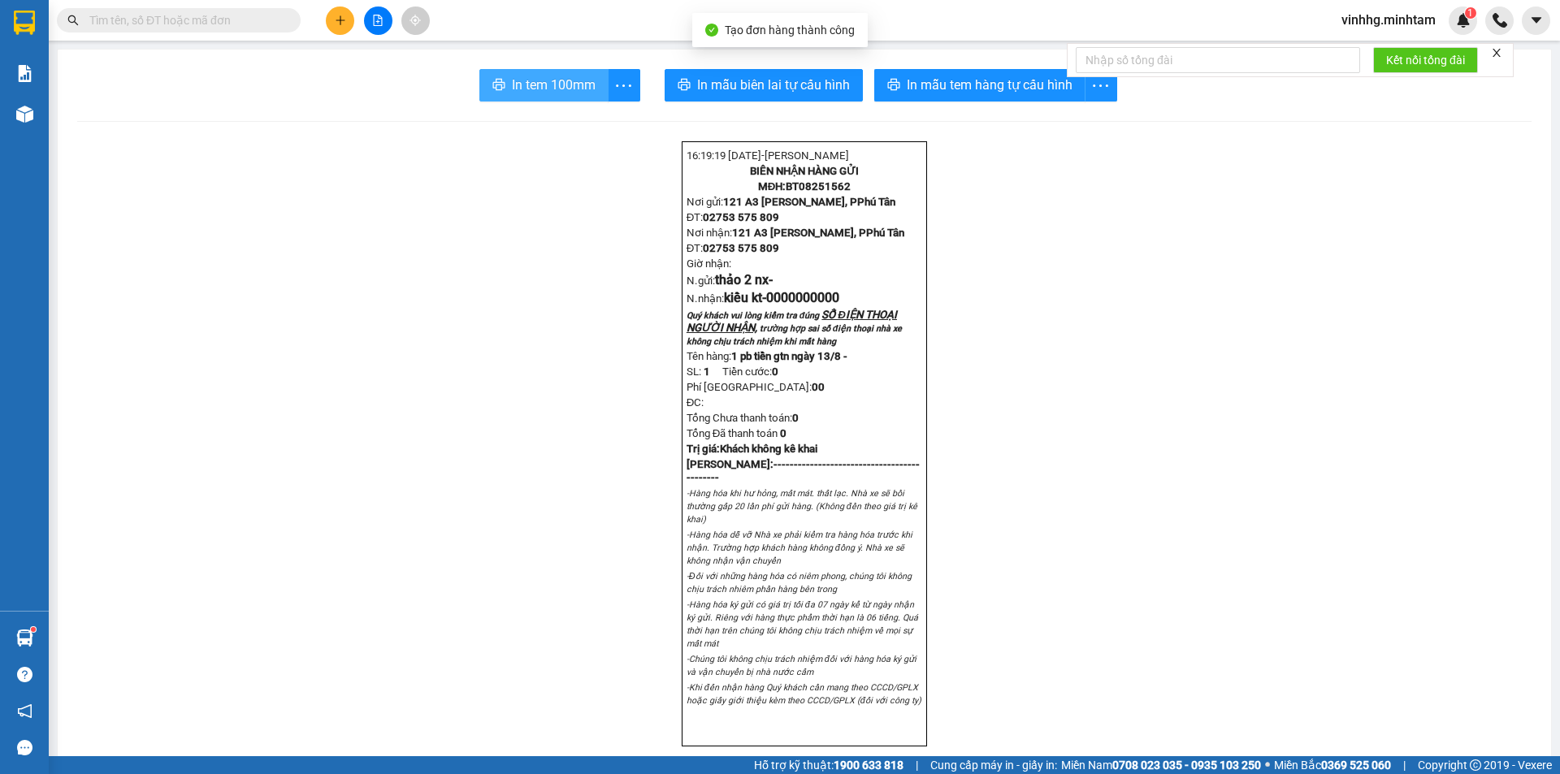
click at [549, 93] on span "In tem 100mm" at bounding box center [554, 85] width 84 height 20
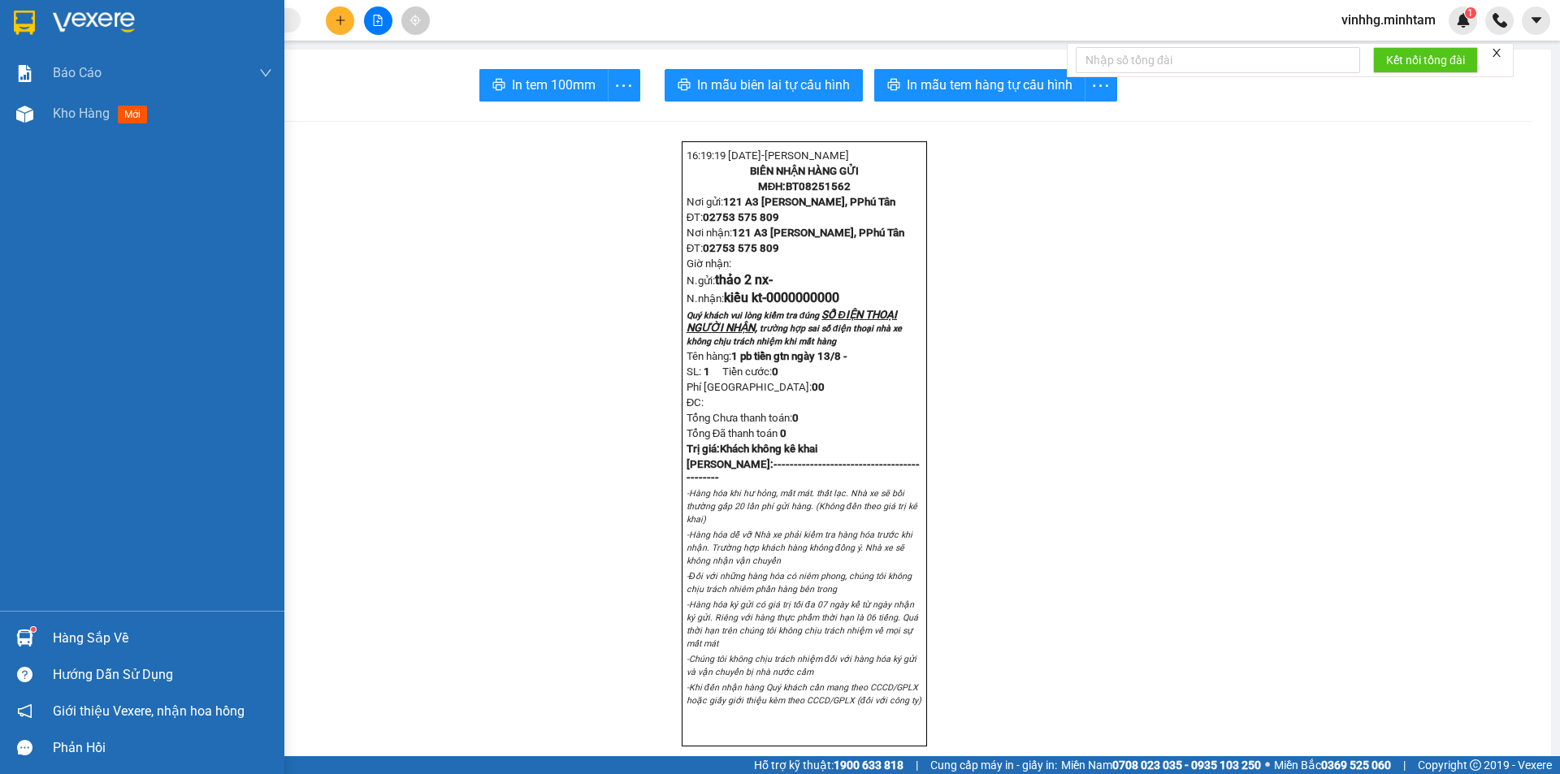
click at [26, 15] on img at bounding box center [24, 23] width 21 height 24
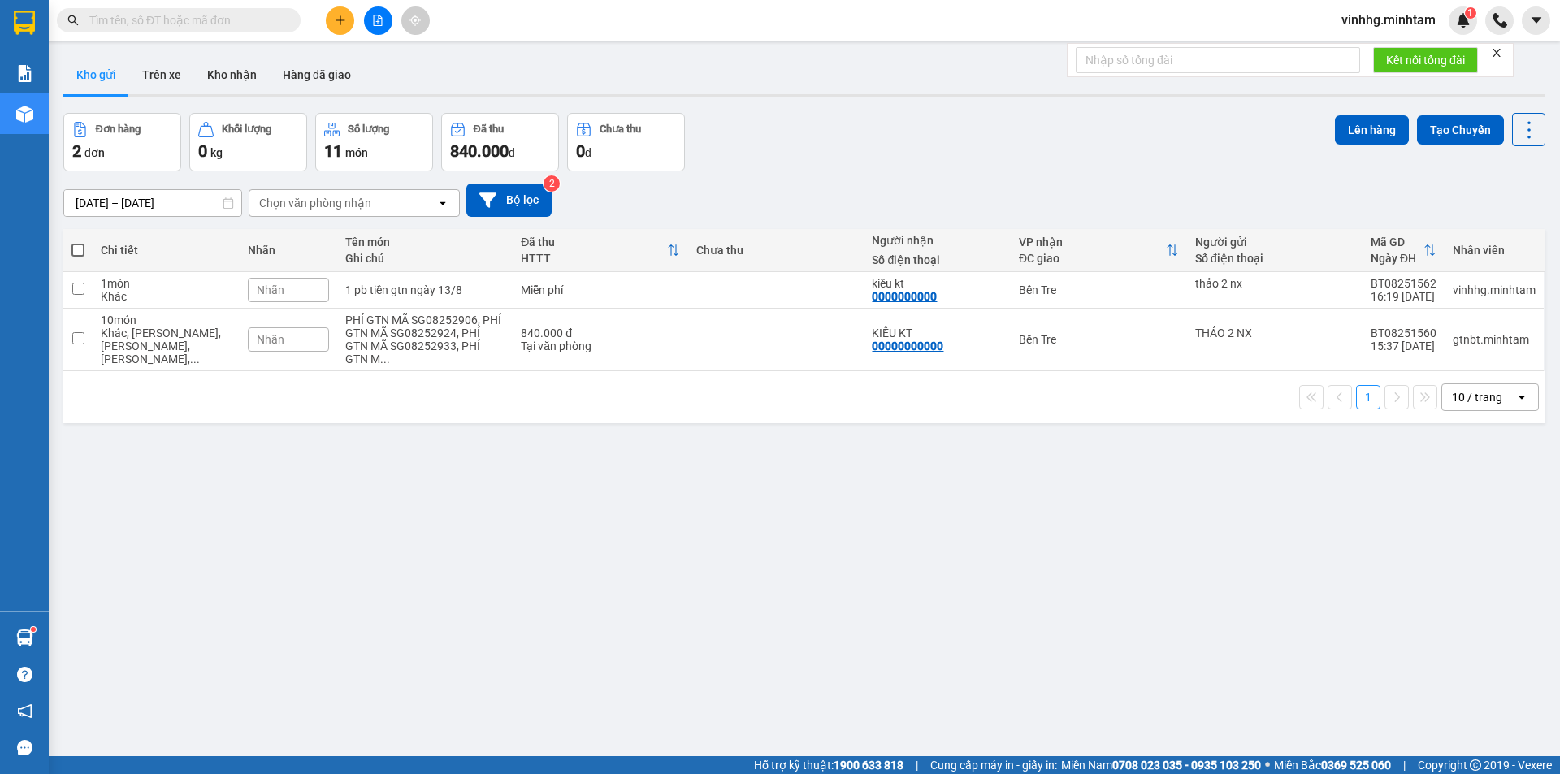
click at [238, 15] on input "text" at bounding box center [185, 20] width 192 height 18
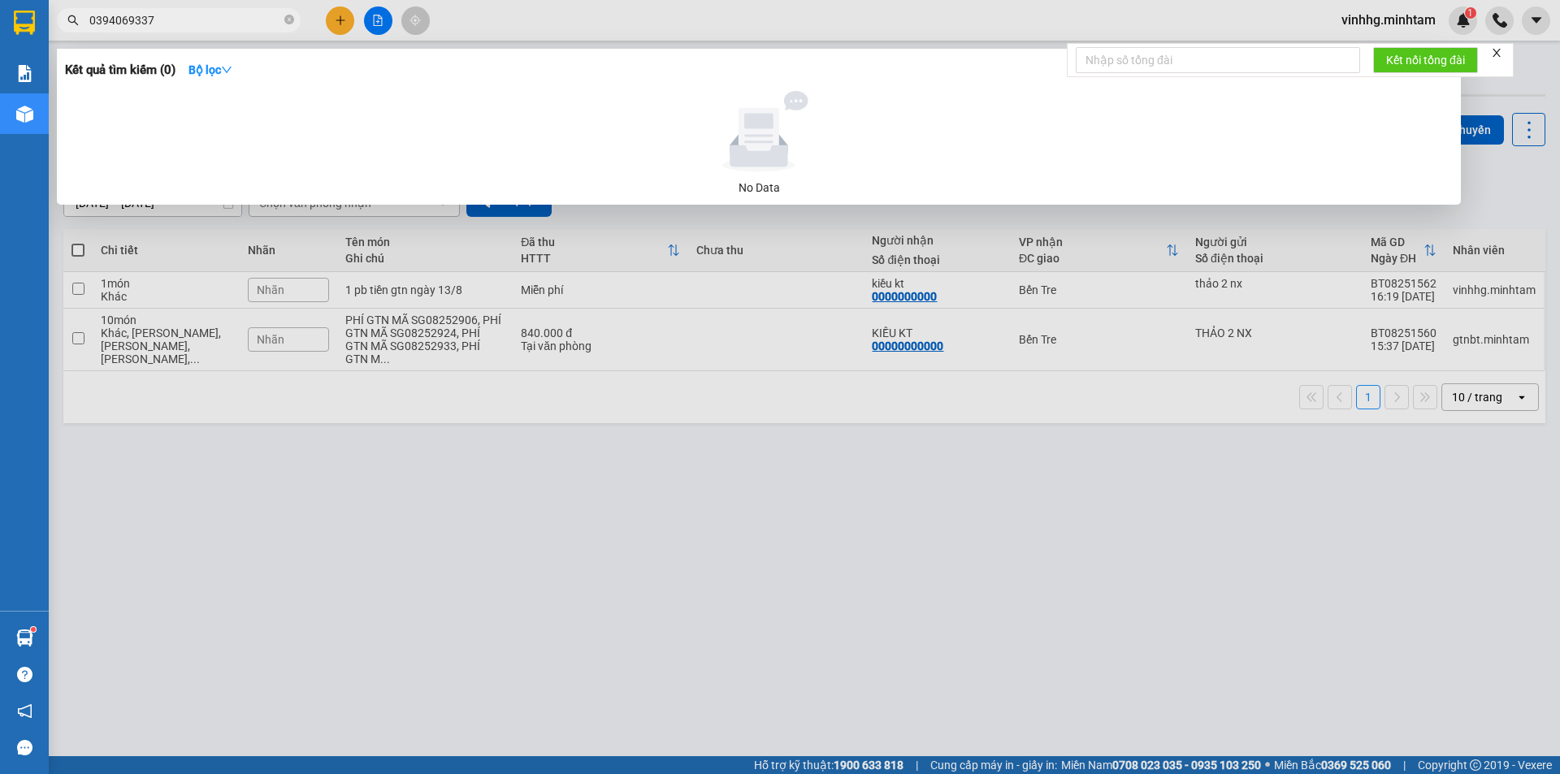
click at [237, 15] on input "0394069337" at bounding box center [185, 20] width 192 height 18
click at [121, 18] on input "03940569" at bounding box center [185, 20] width 192 height 18
click at [202, 25] on input "0394569" at bounding box center [185, 20] width 192 height 18
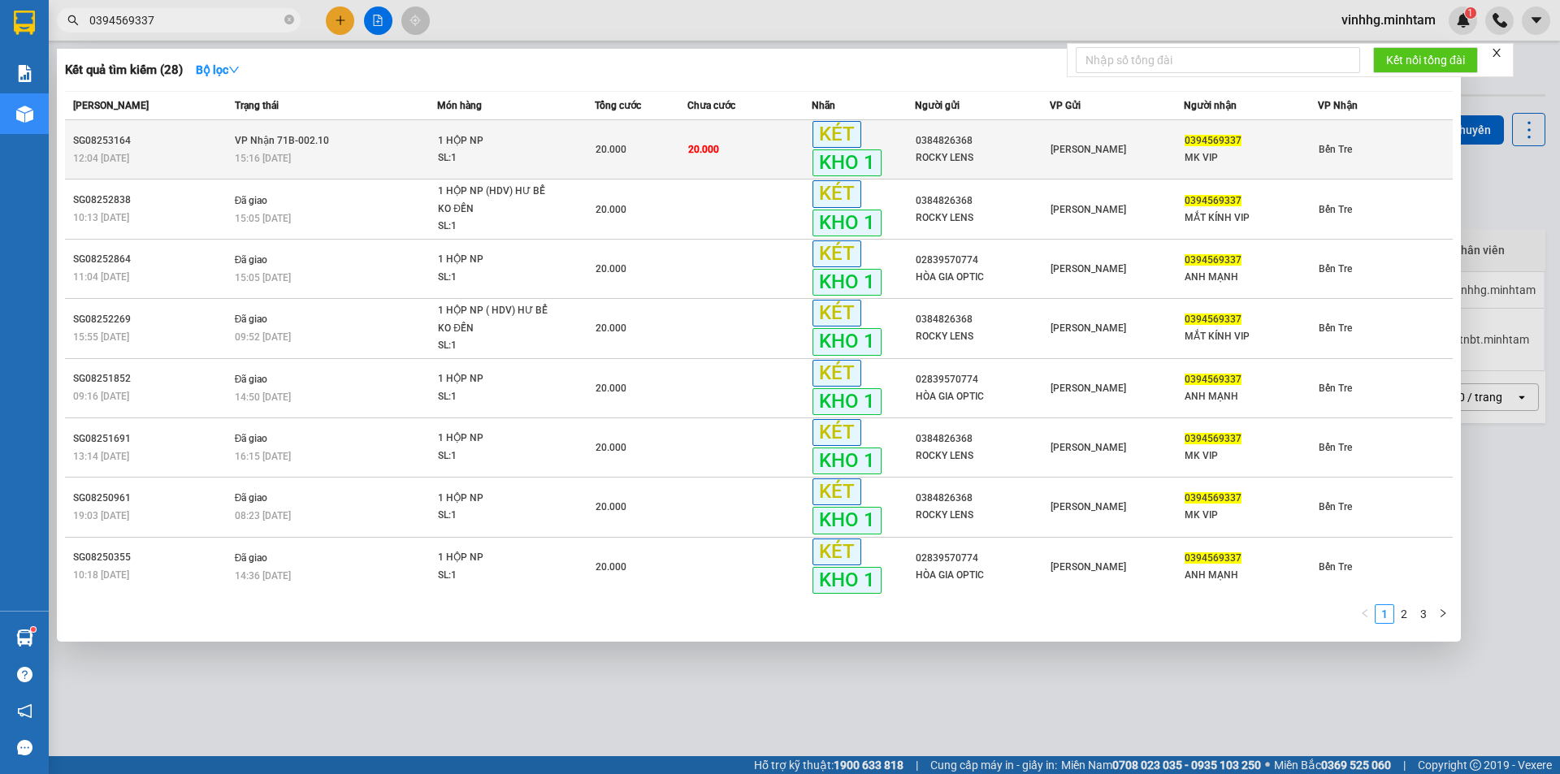
type input "0394569337"
click at [778, 163] on td "20.000" at bounding box center [749, 149] width 124 height 59
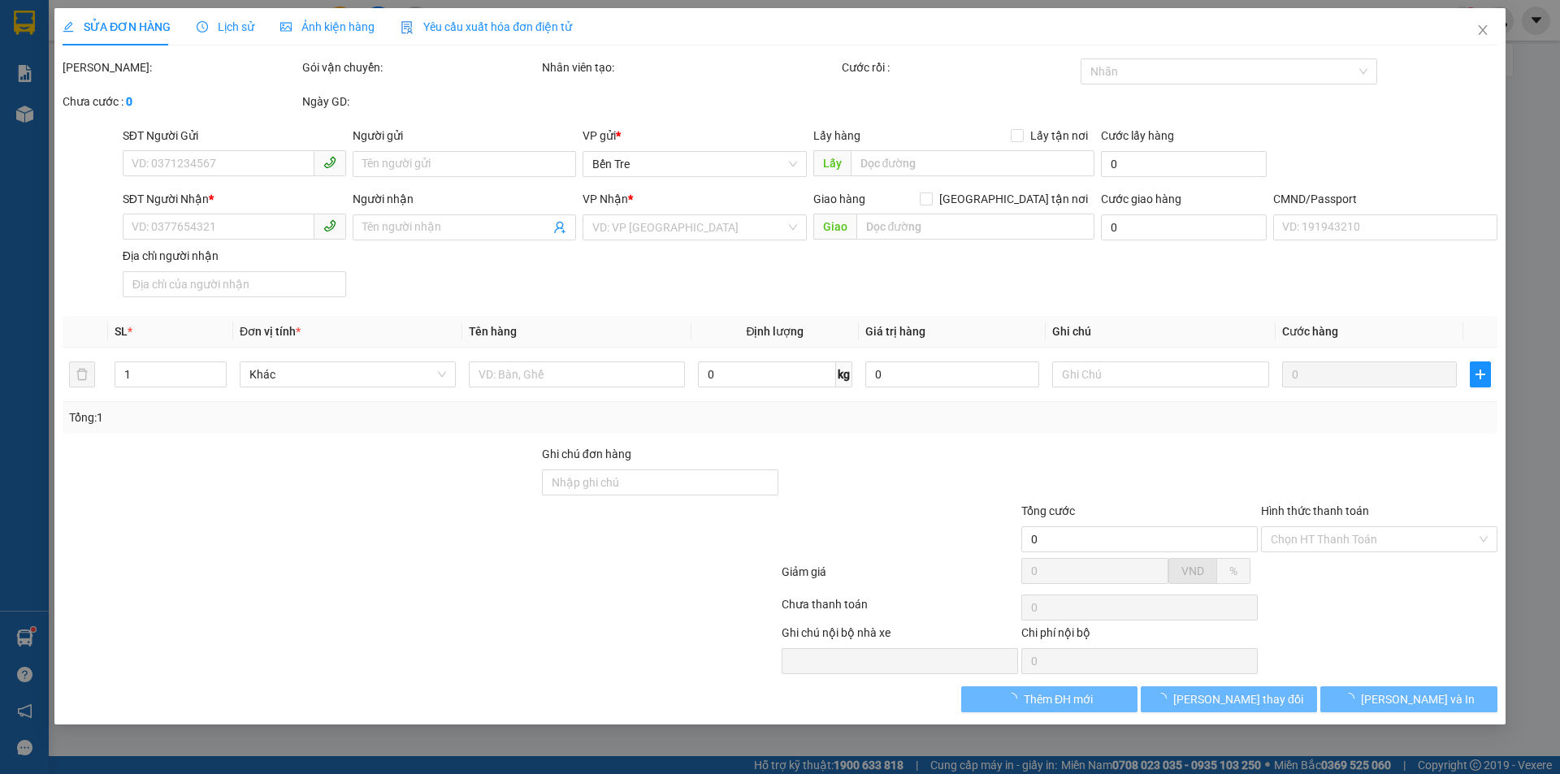
type input "0384826368"
type input "ROCKY LENS"
type input "0394569337"
type input "MK VIP"
type input "20.000"
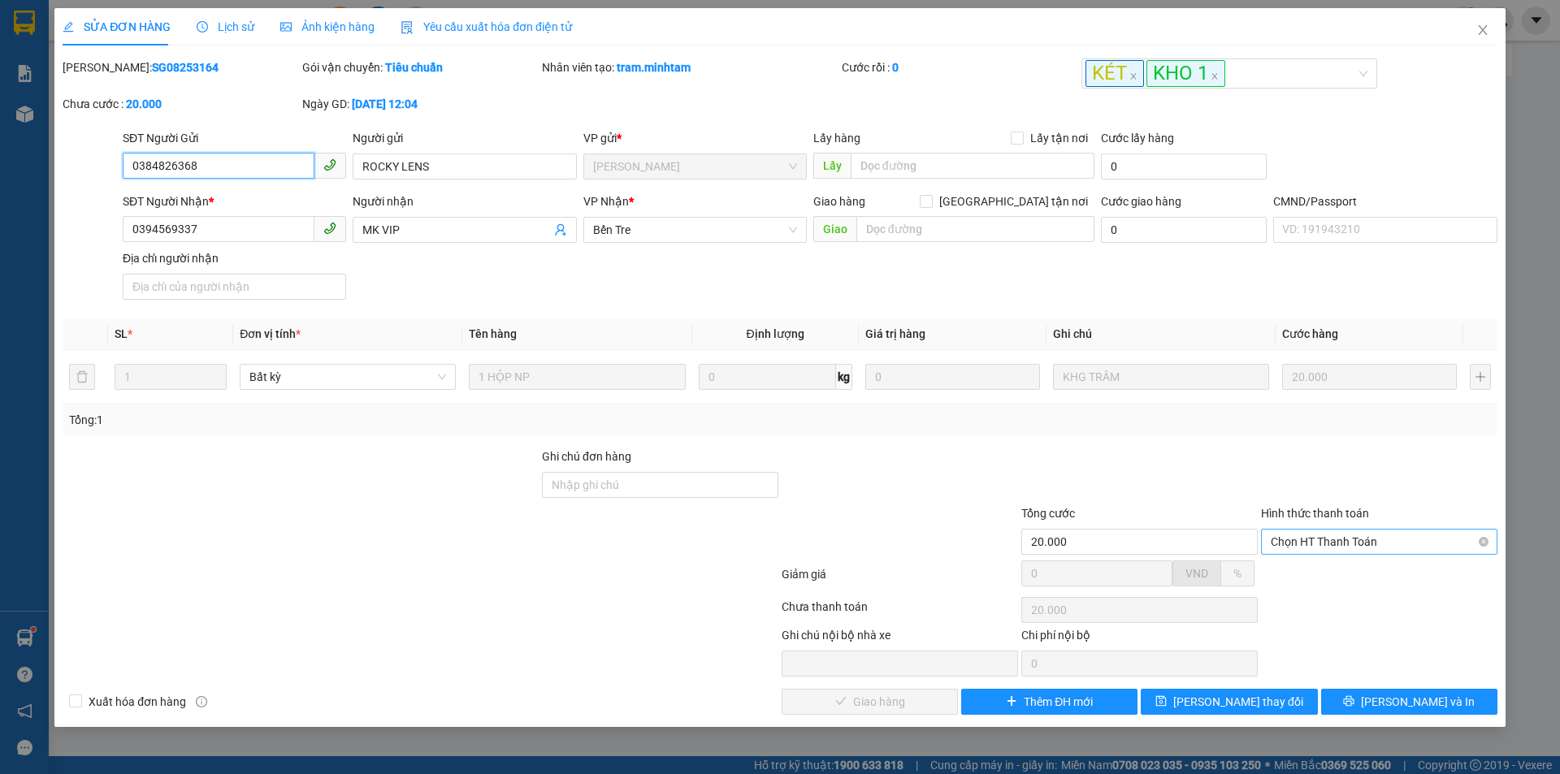
click at [1322, 546] on span "Chọn HT Thanh Toán" at bounding box center [1379, 542] width 217 height 24
click at [1318, 579] on div "Tại văn phòng" at bounding box center [1379, 575] width 217 height 18
type input "0"
click at [848, 708] on span "Lưu và Giao hàng" at bounding box center [891, 702] width 156 height 18
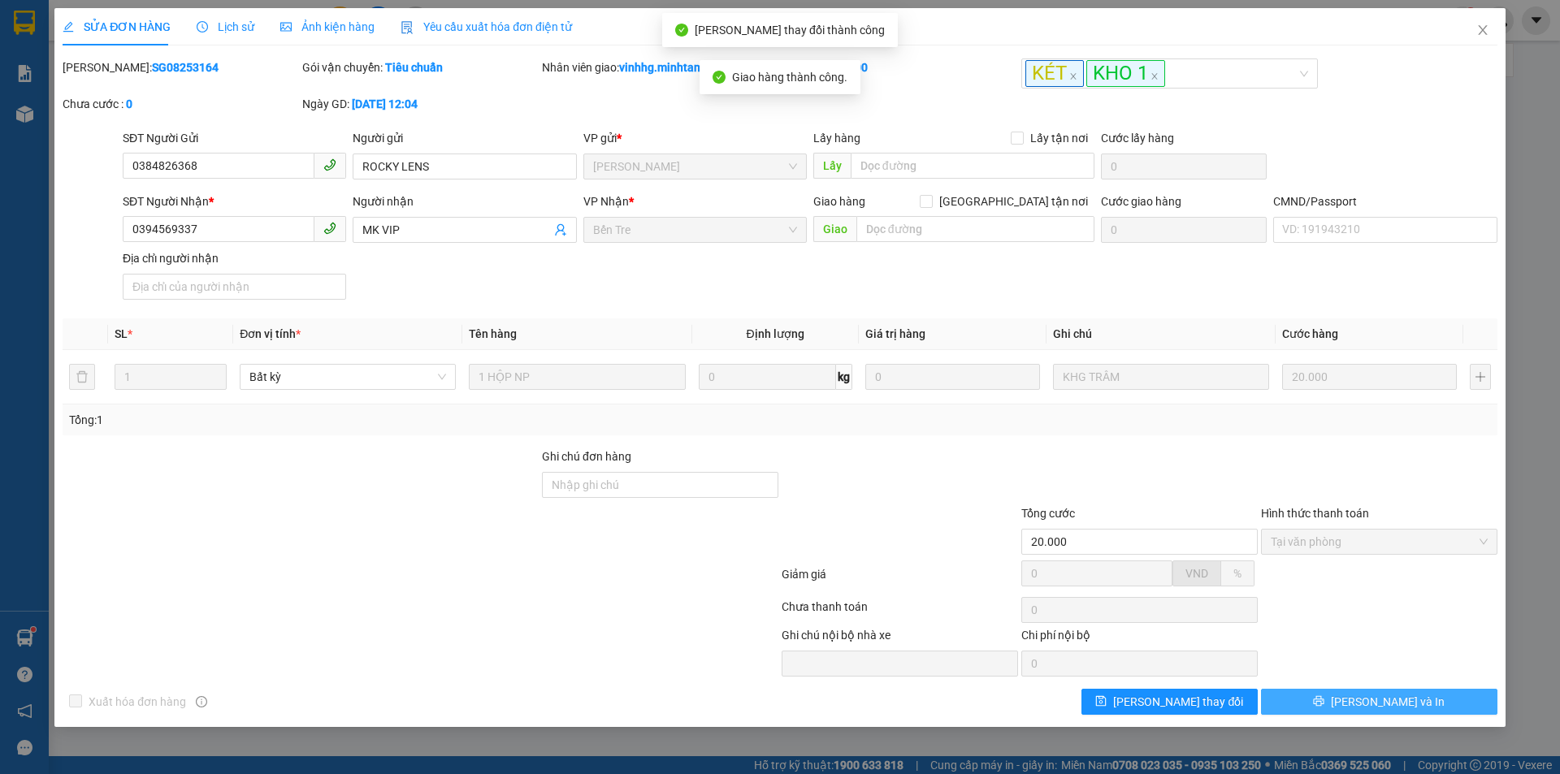
click at [1434, 705] on button "Lưu và In" at bounding box center [1379, 702] width 236 height 26
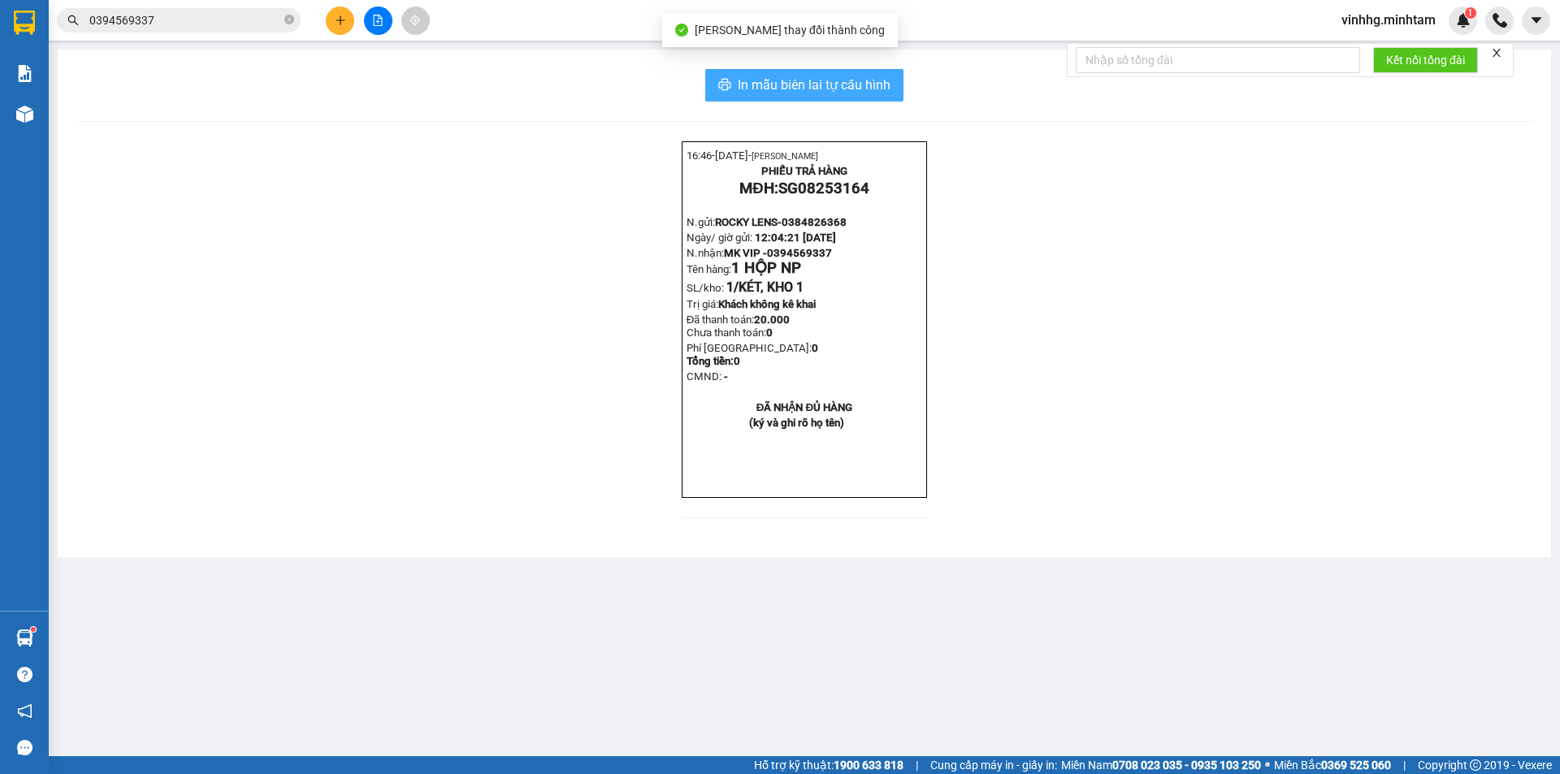
click at [882, 80] on span "In mẫu biên lai tự cấu hình" at bounding box center [814, 85] width 153 height 20
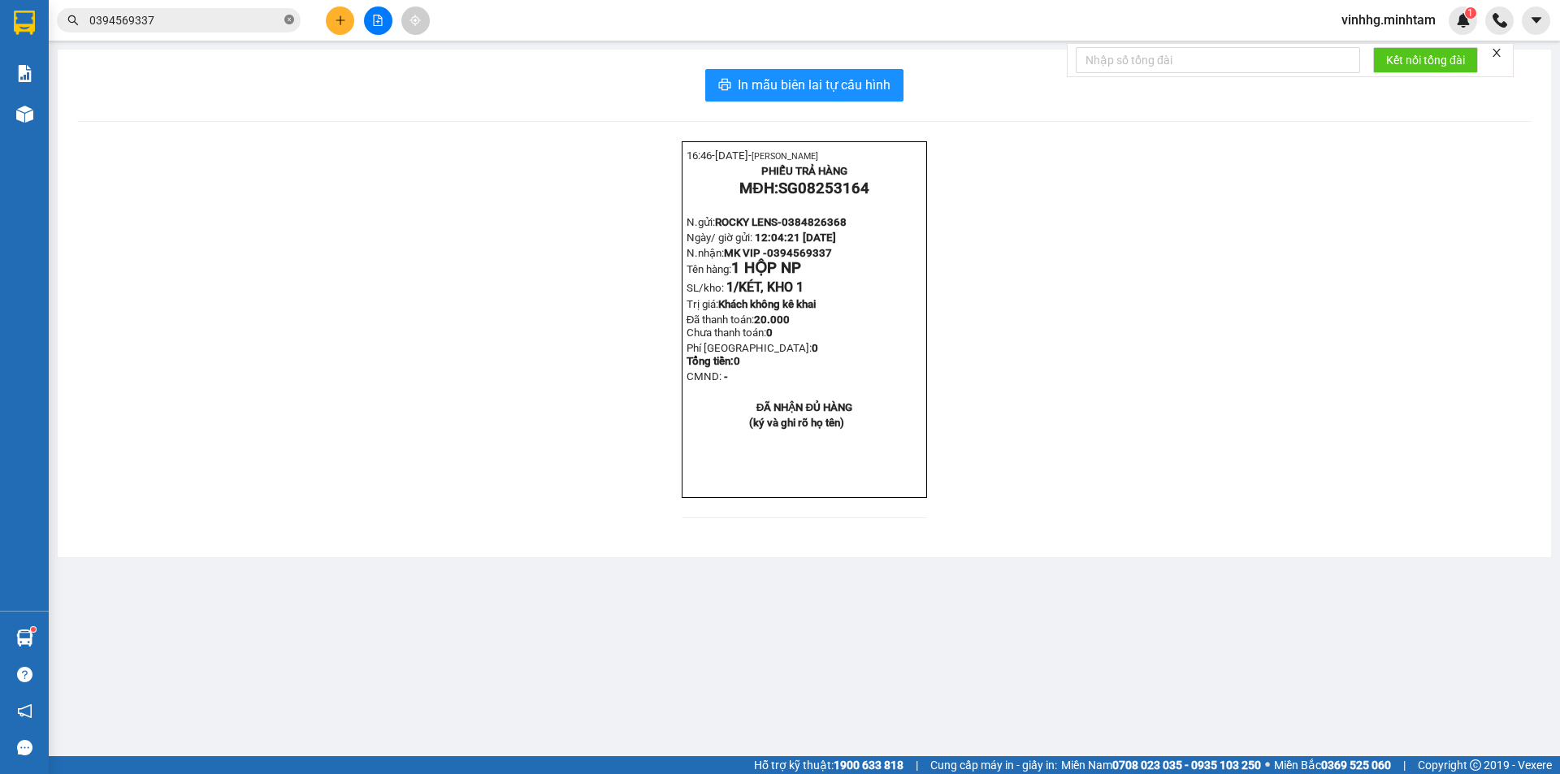
click at [289, 22] on icon "close-circle" at bounding box center [289, 20] width 10 height 10
click at [223, 26] on input "text" at bounding box center [185, 20] width 192 height 18
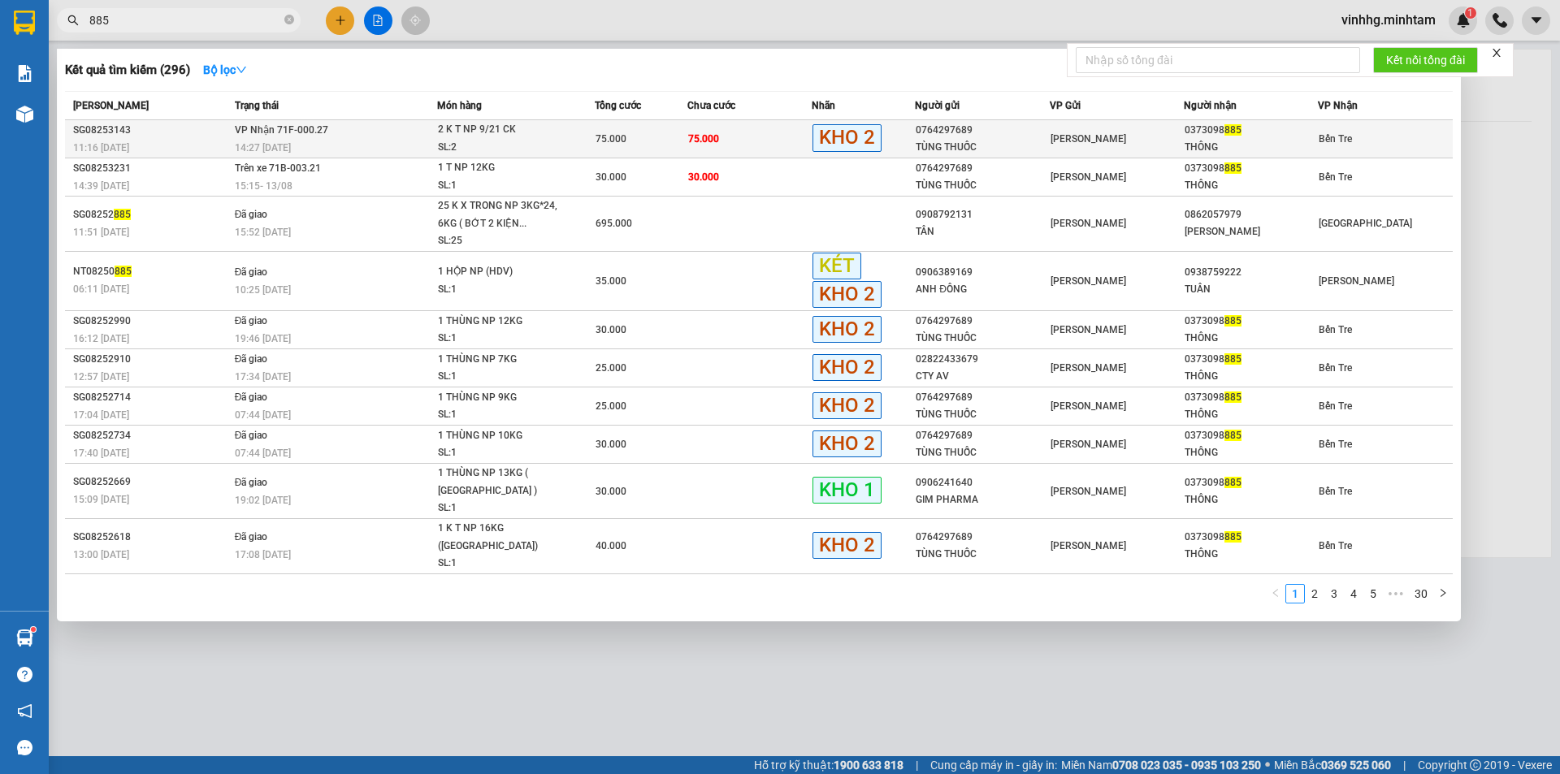
type input "885"
click at [765, 146] on td "75.000" at bounding box center [749, 139] width 124 height 38
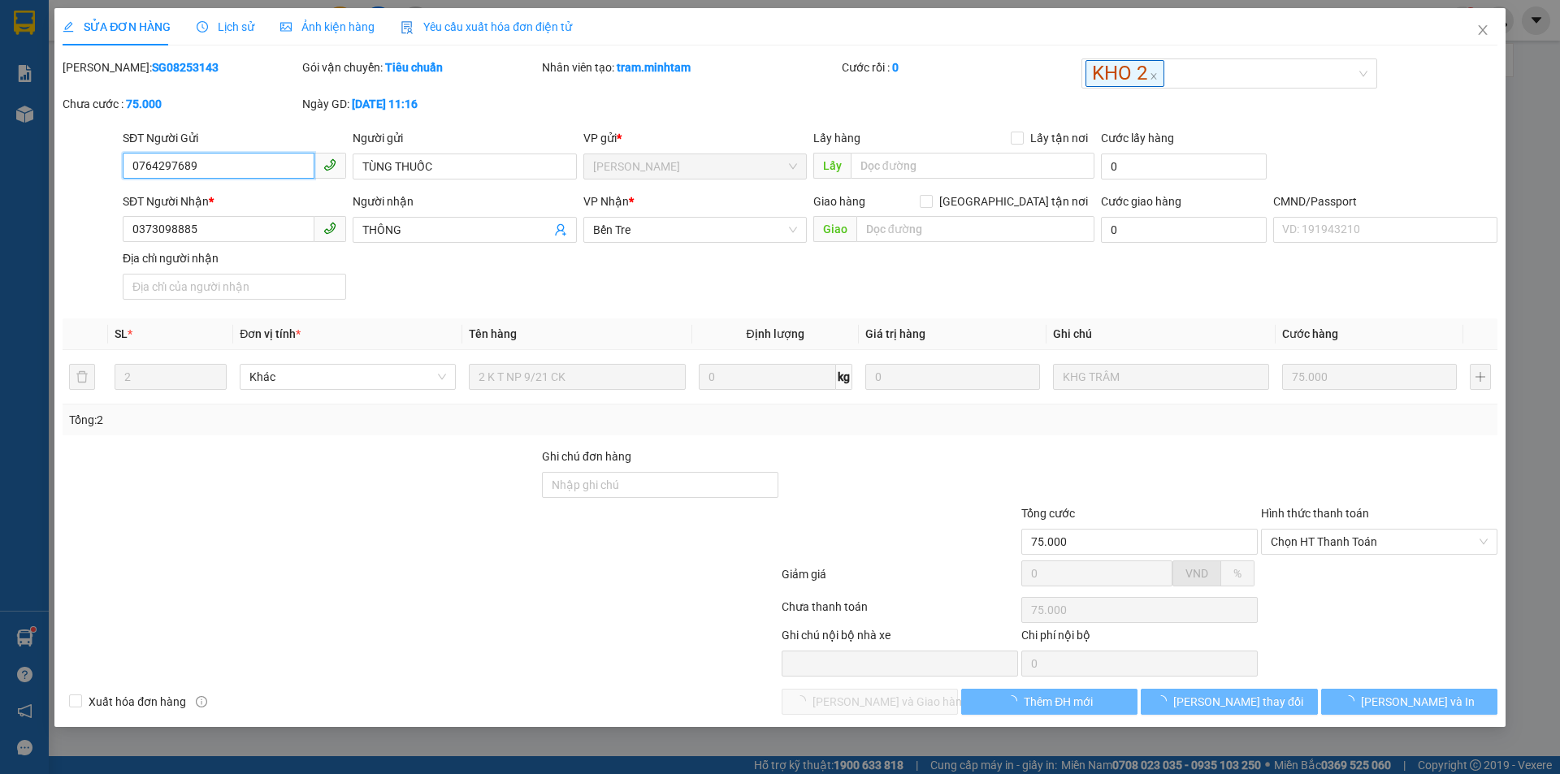
type input "0764297689"
type input "TÙNG THUỐC"
type input "0373098885"
type input "THÔNG"
type input "75.000"
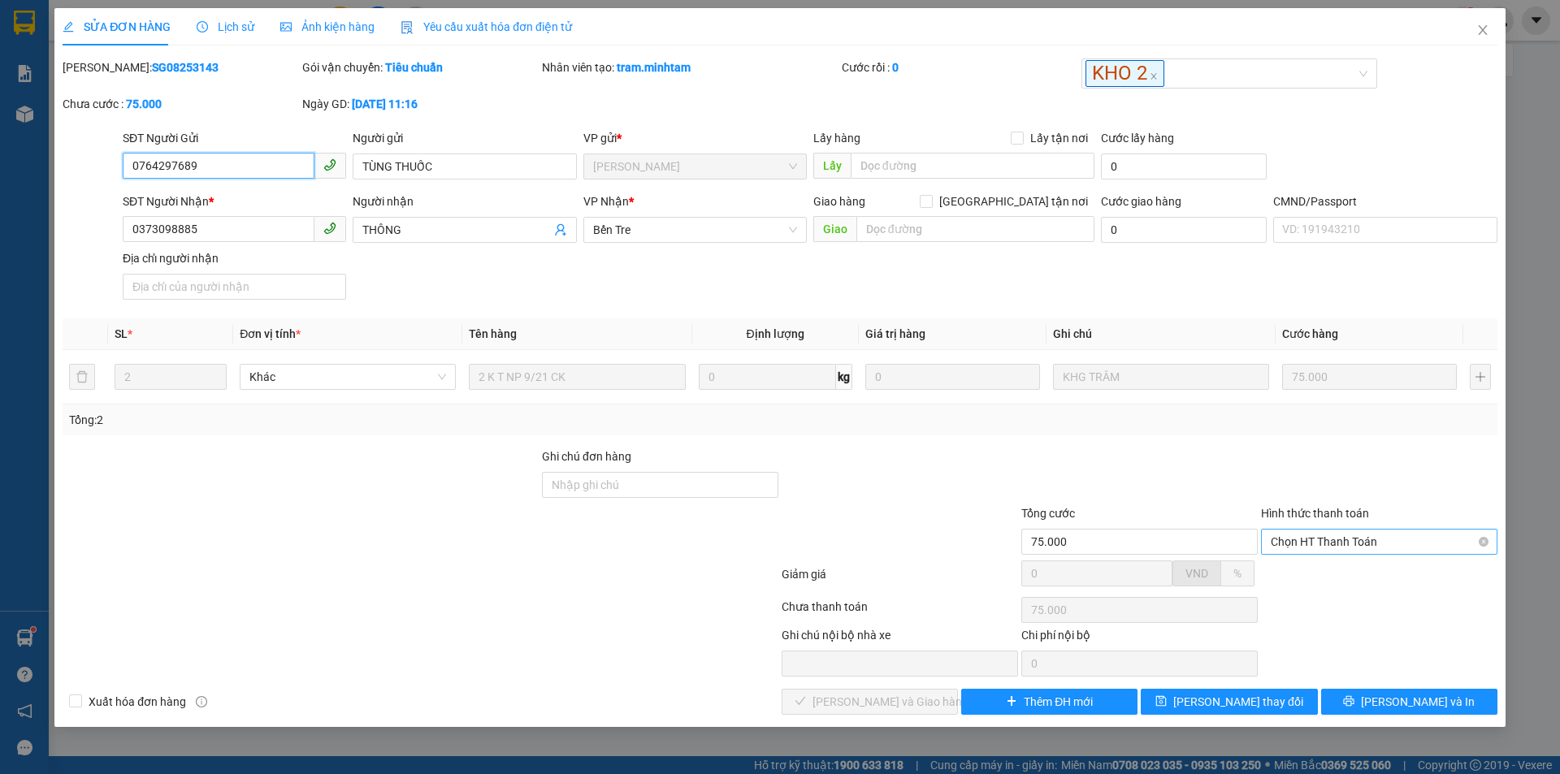
click at [1407, 550] on span "Chọn HT Thanh Toán" at bounding box center [1379, 542] width 217 height 24
click at [1372, 581] on div "Tại văn phòng" at bounding box center [1379, 575] width 217 height 18
type input "0"
click at [849, 701] on span "Lưu và Giao hàng" at bounding box center [891, 702] width 156 height 18
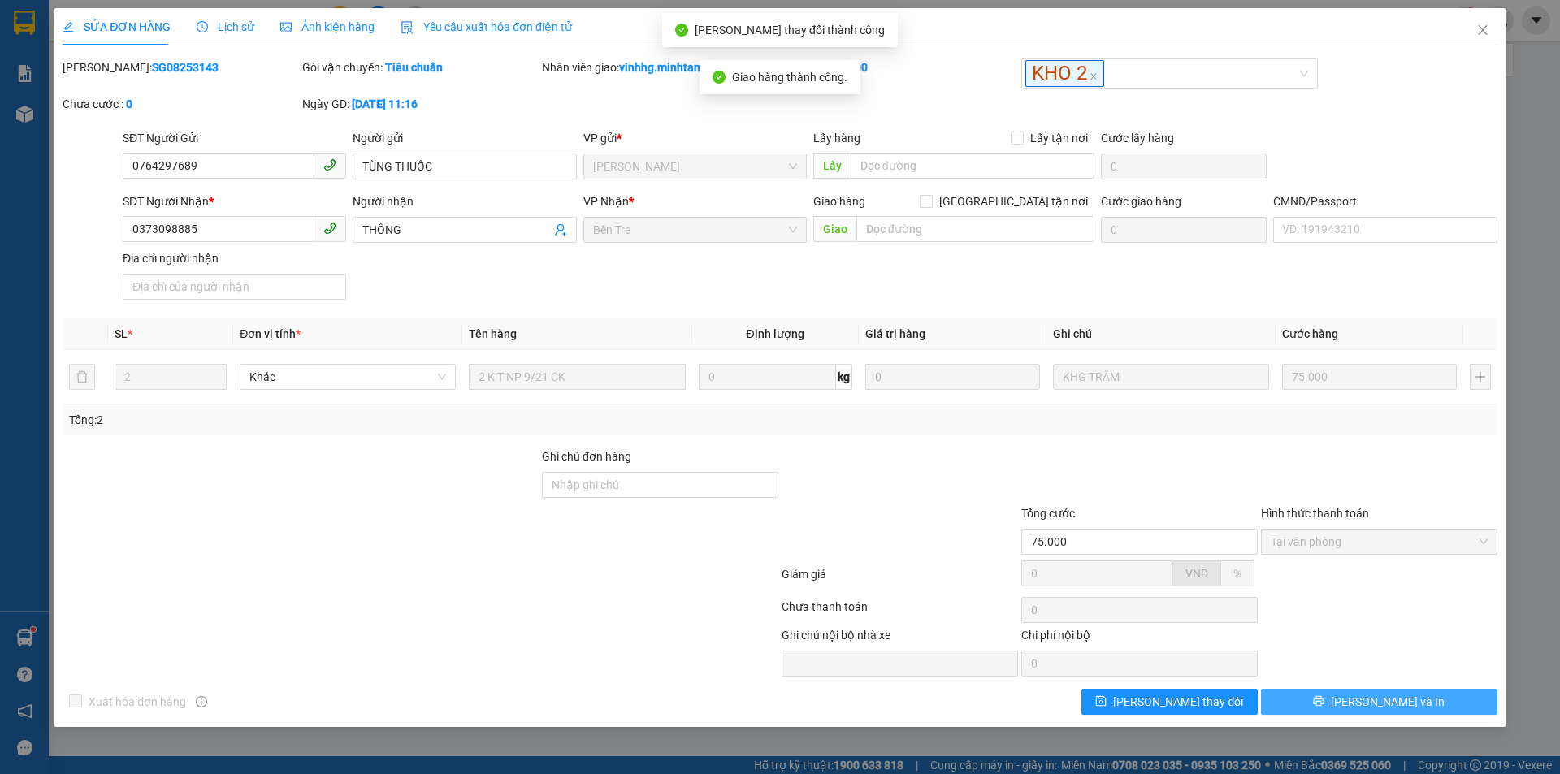
click at [1442, 704] on button "Lưu và In" at bounding box center [1379, 702] width 236 height 26
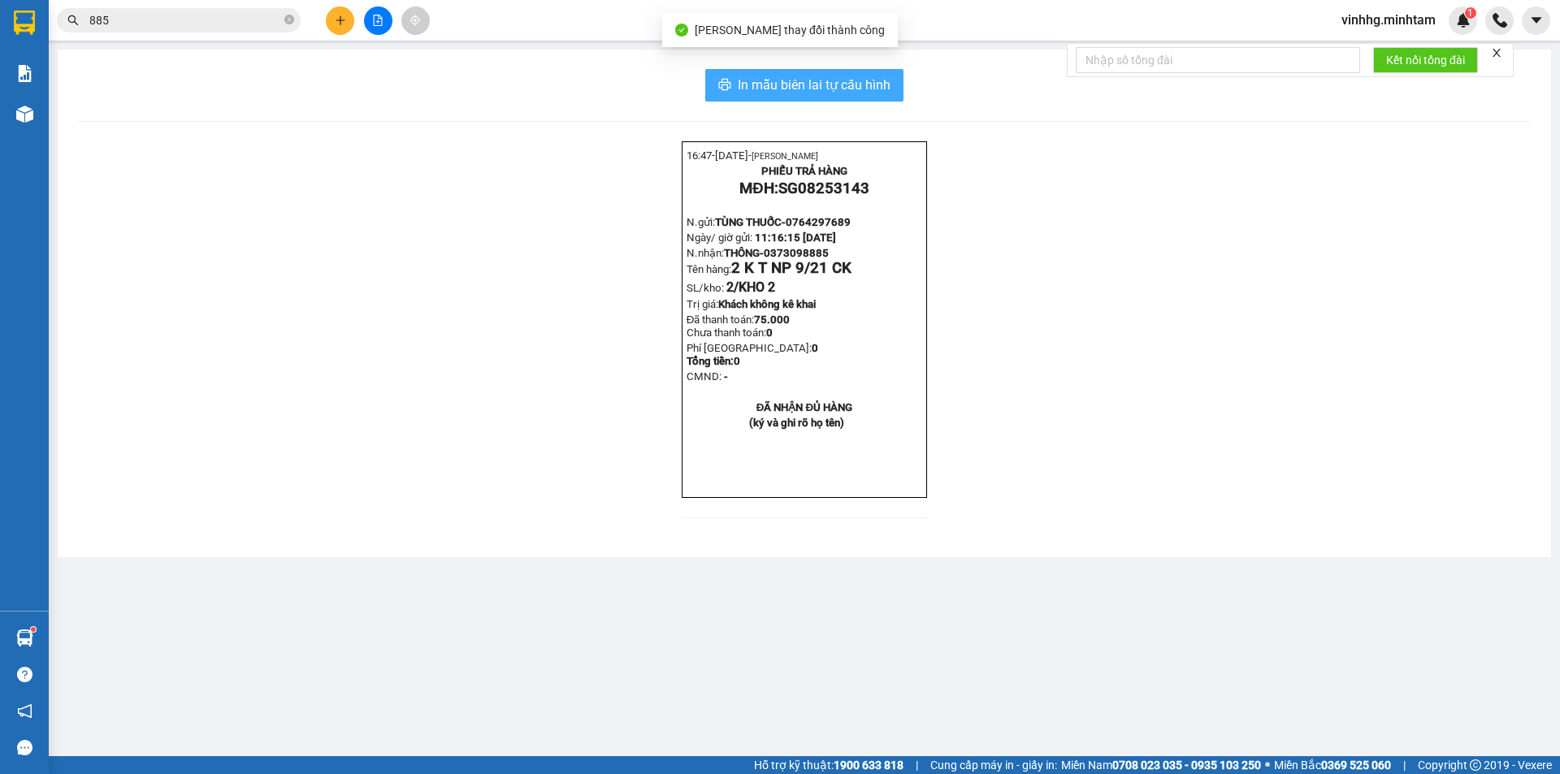
click at [877, 90] on span "In mẫu biên lai tự cấu hình" at bounding box center [814, 85] width 153 height 20
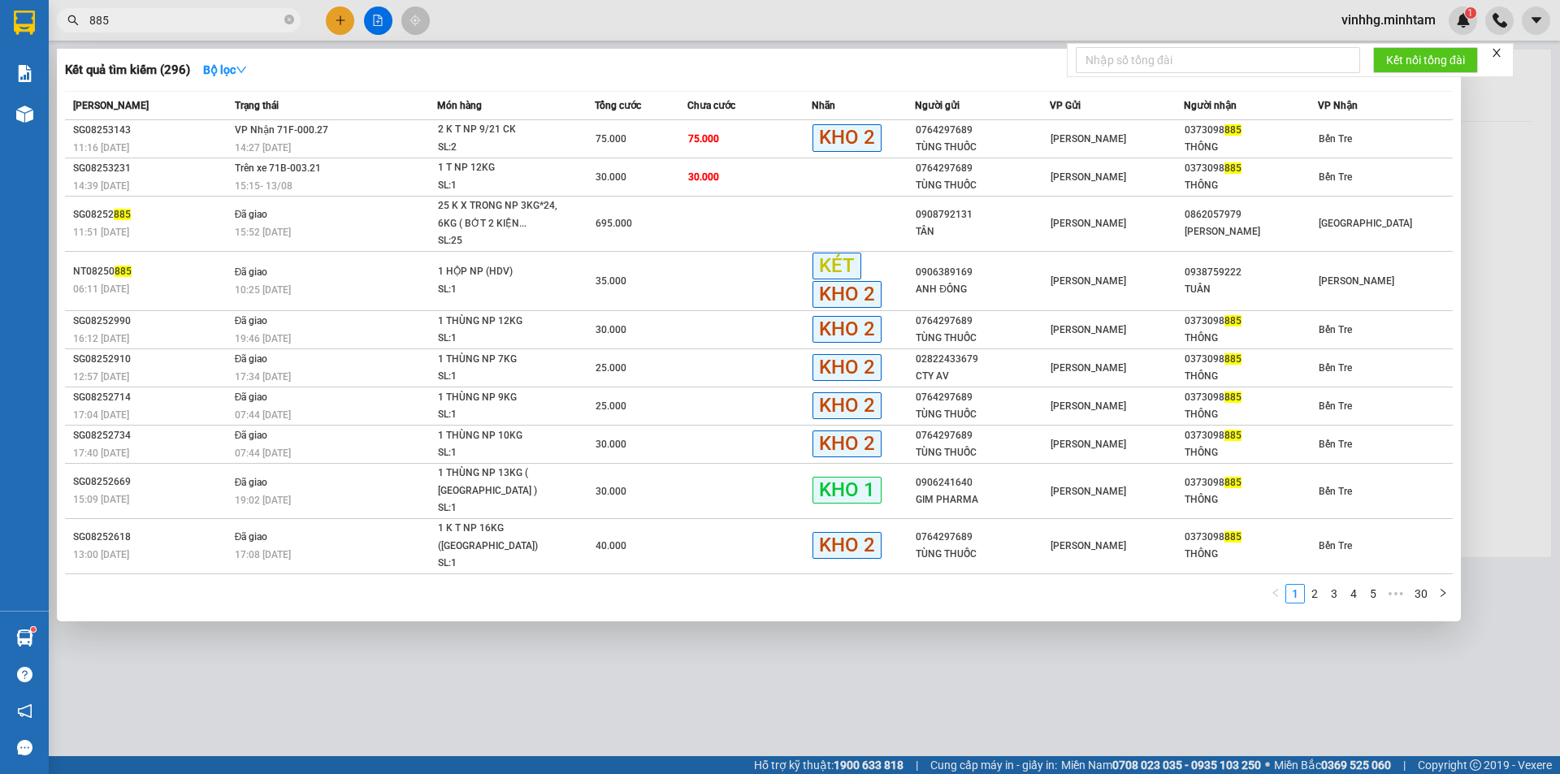
click at [184, 19] on input "885" at bounding box center [185, 20] width 192 height 18
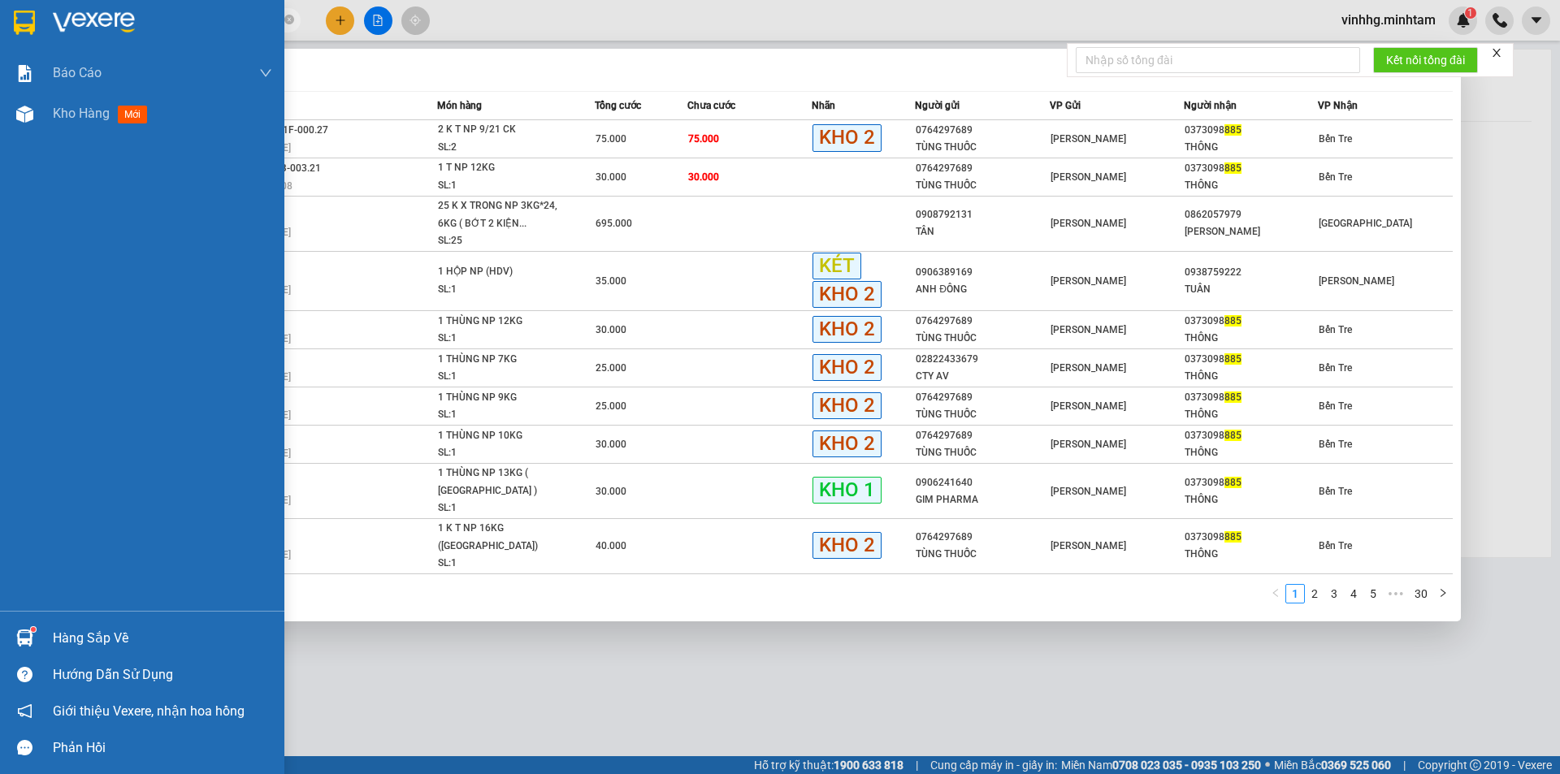
click at [30, 19] on img at bounding box center [24, 23] width 21 height 24
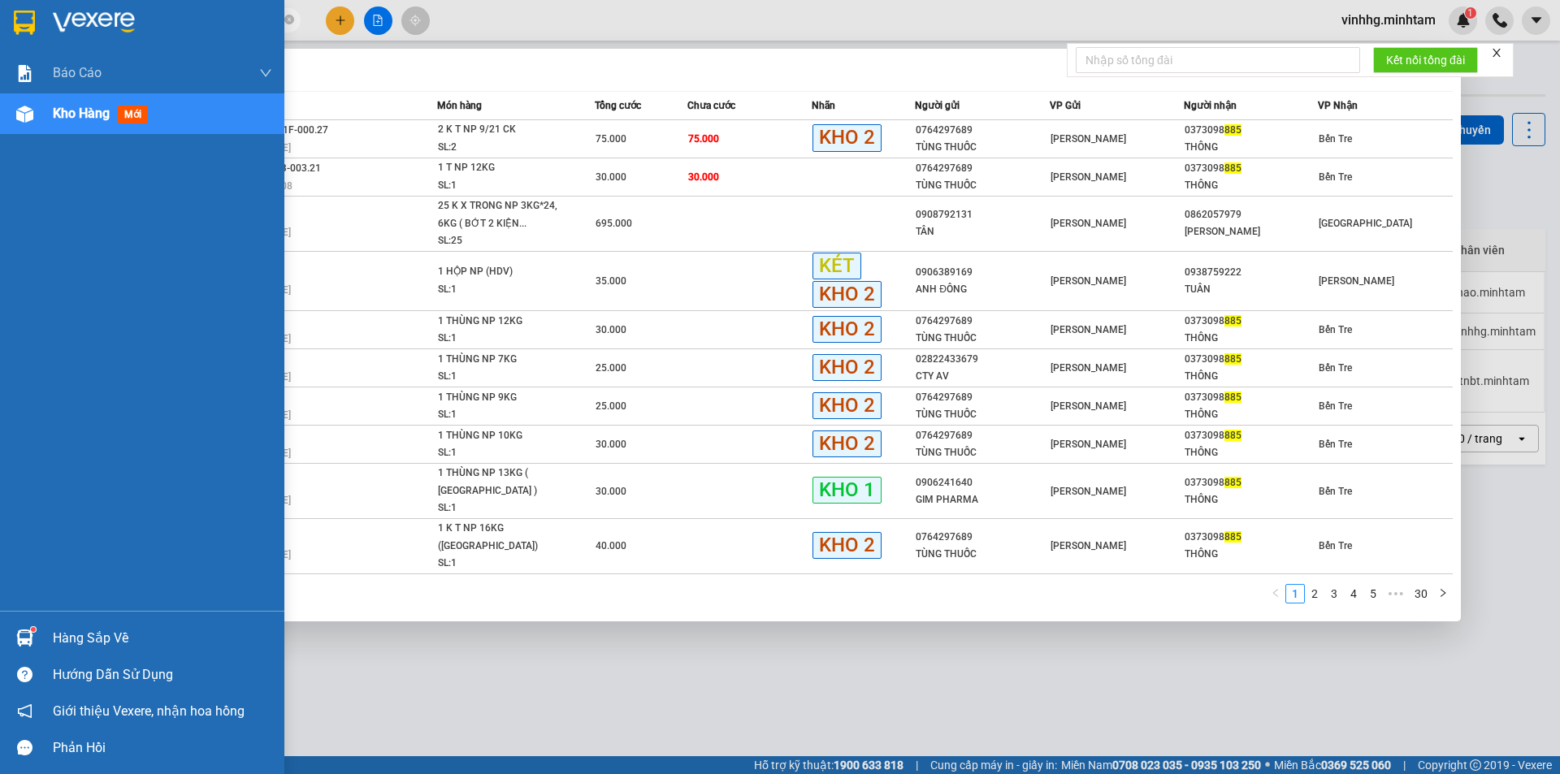
click at [17, 16] on img at bounding box center [24, 23] width 21 height 24
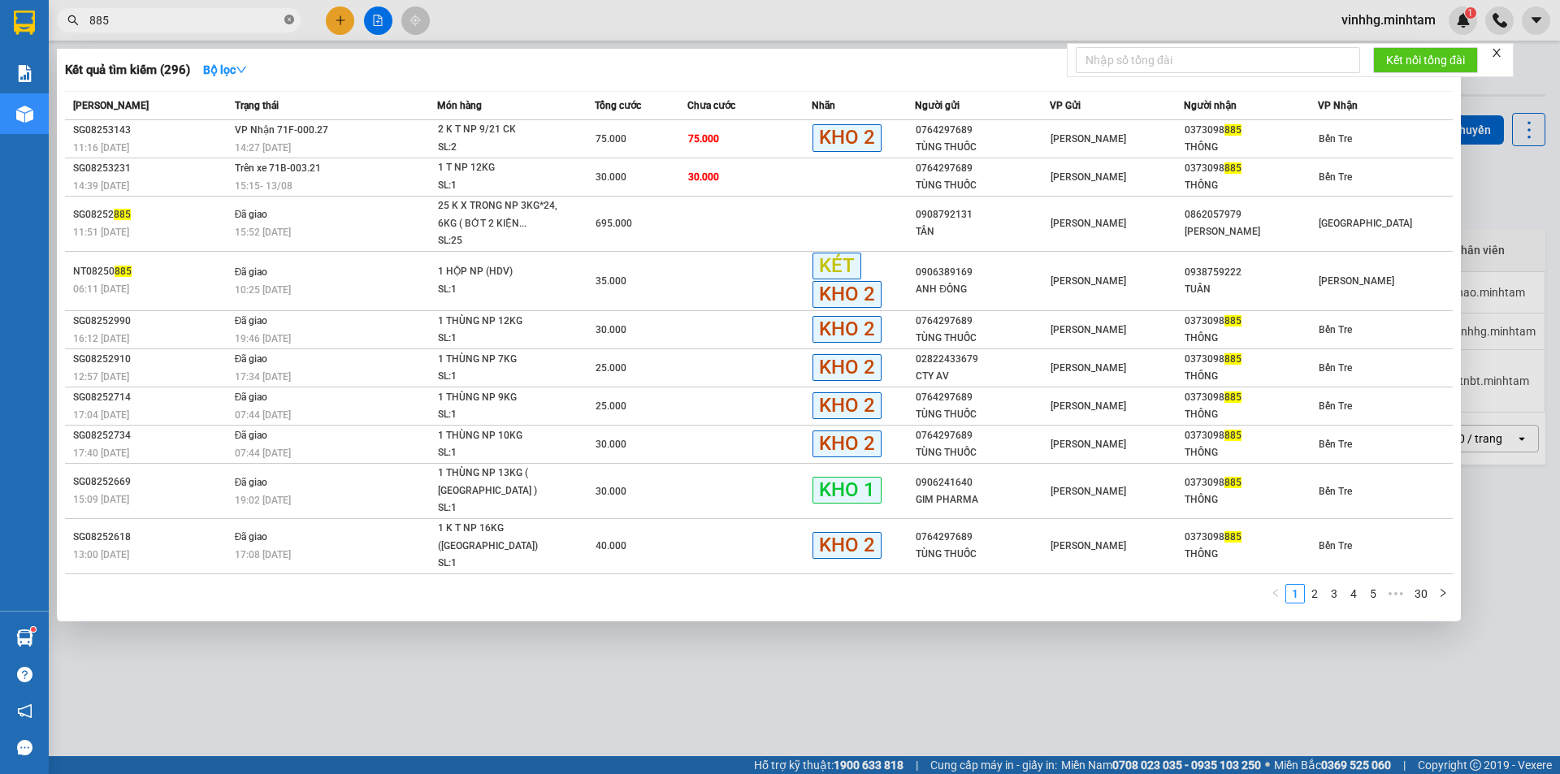
click at [292, 21] on icon "close-circle" at bounding box center [289, 20] width 10 height 10
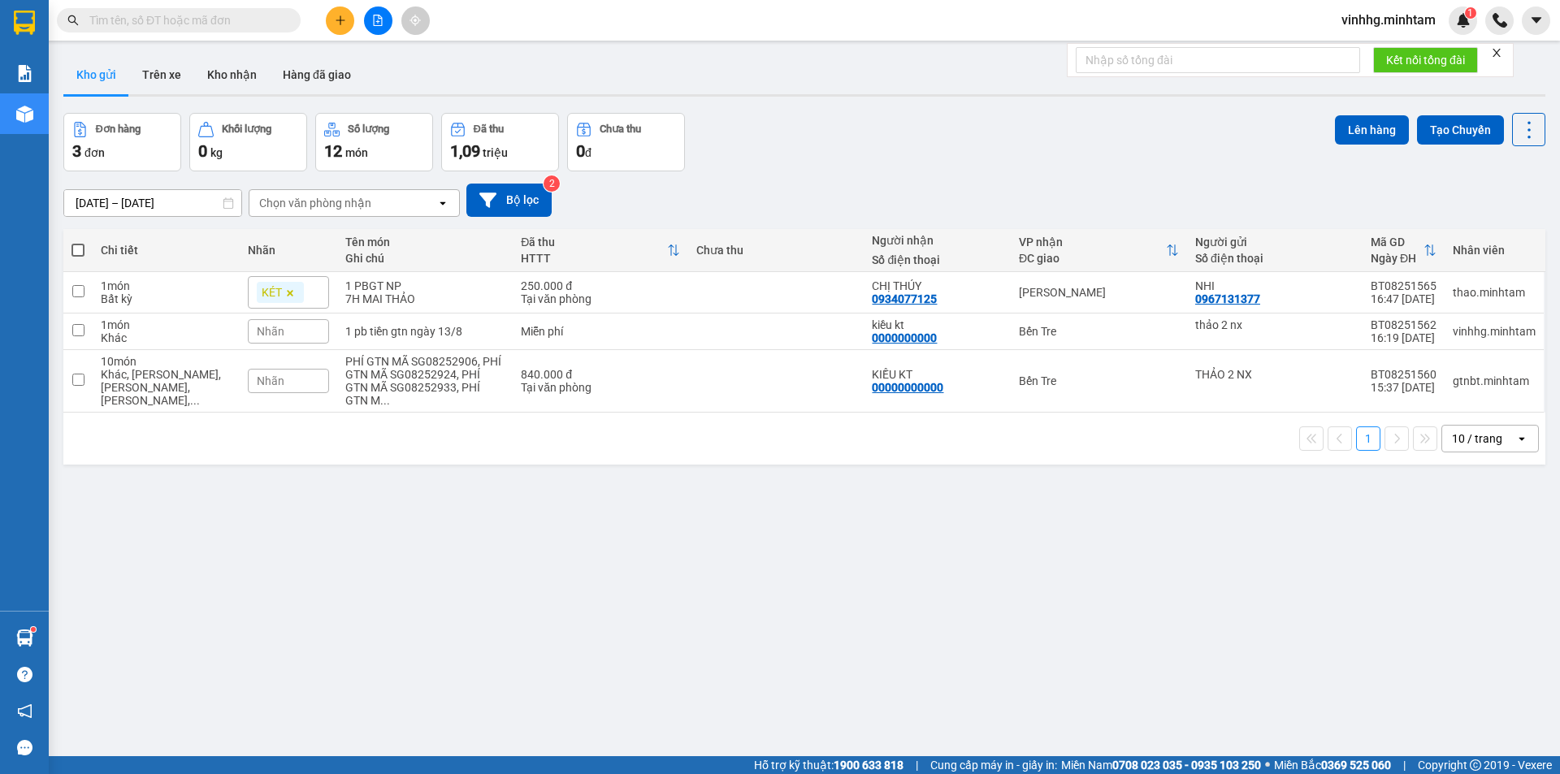
click at [157, 18] on input "text" at bounding box center [185, 20] width 192 height 18
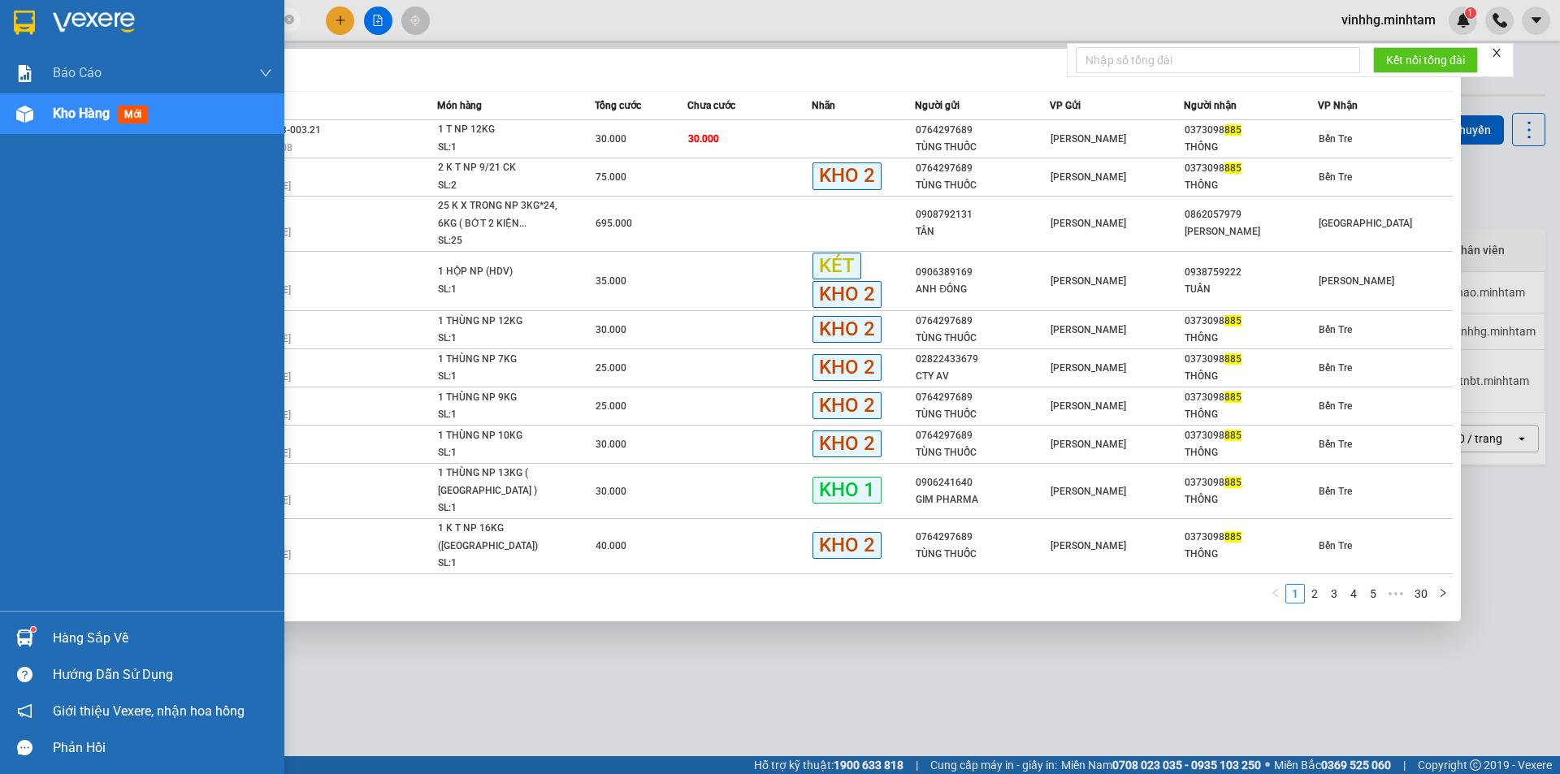
type input "885"
click at [20, 11] on img at bounding box center [24, 23] width 21 height 24
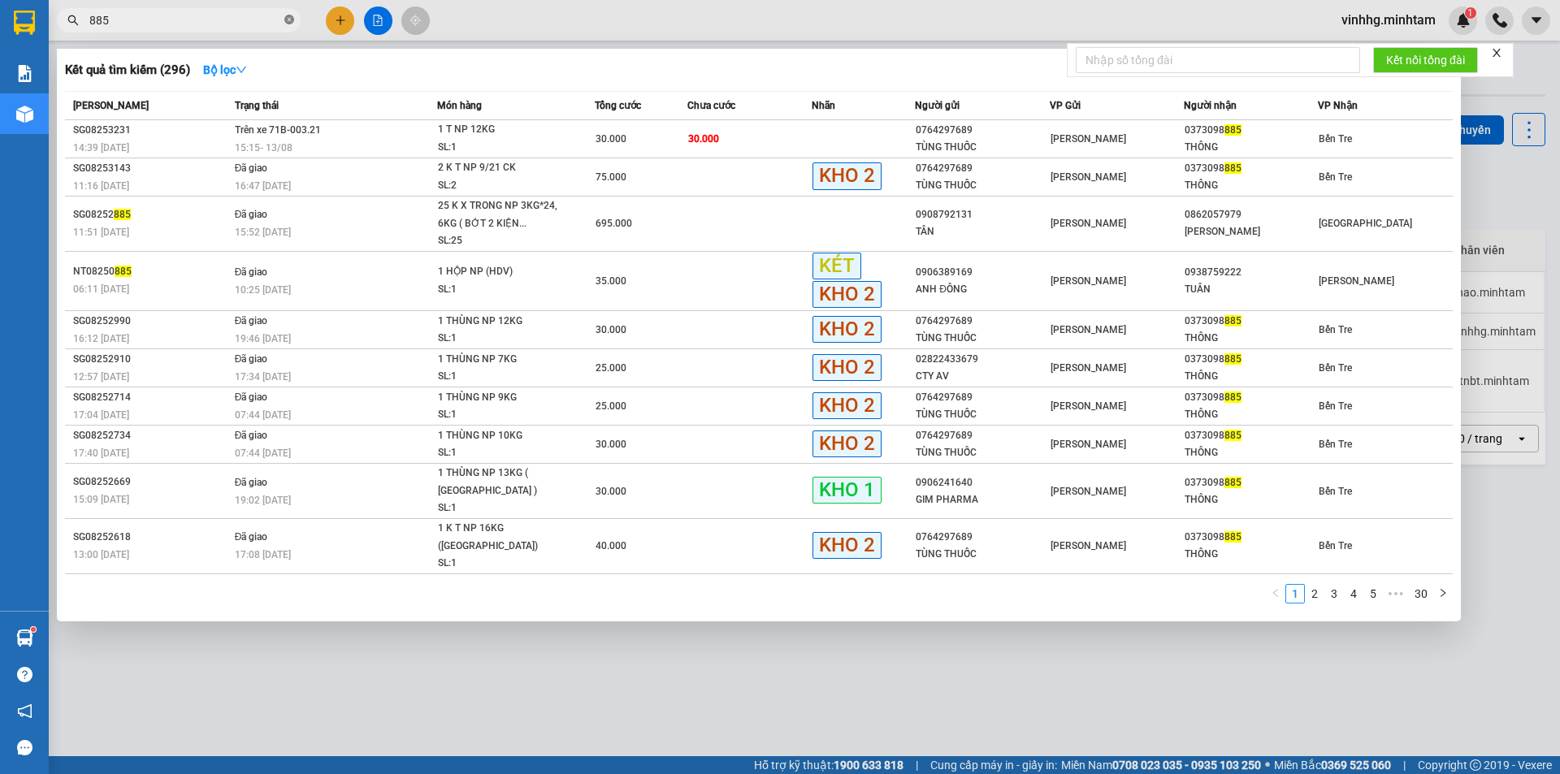
click at [293, 21] on icon "close-circle" at bounding box center [289, 20] width 10 height 10
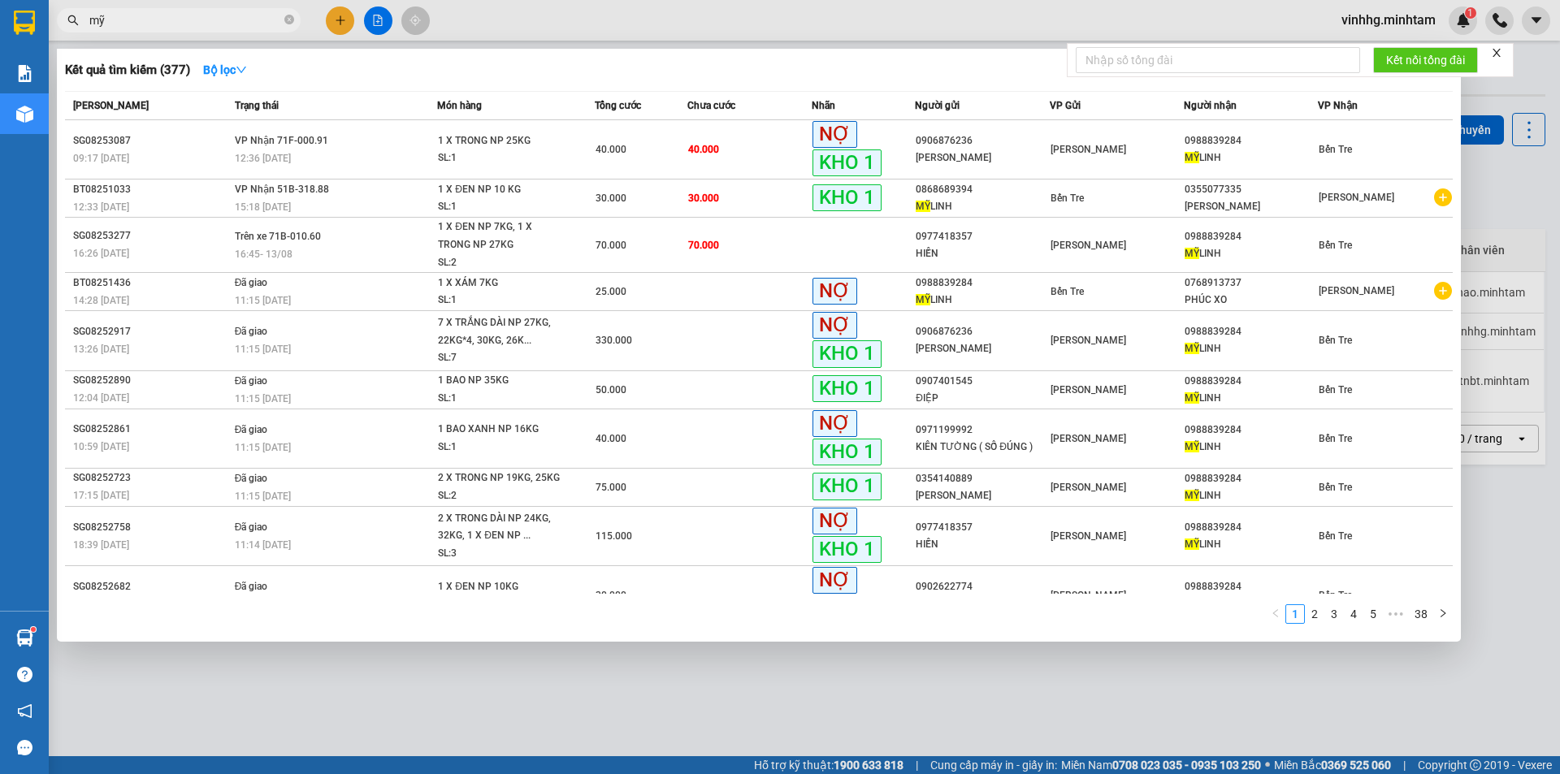
type input "m"
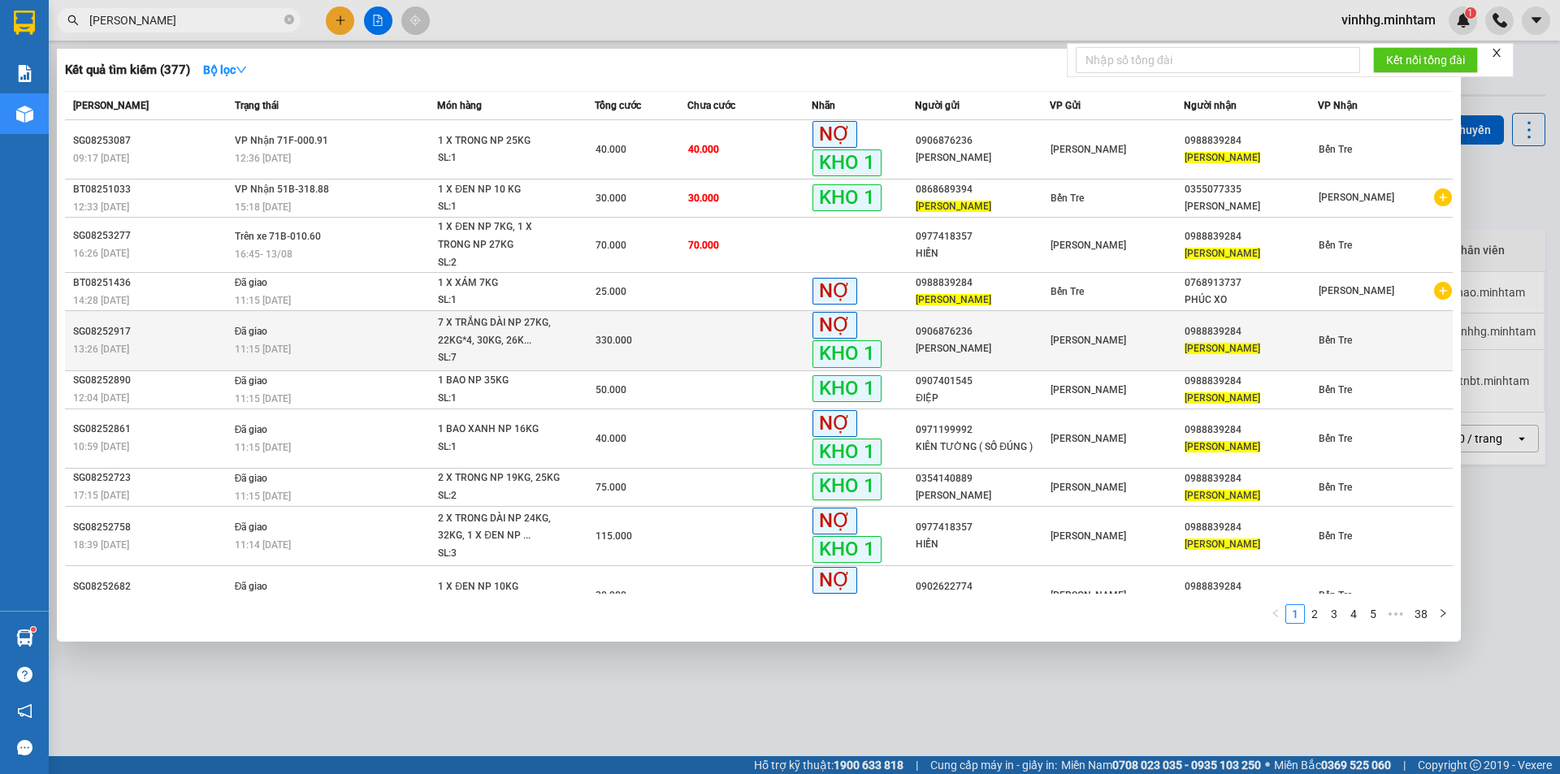
click at [493, 338] on div "7 X TRẮNG DÀI NP 27KG, 22KG*4, 30KG, 26K..." at bounding box center [499, 331] width 122 height 35
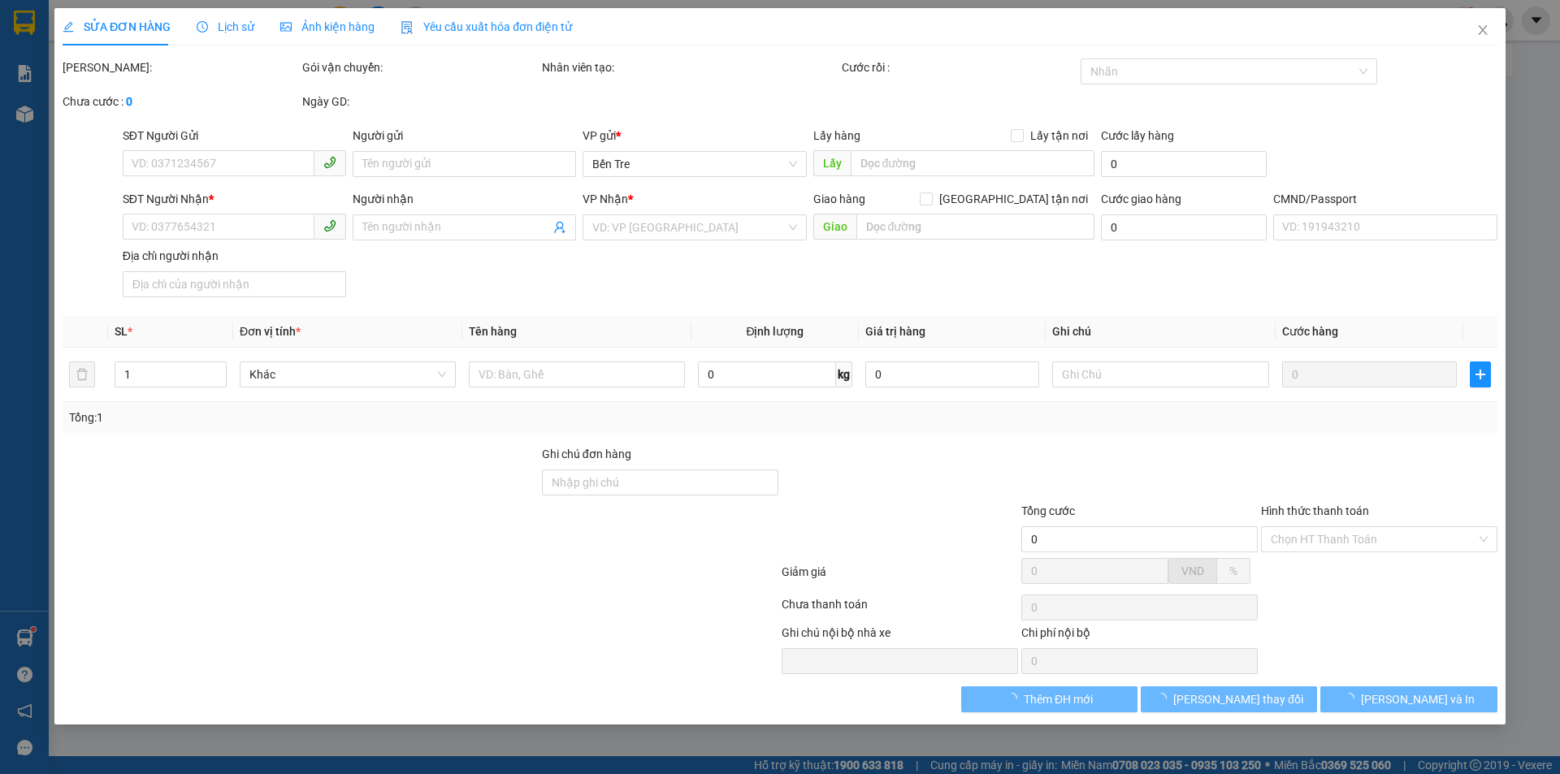
click at [215, 37] on div "Lịch sử" at bounding box center [226, 26] width 58 height 37
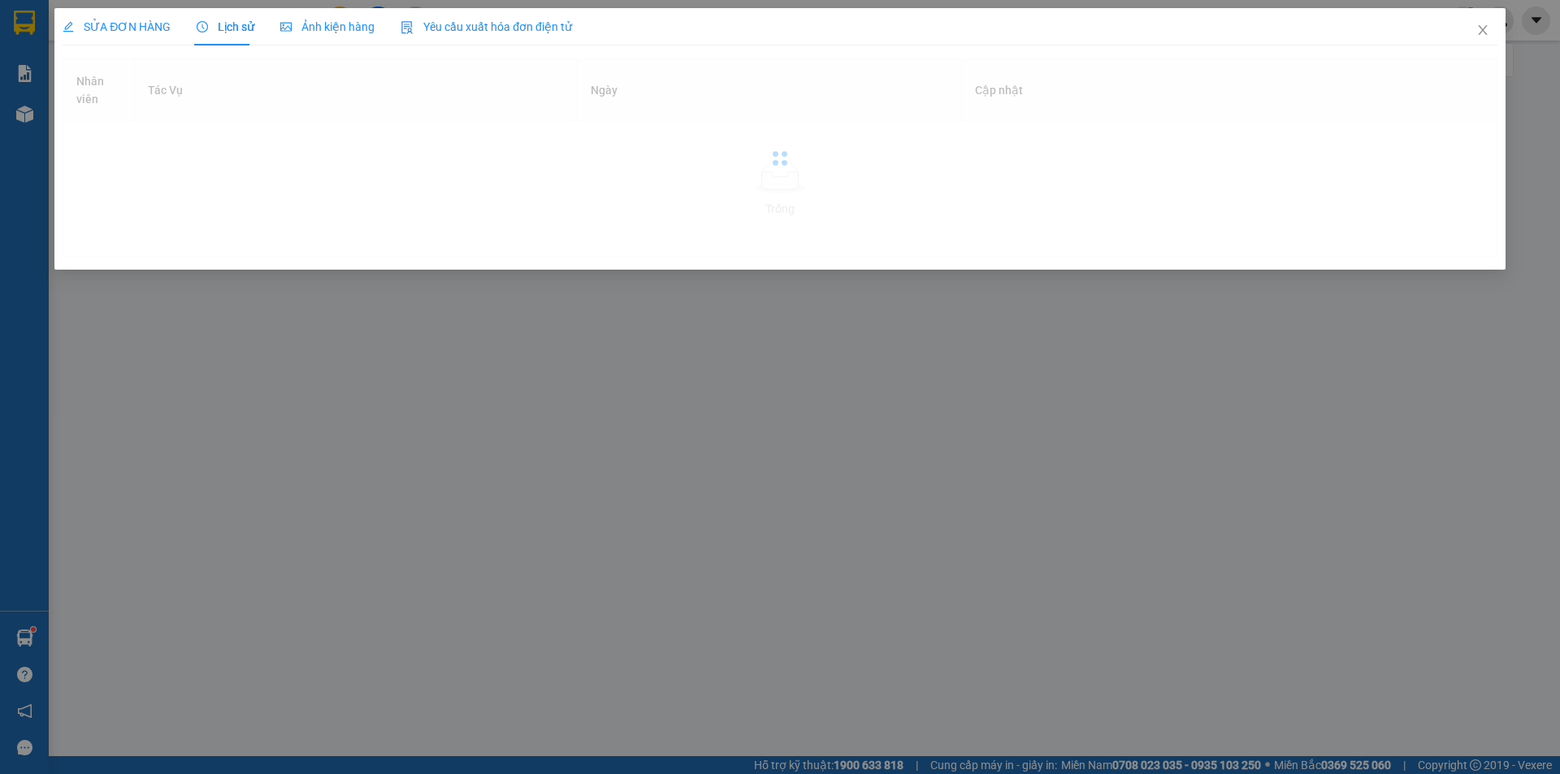
click at [214, 34] on div "Lịch sử" at bounding box center [226, 27] width 58 height 18
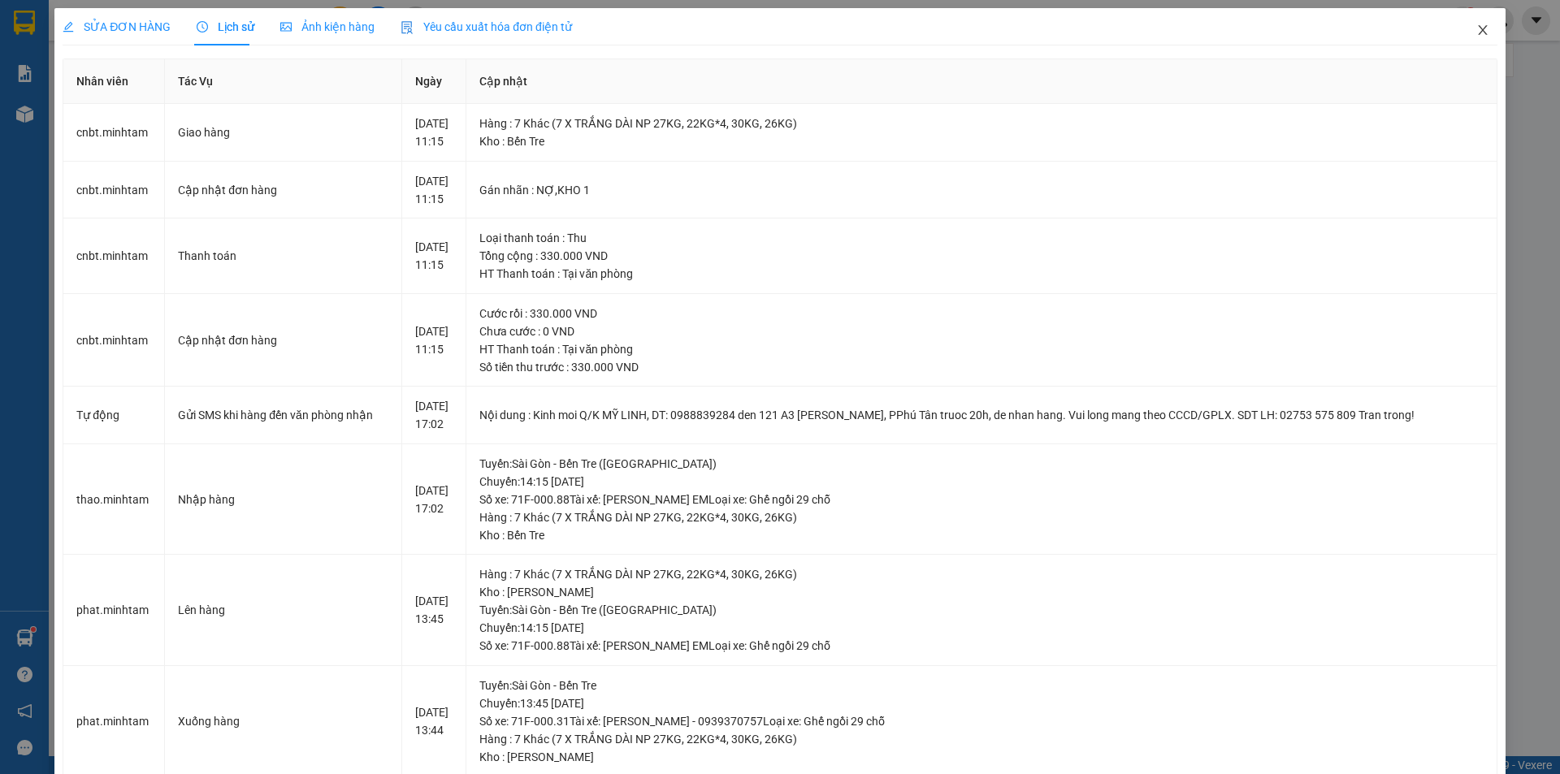
click at [1476, 30] on icon "close" at bounding box center [1482, 30] width 13 height 13
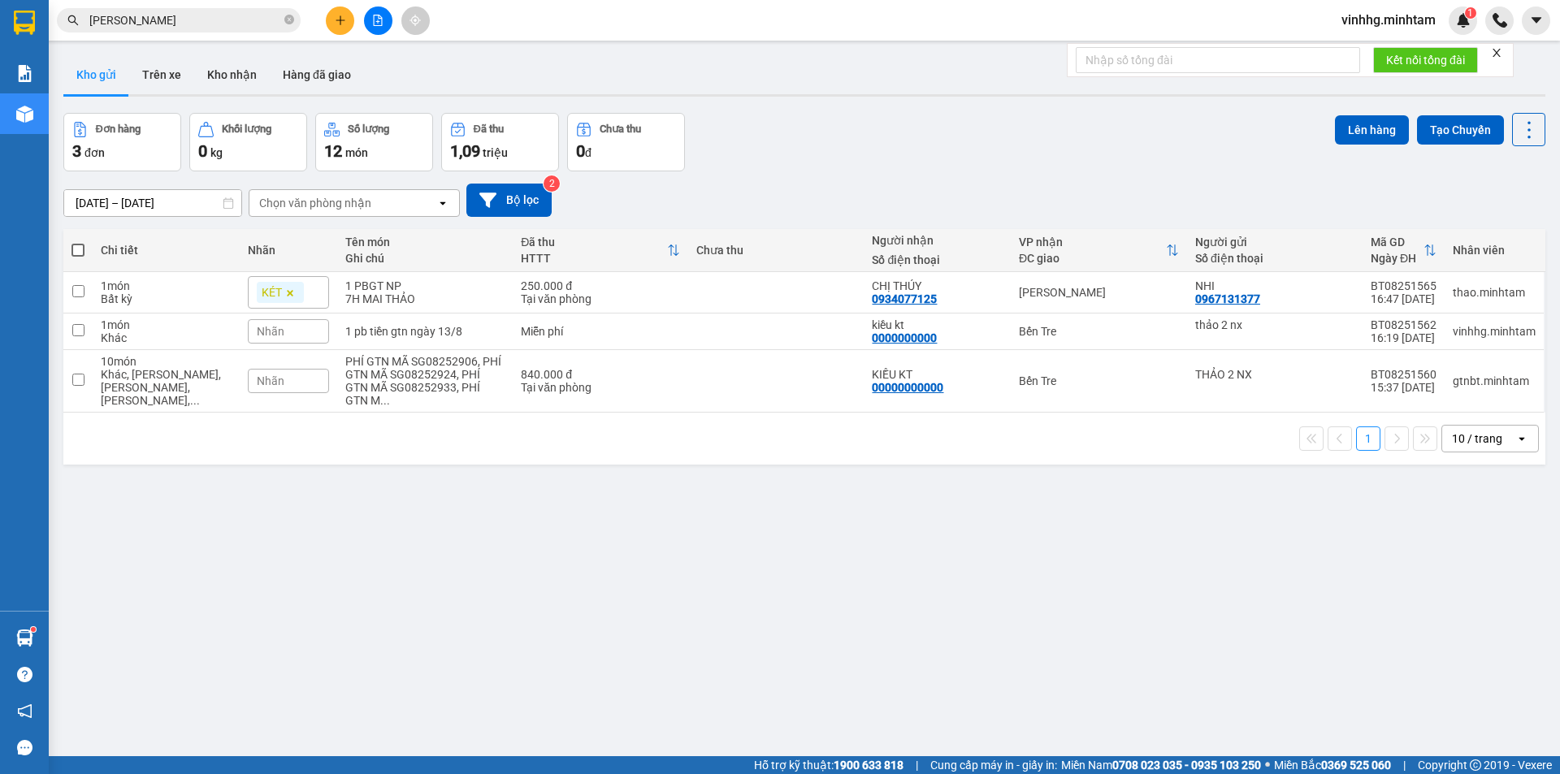
click at [255, 17] on input "MỸ LINH" at bounding box center [185, 20] width 192 height 18
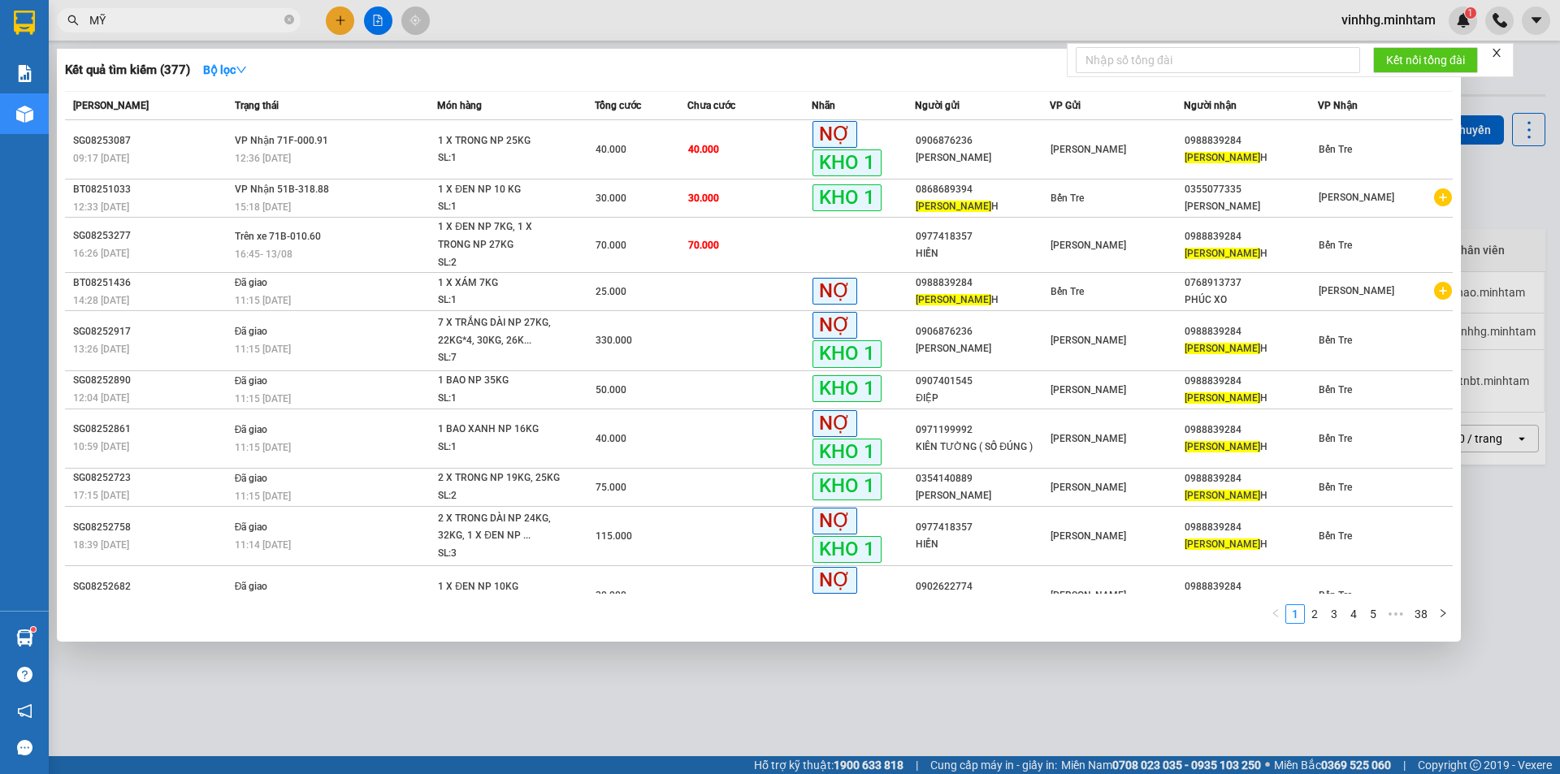
type input "M"
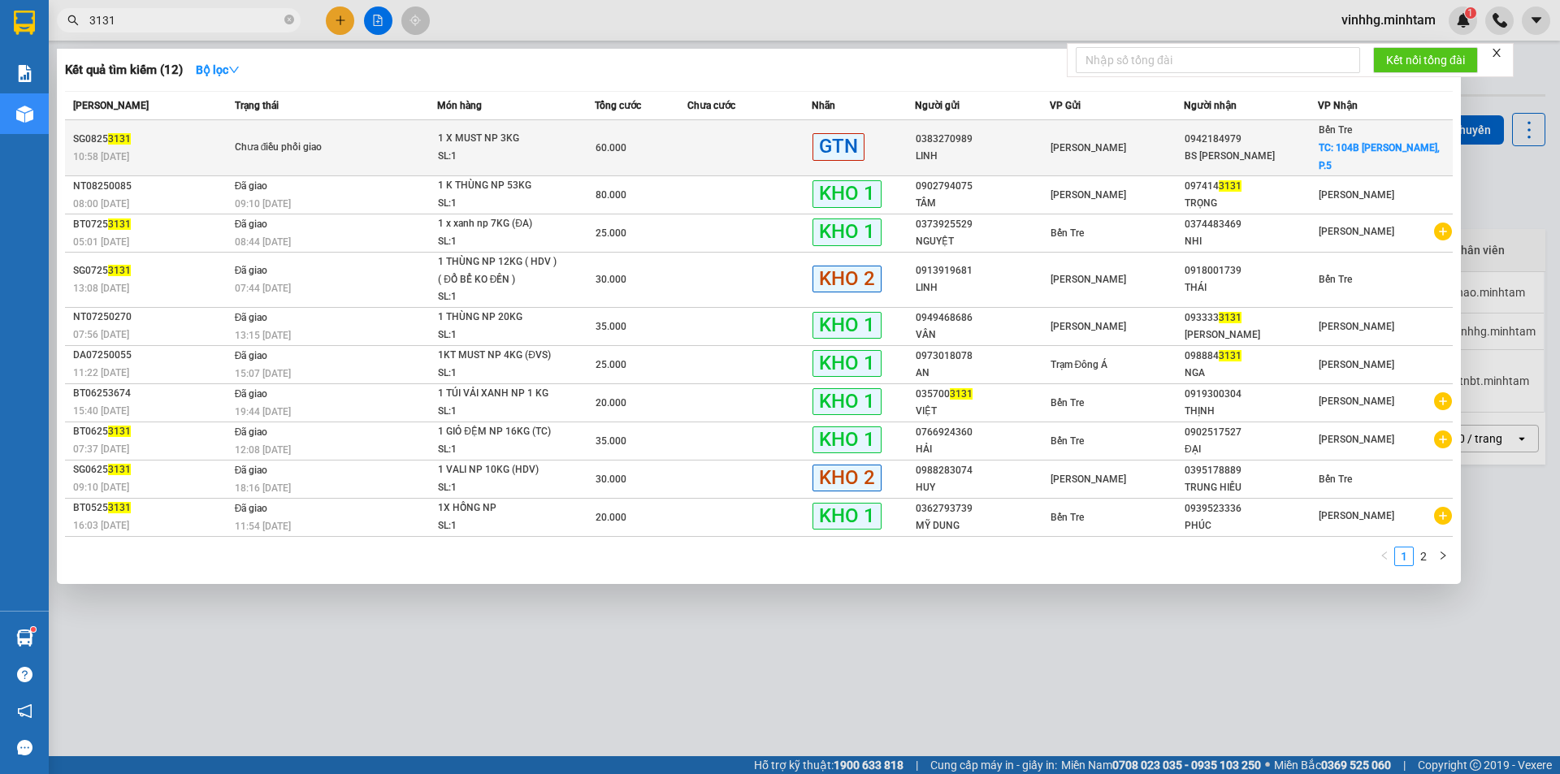
type input "3131"
click at [678, 128] on td "60.000" at bounding box center [641, 148] width 93 height 56
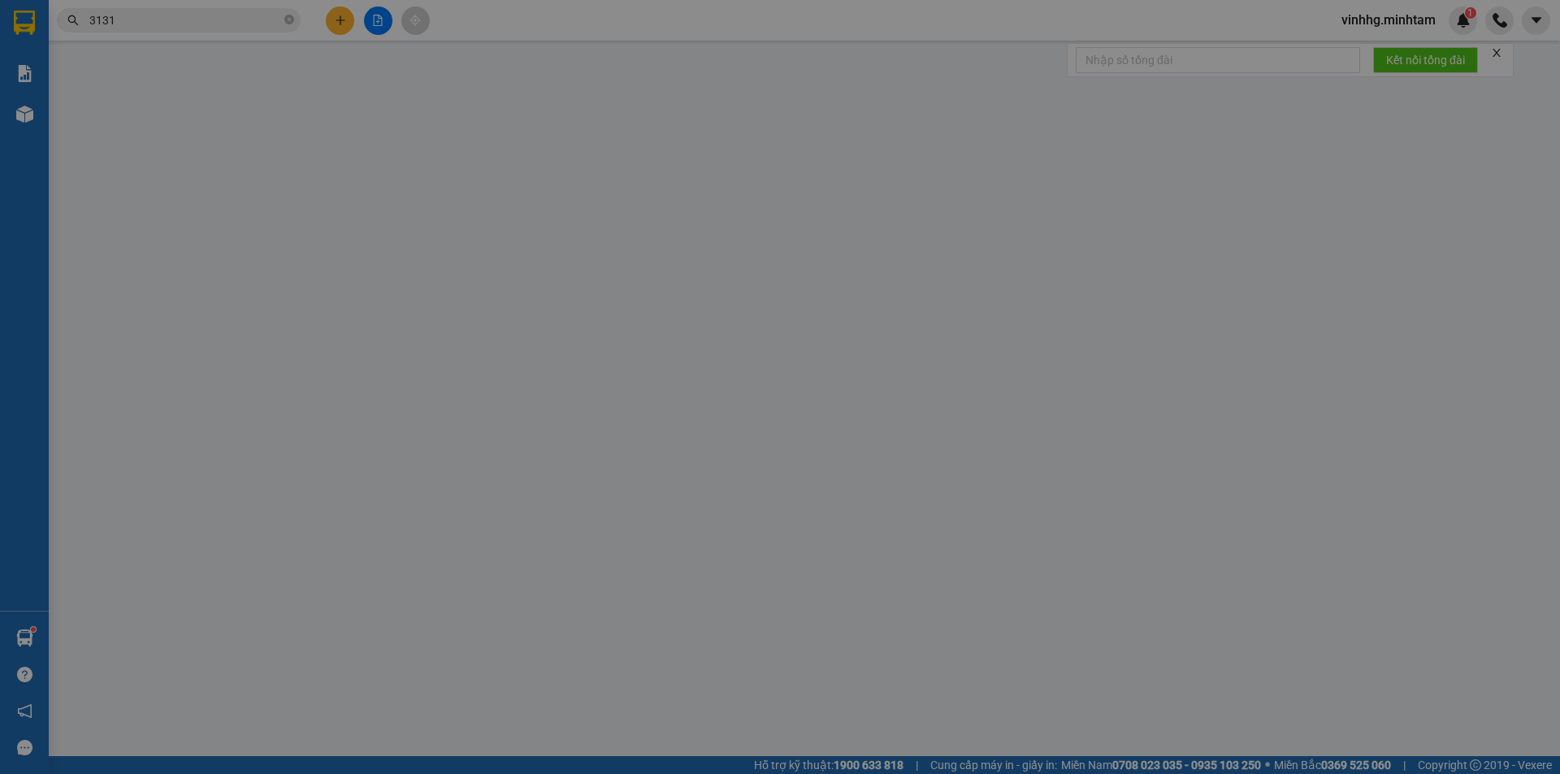
type input "0383270989"
type input "LINH"
type input "0942184979"
type input "BS HỒNG THANH"
checkbox input "true"
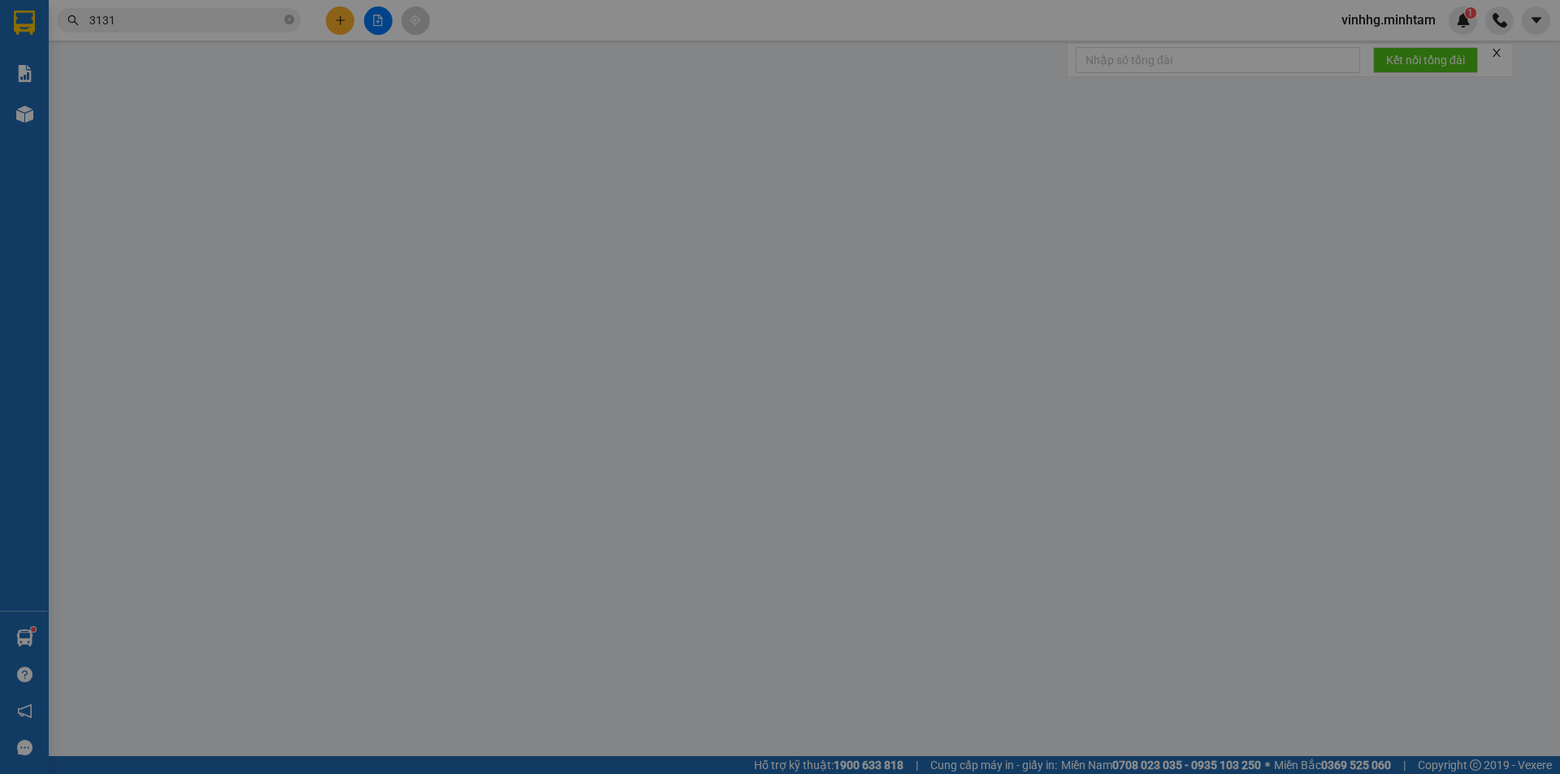
type input "104B NGUYỄN VĂN TƯ, P.5"
type input "THỰC HẨM KHÔ"
type input "60.000"
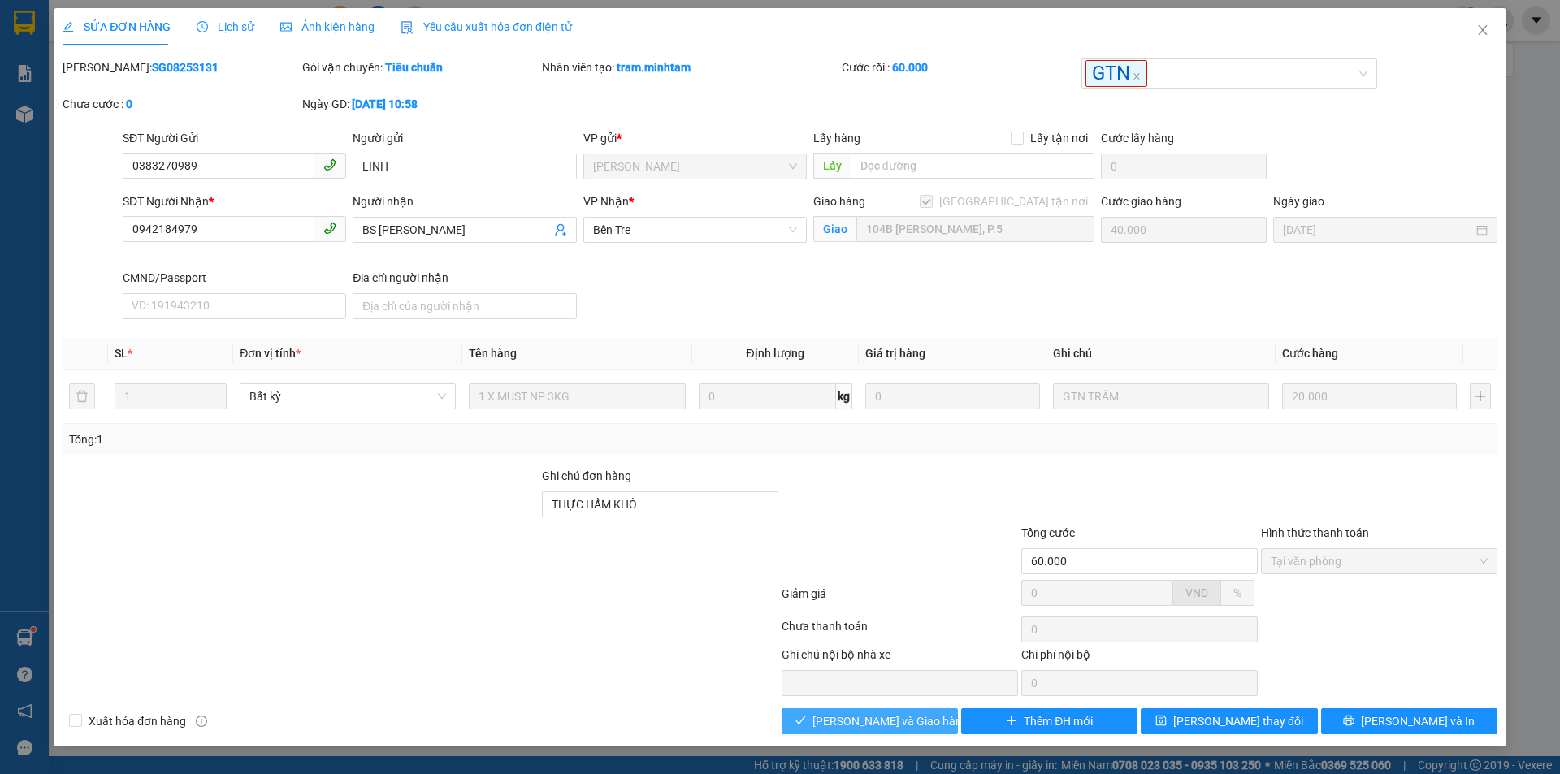
click at [864, 720] on span "Lưu và Giao hàng" at bounding box center [891, 722] width 156 height 18
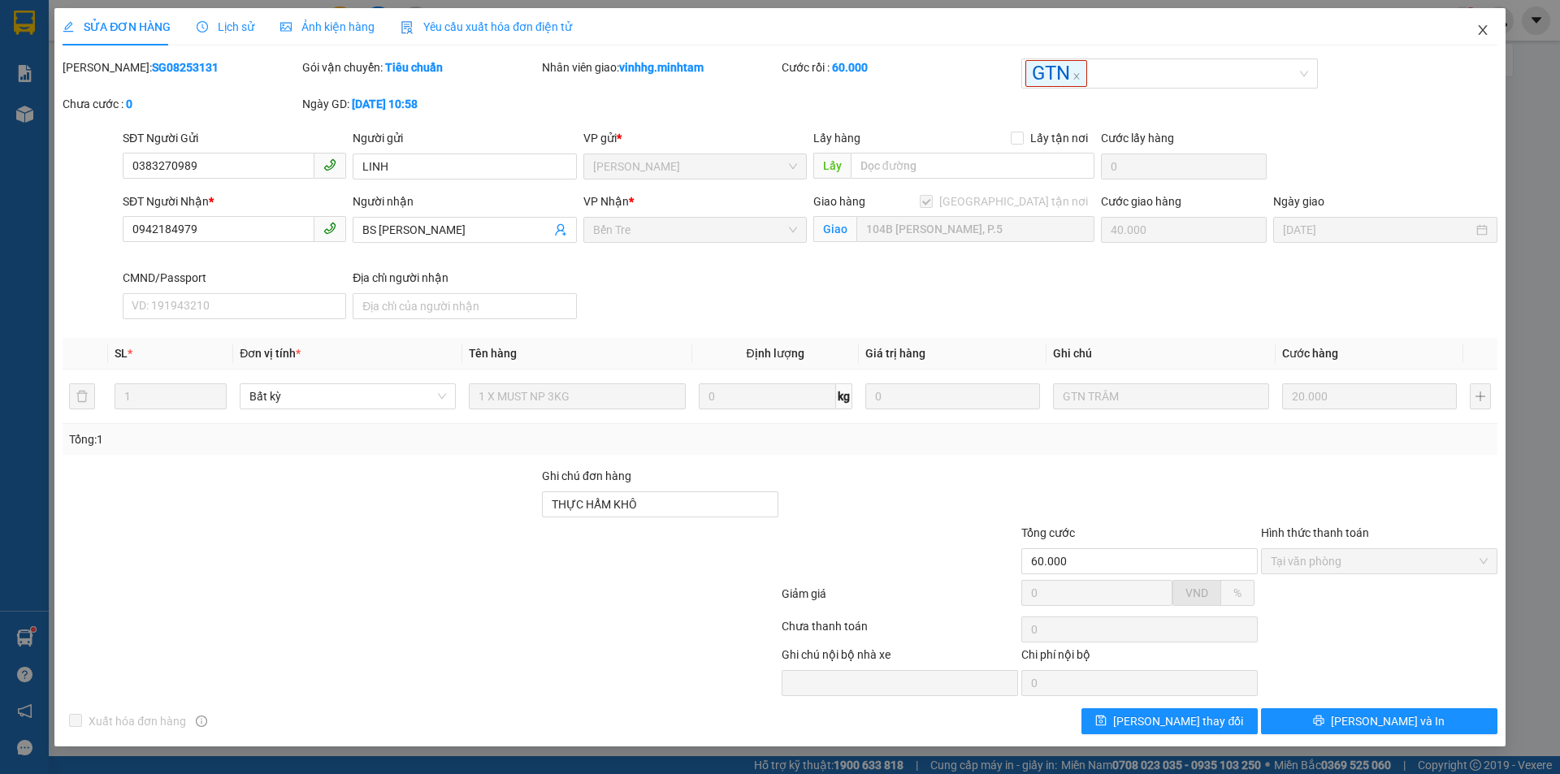
click at [1479, 22] on span "Close" at bounding box center [1483, 31] width 46 height 46
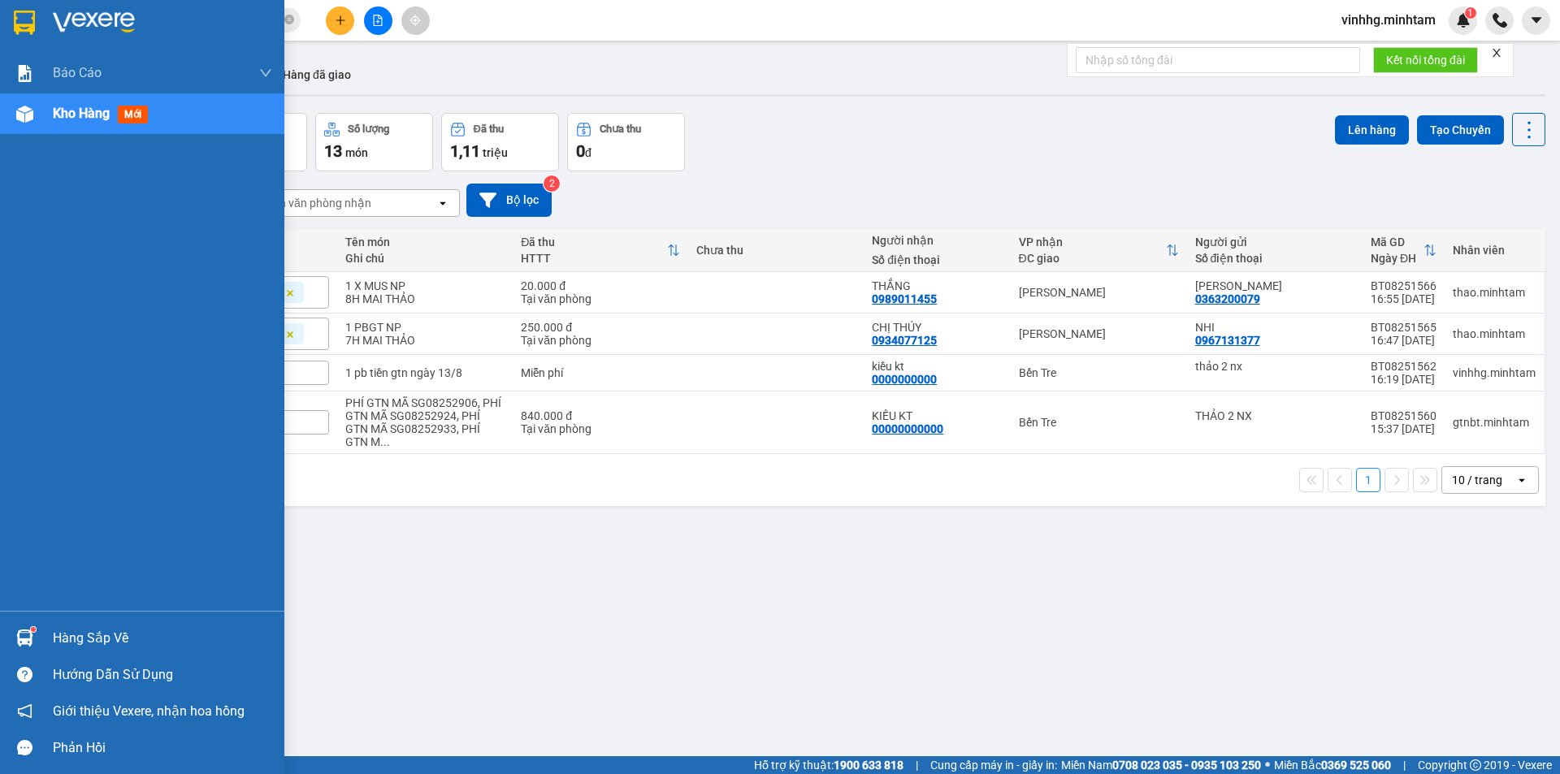
click at [28, 628] on div at bounding box center [25, 638] width 28 height 28
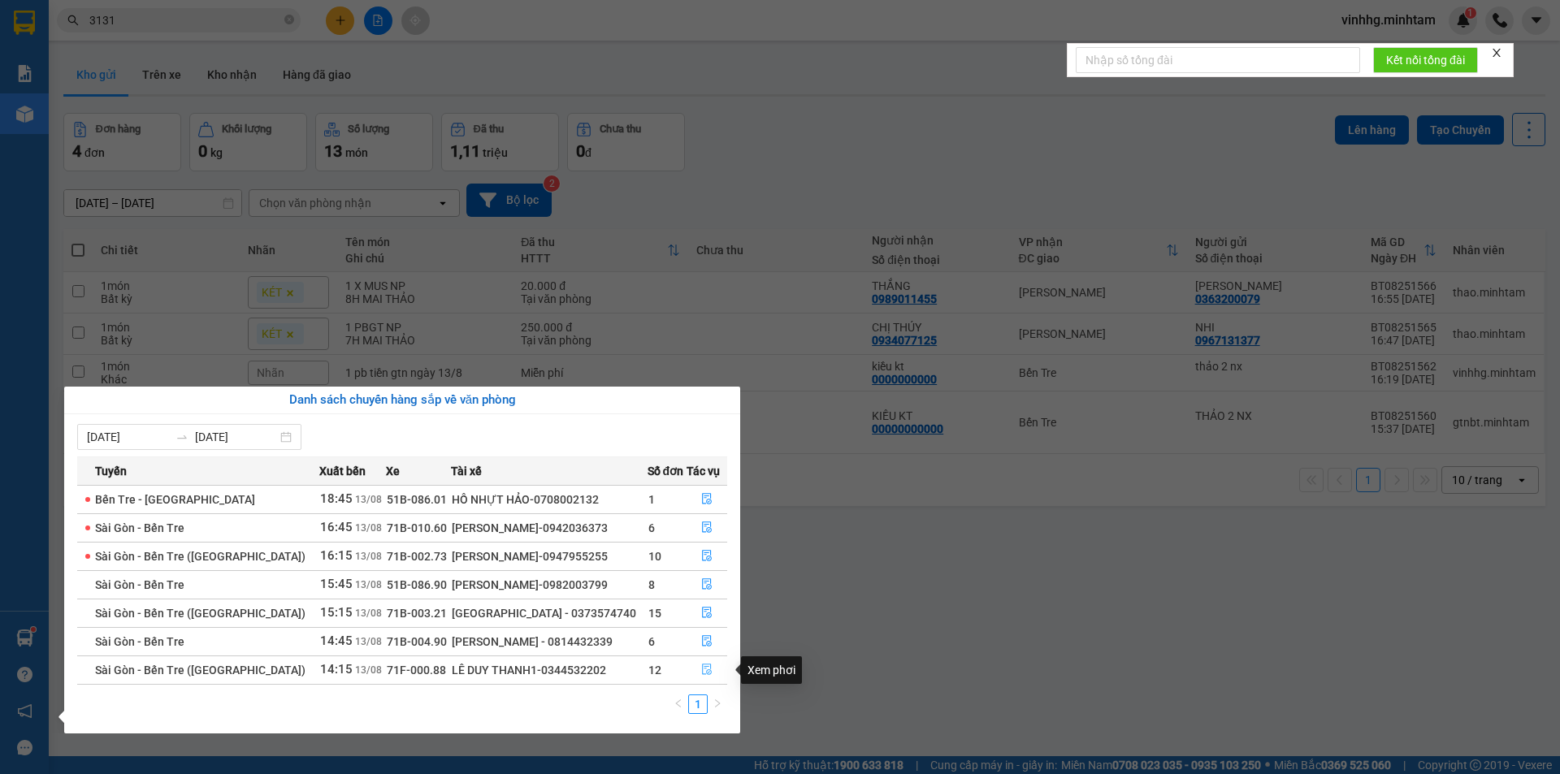
click at [704, 665] on icon "file-done" at bounding box center [707, 670] width 10 height 11
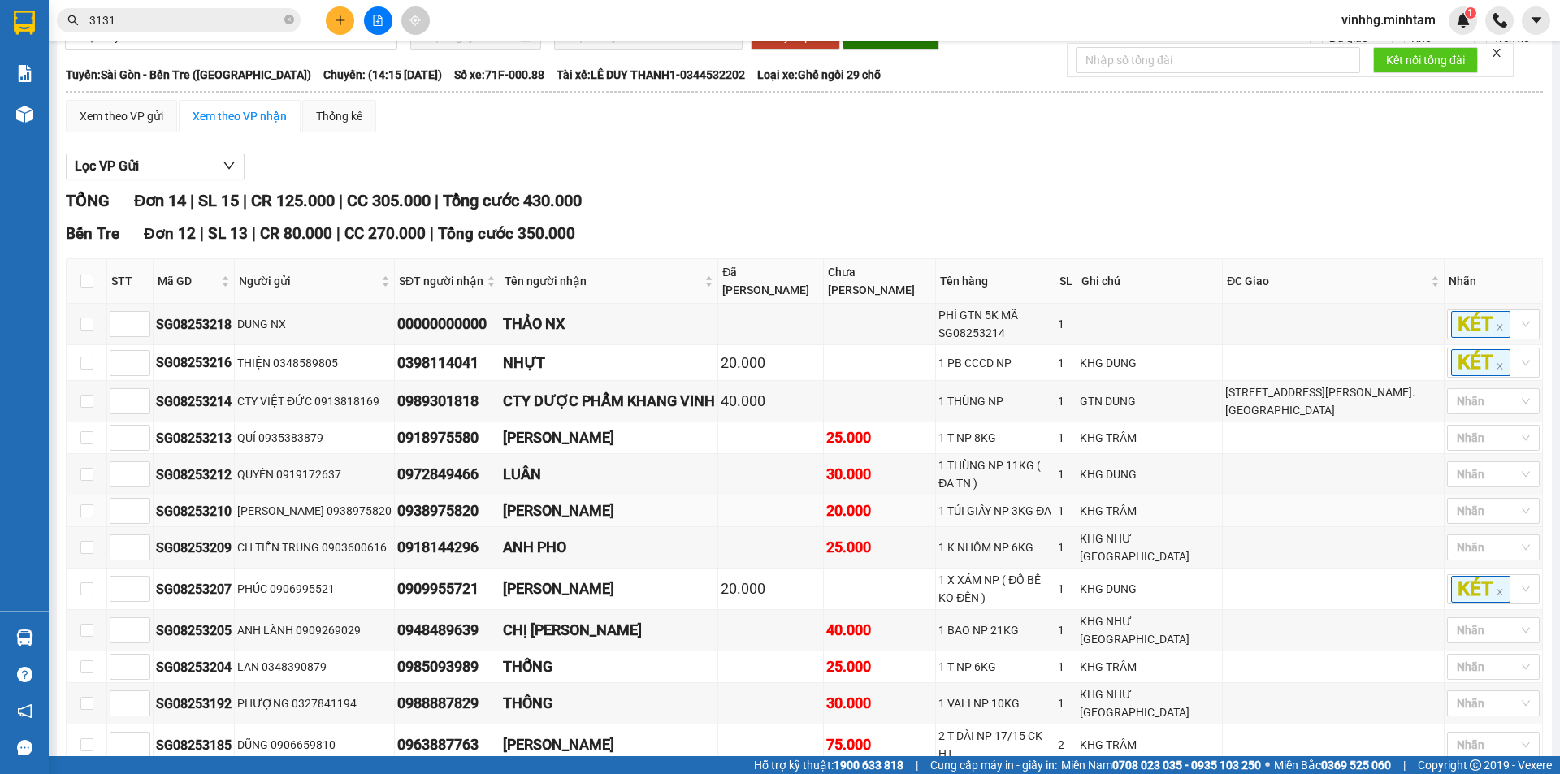
scroll to position [163, 0]
